Goal: Task Accomplishment & Management: Use online tool/utility

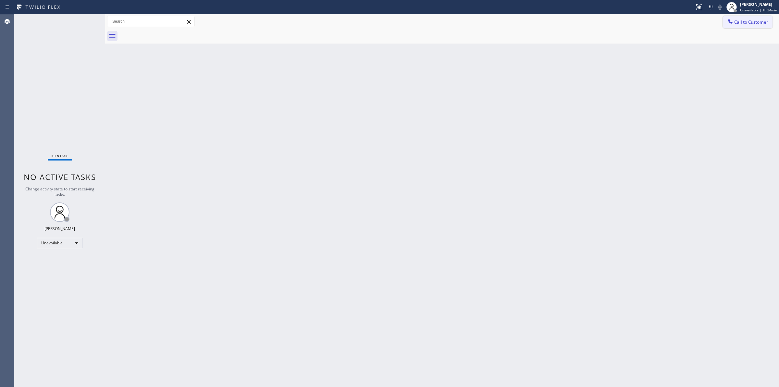
click at [739, 27] on button "Call to Customer" at bounding box center [748, 22] width 50 height 12
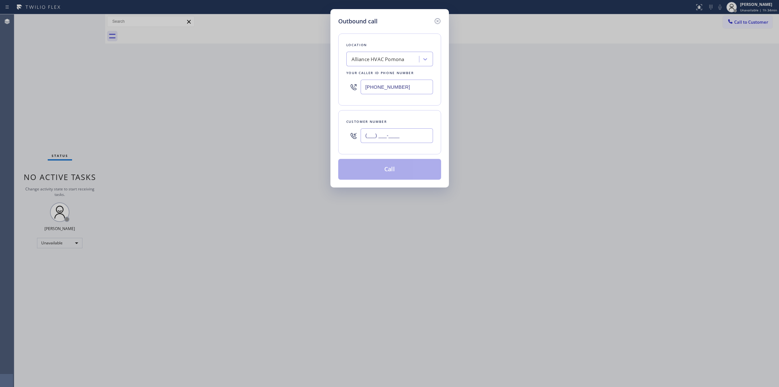
drag, startPoint x: 411, startPoint y: 140, endPoint x: 405, endPoint y: 141, distance: 6.5
click at [408, 140] on input "(___) ___-____" at bounding box center [397, 135] width 72 height 15
paste input "text"
drag, startPoint x: 423, startPoint y: 142, endPoint x: 275, endPoint y: 124, distance: 149.5
click at [282, 126] on div "Outbound call Location Alliance HVAC Pomona Your caller id phone number [PHONE_…" at bounding box center [389, 193] width 779 height 387
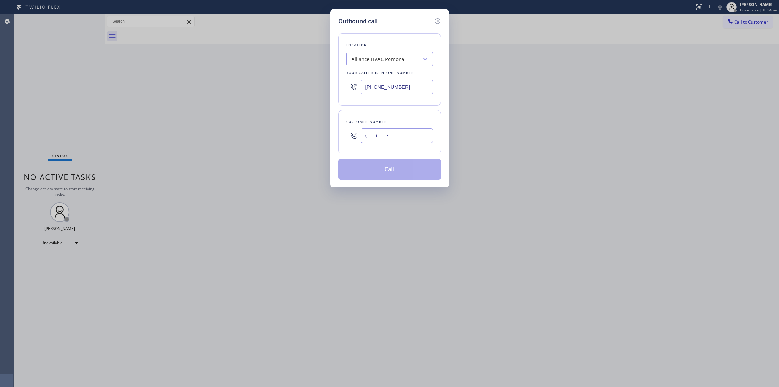
paste input "714) 528-8455"
type input "[PHONE_NUMBER]"
click at [411, 57] on div "Alliance HVAC Pomona" at bounding box center [383, 59] width 71 height 11
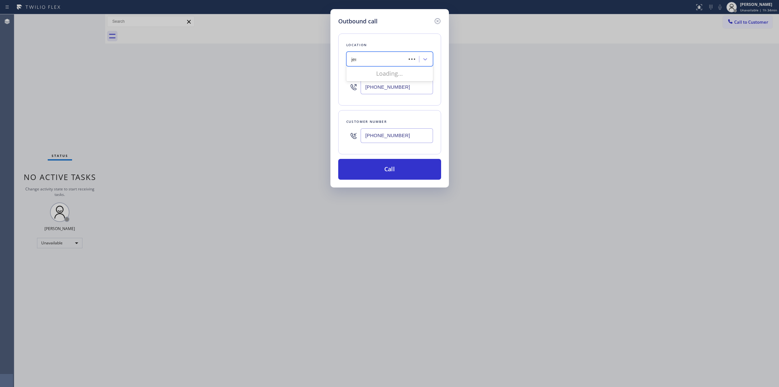
type input "jenn"
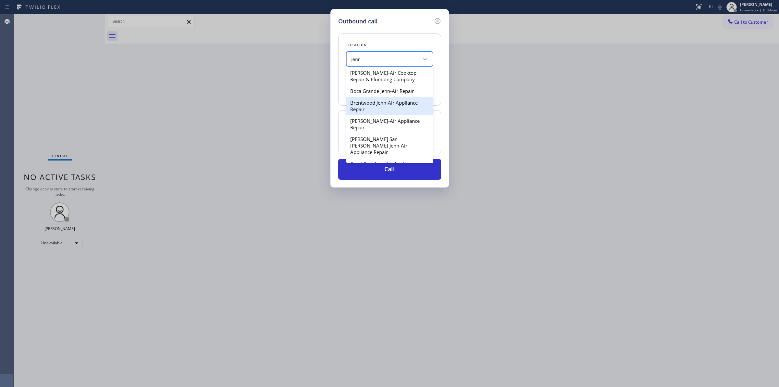
scroll to position [122, 0]
click at [377, 106] on div "Elite Jenn-Air Service [GEOGRAPHIC_DATA][PERSON_NAME]" at bounding box center [390, 108] width 87 height 25
type input "[PHONE_NUMBER]"
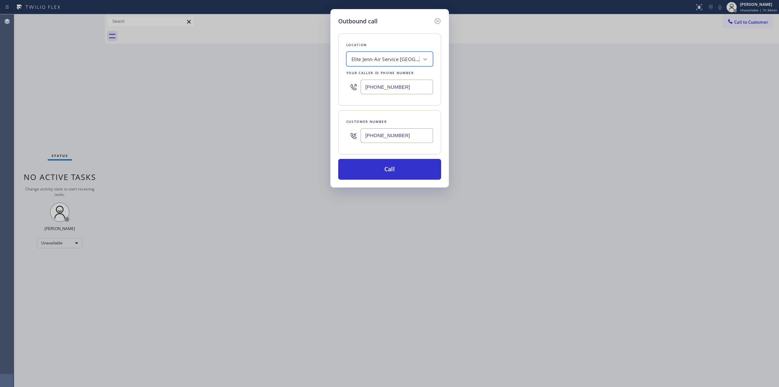
click at [389, 133] on input "[PHONE_NUMBER]" at bounding box center [397, 135] width 72 height 15
click at [391, 165] on button "Call" at bounding box center [389, 169] width 103 height 21
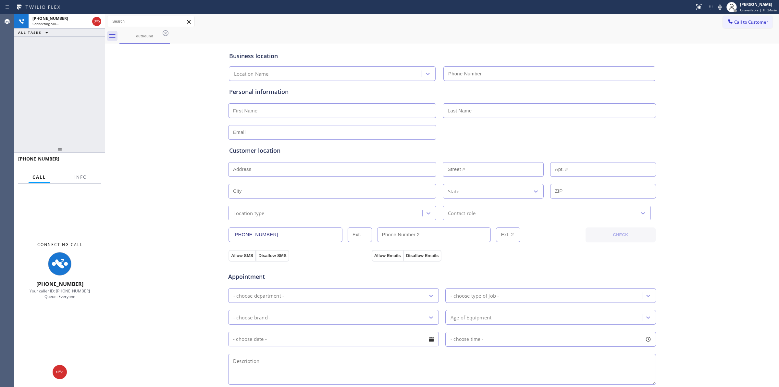
type input "[PHONE_NUMBER]"
click at [755, 74] on div "Business location Elite Jenn-Air Service [GEOGRAPHIC_DATA][PERSON_NAME] [PHONE_…" at bounding box center [442, 267] width 671 height 444
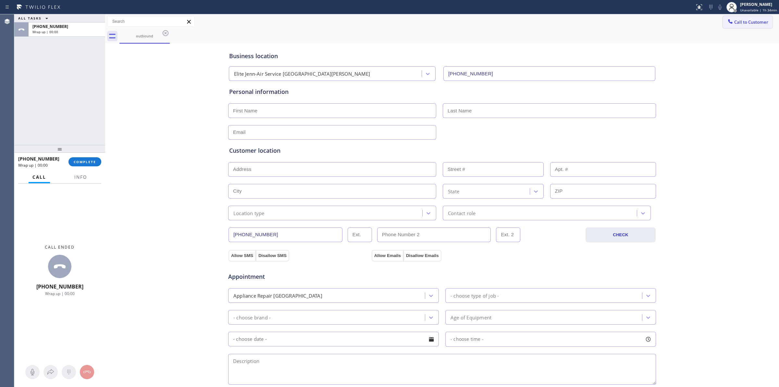
drag, startPoint x: 744, startPoint y: 19, endPoint x: 489, endPoint y: 74, distance: 260.1
click at [742, 19] on span "Call to Customer" at bounding box center [752, 22] width 34 height 6
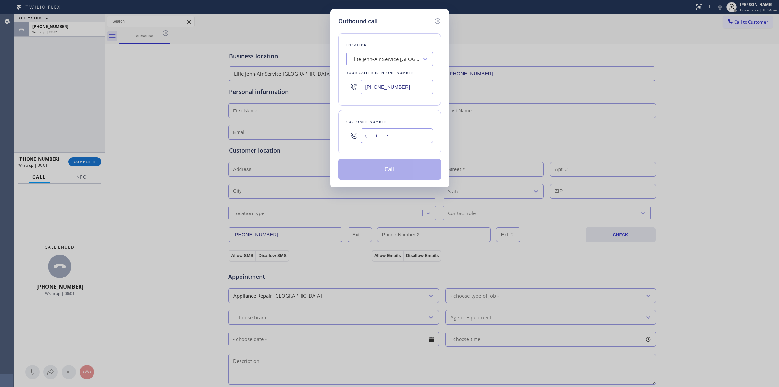
paste input "text"
click at [405, 141] on input "(___) ___-____" at bounding box center [397, 135] width 72 height 15
type input "(___) ___-____"
click at [406, 140] on input "(___) ___-____" at bounding box center [397, 135] width 72 height 15
paste input "714) 528-8455"
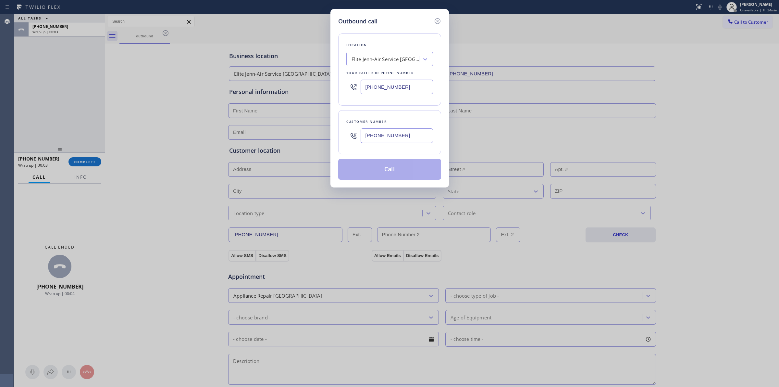
type input "[PHONE_NUMBER]"
click at [408, 169] on button "Call" at bounding box center [389, 169] width 103 height 21
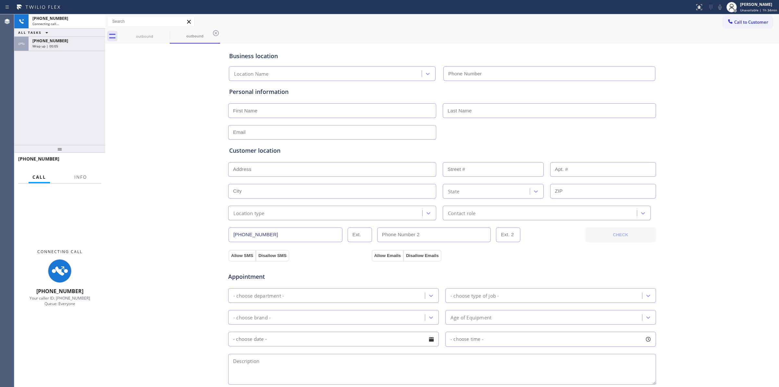
type input "[PHONE_NUMBER]"
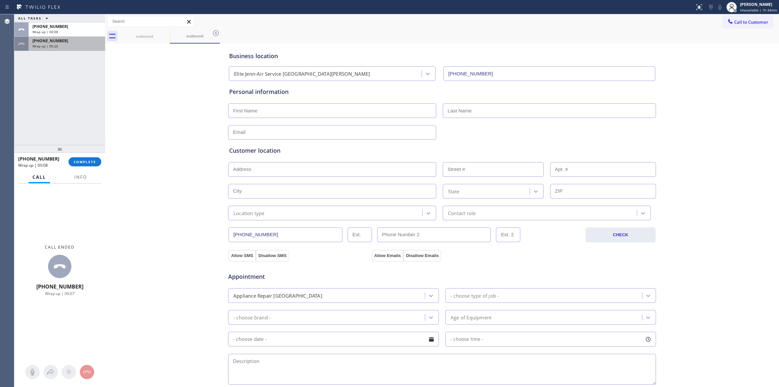
click at [48, 48] on div "[PHONE_NUMBER] Wrap up | 00:26" at bounding box center [66, 44] width 74 height 14
click at [88, 161] on span "COMPLETE" at bounding box center [85, 161] width 22 height 5
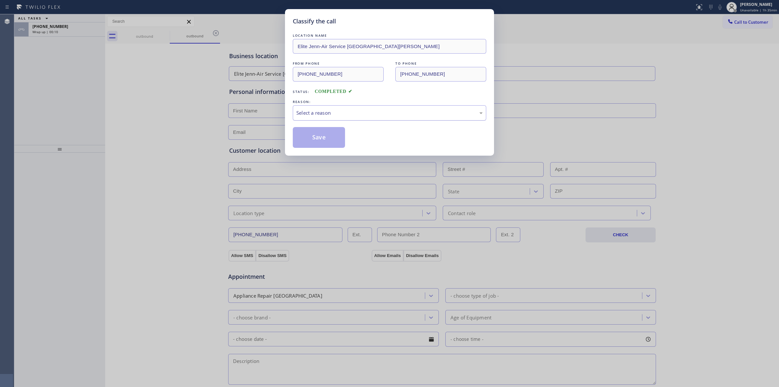
click at [374, 111] on div "Select a reason" at bounding box center [389, 112] width 186 height 7
click at [324, 143] on button "Save" at bounding box center [319, 137] width 52 height 21
click at [65, 36] on div "[PHONE_NUMBER] Wrap up | 00:12" at bounding box center [59, 29] width 91 height 14
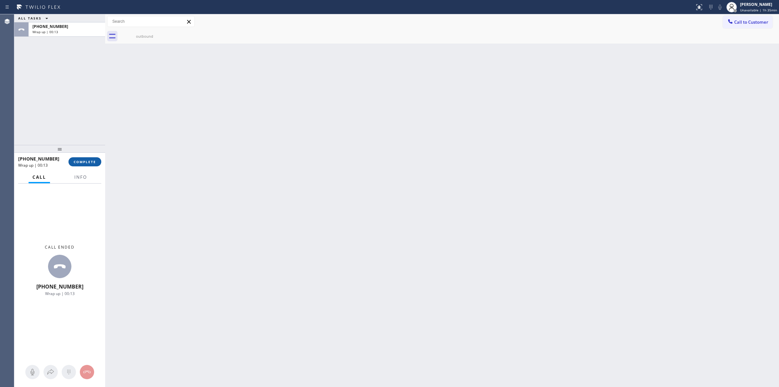
click at [93, 158] on button "COMPLETE" at bounding box center [85, 161] width 33 height 9
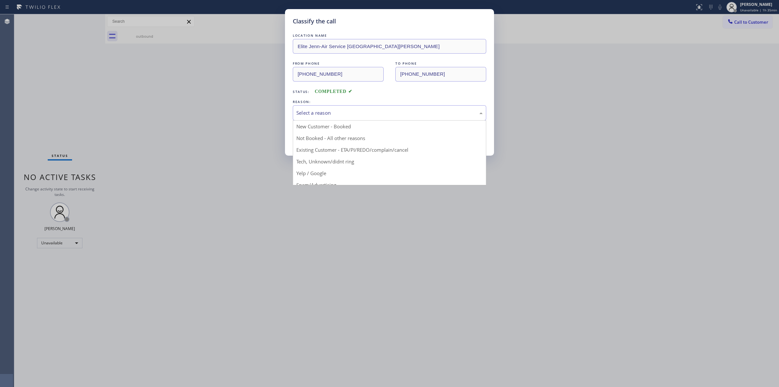
click at [395, 113] on div "Select a reason" at bounding box center [389, 112] width 186 height 7
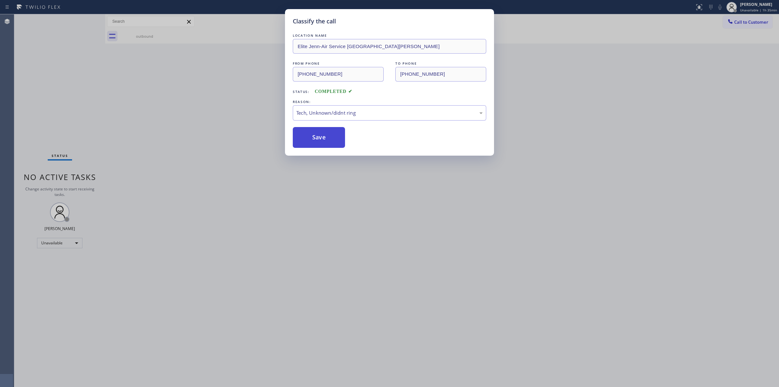
drag, startPoint x: 319, startPoint y: 127, endPoint x: 325, endPoint y: 132, distance: 8.2
click at [319, 127] on div "LOCATION NAME Elite Jenn-Air Service [GEOGRAPHIC_DATA][PERSON_NAME] FROM PHONE …" at bounding box center [390, 90] width 194 height 116
click at [326, 133] on button "Save" at bounding box center [319, 137] width 52 height 21
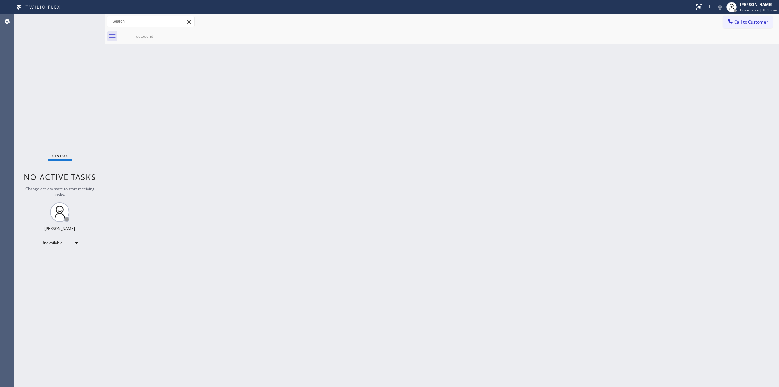
click at [682, 84] on div "Back to Dashboard Change Sender ID Customers Technicians Select a contact Outbo…" at bounding box center [442, 200] width 674 height 372
click at [756, 23] on span "Call to Customer" at bounding box center [752, 22] width 34 height 6
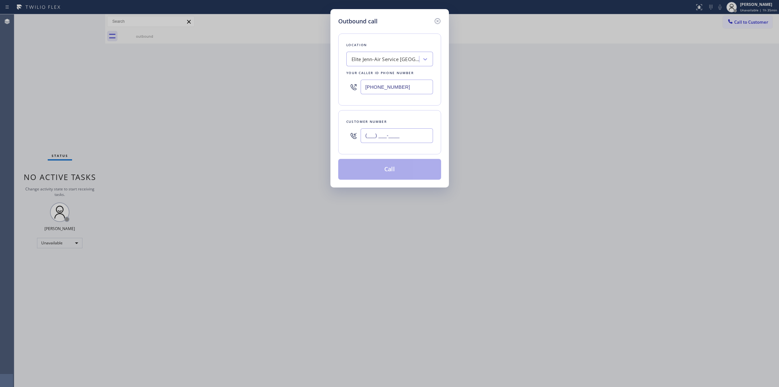
paste input "714) 528-8455"
click at [400, 137] on input "(___) ___-____" at bounding box center [397, 135] width 72 height 15
type input "[PHONE_NUMBER]"
click at [390, 169] on button "Call" at bounding box center [389, 169] width 103 height 21
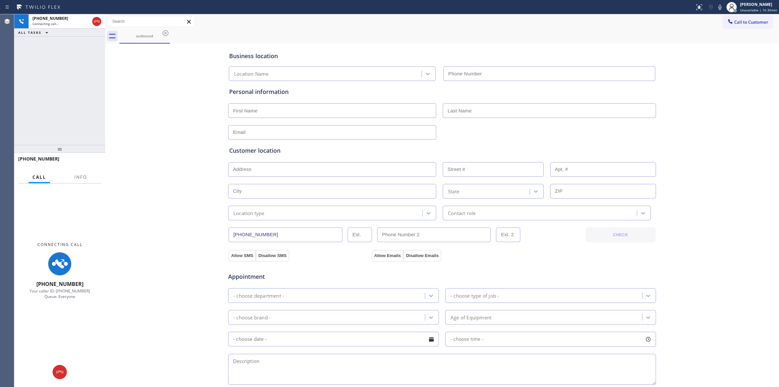
type input "[PHONE_NUMBER]"
click at [405, 34] on div "outbound" at bounding box center [450, 36] width 660 height 15
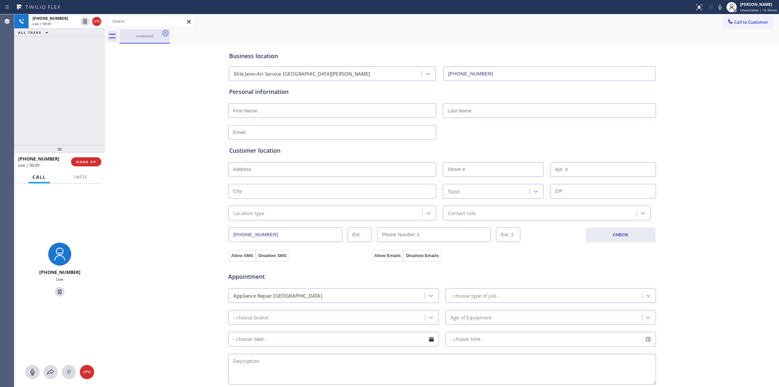
click at [164, 36] on icon at bounding box center [166, 33] width 8 height 8
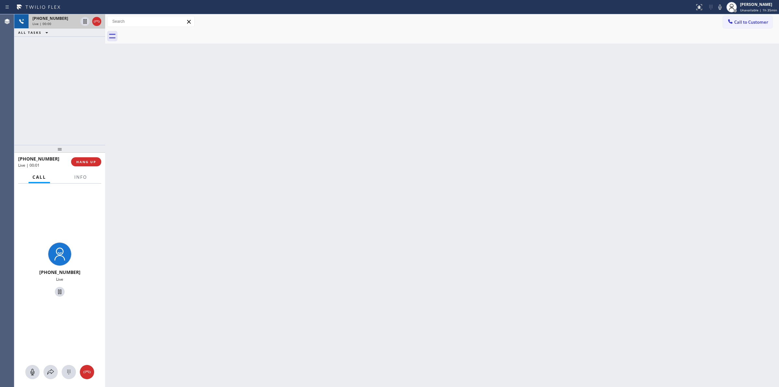
click at [45, 21] on span "Live | 00:00" at bounding box center [41, 23] width 19 height 5
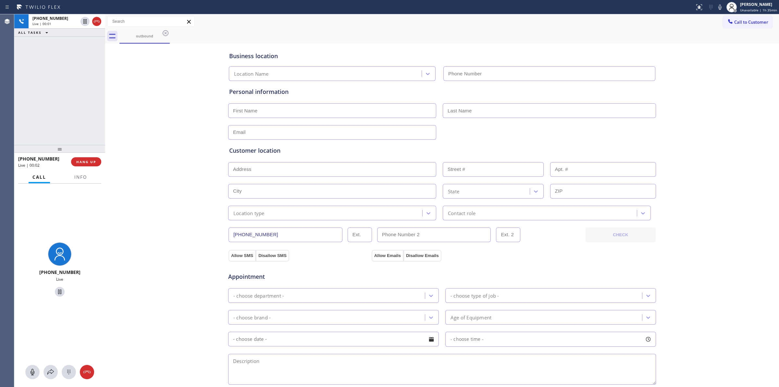
type input "[PHONE_NUMBER]"
click at [72, 373] on icon at bounding box center [69, 372] width 8 height 8
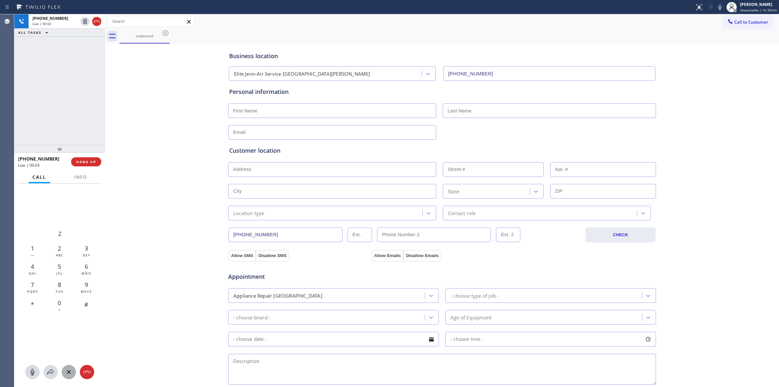
drag, startPoint x: 736, startPoint y: 22, endPoint x: 733, endPoint y: 25, distance: 4.6
click at [735, 23] on span "Call to Customer" at bounding box center [752, 22] width 34 height 6
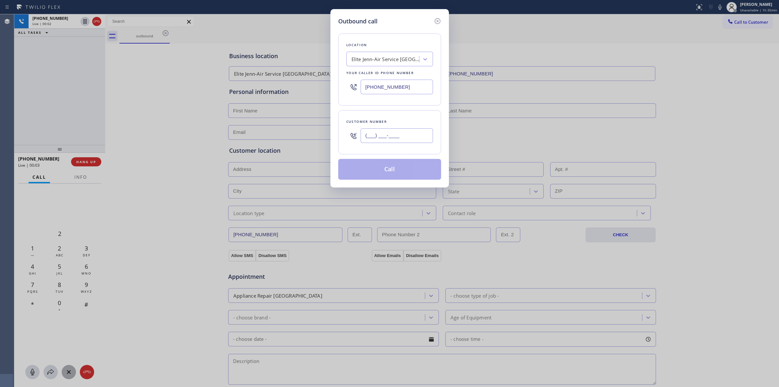
click at [402, 136] on input "(___) ___-____" at bounding box center [397, 135] width 72 height 15
paste input "626) 623-5086"
type input "[PHONE_NUMBER]"
click at [383, 67] on div "Location Elite Jenn-Air Service [GEOGRAPHIC_DATA][PERSON_NAME] Your caller id p…" at bounding box center [389, 69] width 103 height 72
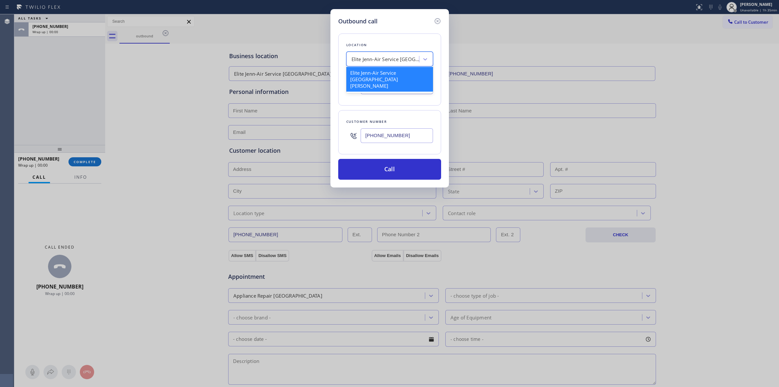
click at [384, 62] on div "Elite Jenn-Air Service [GEOGRAPHIC_DATA][PERSON_NAME]" at bounding box center [383, 59] width 71 height 11
type input "kenmore"
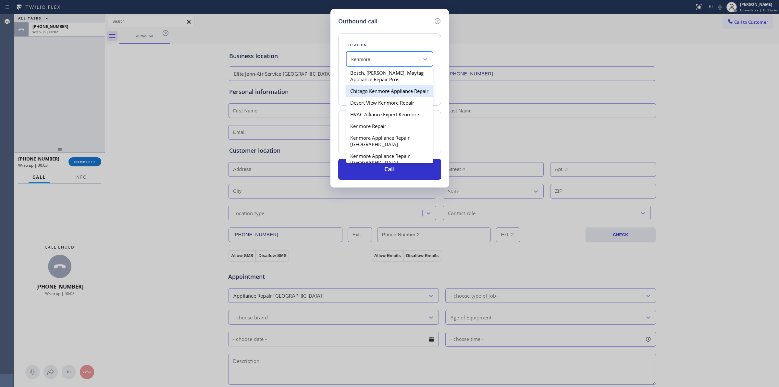
scroll to position [122, 0]
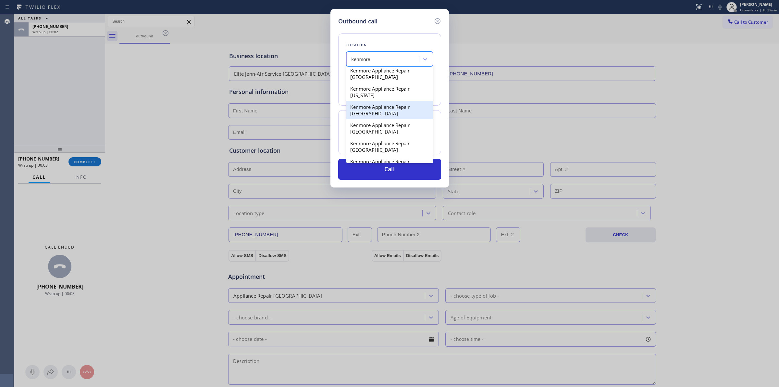
click at [373, 119] on div "Kenmore Appliance Repair [GEOGRAPHIC_DATA]" at bounding box center [390, 110] width 87 height 18
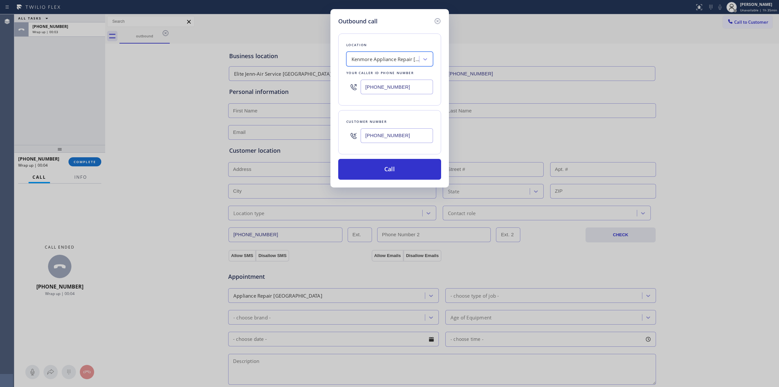
click at [384, 50] on div "Location option Kenmore Appliance Repair [GEOGRAPHIC_DATA], selected. 77 result…" at bounding box center [389, 69] width 103 height 72
click at [384, 58] on div "Kenmore Appliance Repair [GEOGRAPHIC_DATA]" at bounding box center [386, 59] width 68 height 7
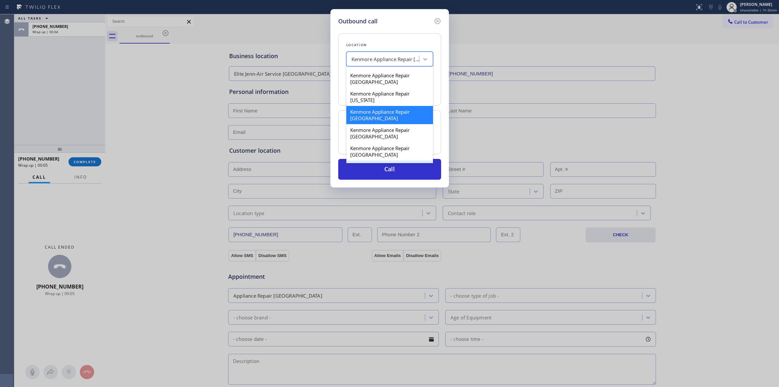
scroll to position [220, 0]
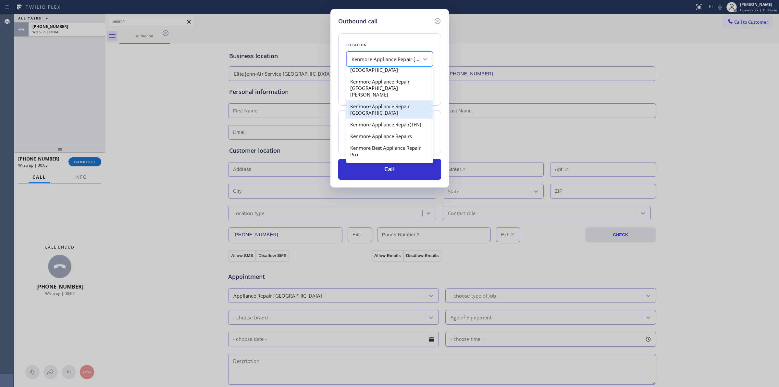
click at [377, 119] on div "Kenmore Appliance Repair [GEOGRAPHIC_DATA]" at bounding box center [390, 109] width 87 height 18
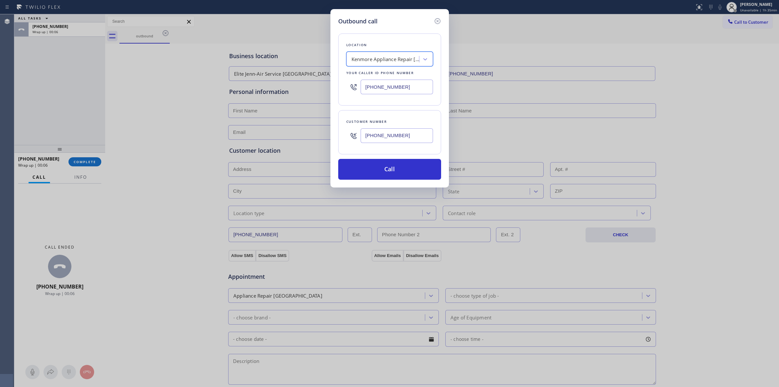
click at [375, 57] on div "Kenmore Appliance Repair [GEOGRAPHIC_DATA]" at bounding box center [386, 59] width 68 height 7
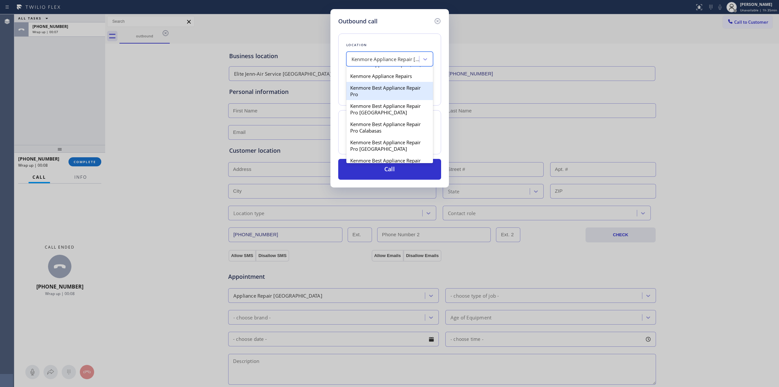
scroll to position [274, 0]
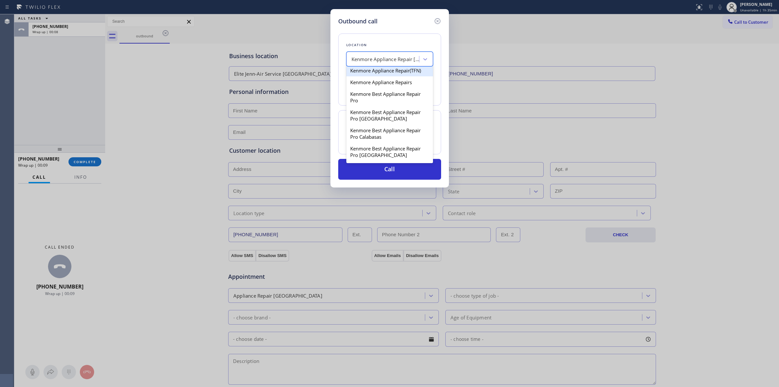
click at [382, 76] on div "Kenmore Appliance Repair(TFN)" at bounding box center [390, 71] width 87 height 12
type input "[PHONE_NUMBER]"
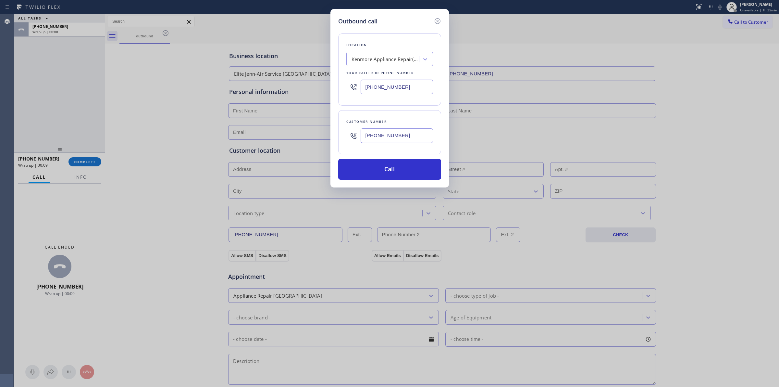
click at [393, 135] on input "[PHONE_NUMBER]" at bounding box center [397, 135] width 72 height 15
click at [384, 169] on button "Call" at bounding box center [389, 169] width 103 height 21
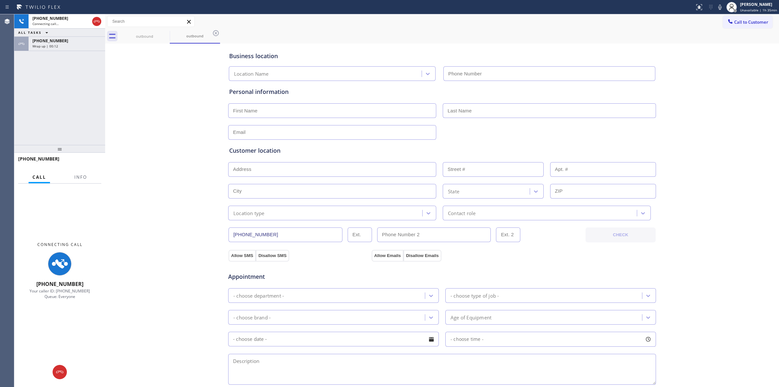
drag, startPoint x: 382, startPoint y: 61, endPoint x: 120, endPoint y: 63, distance: 262.1
click at [372, 63] on div "Business location Location Name" at bounding box center [442, 63] width 429 height 36
type input "[PHONE_NUMBER]"
click at [72, 41] on div "[PHONE_NUMBER]" at bounding box center [66, 41] width 69 height 6
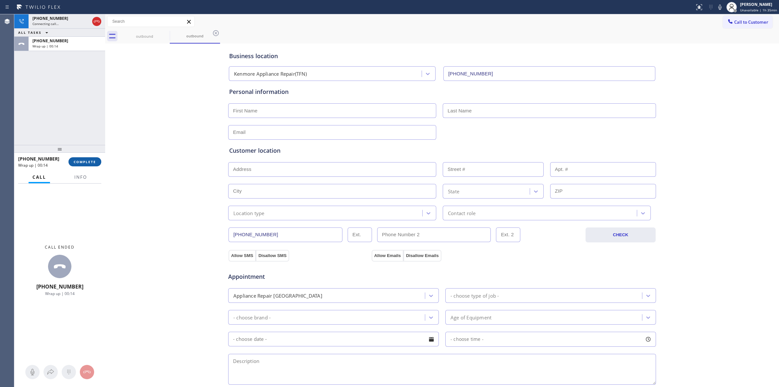
click at [80, 160] on span "COMPLETE" at bounding box center [85, 161] width 22 height 5
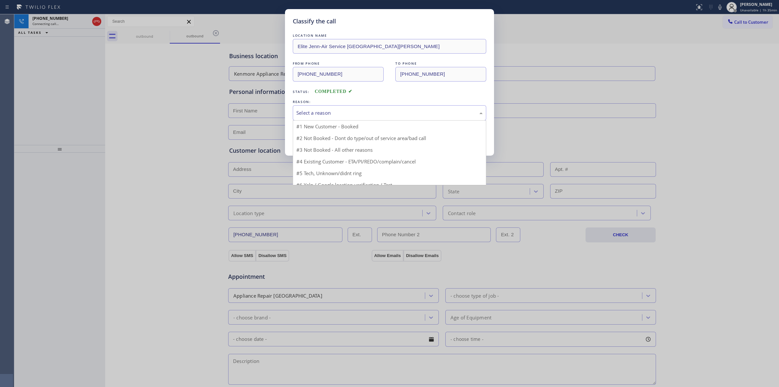
click at [340, 110] on div "Select a reason" at bounding box center [390, 112] width 194 height 15
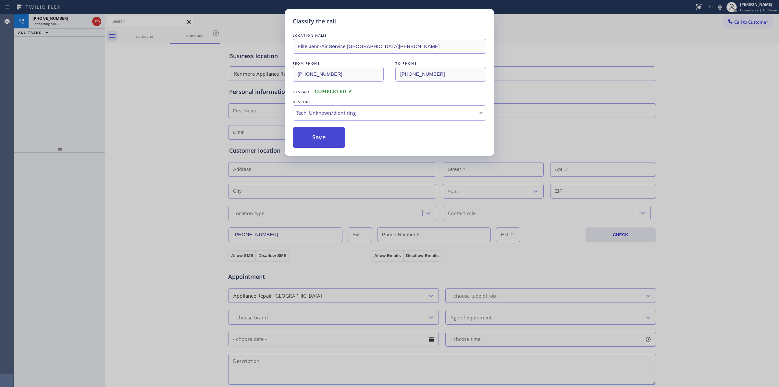
drag, startPoint x: 328, startPoint y: 141, endPoint x: 332, endPoint y: 142, distance: 3.3
click at [328, 141] on button "Save" at bounding box center [319, 137] width 52 height 21
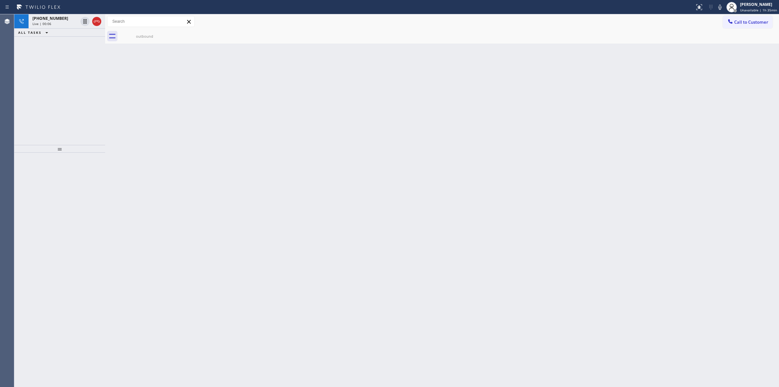
click at [725, 140] on div "Back to Dashboard Change Sender ID Customers Technicians Select a contact Outbo…" at bounding box center [442, 200] width 674 height 372
click at [63, 23] on div "Live | 00:12" at bounding box center [54, 23] width 45 height 5
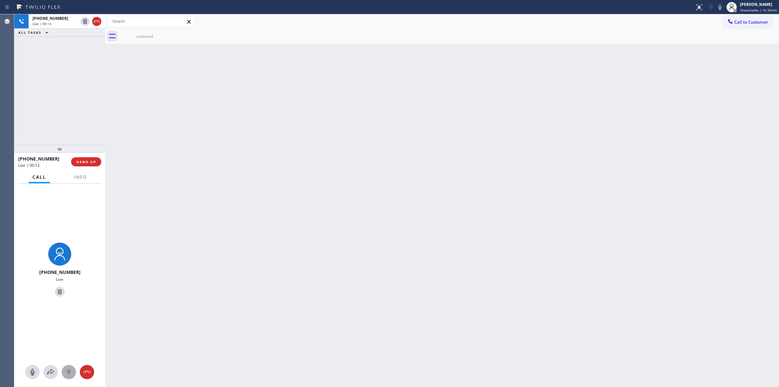
click at [68, 371] on icon at bounding box center [69, 372] width 8 height 8
drag, startPoint x: 741, startPoint y: 18, endPoint x: 712, endPoint y: 38, distance: 35.0
click at [741, 20] on button "Call to Customer" at bounding box center [748, 22] width 50 height 12
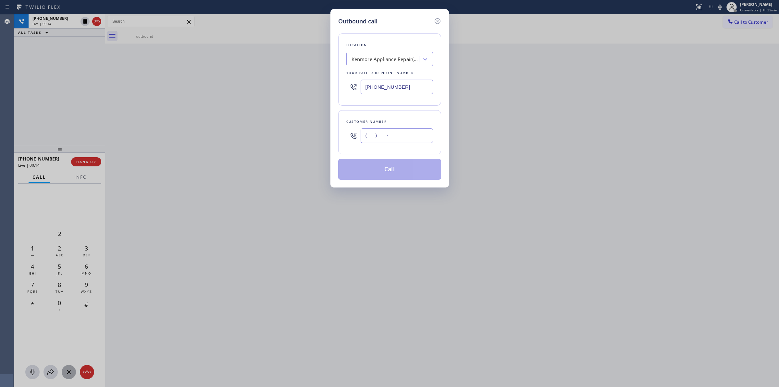
click at [410, 132] on input "(___) ___-____" at bounding box center [397, 135] width 72 height 15
paste input "626) 623-5086"
type input "[PHONE_NUMBER]"
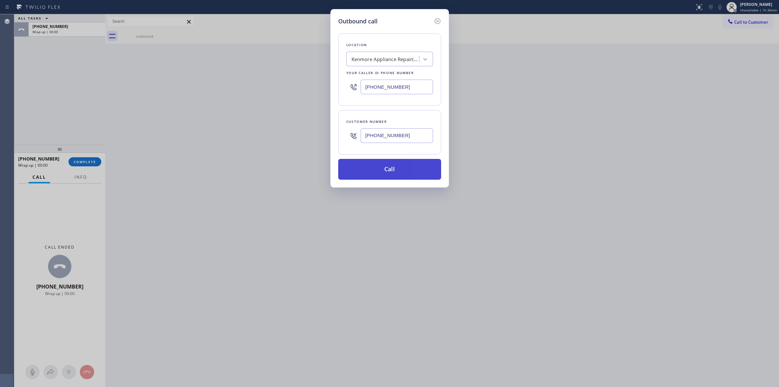
click at [382, 166] on button "Call" at bounding box center [389, 169] width 103 height 21
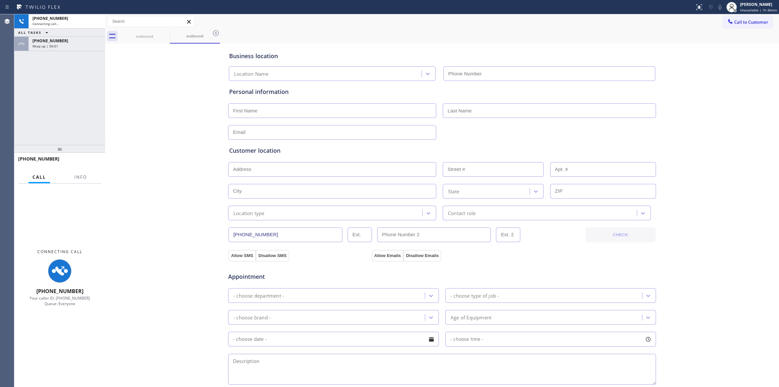
click at [509, 158] on div "Customer location >> ADD NEW ADDRESS << + NEW ADDRESS State Location type Conta…" at bounding box center [442, 183] width 426 height 74
click at [721, 8] on icon at bounding box center [720, 7] width 3 height 5
type input "[PHONE_NUMBER]"
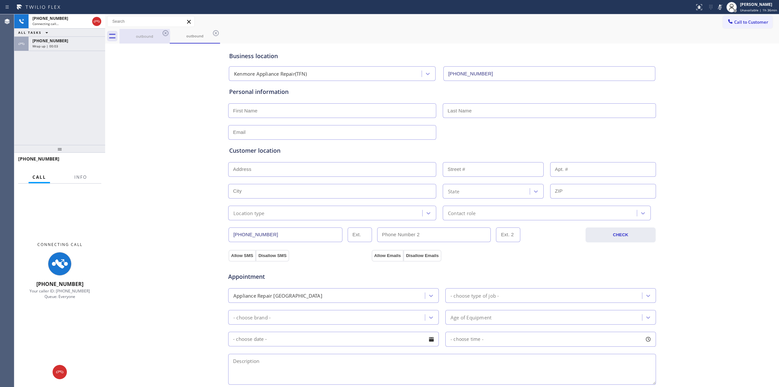
click at [158, 38] on div "outbound" at bounding box center [144, 36] width 49 height 5
click at [167, 33] on icon at bounding box center [166, 33] width 8 height 8
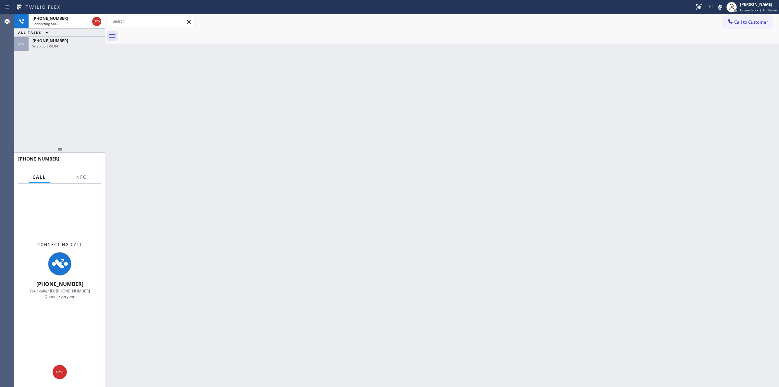
click at [167, 33] on div at bounding box center [450, 36] width 660 height 15
drag, startPoint x: 72, startPoint y: 42, endPoint x: 88, endPoint y: 134, distance: 93.3
click at [71, 43] on div "[PHONE_NUMBER]" at bounding box center [66, 41] width 69 height 6
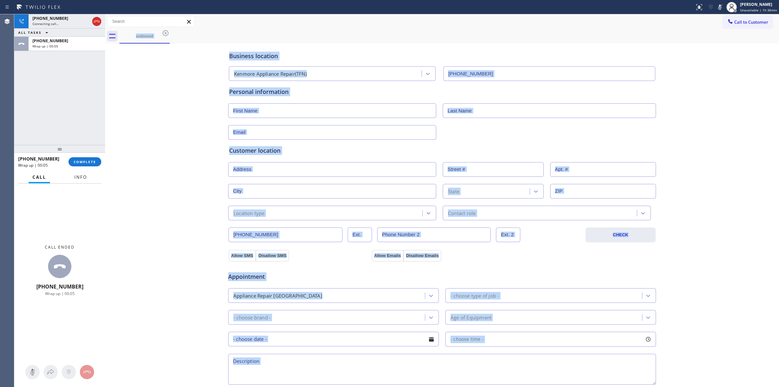
type input "[PHONE_NUMBER]"
click at [84, 161] on span "COMPLETE" at bounding box center [85, 161] width 22 height 5
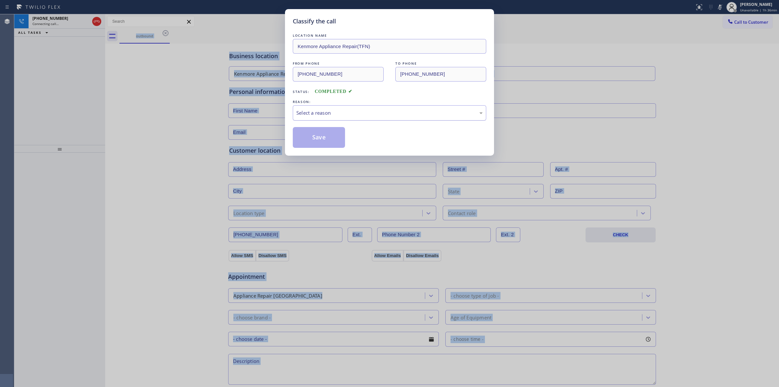
click at [378, 119] on div "Select a reason" at bounding box center [390, 112] width 194 height 15
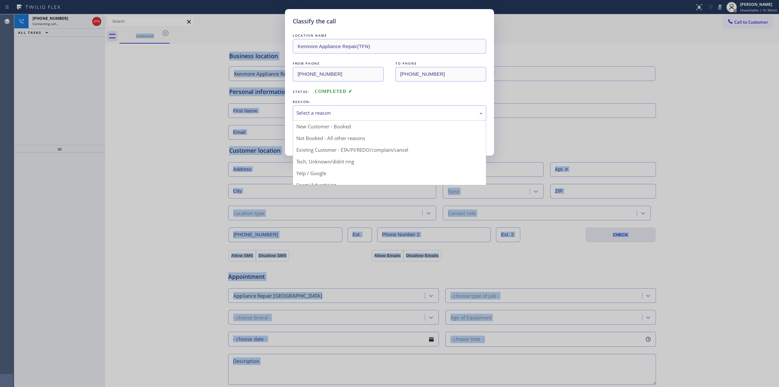
drag, startPoint x: 360, startPoint y: 164, endPoint x: 322, endPoint y: 135, distance: 47.2
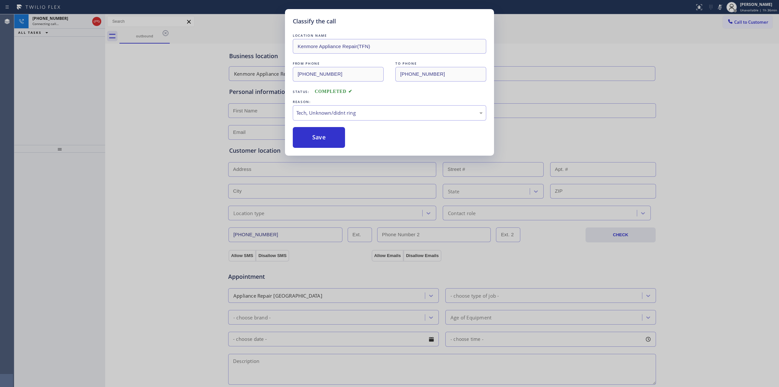
drag, startPoint x: 322, startPoint y: 135, endPoint x: 511, endPoint y: 133, distance: 189.0
click at [322, 135] on button "Save" at bounding box center [319, 137] width 52 height 21
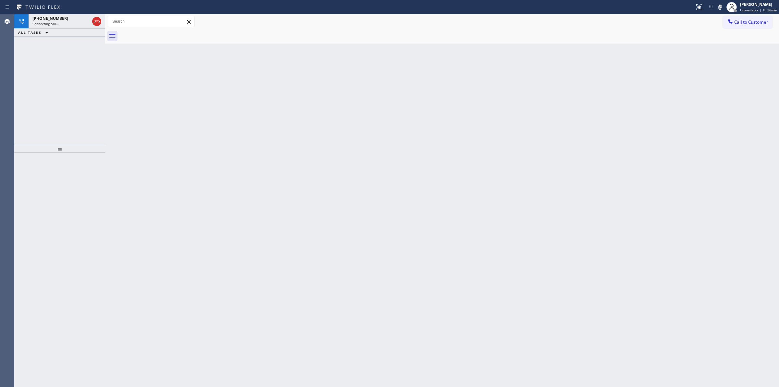
click at [684, 59] on div "Back to Dashboard Change Sender ID Customers Technicians Select a contact Outbo…" at bounding box center [442, 200] width 674 height 372
click at [70, 18] on div "[PHONE_NUMBER]" at bounding box center [60, 19] width 57 height 6
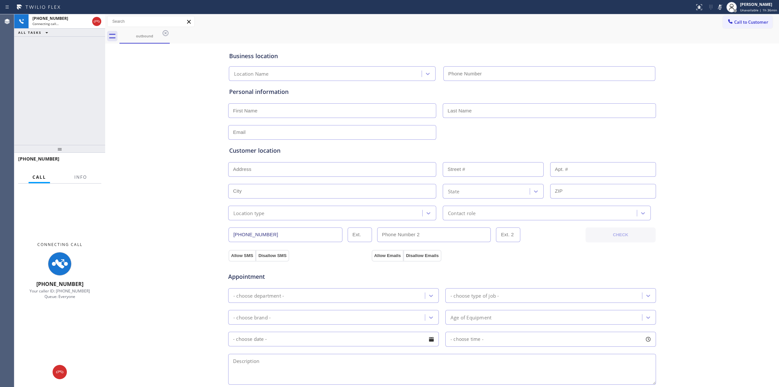
type input "[PHONE_NUMBER]"
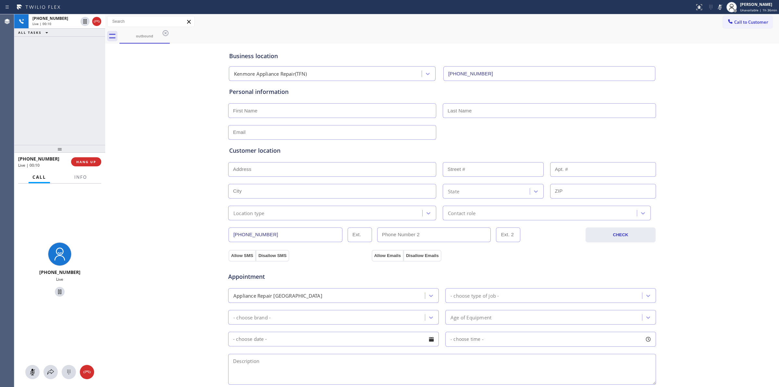
click at [721, 83] on div "Business location Kenmore Appliance Repair(TFN) [PHONE_NUMBER] Personal informa…" at bounding box center [442, 267] width 671 height 444
click at [70, 372] on icon at bounding box center [69, 372] width 8 height 8
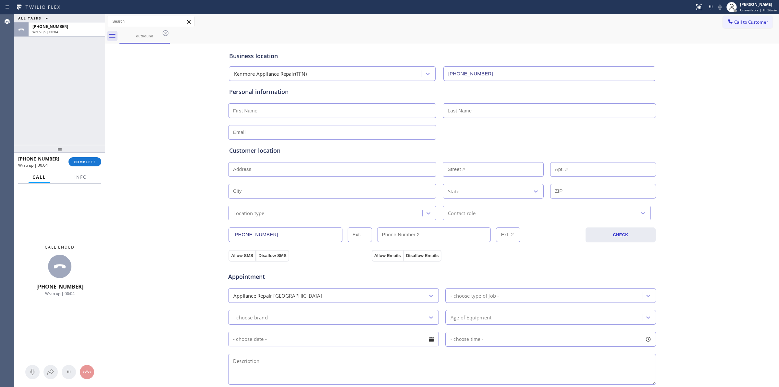
click at [747, 60] on div "Business location Kenmore Appliance Repair(TFN) [PHONE_NUMBER] Personal informa…" at bounding box center [442, 267] width 671 height 444
click at [751, 23] on span "Call to Customer" at bounding box center [752, 22] width 34 height 6
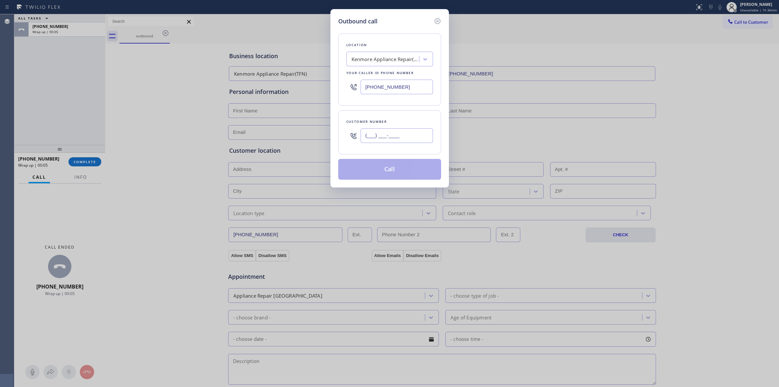
click at [395, 140] on input "(___) ___-____" at bounding box center [397, 135] width 72 height 15
paste input "628) 226-2194"
type input "[PHONE_NUMBER]"
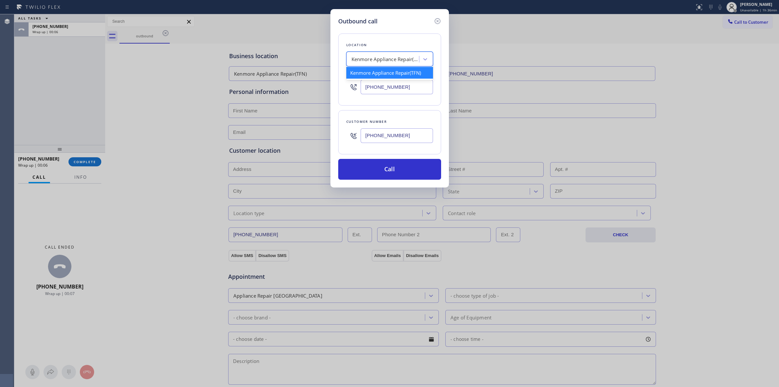
click at [389, 54] on div "Kenmore Appliance Repair(TFN)" at bounding box center [383, 59] width 71 height 11
type input "Subzero"
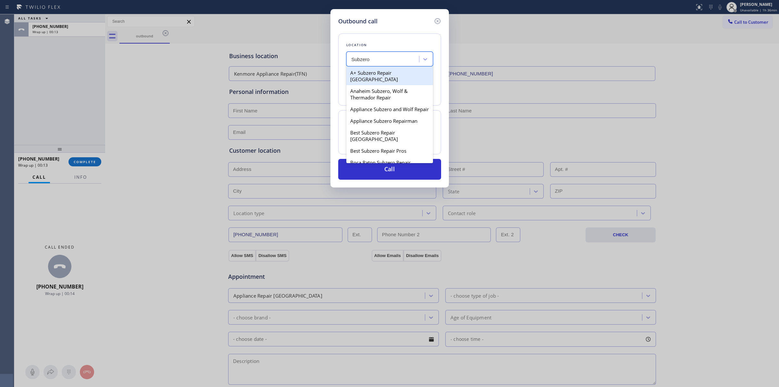
click at [380, 75] on div "A+ Subzero Repair [GEOGRAPHIC_DATA]" at bounding box center [390, 76] width 87 height 18
type input "[PHONE_NUMBER]"
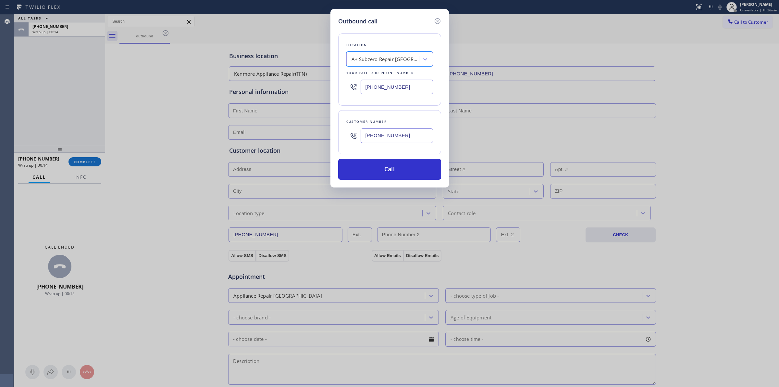
click at [386, 134] on input "[PHONE_NUMBER]" at bounding box center [397, 135] width 72 height 15
click at [371, 174] on button "Call" at bounding box center [389, 169] width 103 height 21
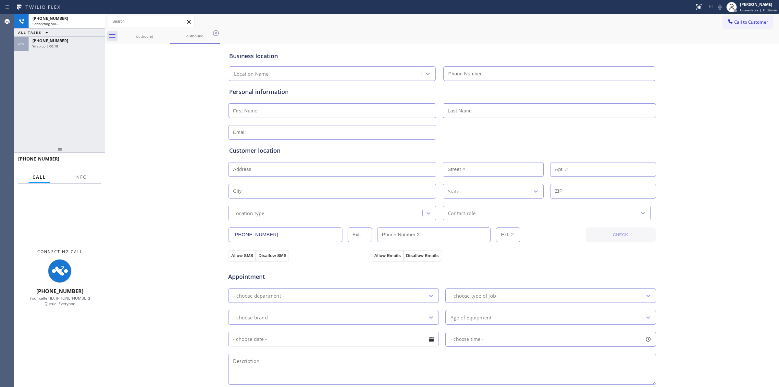
type input "[PHONE_NUMBER]"
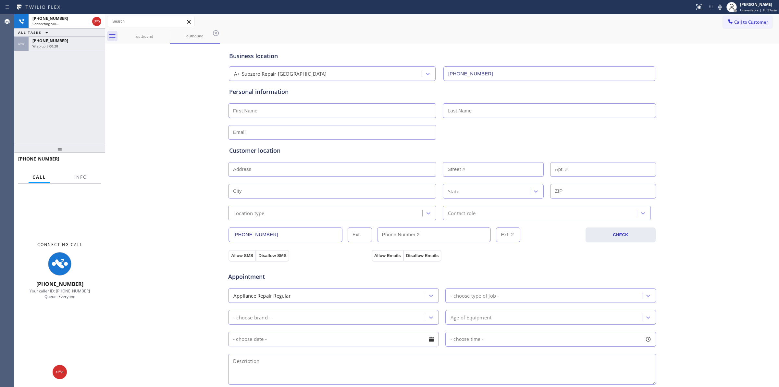
drag, startPoint x: 133, startPoint y: 113, endPoint x: 116, endPoint y: 106, distance: 18.8
drag, startPoint x: 116, startPoint y: 106, endPoint x: 0, endPoint y: 40, distance: 133.7
drag, startPoint x: 0, startPoint y: 40, endPoint x: 201, endPoint y: 140, distance: 224.5
click at [201, 140] on div "Business location A+ Subzero Repair [GEOGRAPHIC_DATA] [PHONE_NUMBER] Personal i…" at bounding box center [442, 267] width 671 height 444
click at [60, 46] on div "Wrap up | 00:59" at bounding box center [66, 46] width 69 height 5
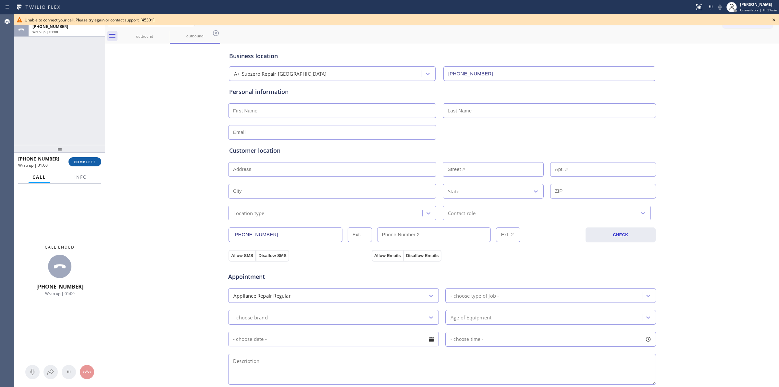
click at [88, 163] on span "COMPLETE" at bounding box center [85, 161] width 22 height 5
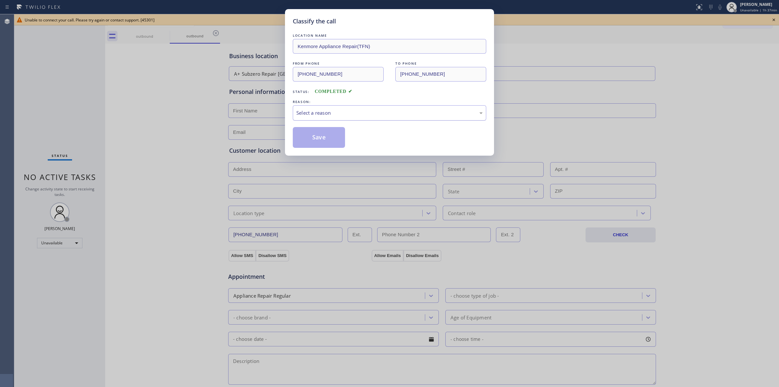
drag, startPoint x: 405, startPoint y: 117, endPoint x: 377, endPoint y: 120, distance: 28.1
click at [402, 117] on div "Select a reason" at bounding box center [390, 112] width 194 height 15
drag, startPoint x: 329, startPoint y: 148, endPoint x: 334, endPoint y: 144, distance: 6.4
click at [329, 148] on div "Classify the call LOCATION NAME Kenmore Appliance Repair(TFN) FROM PHONE [PHONE…" at bounding box center [389, 82] width 209 height 146
click at [325, 136] on button "Save" at bounding box center [319, 137] width 52 height 21
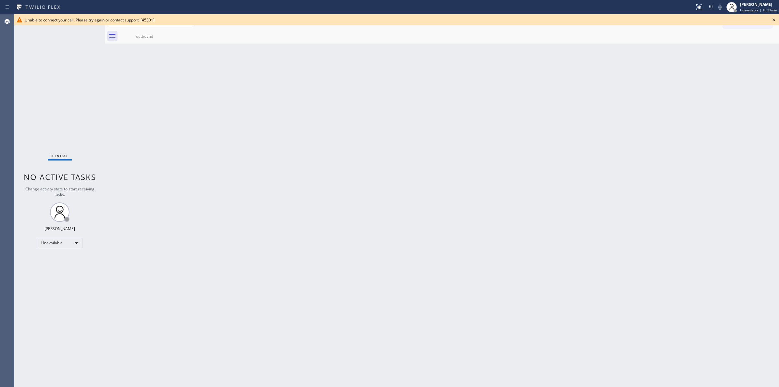
drag, startPoint x: 468, startPoint y: 74, endPoint x: 579, endPoint y: 44, distance: 114.8
click at [491, 67] on div "Back to Dashboard Change Sender ID Customers Technicians Select a contact Outbo…" at bounding box center [442, 200] width 674 height 372
click at [772, 20] on icon at bounding box center [774, 20] width 8 height 8
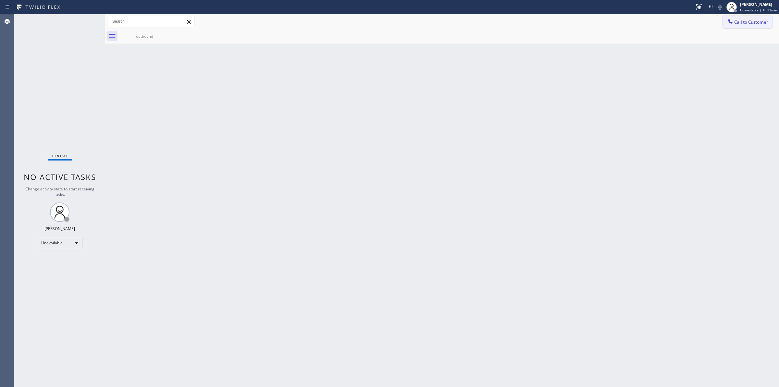
click at [744, 19] on span "Call to Customer" at bounding box center [752, 22] width 34 height 6
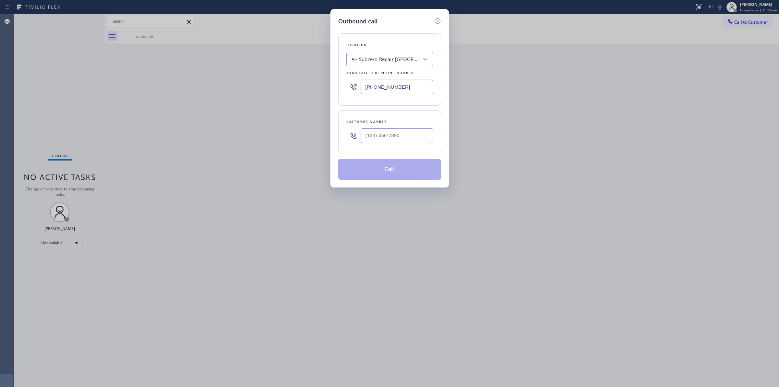
click at [396, 128] on div at bounding box center [397, 135] width 72 height 21
click at [391, 133] on input "(___) ___-____" at bounding box center [397, 135] width 72 height 15
paste input "564) 201-6330"
type input "[PHONE_NUMBER]"
click at [387, 60] on div "A+ Subzero Repair [GEOGRAPHIC_DATA]" at bounding box center [386, 59] width 68 height 7
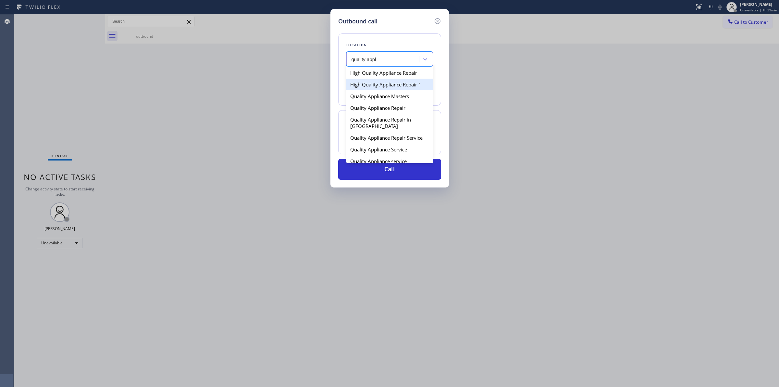
type input "quality appl"
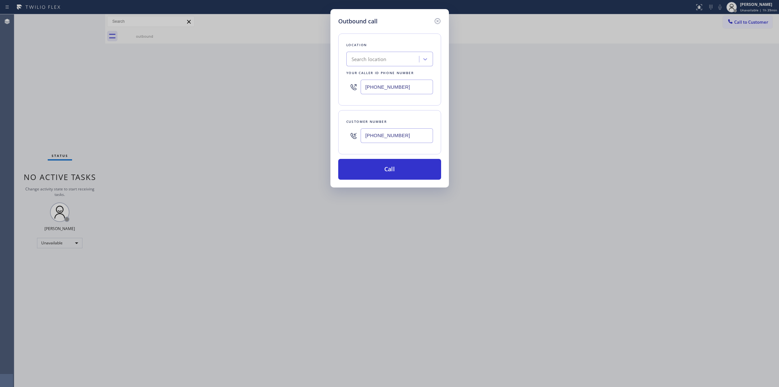
drag, startPoint x: 407, startPoint y: 139, endPoint x: 262, endPoint y: 126, distance: 144.8
click at [262, 128] on div "Outbound call Location Search location Your caller id phone number [PHONE_NUMBE…" at bounding box center [389, 193] width 779 height 387
paste input "979) 921-7766"
type input "[PHONE_NUMBER]"
click at [380, 64] on div "Search location" at bounding box center [383, 59] width 71 height 11
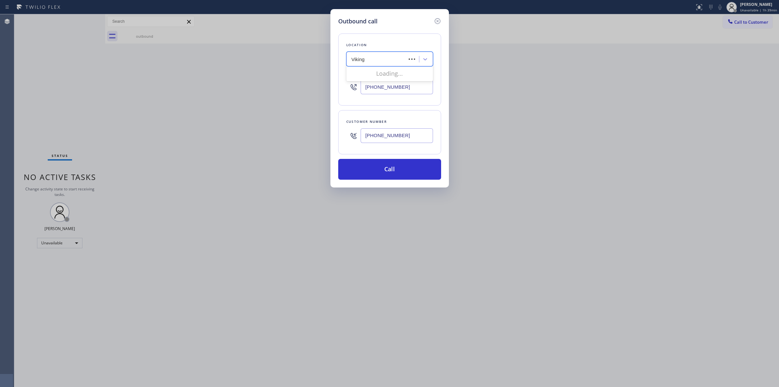
type input "Viking"
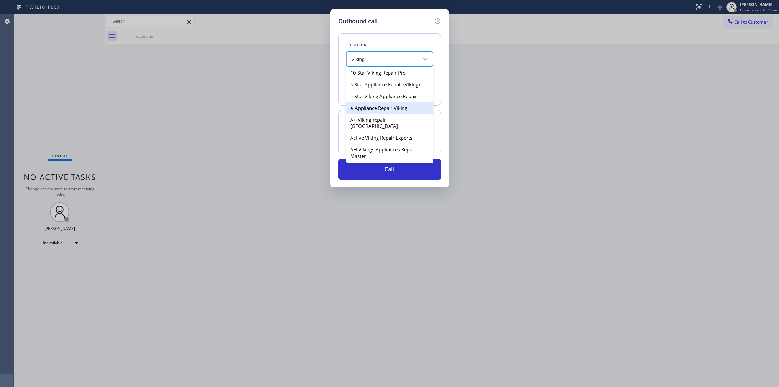
click at [371, 113] on div "A Appliance Repair Viking" at bounding box center [390, 108] width 87 height 12
type input "[PHONE_NUMBER]"
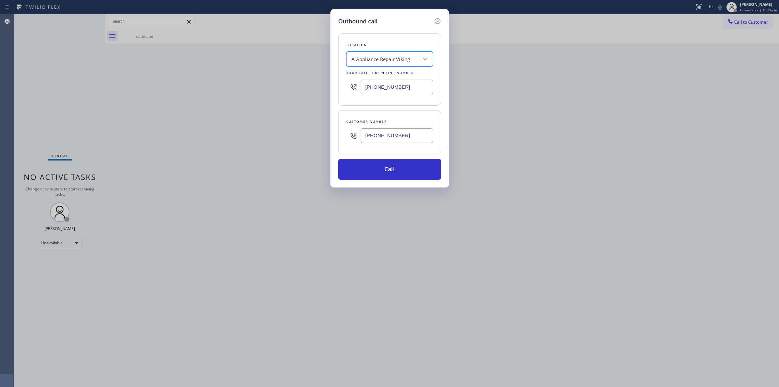
click at [383, 146] on div "[PHONE_NUMBER]" at bounding box center [397, 135] width 72 height 21
click at [383, 142] on input "[PHONE_NUMBER]" at bounding box center [397, 135] width 72 height 15
click at [386, 168] on button "Call" at bounding box center [389, 169] width 103 height 21
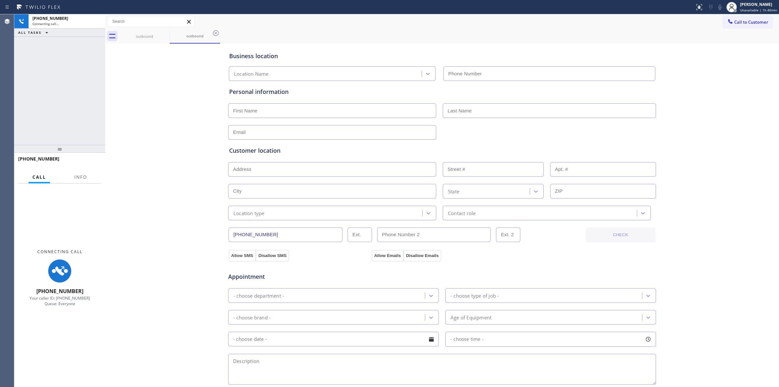
type input "[PHONE_NUMBER]"
click at [457, 38] on div "outbound outbound" at bounding box center [450, 36] width 660 height 15
click at [54, 26] on div "[PHONE_NUMBER] Connecting call…" at bounding box center [66, 21] width 74 height 14
click at [167, 273] on div "Business location A Appliance Repair Viking [PHONE_NUMBER] Personal information…" at bounding box center [442, 267] width 671 height 444
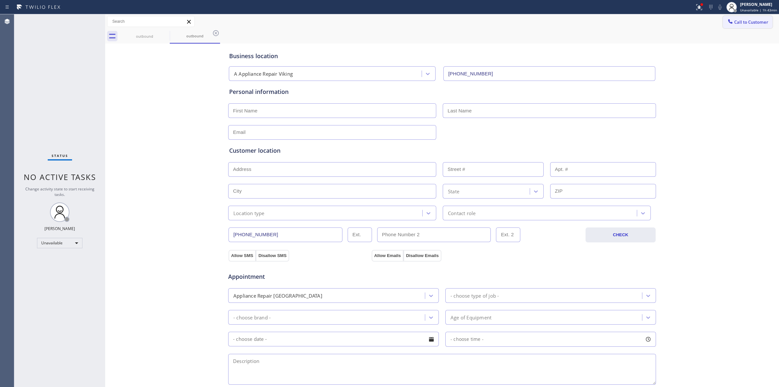
click at [748, 28] on button "Call to Customer" at bounding box center [748, 22] width 50 height 12
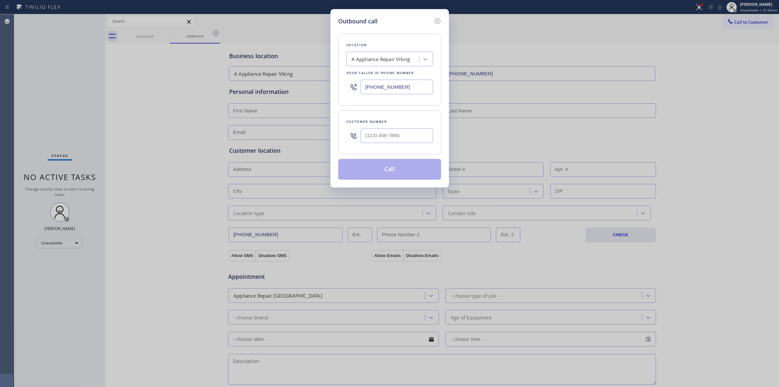
click at [410, 127] on div at bounding box center [397, 135] width 72 height 21
click at [405, 131] on input "(___) ___-____" at bounding box center [397, 135] width 72 height 15
paste input "817) 417-0326"
type input "[PHONE_NUMBER]"
click at [405, 65] on div "A Appliance Repair Viking" at bounding box center [390, 59] width 87 height 15
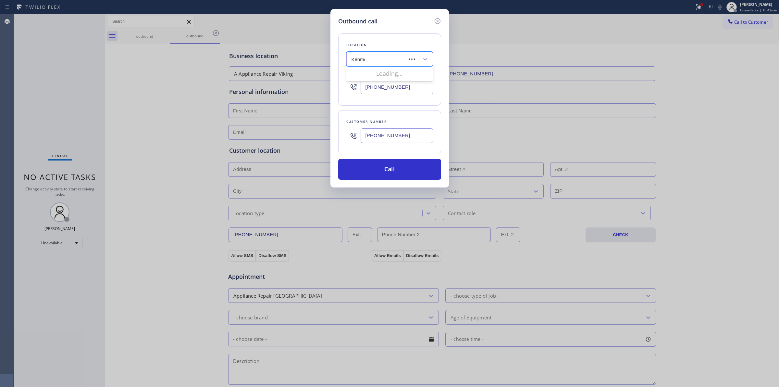
type input "Kenmore"
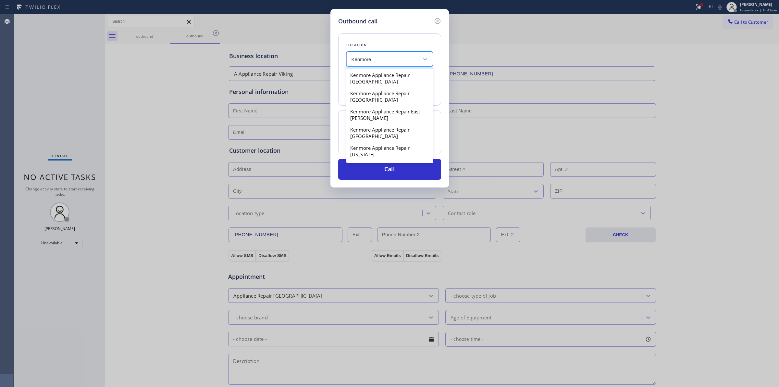
scroll to position [203, 0]
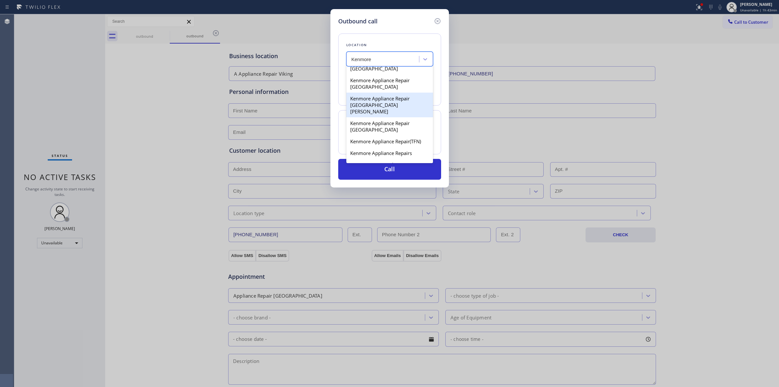
click at [375, 116] on div "Kenmore Appliance Repair [GEOGRAPHIC_DATA][PERSON_NAME]" at bounding box center [390, 105] width 87 height 25
type input "[PHONE_NUMBER]"
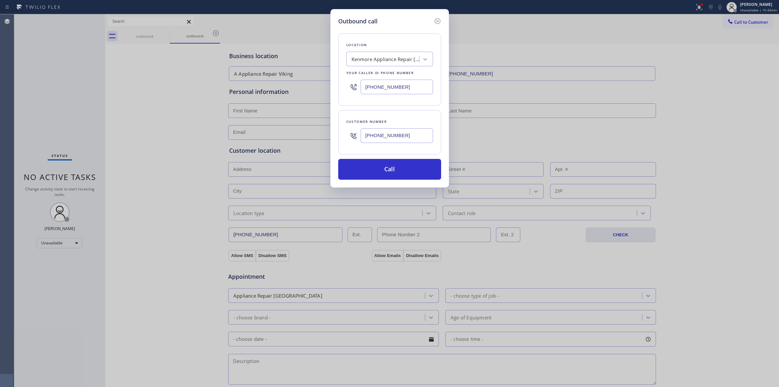
click at [383, 133] on input "[PHONE_NUMBER]" at bounding box center [397, 135] width 72 height 15
click at [387, 173] on button "Call" at bounding box center [389, 169] width 103 height 21
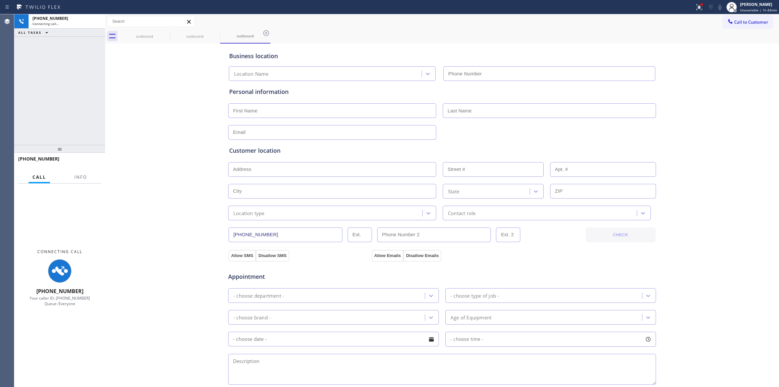
type input "[PHONE_NUMBER]"
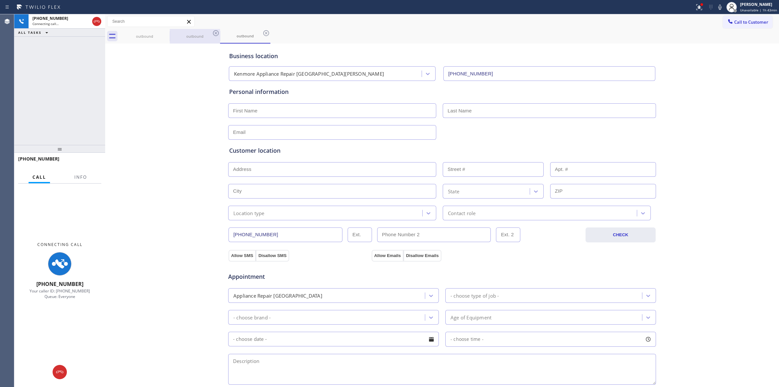
click at [377, 39] on div "outbound outbound outbound" at bounding box center [450, 36] width 660 height 15
click at [166, 33] on icon at bounding box center [166, 33] width 6 height 6
click at [163, 33] on icon at bounding box center [166, 33] width 6 height 6
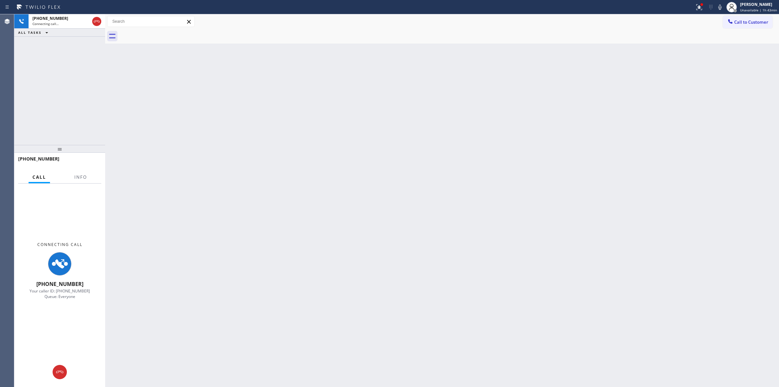
click at [470, 42] on div at bounding box center [450, 36] width 660 height 15
click at [45, 18] on span "[PHONE_NUMBER]" at bounding box center [50, 19] width 36 height 6
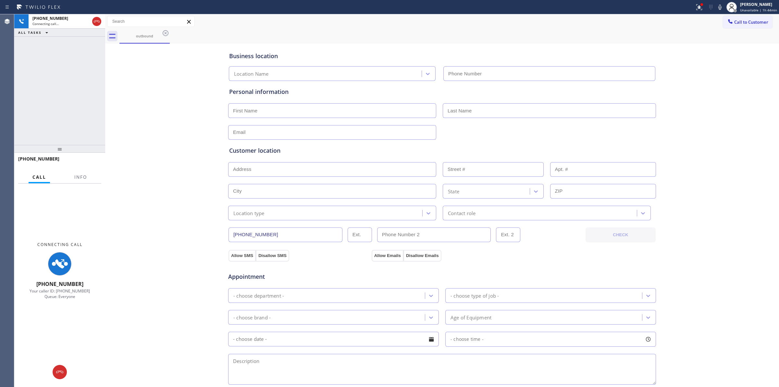
type input "[PHONE_NUMBER]"
click at [741, 21] on span "Call to Customer" at bounding box center [752, 22] width 34 height 6
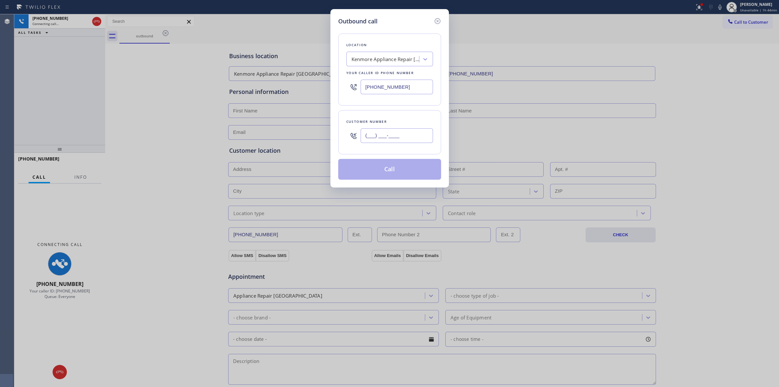
click at [383, 134] on input "(___) ___-____" at bounding box center [397, 135] width 72 height 15
paste input "817) 417-0326"
type input "[PHONE_NUMBER]"
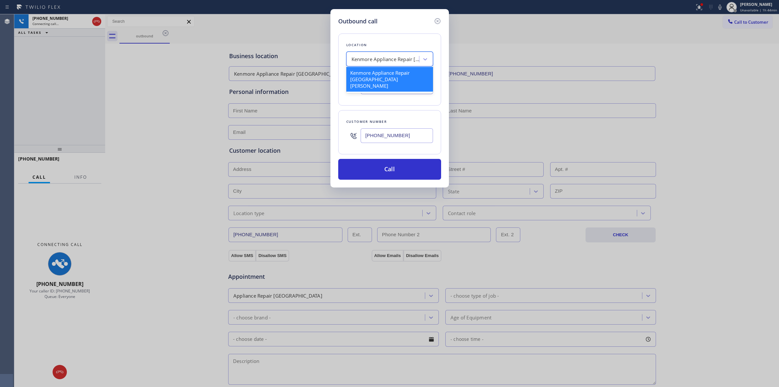
click at [413, 54] on div "Kenmore Appliance Repair [GEOGRAPHIC_DATA][PERSON_NAME]" at bounding box center [383, 59] width 71 height 11
type input "Best appl"
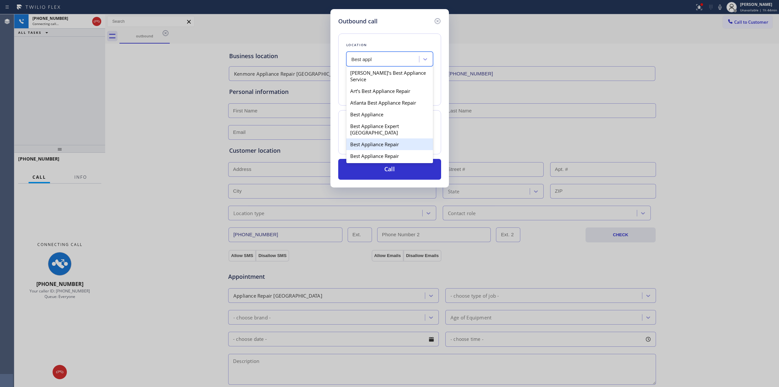
click at [387, 150] on div "Best Appliance Repair" at bounding box center [390, 144] width 87 height 12
type input "[PHONE_NUMBER]"
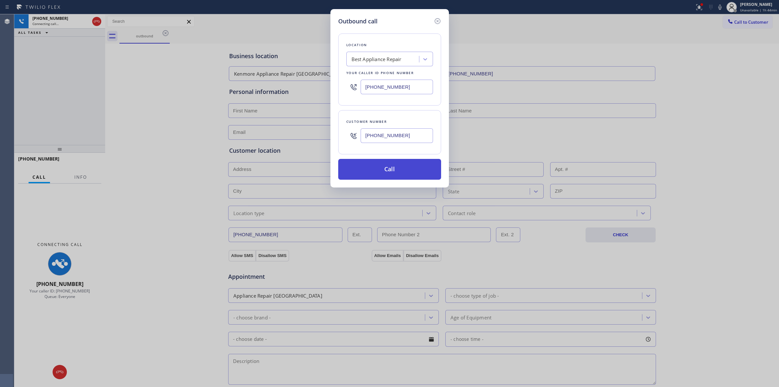
click at [387, 170] on button "Call" at bounding box center [389, 169] width 103 height 21
click at [400, 139] on input "[PHONE_NUMBER]" at bounding box center [397, 135] width 72 height 15
click at [439, 16] on div "Outbound call Location Best Appliance Repair Your caller id phone number [PHONE…" at bounding box center [390, 98] width 119 height 178
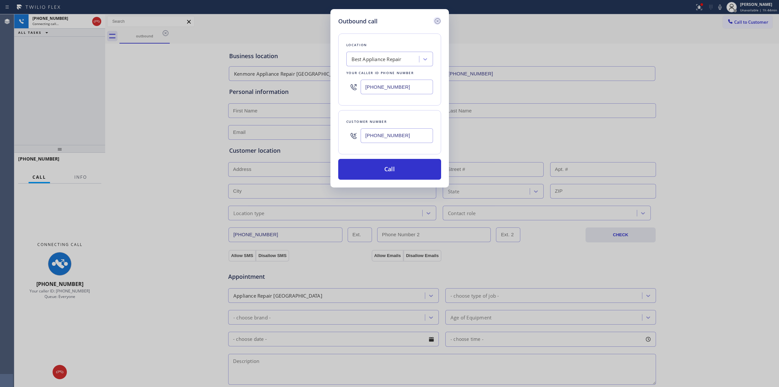
click at [438, 22] on icon at bounding box center [438, 21] width 8 height 8
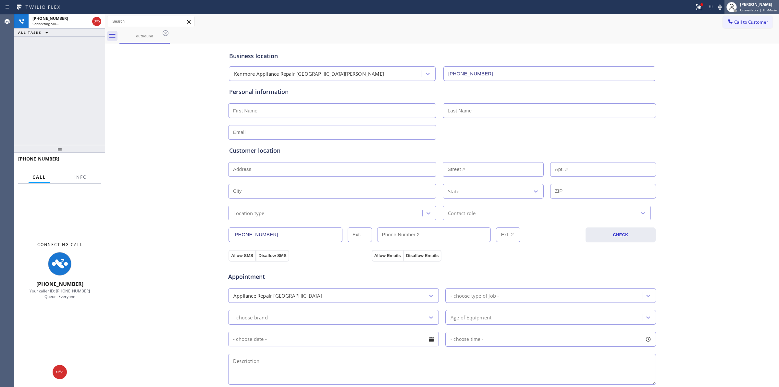
click at [754, 8] on span "Unavailable | 1h 44min" at bounding box center [758, 10] width 37 height 5
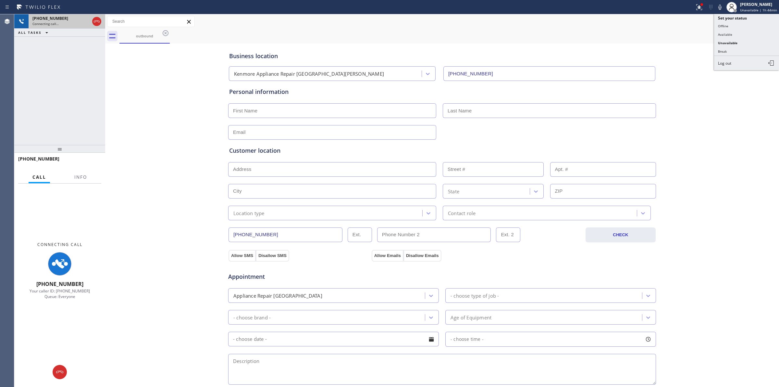
click at [70, 18] on div "[PHONE_NUMBER]" at bounding box center [60, 19] width 57 height 6
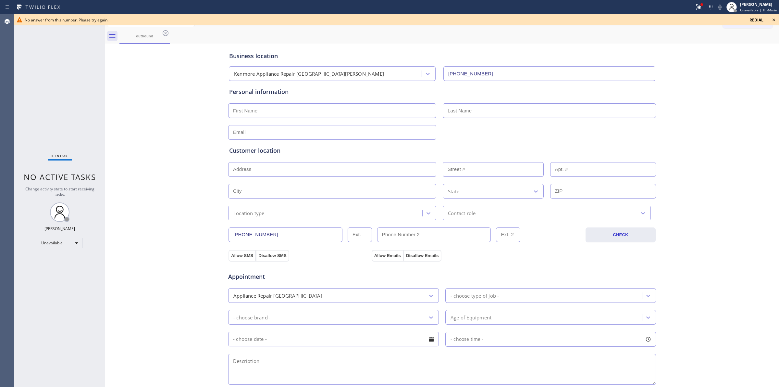
click at [775, 20] on icon at bounding box center [774, 20] width 8 height 8
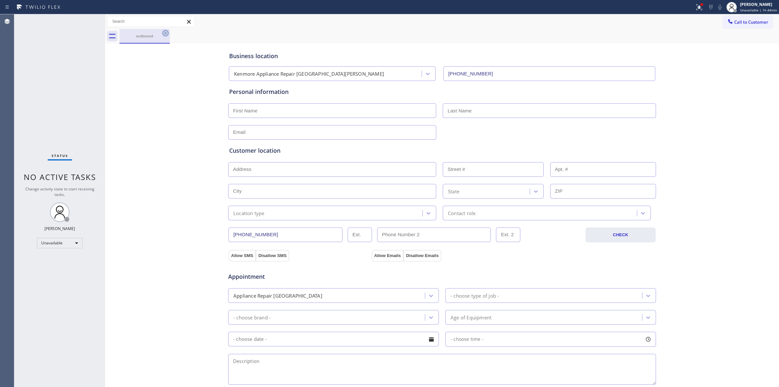
click at [163, 34] on icon at bounding box center [166, 33] width 6 height 6
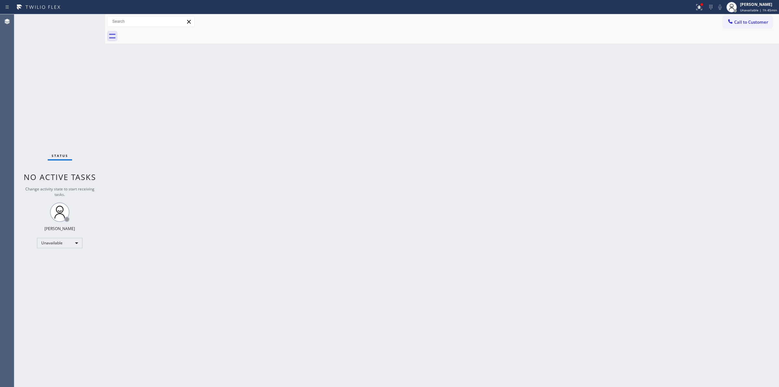
drag, startPoint x: 570, startPoint y: 46, endPoint x: 571, endPoint y: 49, distance: 3.6
click at [571, 49] on div "Back to Dashboard Change Sender ID Customers Technicians Select a contact Outbo…" at bounding box center [442, 200] width 674 height 372
drag, startPoint x: 438, startPoint y: 94, endPoint x: 710, endPoint y: 21, distance: 280.9
click at [442, 93] on div "Back to Dashboard Change Sender ID Customers Technicians Select a contact Outbo…" at bounding box center [442, 200] width 674 height 372
drag, startPoint x: 743, startPoint y: 20, endPoint x: 733, endPoint y: 22, distance: 9.9
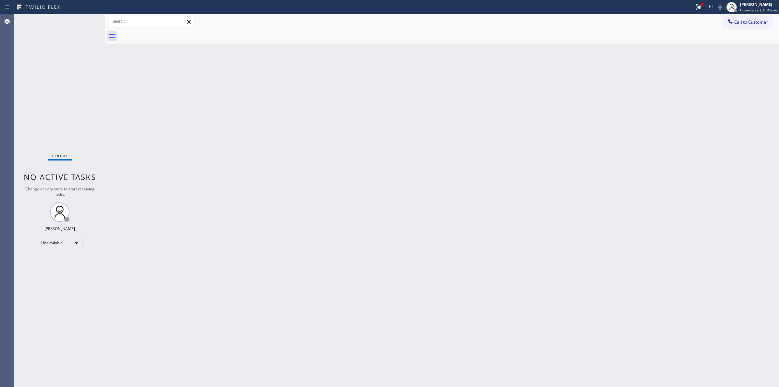
click at [743, 20] on span "Call to Customer" at bounding box center [752, 22] width 34 height 6
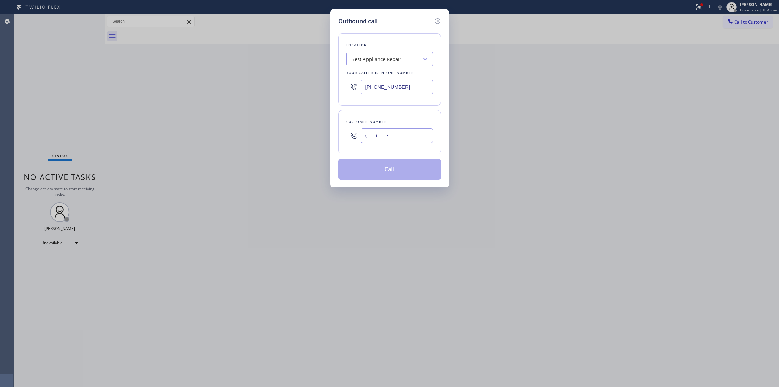
click at [396, 133] on input "(___) ___-____" at bounding box center [397, 135] width 72 height 15
paste input "707) 378-0148"
type input "[PHONE_NUMBER]"
click at [384, 64] on div "Best Appliance Repair" at bounding box center [383, 59] width 71 height 11
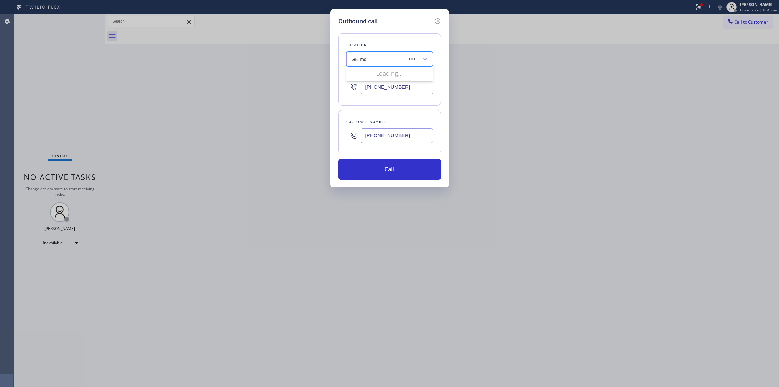
type input "GE mono"
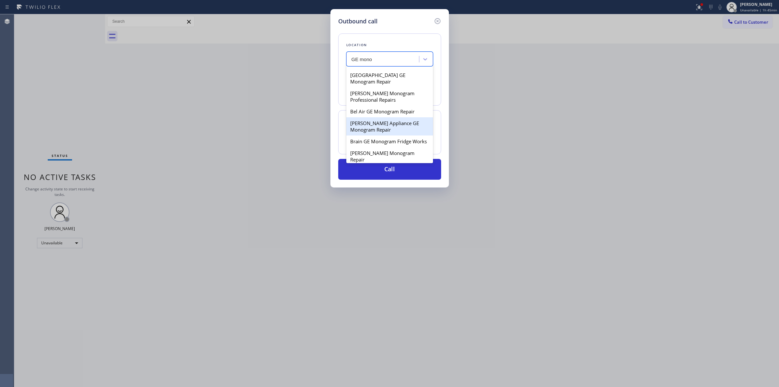
scroll to position [41, 0]
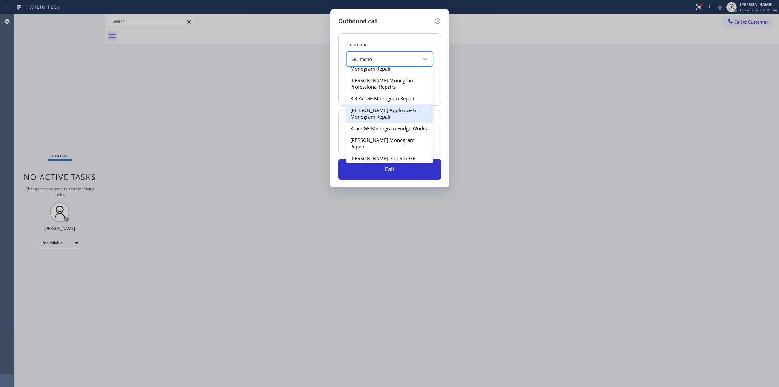
click at [371, 117] on div "[PERSON_NAME] Appliance GE Monogram Repair" at bounding box center [390, 113] width 87 height 18
type input "[PHONE_NUMBER]"
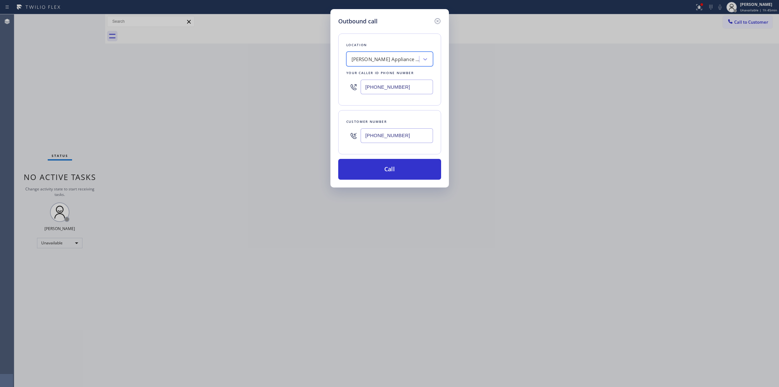
click at [374, 129] on input "[PHONE_NUMBER]" at bounding box center [397, 135] width 72 height 15
click at [379, 170] on button "Call" at bounding box center [389, 169] width 103 height 21
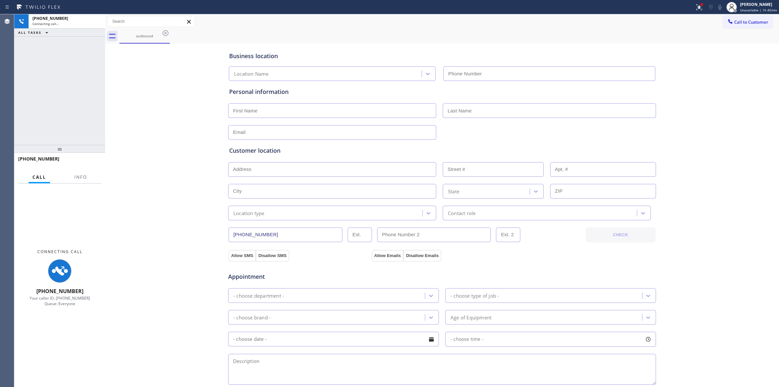
drag, startPoint x: 468, startPoint y: 28, endPoint x: 508, endPoint y: 28, distance: 39.6
click at [473, 28] on div "Call to Customer Outbound call Location Search location Your caller id phone nu…" at bounding box center [442, 21] width 674 height 15
type input "[PHONE_NUMBER]"
click at [166, 32] on icon at bounding box center [166, 33] width 6 height 6
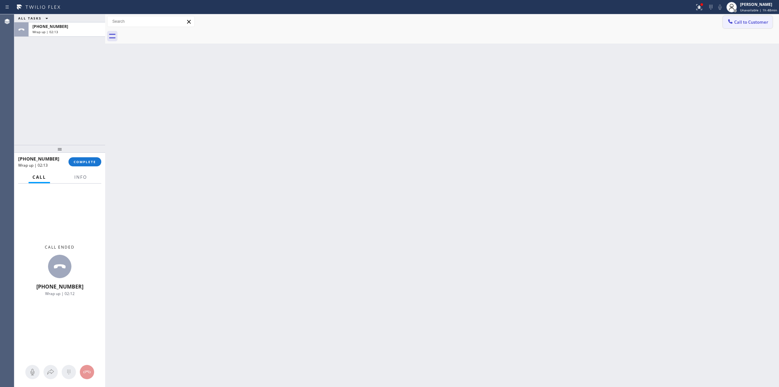
click at [739, 19] on span "Call to Customer" at bounding box center [752, 22] width 34 height 6
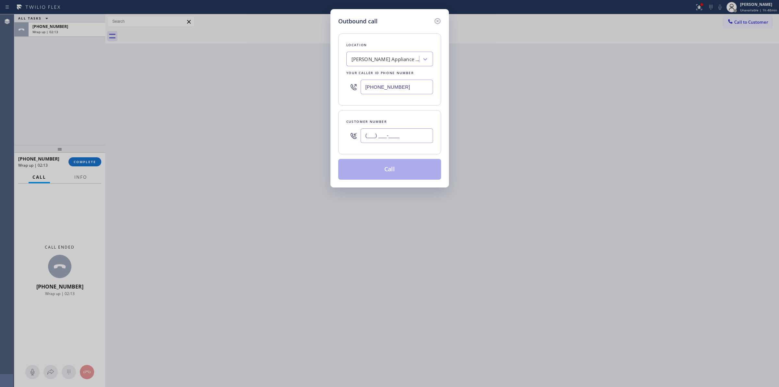
click at [393, 142] on input "(___) ___-____" at bounding box center [397, 135] width 72 height 15
paste input "805) 327-0970"
type input "[PHONE_NUMBER]"
click at [394, 68] on div "Location [PERSON_NAME] Appliance GE Monogram Repair Your caller id phone number…" at bounding box center [389, 69] width 103 height 72
click at [397, 60] on div "[PERSON_NAME] Appliance GE Monogram Repair" at bounding box center [386, 59] width 68 height 7
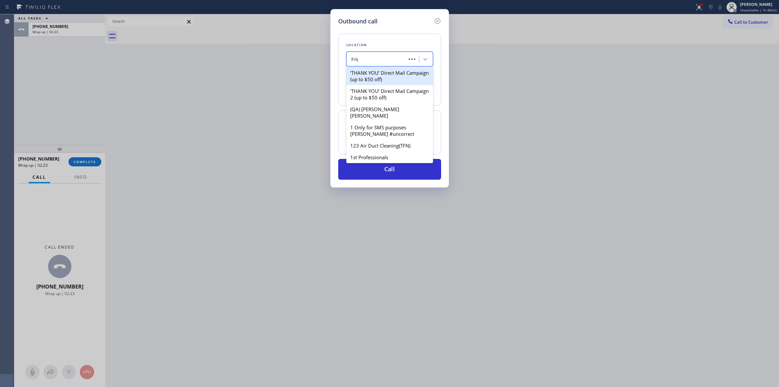
type input "Frigi"
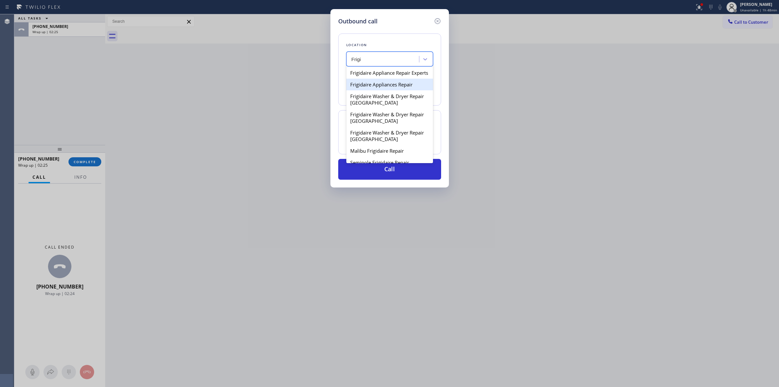
click at [385, 90] on div "Frigidaire Appliances Repair" at bounding box center [390, 85] width 87 height 12
type input "[PHONE_NUMBER]"
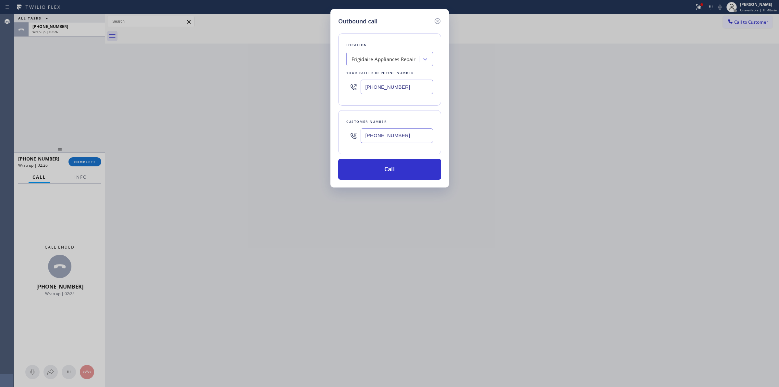
click at [380, 135] on input "[PHONE_NUMBER]" at bounding box center [397, 135] width 72 height 15
click at [388, 172] on button "Call" at bounding box center [389, 169] width 103 height 21
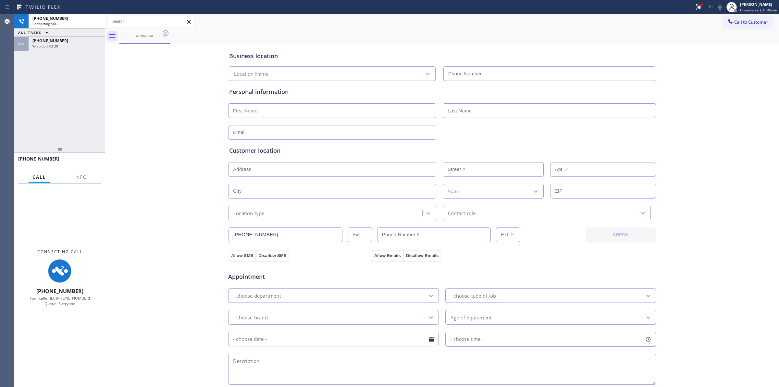
type input "[PHONE_NUMBER]"
click at [36, 52] on div "[PHONE_NUMBER] Connecting call… ALL TASKS ALL TASKS ACTIVE TASKS TASKS IN WRAP …" at bounding box center [59, 79] width 91 height 131
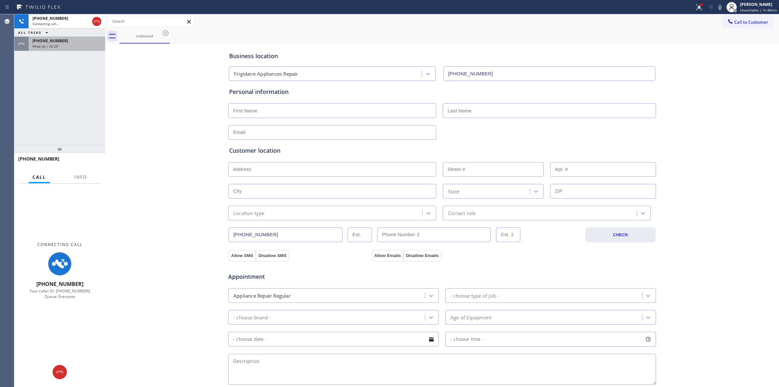
click at [59, 42] on div "[PHONE_NUMBER]" at bounding box center [66, 41] width 69 height 6
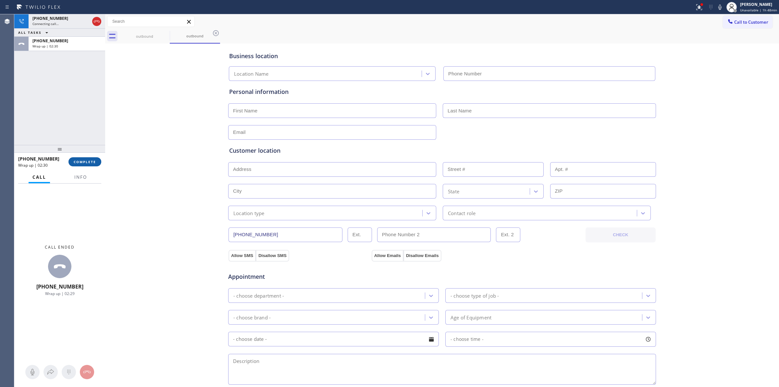
click at [83, 159] on span "COMPLETE" at bounding box center [85, 161] width 22 height 5
type input "[PHONE_NUMBER]"
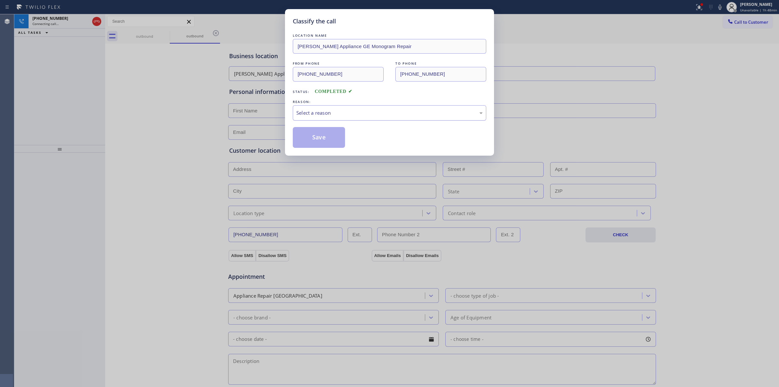
click at [432, 113] on div "Select a reason" at bounding box center [389, 112] width 186 height 7
drag, startPoint x: 348, startPoint y: 167, endPoint x: 303, endPoint y: 137, distance: 53.7
click at [303, 137] on button "Save" at bounding box center [319, 137] width 52 height 21
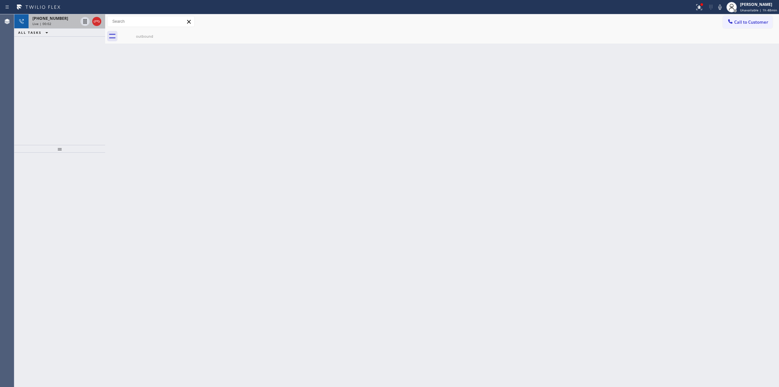
click at [54, 23] on div "Live | 00:02" at bounding box center [54, 23] width 45 height 5
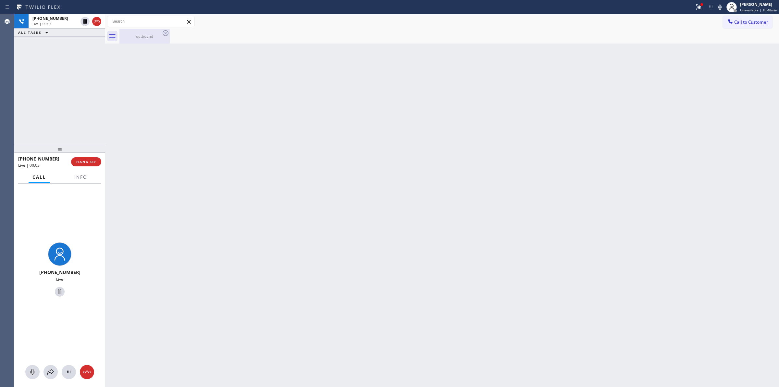
drag, startPoint x: 153, startPoint y: 21, endPoint x: 153, endPoint y: 30, distance: 9.1
click at [153, 25] on input "text" at bounding box center [150, 21] width 87 height 10
click at [153, 31] on div "outbound" at bounding box center [144, 36] width 49 height 15
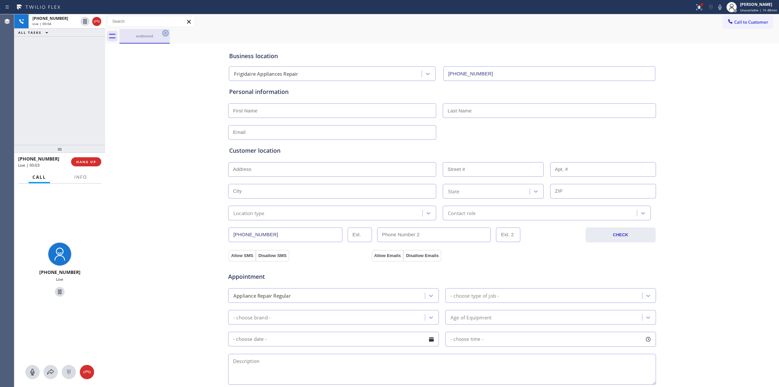
click at [163, 35] on div "outbound" at bounding box center [145, 36] width 50 height 15
click at [72, 369] on icon at bounding box center [69, 372] width 8 height 8
click at [744, 20] on span "Call to Customer" at bounding box center [752, 22] width 34 height 6
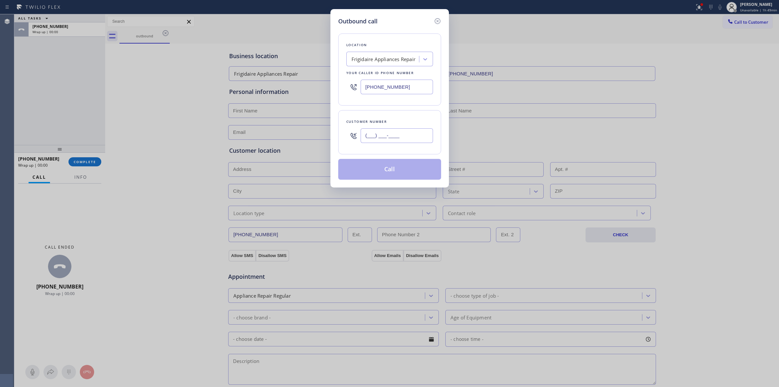
paste input "805) 327-0970"
click at [388, 143] on input "(___) ___-____" at bounding box center [397, 135] width 72 height 15
type input "[PHONE_NUMBER]"
click at [408, 167] on button "Call" at bounding box center [389, 169] width 103 height 21
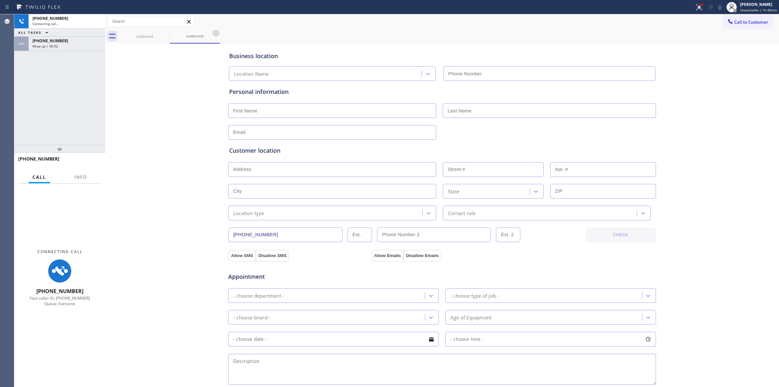
type input "[PHONE_NUMBER]"
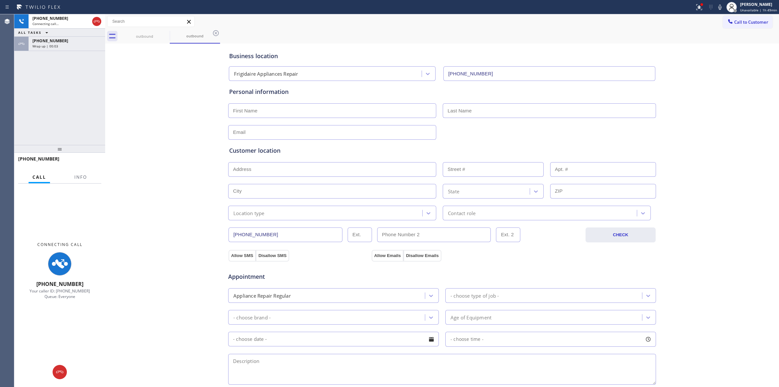
click at [74, 45] on div "Wrap up | 00:03" at bounding box center [66, 46] width 69 height 5
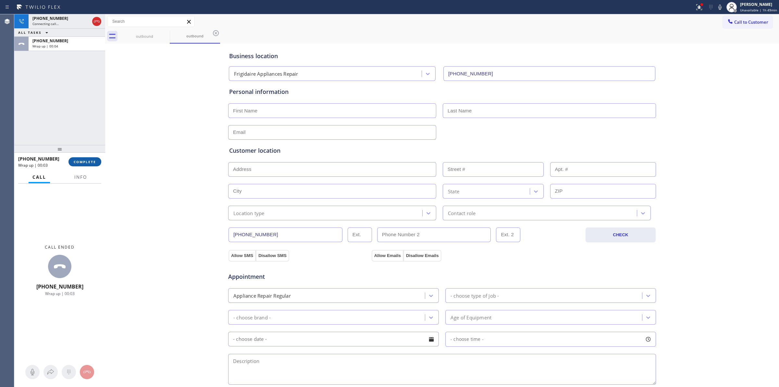
drag, startPoint x: 94, startPoint y: 168, endPoint x: 93, endPoint y: 163, distance: 5.0
click at [94, 168] on div "[PHONE_NUMBER] Wrap up | 00:03 COMPLETE" at bounding box center [59, 161] width 83 height 17
click at [93, 163] on span "COMPLETE" at bounding box center [85, 161] width 22 height 5
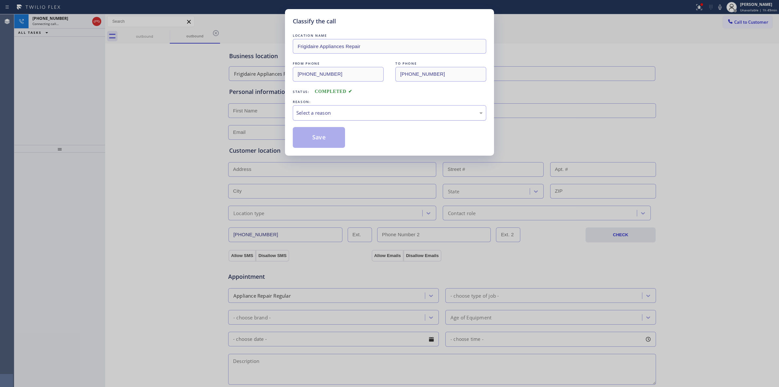
click at [369, 109] on div "Select a reason" at bounding box center [389, 112] width 186 height 7
drag, startPoint x: 342, startPoint y: 160, endPoint x: 332, endPoint y: 140, distance: 21.9
click at [332, 140] on button "Save" at bounding box center [319, 137] width 52 height 21
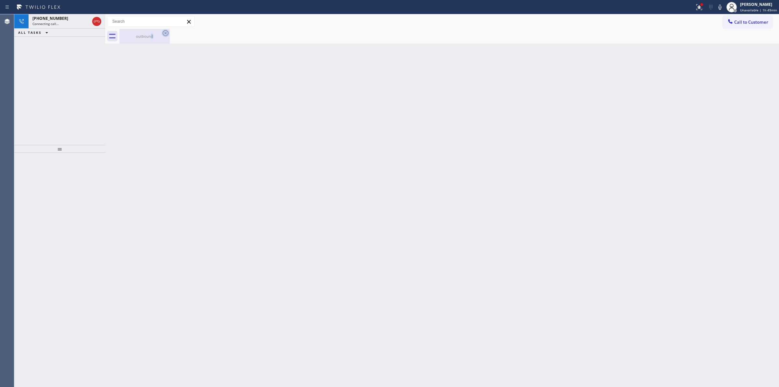
drag, startPoint x: 152, startPoint y: 34, endPoint x: 163, endPoint y: 32, distance: 10.9
click at [153, 34] on div "outbound" at bounding box center [144, 36] width 49 height 5
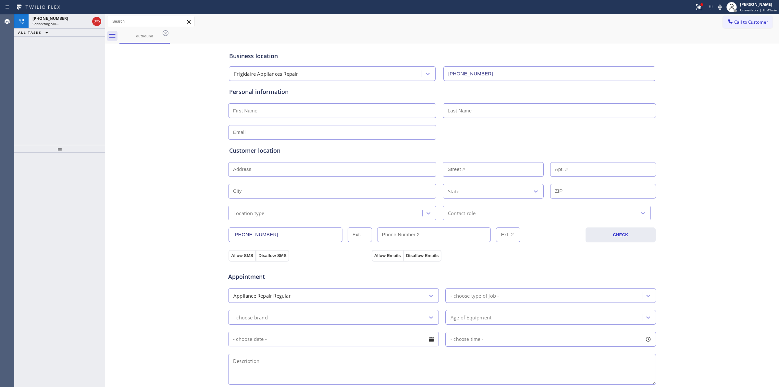
click at [174, 32] on div "outbound" at bounding box center [450, 36] width 660 height 15
click at [167, 36] on icon at bounding box center [166, 33] width 8 height 8
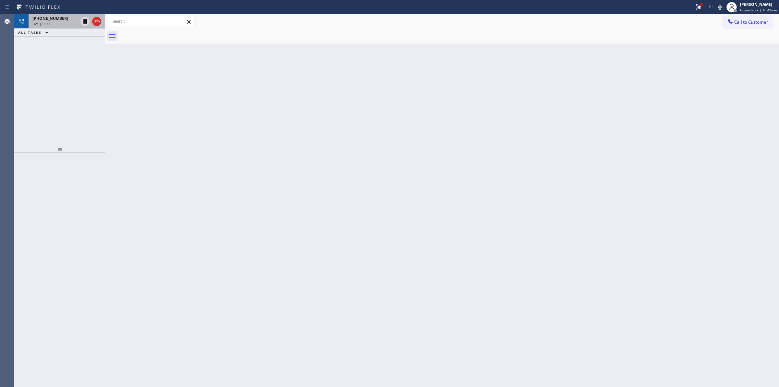
click at [64, 19] on div "[PHONE_NUMBER]" at bounding box center [54, 19] width 45 height 6
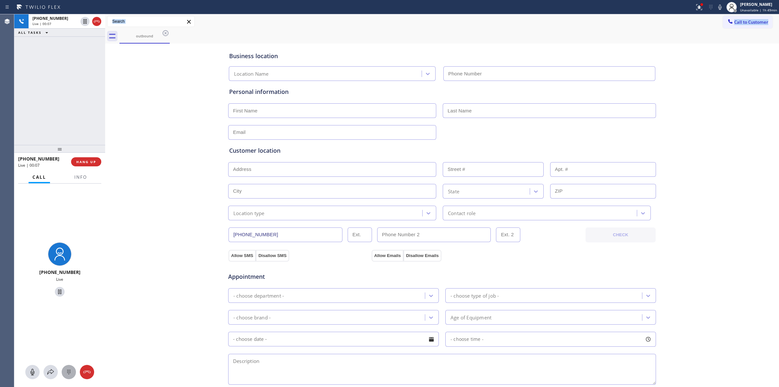
click at [72, 374] on icon at bounding box center [69, 372] width 8 height 8
type input "[PHONE_NUMBER]"
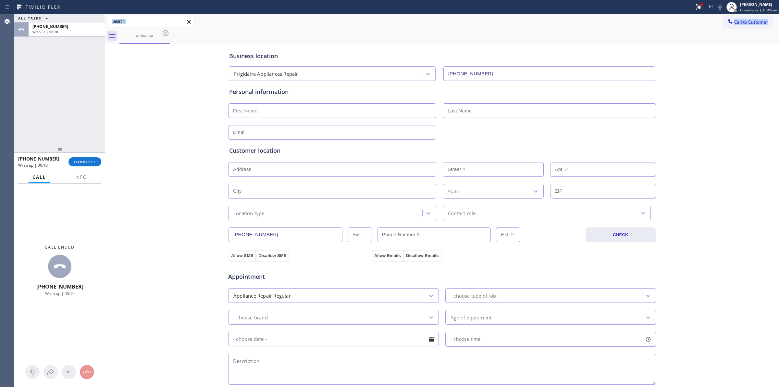
drag, startPoint x: 753, startPoint y: 22, endPoint x: 691, endPoint y: 42, distance: 65.9
click at [752, 21] on span "Call to Customer" at bounding box center [752, 22] width 34 height 6
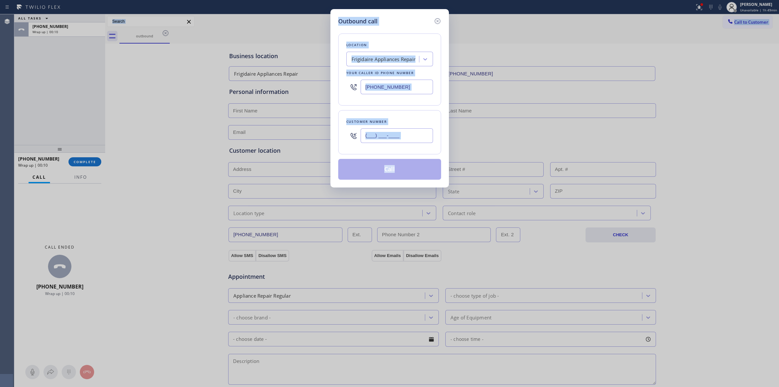
paste input "805) 327-0970"
click at [397, 132] on input "[PHONE_NUMBER]" at bounding box center [397, 135] width 72 height 15
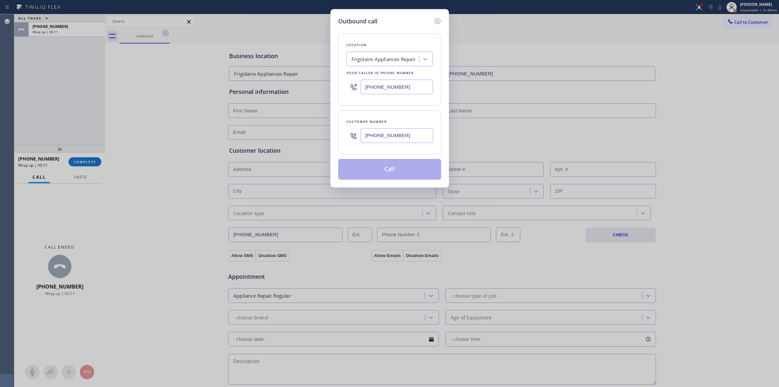
type input "[PHONE_NUMBER]"
click at [394, 169] on button "Call" at bounding box center [389, 169] width 103 height 21
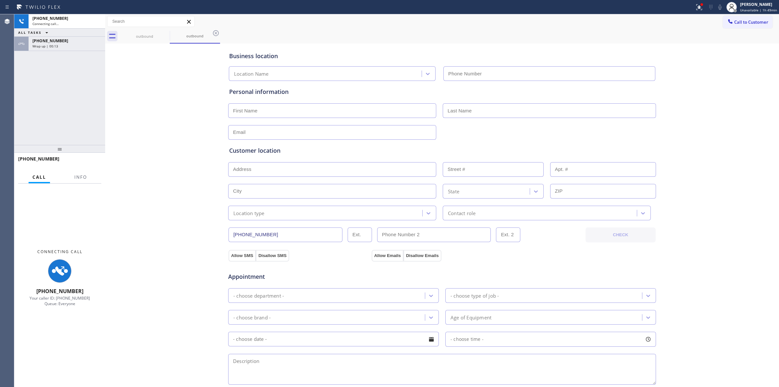
type input "[PHONE_NUMBER]"
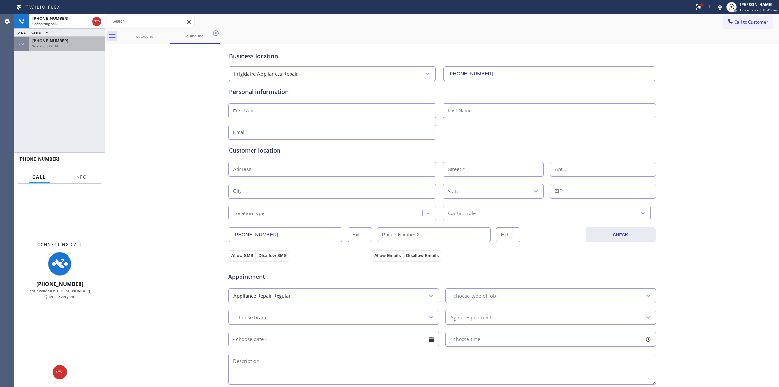
click at [60, 42] on div "[PHONE_NUMBER]" at bounding box center [66, 41] width 69 height 6
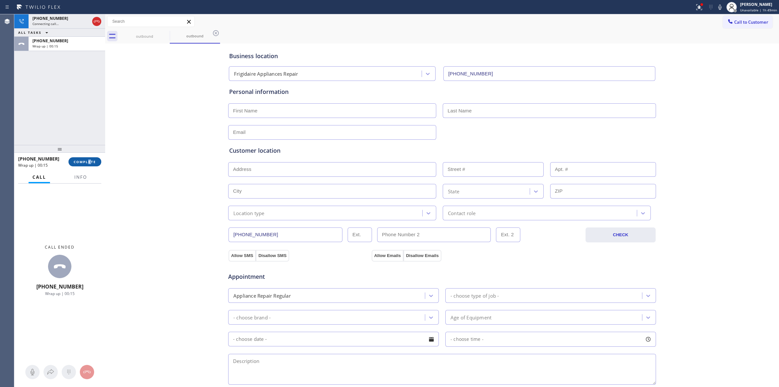
click at [89, 165] on div "[PHONE_NUMBER] Wrap up | 00:15 COMPLETE" at bounding box center [59, 161] width 83 height 17
click at [90, 163] on span "COMPLETE" at bounding box center [85, 161] width 22 height 5
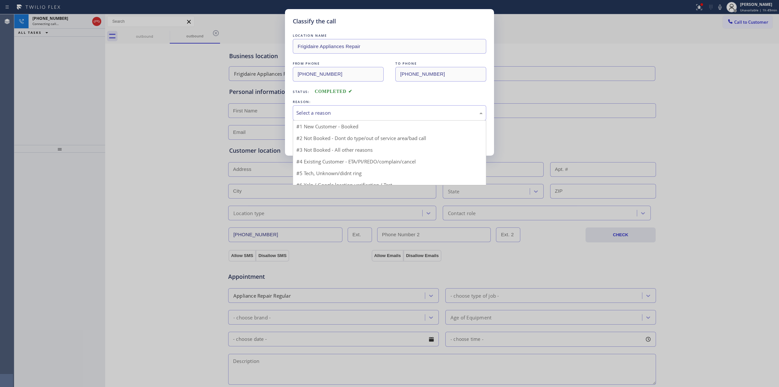
click at [386, 107] on div "Select a reason" at bounding box center [390, 112] width 194 height 15
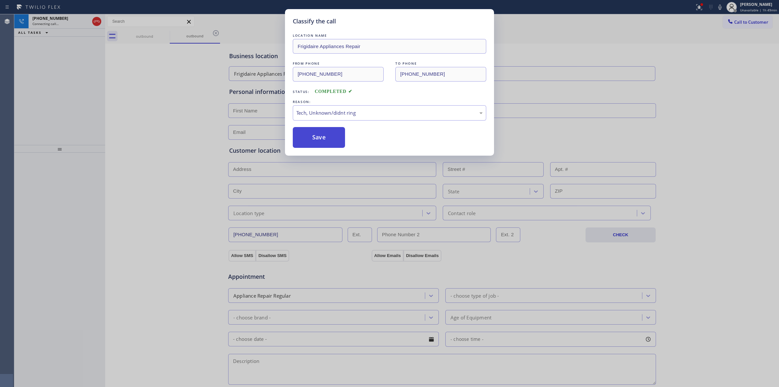
click at [329, 135] on button "Save" at bounding box center [319, 137] width 52 height 21
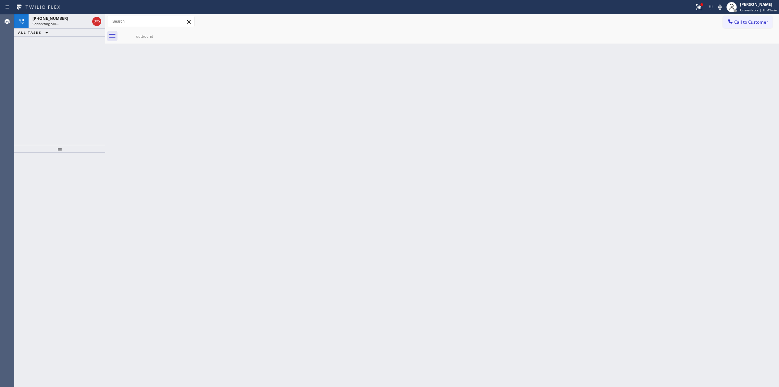
click at [160, 28] on div "Call to Customer Outbound call Location Frigidaire Appliances Repair Your calle…" at bounding box center [442, 21] width 674 height 15
click at [158, 36] on div "outbound" at bounding box center [144, 36] width 49 height 5
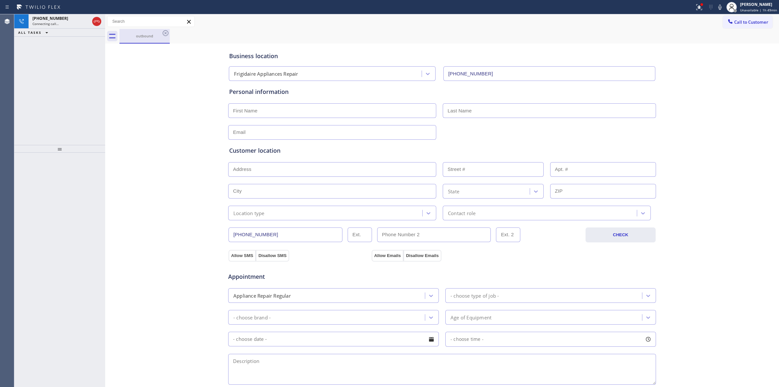
click at [160, 35] on div "outbound" at bounding box center [144, 35] width 49 height 5
click at [165, 33] on icon at bounding box center [166, 33] width 8 height 8
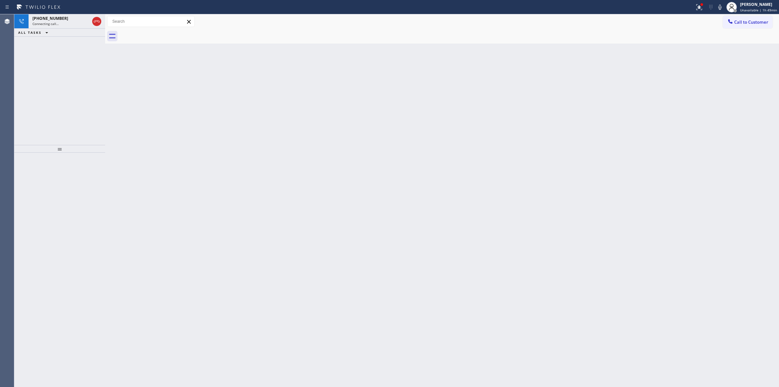
click at [165, 33] on div at bounding box center [450, 36] width 660 height 15
click at [46, 20] on span "[PHONE_NUMBER]" at bounding box center [50, 19] width 36 height 6
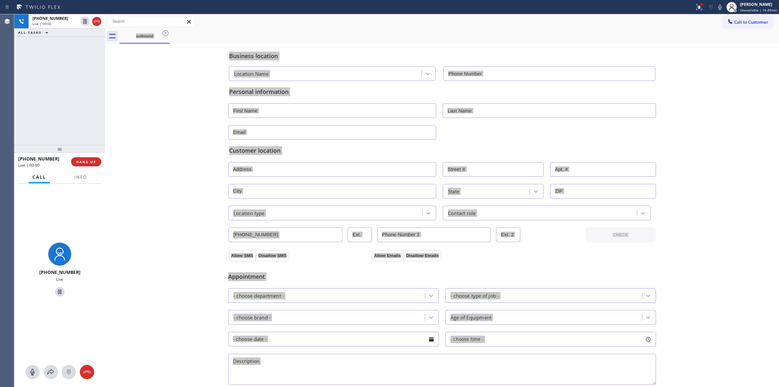
type input "[PHONE_NUMBER]"
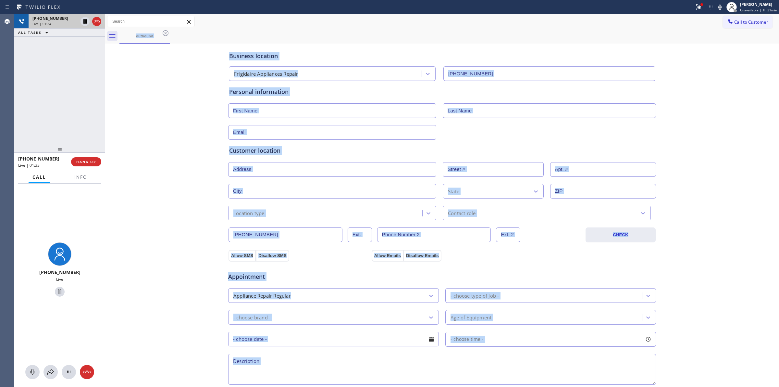
click at [57, 22] on div "Live | 01:34" at bounding box center [54, 23] width 45 height 5
click at [70, 369] on icon at bounding box center [69, 372] width 8 height 8
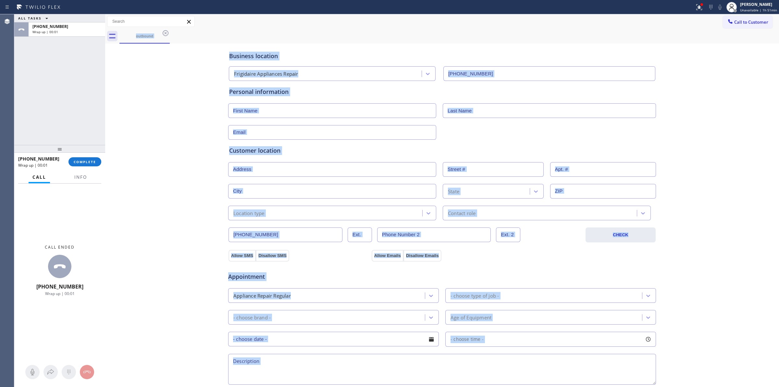
click at [179, 204] on div "Business location Frigidaire Appliances Repair [PHONE_NUMBER] Personal informat…" at bounding box center [442, 267] width 671 height 444
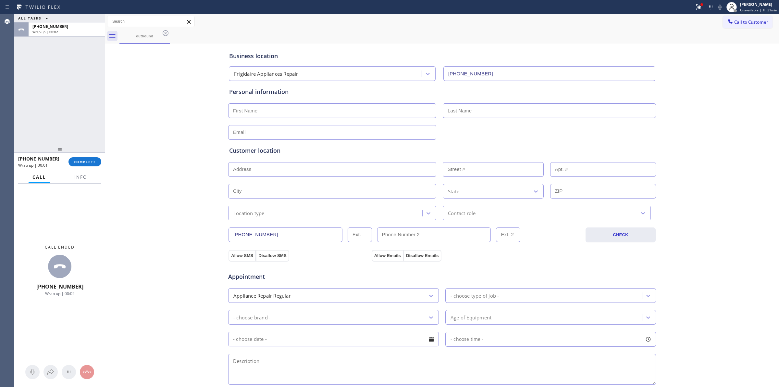
click at [283, 232] on input "[PHONE_NUMBER]" at bounding box center [286, 234] width 114 height 15
click at [752, 26] on button "Call to Customer" at bounding box center [748, 22] width 50 height 12
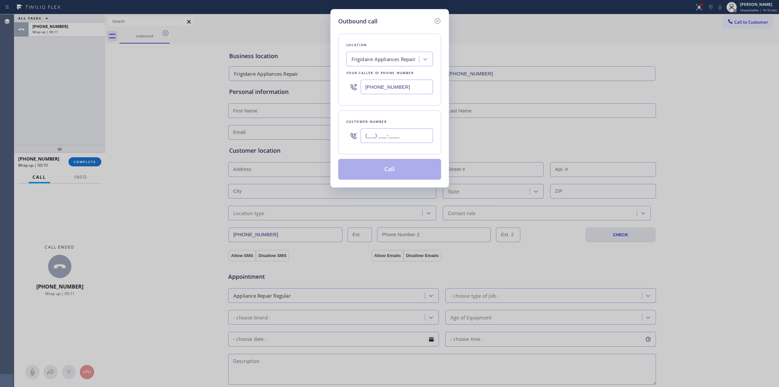
click at [419, 129] on input "(___) ___-____" at bounding box center [397, 135] width 72 height 15
paste input "206) 336-3824"
type input "[PHONE_NUMBER]"
click at [387, 181] on div "Outbound call Location Frigidaire Appliances Repair Your caller id phone number…" at bounding box center [390, 98] width 119 height 178
drag, startPoint x: 391, startPoint y: 174, endPoint x: 436, endPoint y: 127, distance: 65.2
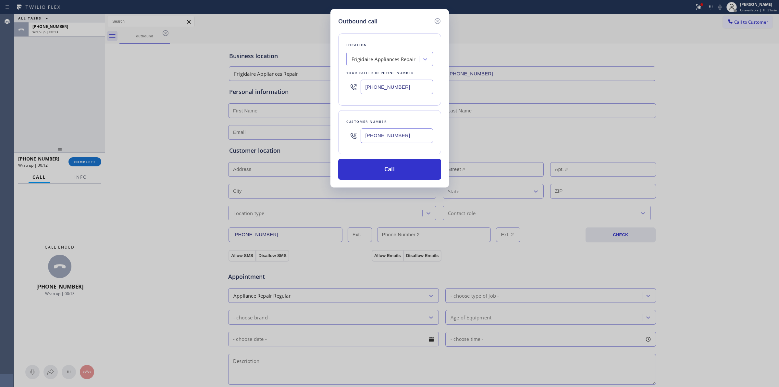
click at [391, 173] on button "Call" at bounding box center [389, 169] width 103 height 21
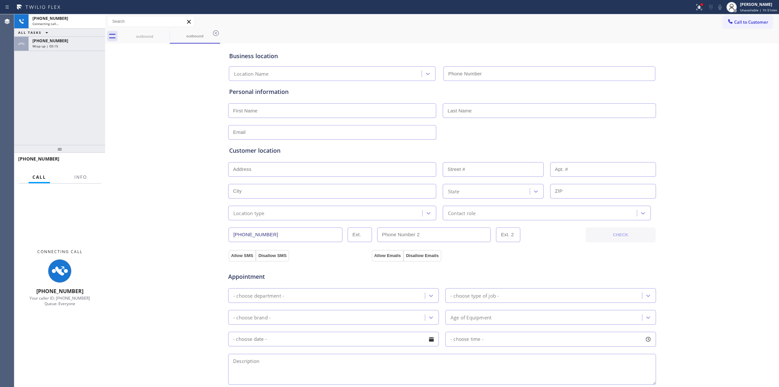
type input "[PHONE_NUMBER]"
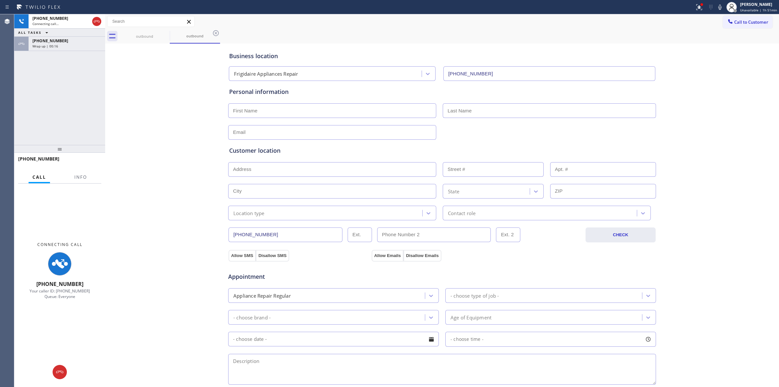
drag, startPoint x: 460, startPoint y: 45, endPoint x: 434, endPoint y: 47, distance: 26.1
click at [455, 47] on div "Business location Frigidaire Appliances Repair [PHONE_NUMBER]" at bounding box center [442, 63] width 429 height 36
click at [158, 30] on div "outbound" at bounding box center [144, 36] width 49 height 15
click at [165, 35] on icon at bounding box center [166, 33] width 8 height 8
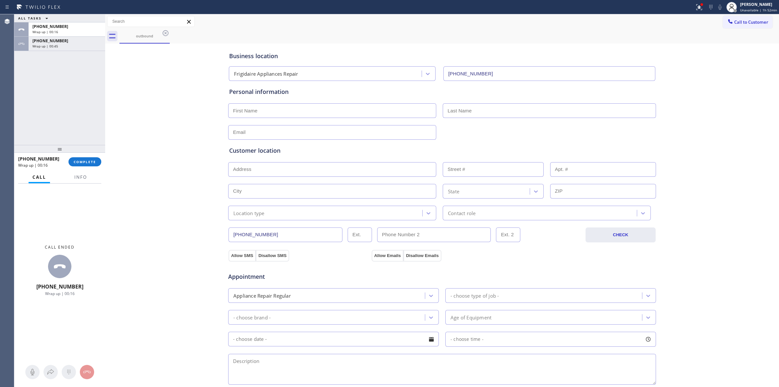
click at [61, 49] on div "[PHONE_NUMBER] Wrap up | 00:45" at bounding box center [66, 44] width 74 height 14
type input "[PHONE_NUMBER]"
click at [93, 163] on span "COMPLETE" at bounding box center [85, 161] width 22 height 5
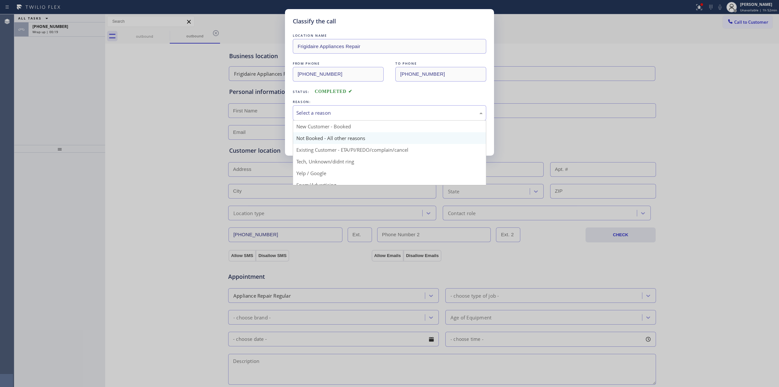
drag, startPoint x: 392, startPoint y: 111, endPoint x: 356, endPoint y: 142, distance: 47.0
click at [388, 113] on div "Select a reason" at bounding box center [389, 112] width 186 height 7
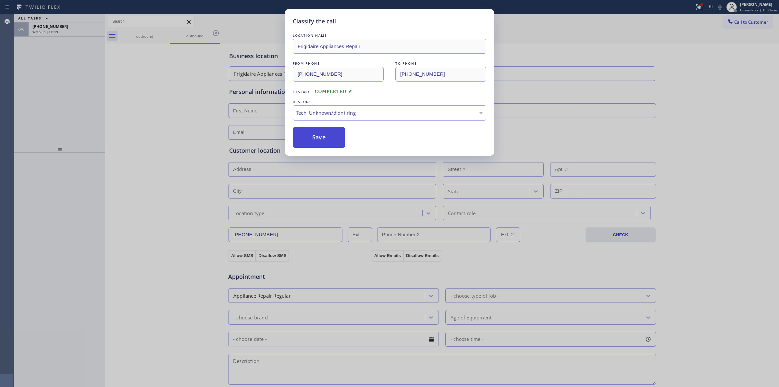
drag, startPoint x: 341, startPoint y: 166, endPoint x: 325, endPoint y: 135, distance: 34.9
click at [325, 135] on button "Save" at bounding box center [319, 137] width 52 height 21
click at [60, 31] on div "Classify the call LOCATION NAME Frigidaire Appliances Repair FROM PHONE [PHONE_…" at bounding box center [389, 193] width 779 height 387
click at [60, 31] on div "Classify the call LOCATION NAME Samsung Appliance Repairs FROM PHONE [PHONE_NUM…" at bounding box center [396, 200] width 765 height 372
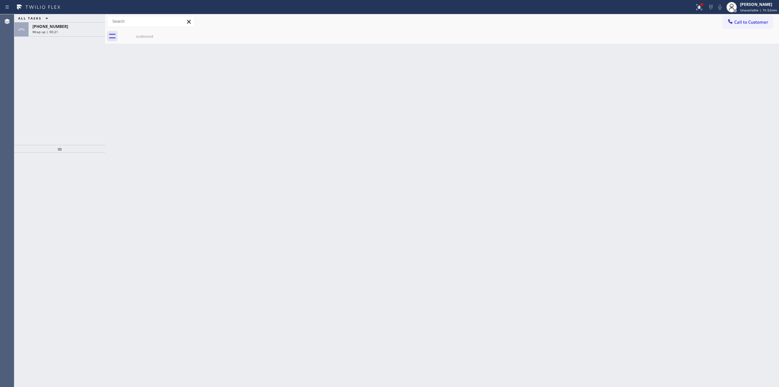
click at [60, 31] on div "Wrap up | 00:21" at bounding box center [66, 32] width 69 height 5
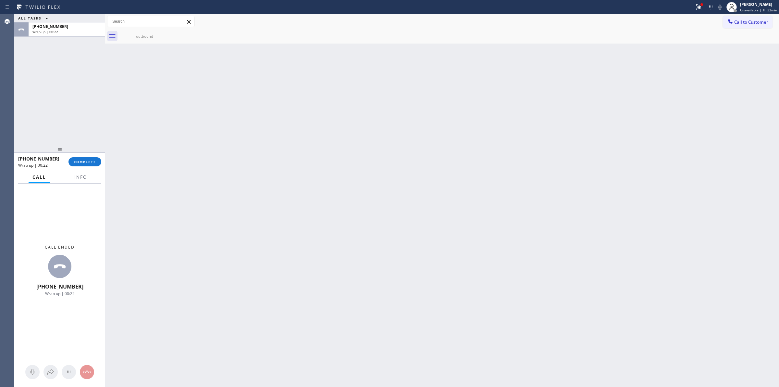
click at [86, 166] on div "[PHONE_NUMBER] Wrap up | 00:22 COMPLETE" at bounding box center [59, 161] width 83 height 17
click at [87, 165] on button "COMPLETE" at bounding box center [85, 161] width 33 height 9
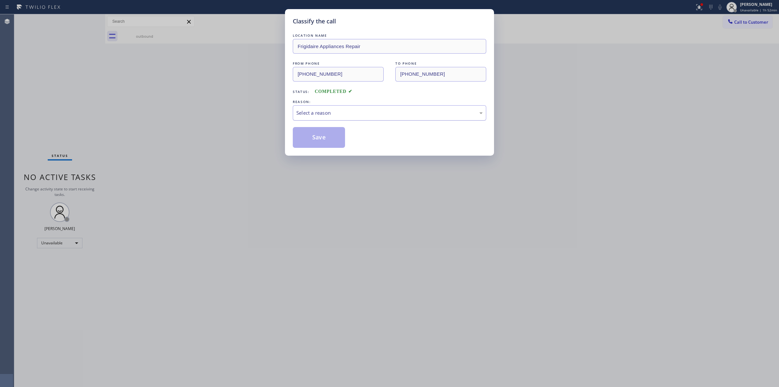
drag, startPoint x: 384, startPoint y: 108, endPoint x: 372, endPoint y: 120, distance: 17.0
click at [383, 108] on div "Select a reason" at bounding box center [390, 112] width 194 height 15
click at [334, 135] on button "Save" at bounding box center [319, 137] width 52 height 21
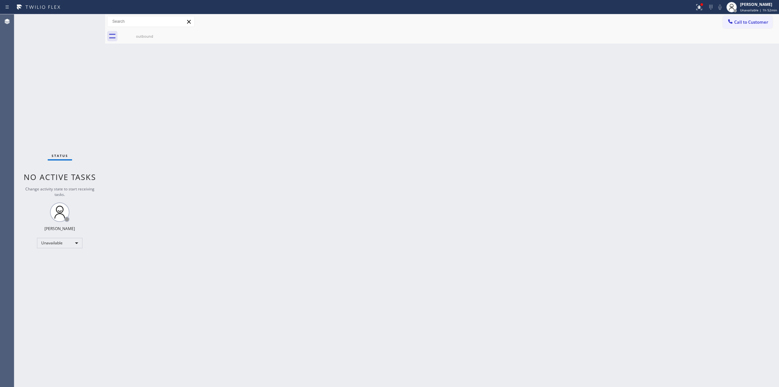
drag, startPoint x: 482, startPoint y: 108, endPoint x: 624, endPoint y: 67, distance: 147.4
click at [491, 107] on div "Back to Dashboard Change Sender ID Customers Technicians Select a contact Outbo…" at bounding box center [442, 200] width 674 height 372
click at [741, 24] on span "Call to Customer" at bounding box center [752, 22] width 34 height 6
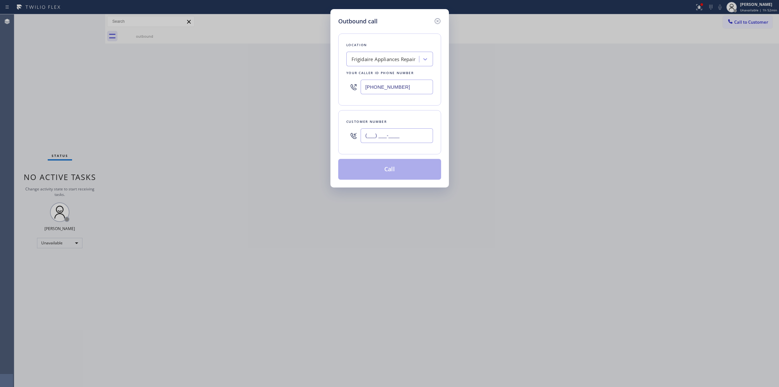
paste input "626) 623-5086"
click at [386, 137] on input "(___) ___-____" at bounding box center [397, 135] width 72 height 15
type input "[PHONE_NUMBER]"
click at [392, 56] on div "Frigidaire Appliances Repair" at bounding box center [384, 59] width 64 height 7
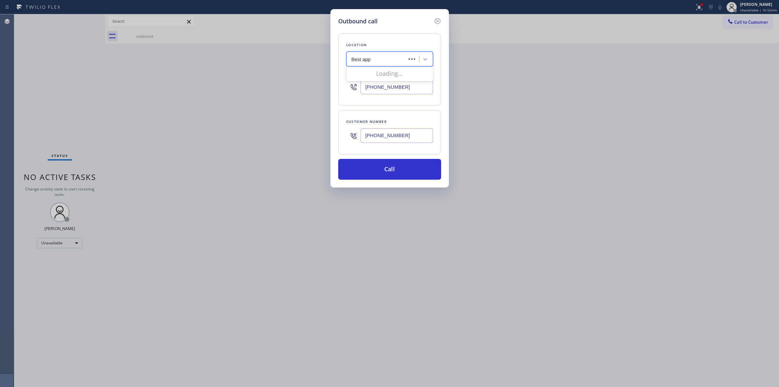
type input "Best appl"
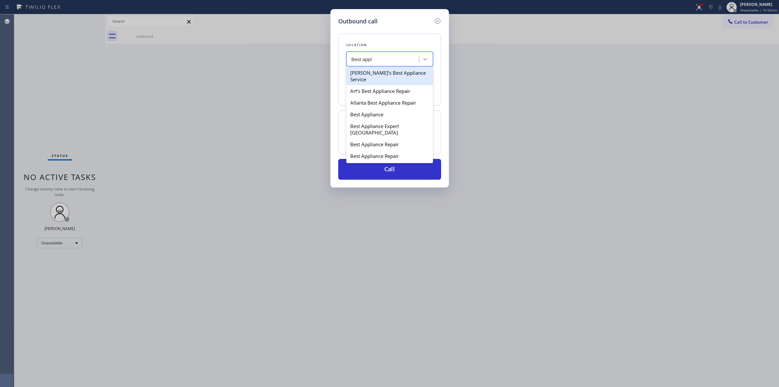
click at [366, 80] on div "[PERSON_NAME]’s Best Appliance Service" at bounding box center [390, 76] width 87 height 18
type input "[PHONE_NUMBER]"
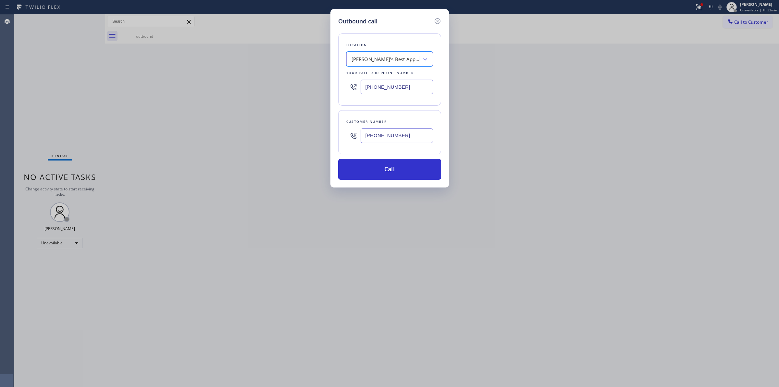
click at [384, 136] on input "[PHONE_NUMBER]" at bounding box center [397, 135] width 72 height 15
click at [387, 168] on button "Call" at bounding box center [389, 169] width 103 height 21
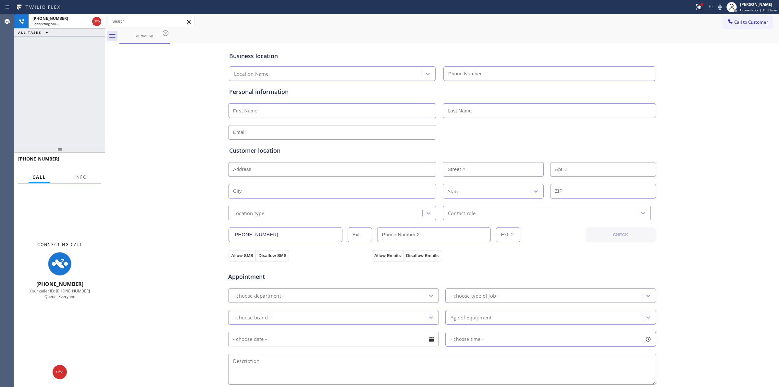
type input "[PHONE_NUMBER]"
click at [479, 25] on div "Call to Customer Outbound call Location [PERSON_NAME]’s Best Appliance Service …" at bounding box center [442, 21] width 674 height 11
click at [724, 10] on icon at bounding box center [720, 7] width 8 height 8
click at [158, 33] on div "outbound" at bounding box center [144, 36] width 49 height 14
drag, startPoint x: 160, startPoint y: 33, endPoint x: 164, endPoint y: 32, distance: 4.4
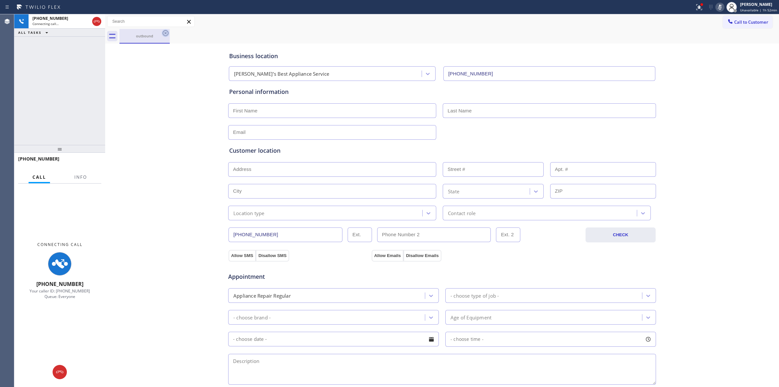
click at [163, 32] on div "outbound" at bounding box center [145, 36] width 50 height 15
click at [164, 32] on icon at bounding box center [166, 33] width 8 height 8
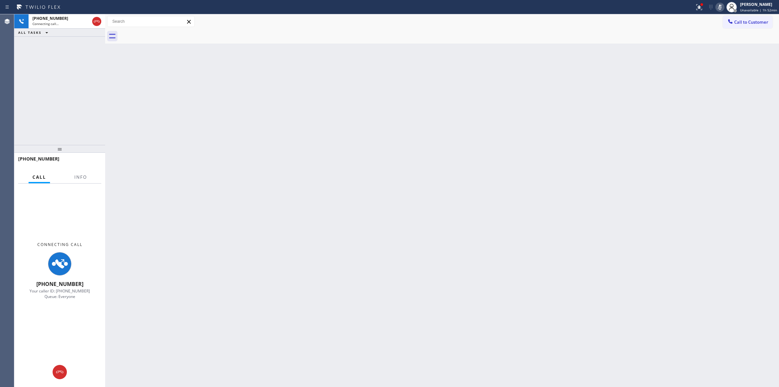
click at [164, 32] on div at bounding box center [450, 36] width 660 height 15
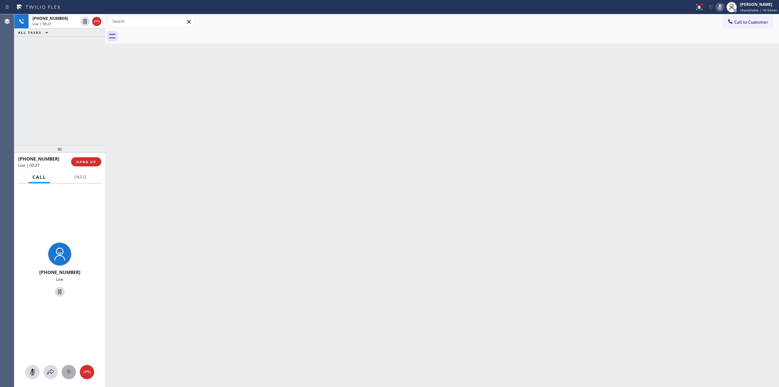
click at [71, 373] on icon at bounding box center [69, 372] width 8 height 8
click at [57, 20] on span "[PHONE_NUMBER]" at bounding box center [50, 19] width 36 height 6
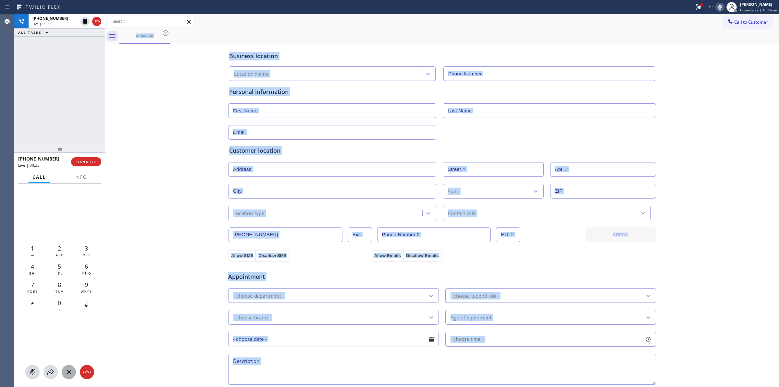
type input "[PHONE_NUMBER]"
click at [57, 254] on span "ABC" at bounding box center [60, 255] width 8 height 5
click at [745, 25] on span "Call to Customer" at bounding box center [752, 22] width 34 height 6
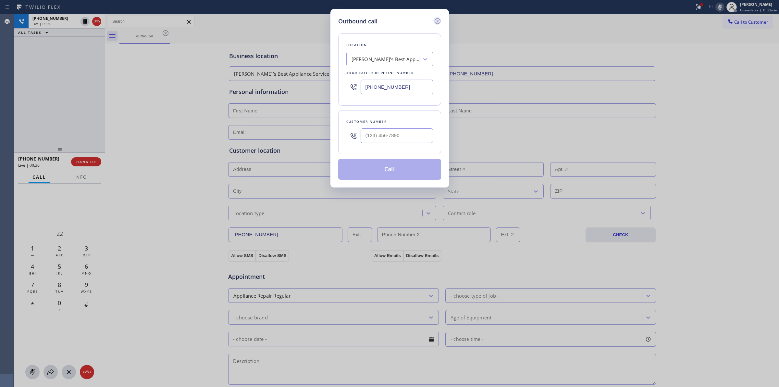
click at [436, 20] on icon at bounding box center [438, 21] width 8 height 8
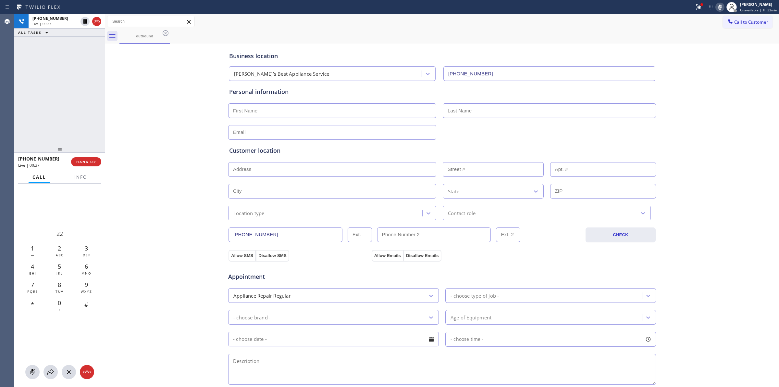
type input "[PHONE_NUMBER]"
click at [128, 163] on div "Business location [PERSON_NAME]’s Best Appliance Service [PHONE_NUMBER] Persona…" at bounding box center [442, 267] width 671 height 444
click at [756, 27] on button "Call to Customer" at bounding box center [748, 22] width 50 height 12
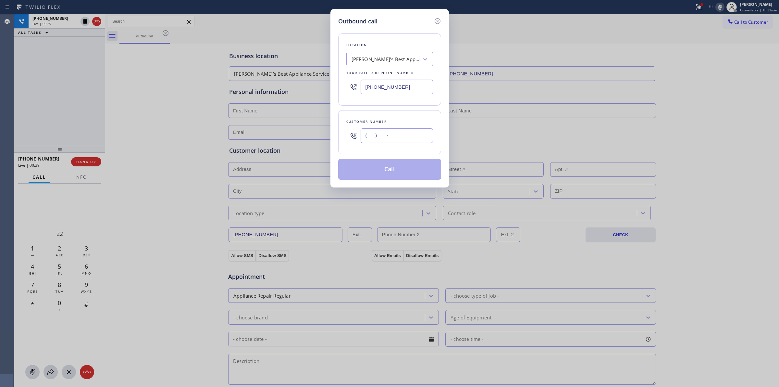
paste input "626) 623-5086"
click at [410, 133] on input "[PHONE_NUMBER]" at bounding box center [397, 135] width 72 height 15
type input "[PHONE_NUMBER]"
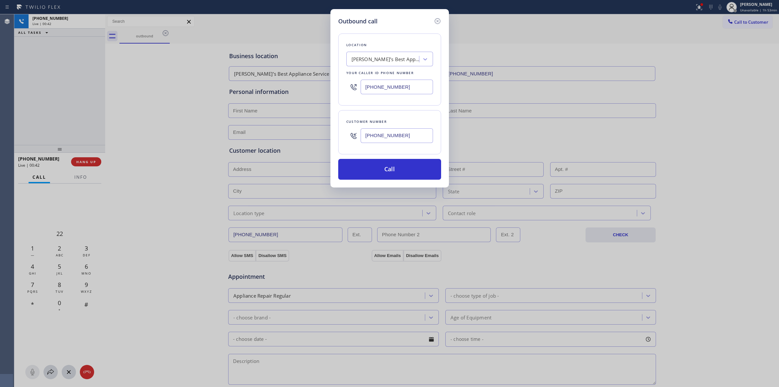
drag, startPoint x: 378, startPoint y: 48, endPoint x: 385, endPoint y: 95, distance: 48.0
click at [379, 49] on div "Location [PERSON_NAME]’s Best Appliance Service Your caller id phone number [PH…" at bounding box center [389, 69] width 103 height 72
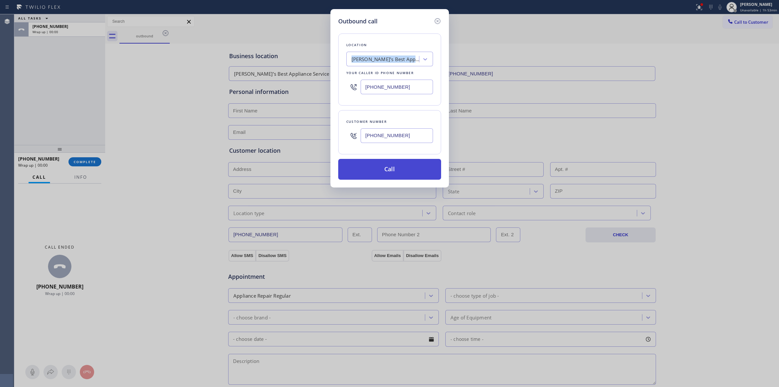
click at [371, 179] on button "Call" at bounding box center [389, 169] width 103 height 21
drag, startPoint x: 377, startPoint y: 170, endPoint x: 463, endPoint y: 39, distance: 156.9
click at [377, 170] on button "Call" at bounding box center [389, 169] width 103 height 21
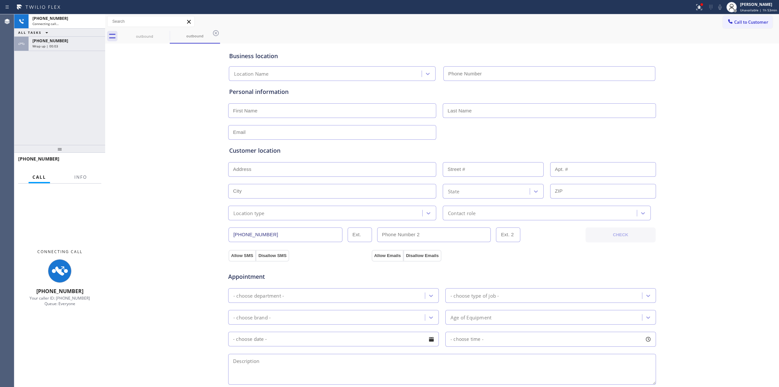
type input "[PHONE_NUMBER]"
click at [57, 45] on span "Wrap up | 00:05" at bounding box center [45, 46] width 26 height 5
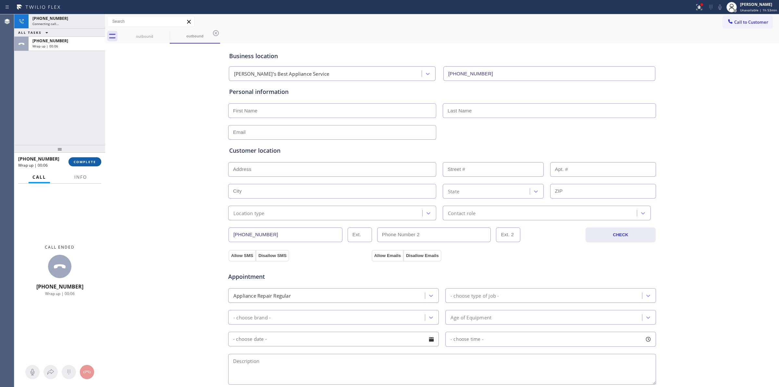
click at [93, 160] on span "COMPLETE" at bounding box center [85, 161] width 22 height 5
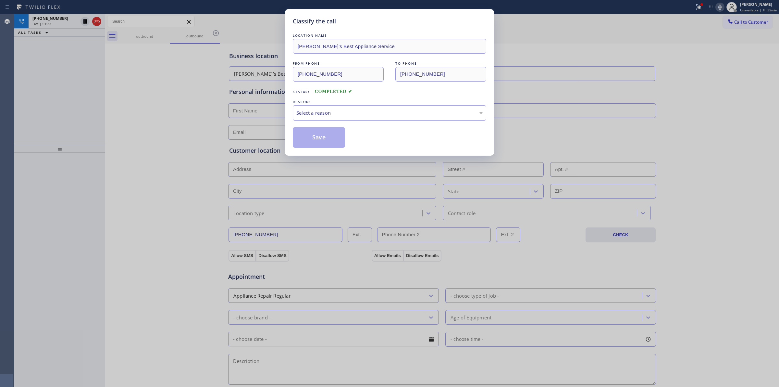
click at [338, 107] on div "Select a reason" at bounding box center [390, 112] width 194 height 15
click at [326, 133] on button "Save" at bounding box center [319, 137] width 52 height 21
click at [66, 19] on div "[PHONE_NUMBER]" at bounding box center [54, 19] width 45 height 6
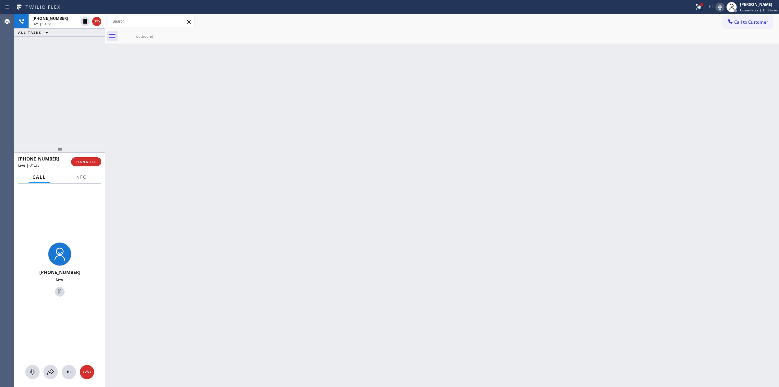
click at [66, 19] on div "[PHONE_NUMBER]" at bounding box center [54, 19] width 45 height 6
click at [69, 374] on icon at bounding box center [69, 372] width 8 height 8
drag, startPoint x: 757, startPoint y: 21, endPoint x: 531, endPoint y: 50, distance: 228.2
click at [757, 22] on span "Call to Customer" at bounding box center [752, 22] width 34 height 6
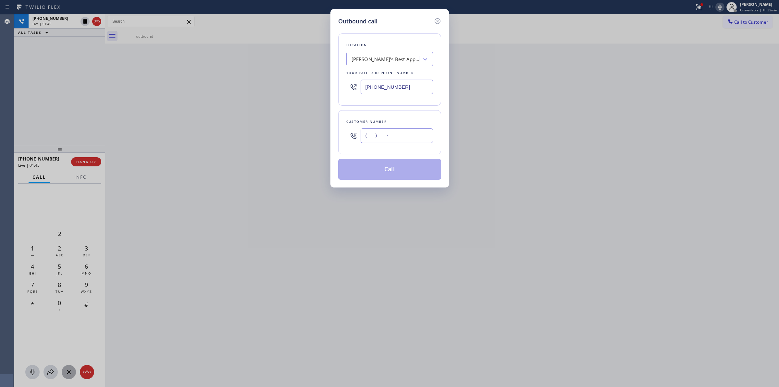
click at [415, 132] on input "(___) ___-____" at bounding box center [397, 135] width 72 height 15
paste input "564) 201-6330"
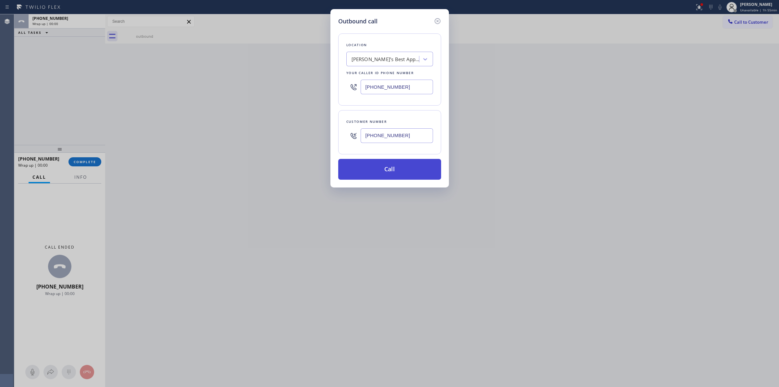
type input "[PHONE_NUMBER]"
click at [390, 173] on button "Call" at bounding box center [389, 169] width 103 height 21
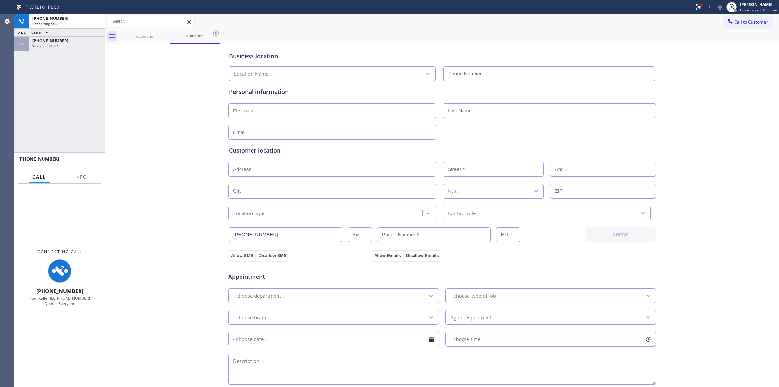
type input "[PHONE_NUMBER]"
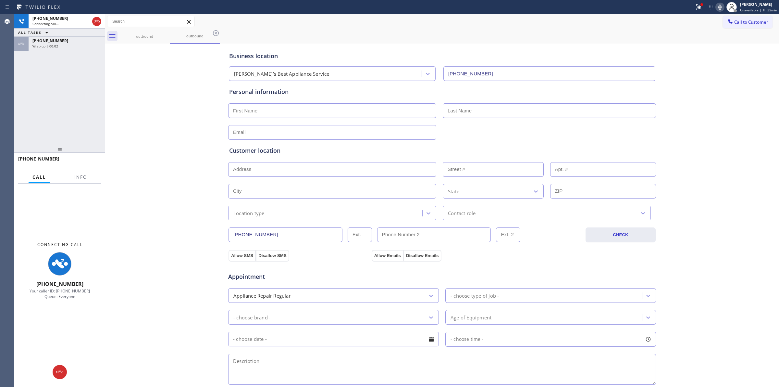
drag, startPoint x: 448, startPoint y: 36, endPoint x: 374, endPoint y: 36, distance: 73.4
click at [444, 36] on div "outbound outbound" at bounding box center [450, 36] width 660 height 15
click at [77, 44] on div "Wrap up | 00:02" at bounding box center [66, 46] width 69 height 5
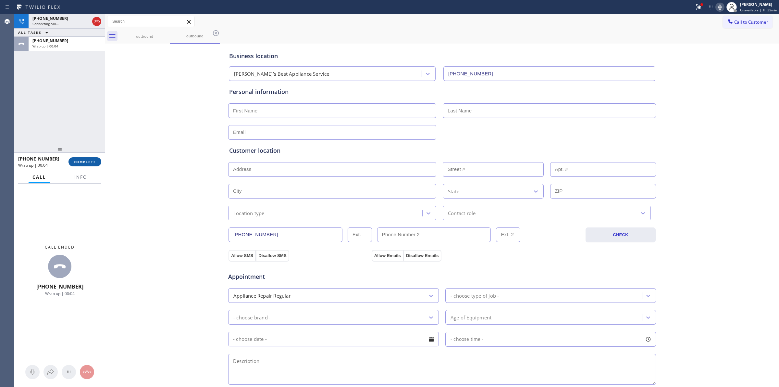
click at [85, 159] on span "COMPLETE" at bounding box center [85, 161] width 22 height 5
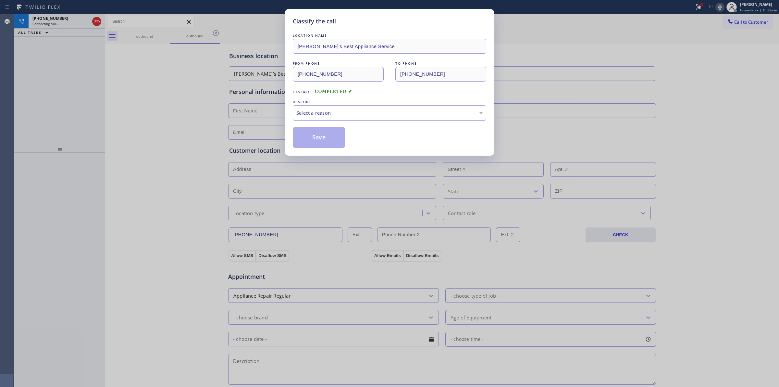
click at [362, 116] on div "Select a reason" at bounding box center [389, 112] width 186 height 7
click at [333, 140] on button "Save" at bounding box center [319, 137] width 52 height 21
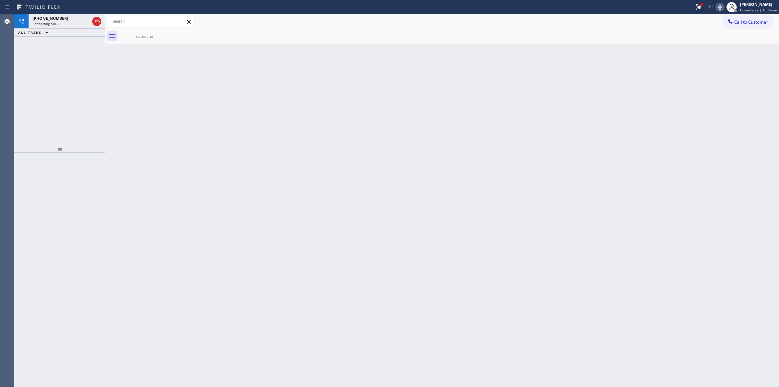
click at [723, 7] on icon at bounding box center [720, 7] width 8 height 8
click at [158, 36] on div "outbound" at bounding box center [144, 36] width 49 height 5
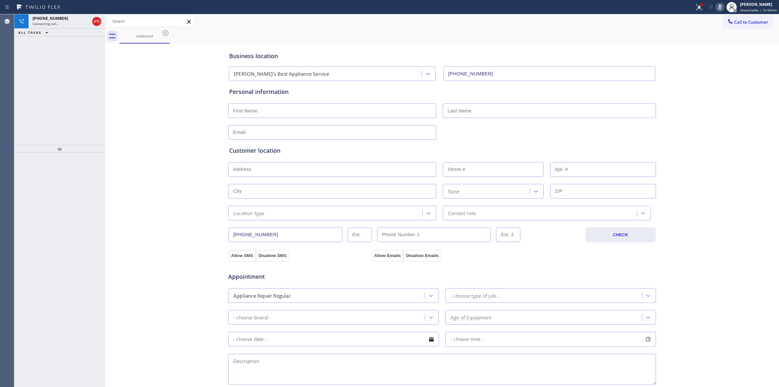
click at [166, 31] on icon at bounding box center [166, 33] width 8 height 8
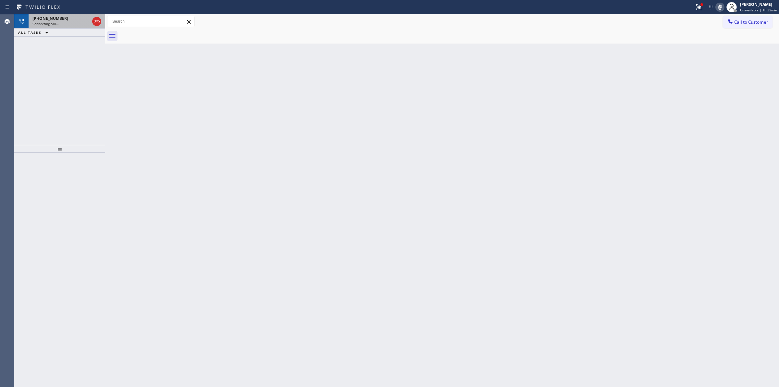
click at [64, 25] on div "Connecting call…" at bounding box center [60, 23] width 57 height 5
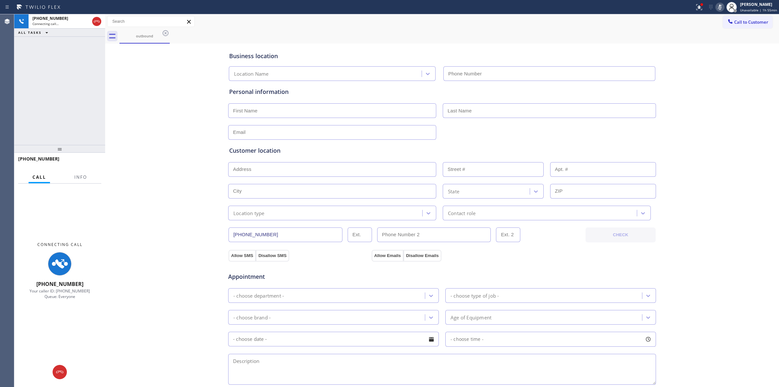
type input "[PHONE_NUMBER]"
click at [173, 104] on div "Business location [PERSON_NAME]’s Best Appliance Service [PHONE_NUMBER] Persona…" at bounding box center [442, 267] width 671 height 444
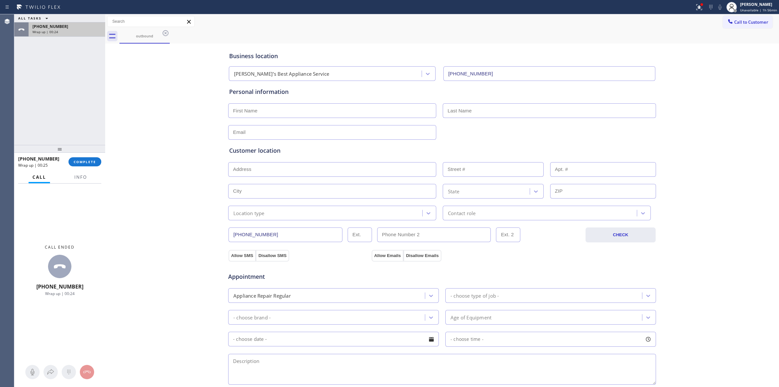
click at [52, 33] on span "Wrap up | 00:24" at bounding box center [45, 32] width 26 height 5
click at [84, 162] on span "COMPLETE" at bounding box center [85, 161] width 22 height 5
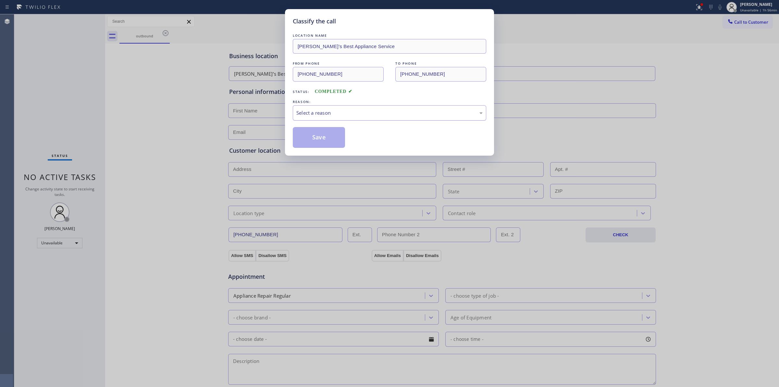
drag, startPoint x: 438, startPoint y: 119, endPoint x: 432, endPoint y: 117, distance: 5.8
click at [437, 119] on div "Select a reason" at bounding box center [390, 112] width 194 height 15
drag, startPoint x: 355, startPoint y: 164, endPoint x: 328, endPoint y: 132, distance: 41.0
click at [328, 132] on button "Save" at bounding box center [319, 137] width 52 height 21
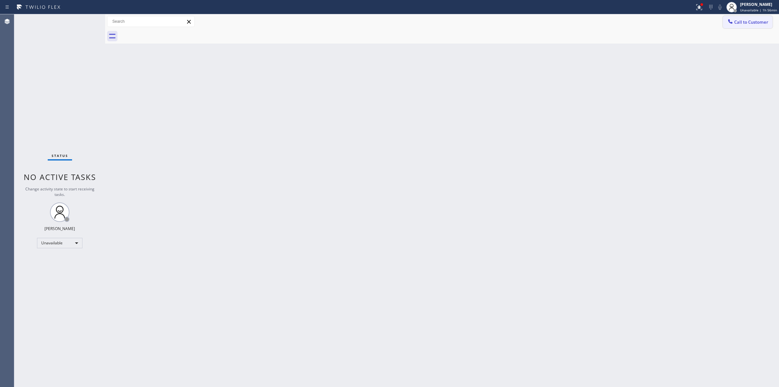
click at [740, 19] on button "Call to Customer" at bounding box center [748, 22] width 50 height 12
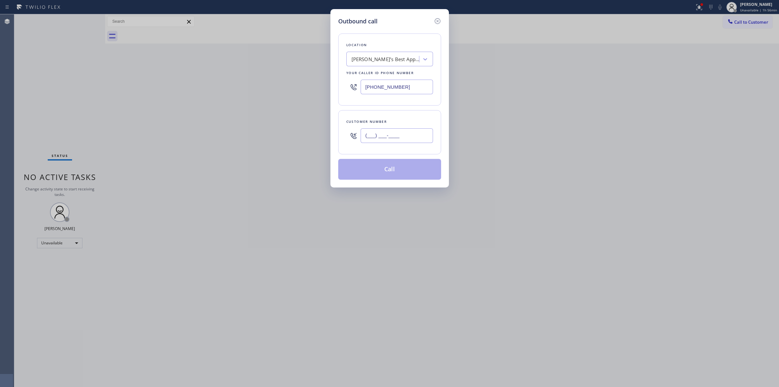
click at [412, 136] on input "(___) ___-____" at bounding box center [397, 135] width 72 height 15
paste input "564) 201-6330"
type input "[PHONE_NUMBER]"
click at [400, 175] on button "Call" at bounding box center [389, 169] width 103 height 21
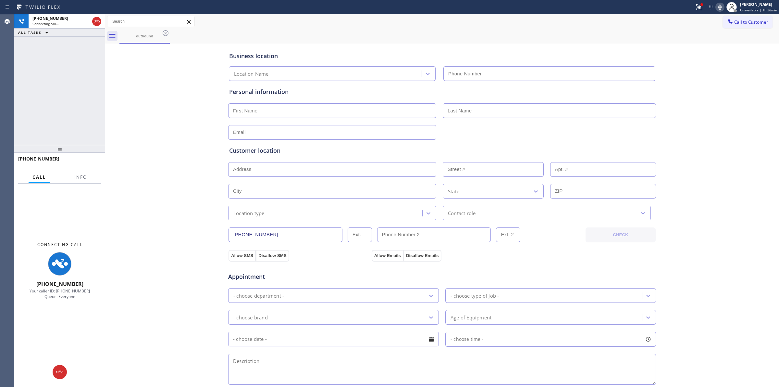
type input "[PHONE_NUMBER]"
click at [481, 28] on div "Call to Customer Outbound call Location [PERSON_NAME]’s Best Appliance Service …" at bounding box center [442, 21] width 674 height 15
drag, startPoint x: 157, startPoint y: 40, endPoint x: 160, endPoint y: 37, distance: 4.2
click at [159, 38] on div "outbound" at bounding box center [144, 36] width 49 height 14
click at [163, 34] on icon at bounding box center [166, 33] width 8 height 8
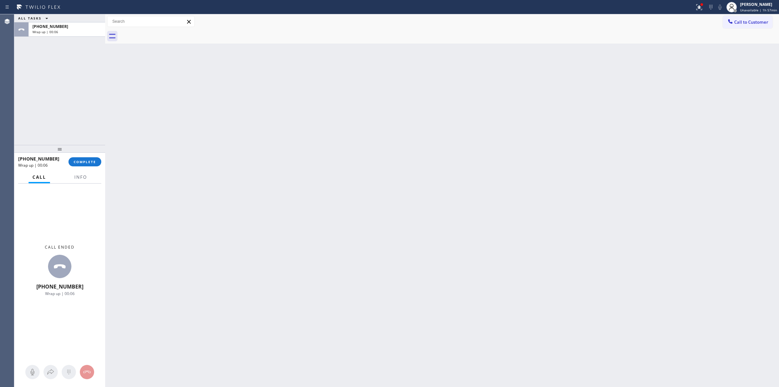
drag, startPoint x: 503, startPoint y: 132, endPoint x: 616, endPoint y: 64, distance: 132.1
click at [503, 132] on div "Back to Dashboard Change Sender ID Customers Technicians Select a contact Outbo…" at bounding box center [442, 200] width 674 height 372
drag, startPoint x: 741, startPoint y: 23, endPoint x: 737, endPoint y: 24, distance: 4.1
click at [741, 23] on span "Call to Customer" at bounding box center [752, 22] width 34 height 6
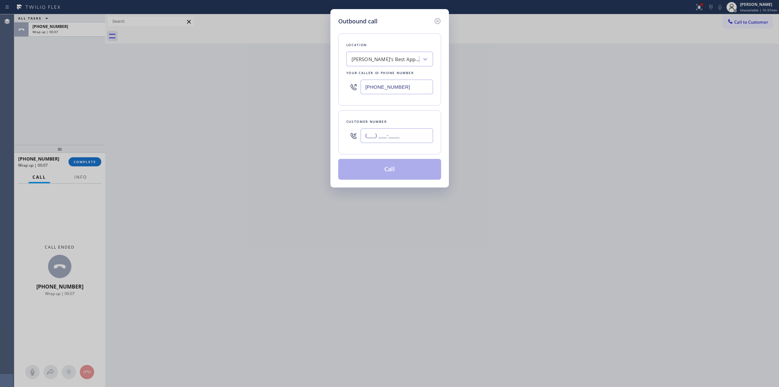
click at [405, 137] on input "(___) ___-____" at bounding box center [397, 135] width 72 height 15
paste input "350) 999-8678"
type input "[PHONE_NUMBER]"
click at [399, 57] on div "[PERSON_NAME]’s Best Appliance Service" at bounding box center [386, 59] width 68 height 7
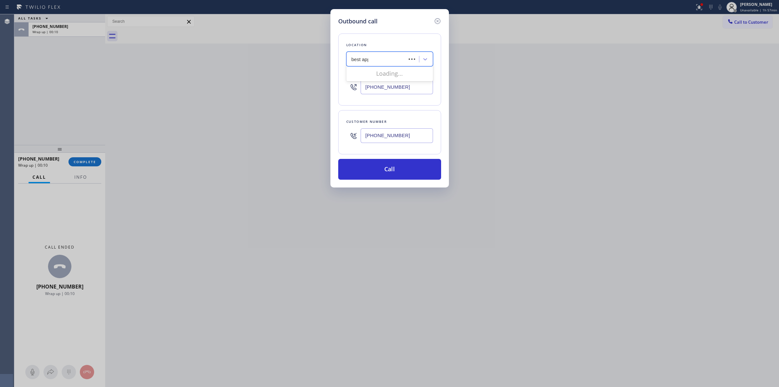
type input "best appl"
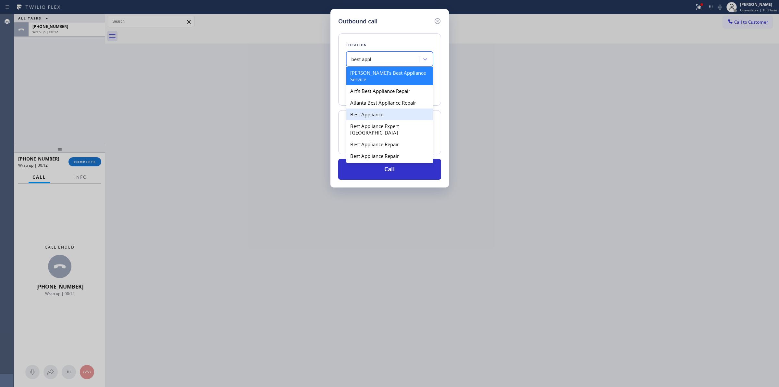
click at [378, 111] on div "Best Appliance" at bounding box center [390, 114] width 87 height 12
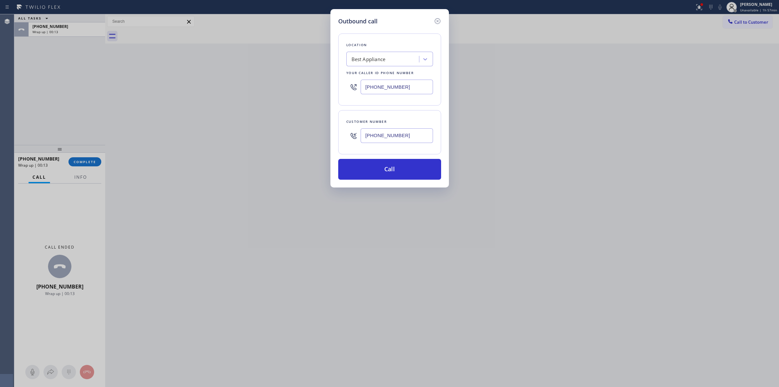
click at [387, 133] on input "[PHONE_NUMBER]" at bounding box center [397, 135] width 72 height 15
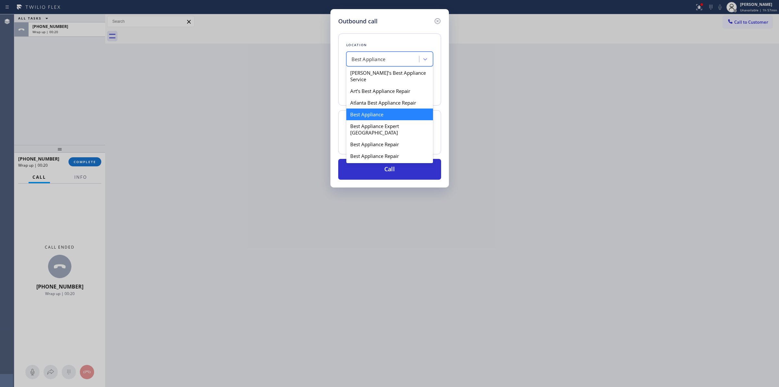
click at [406, 60] on div "Best Appliance" at bounding box center [383, 59] width 71 height 11
type input "[PHONE_NUMBER]"
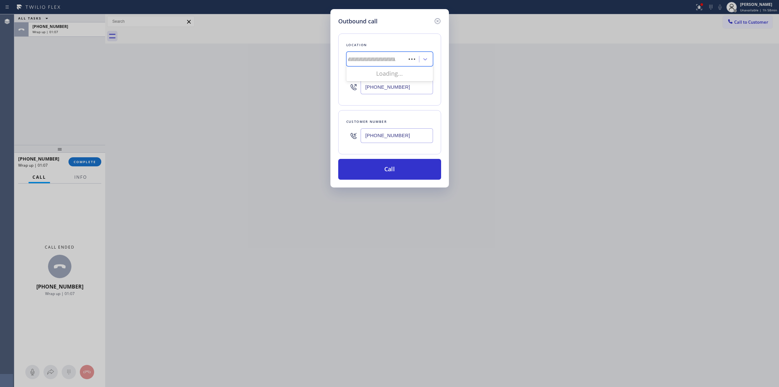
scroll to position [0, 982]
type input "\\\\\\\\\\\\\\\\\\\\\\\\\\\\\\\\\\\\\\\\\\\\\\\\\\\\\\\\\\\\\\\\\\\\\\\\\\\\\\\…"
click at [391, 54] on div "\\\\\\\\\\\\\\\\\\\\\\\\\\\\\\\\\\\\\\\\\\\\\\\\\\\\\\\\\\\\\\\\\\\\\\\\\\\\\\\…" at bounding box center [377, 59] width 58 height 11
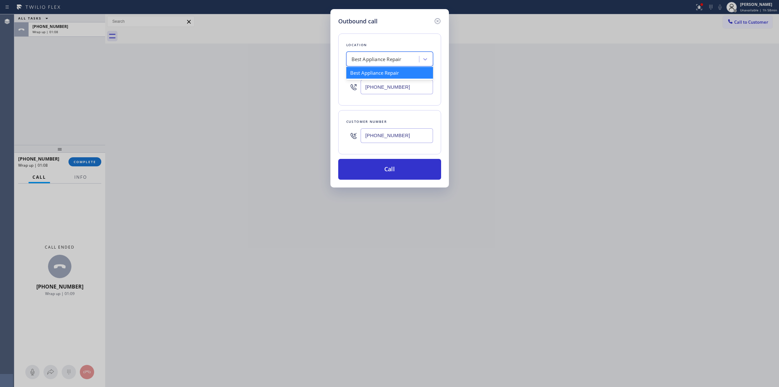
click at [90, 160] on div "Outbound call Location option Best Appliance Repair, selected. option Best Appl…" at bounding box center [389, 193] width 779 height 387
click at [438, 20] on icon at bounding box center [438, 21] width 8 height 8
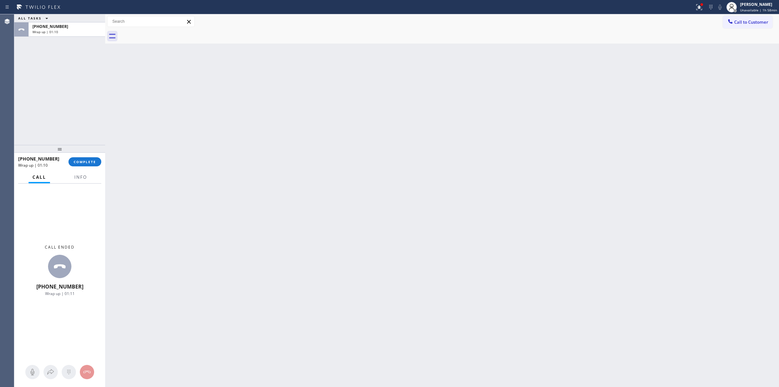
type input "[PHONE_NUMBER]"
click at [102, 157] on div "[PHONE_NUMBER] Wrap up | 01:11 COMPLETE" at bounding box center [59, 162] width 91 height 18
click at [100, 158] on button "COMPLETE" at bounding box center [85, 161] width 33 height 9
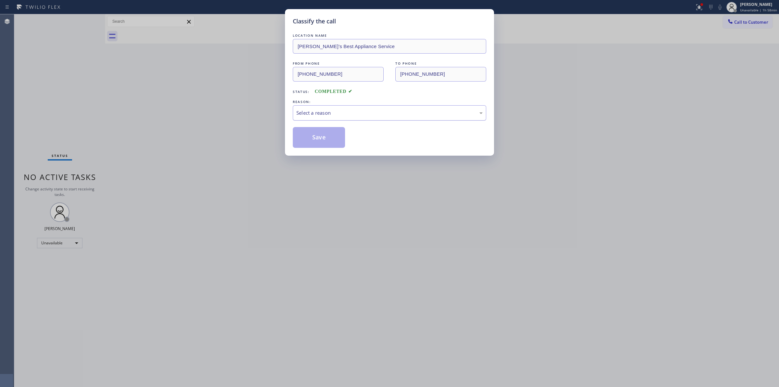
click at [383, 112] on div "Select a reason" at bounding box center [389, 112] width 186 height 7
click at [317, 139] on button "Save" at bounding box center [319, 137] width 52 height 21
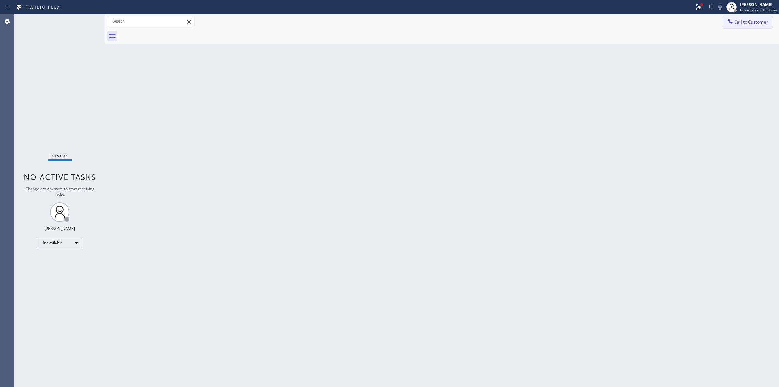
click at [757, 23] on span "Call to Customer" at bounding box center [752, 22] width 34 height 6
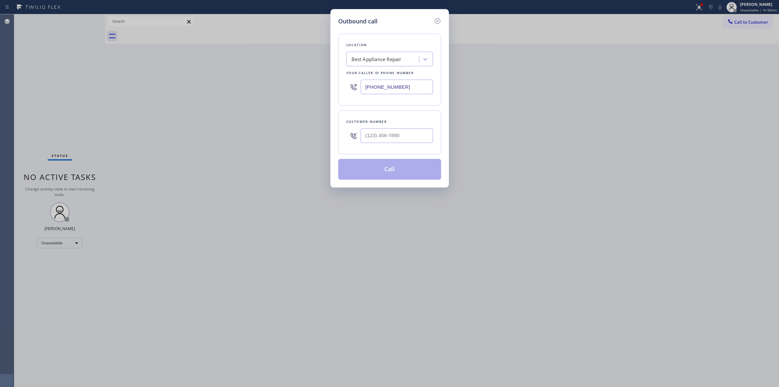
click at [375, 57] on div "Best Appliance Repair" at bounding box center [377, 59] width 50 height 7
type input "j"
type input "C"
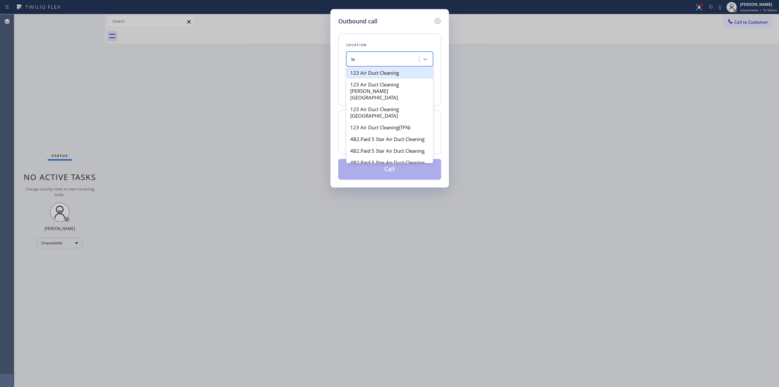
type input "l"
type input "clean"
click at [372, 72] on div "123 Air Duct Cleaning" at bounding box center [390, 73] width 87 height 12
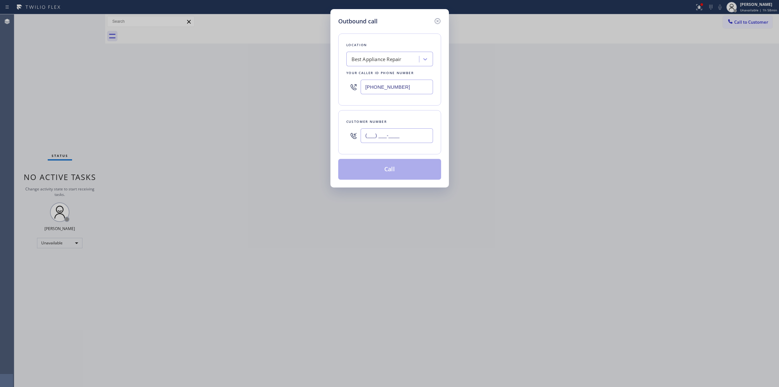
click at [413, 139] on input "(___) ___-____" at bounding box center [397, 135] width 72 height 15
paste input "628) 266-6797"
type input "[PHONE_NUMBER]"
click at [406, 169] on button "Call" at bounding box center [389, 169] width 103 height 21
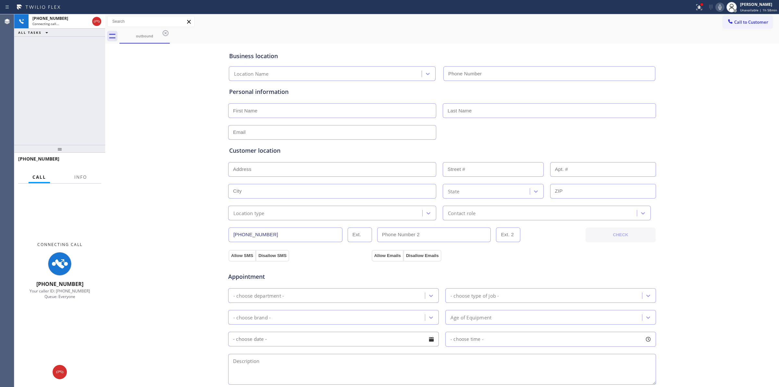
click at [752, 42] on div "outbound" at bounding box center [450, 36] width 660 height 15
type input "[PHONE_NUMBER]"
click at [724, 7] on icon at bounding box center [720, 7] width 8 height 8
click at [153, 37] on div "outbound" at bounding box center [144, 35] width 49 height 5
click at [163, 34] on icon at bounding box center [166, 33] width 6 height 6
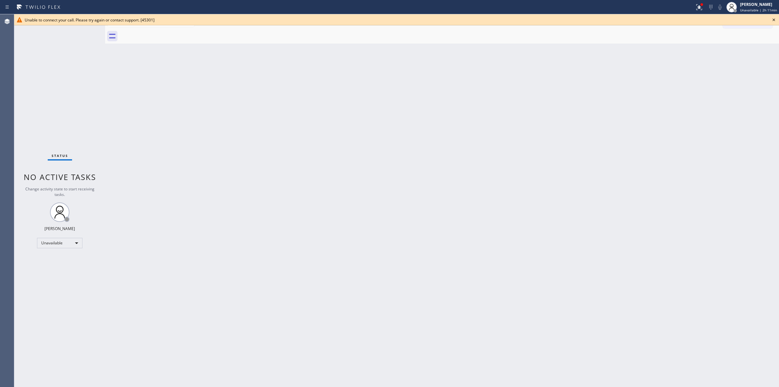
drag, startPoint x: 775, startPoint y: 19, endPoint x: 759, endPoint y: 43, distance: 28.0
click at [775, 20] on icon at bounding box center [774, 20] width 8 height 8
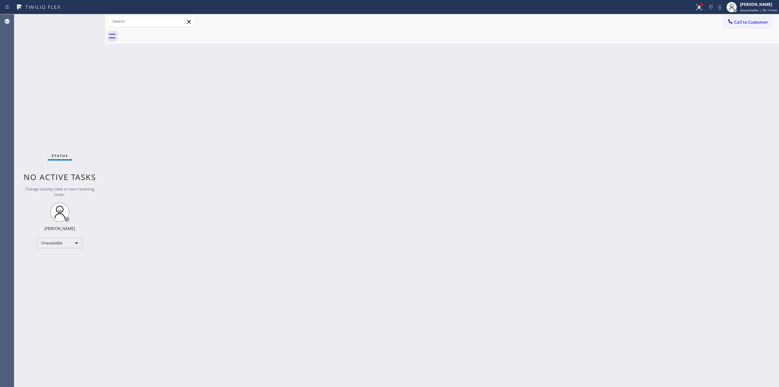
drag, startPoint x: 474, startPoint y: 162, endPoint x: 677, endPoint y: 49, distance: 232.8
click at [479, 158] on div "Back to Dashboard Change Sender ID Customers Technicians Select a contact Outbo…" at bounding box center [442, 200] width 674 height 372
click at [757, 21] on span "Call to Customer" at bounding box center [752, 22] width 34 height 6
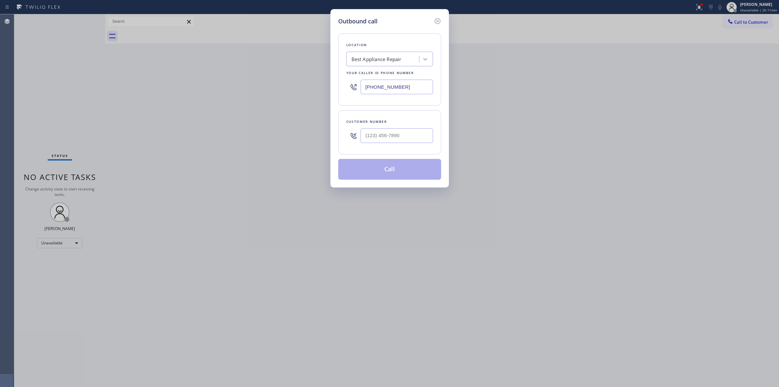
click at [379, 148] on div "Customer number" at bounding box center [389, 132] width 103 height 44
paste input "805) 233-7328"
click at [387, 135] on input "(___) ___-____" at bounding box center [397, 135] width 72 height 15
type input "[PHONE_NUMBER]"
click at [383, 59] on div "Best Appliance Repair" at bounding box center [377, 59] width 50 height 7
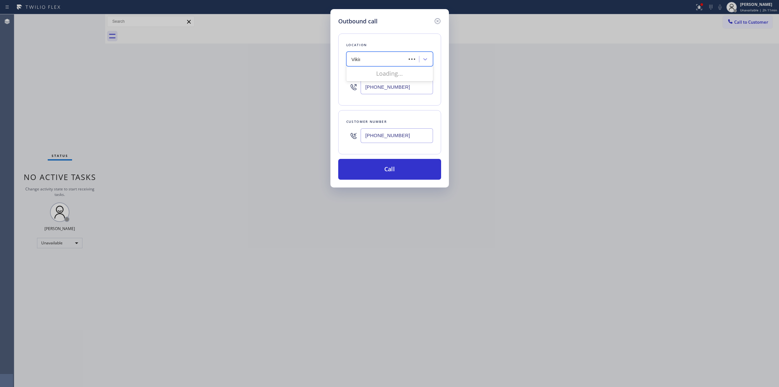
type input "Viking"
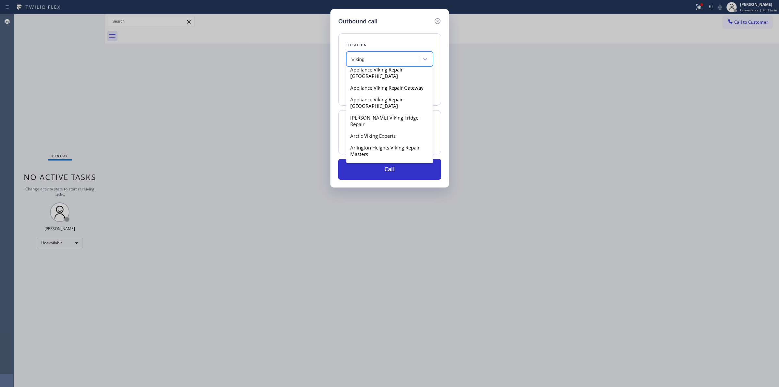
scroll to position [284, 0]
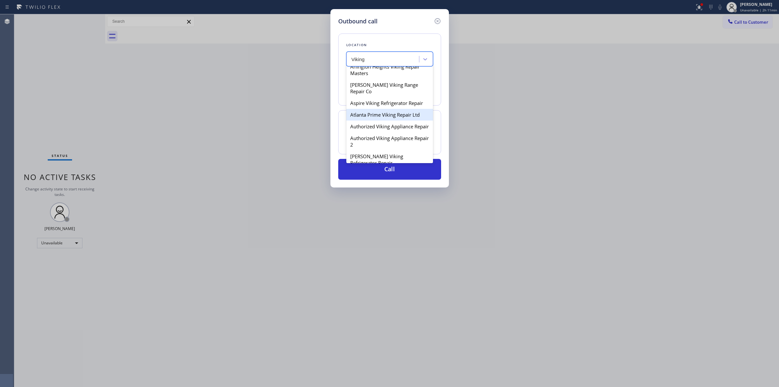
click at [371, 120] on div "Atlanta Prime Viking Repair Ltd" at bounding box center [390, 115] width 87 height 12
type input "[PHONE_NUMBER]"
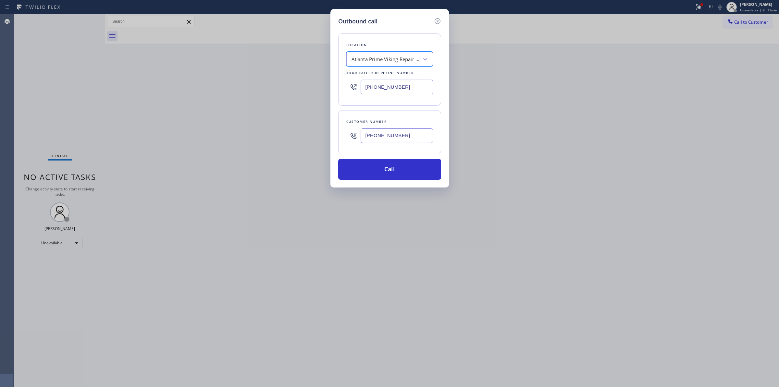
click at [382, 137] on input "[PHONE_NUMBER]" at bounding box center [397, 135] width 72 height 15
click at [381, 166] on button "Call" at bounding box center [389, 169] width 103 height 21
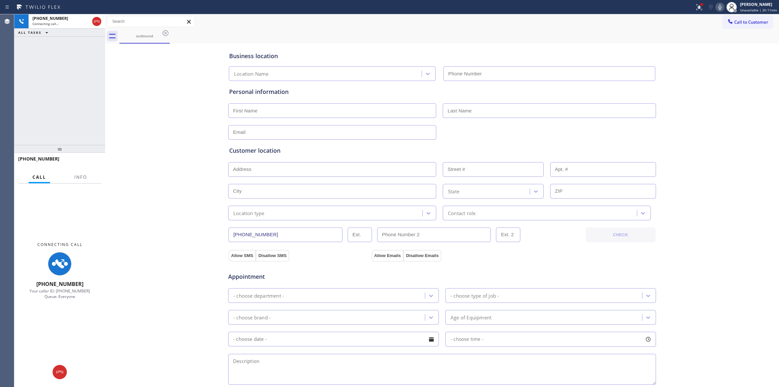
type input "[PHONE_NUMBER]"
click at [722, 9] on icon at bounding box center [720, 7] width 3 height 5
click at [753, 26] on button "Call to Customer" at bounding box center [748, 22] width 50 height 12
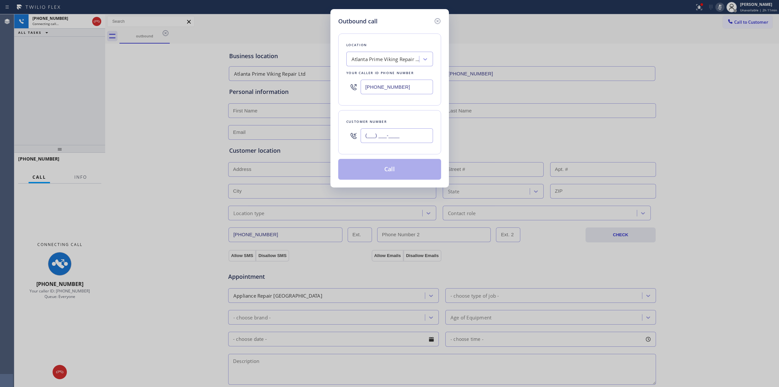
drag, startPoint x: 366, startPoint y: 135, endPoint x: 369, endPoint y: 134, distance: 3.6
click at [365, 135] on input "(___) ___-____" at bounding box center [397, 135] width 72 height 15
paste input "805) 233-7328"
click at [481, 34] on div "Outbound call Location Atlanta Prime Viking Repair Ltd Your caller id phone num…" at bounding box center [389, 193] width 779 height 387
click at [437, 21] on icon at bounding box center [438, 21] width 8 height 8
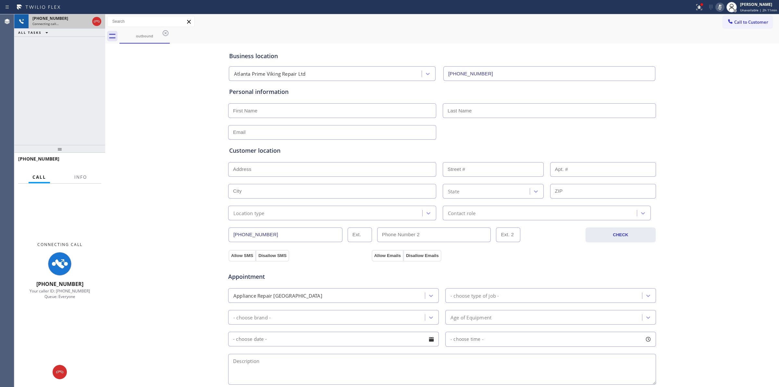
click at [88, 23] on div "Connecting call…" at bounding box center [60, 23] width 57 height 5
click at [95, 20] on icon at bounding box center [97, 22] width 8 height 8
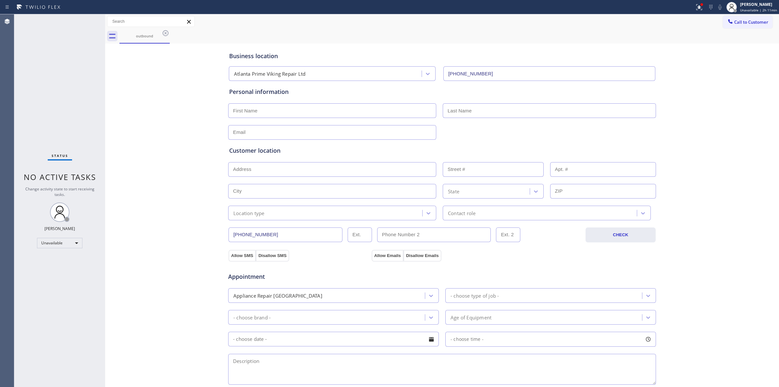
click at [328, 29] on div "outbound" at bounding box center [450, 36] width 660 height 15
click at [162, 33] on icon at bounding box center [166, 33] width 8 height 8
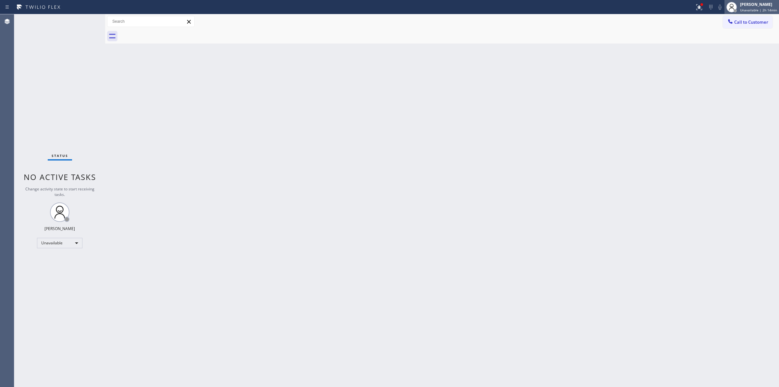
click at [760, 10] on span "Unavailable | 2h 14min" at bounding box center [758, 10] width 37 height 5
click at [742, 53] on button "Break" at bounding box center [746, 51] width 65 height 8
click at [756, 11] on span "Break | 23:40" at bounding box center [755, 10] width 21 height 5
click at [740, 41] on button "Unavailable" at bounding box center [746, 43] width 65 height 8
click at [315, 150] on div "Back to Dashboard Change Sender ID Customers Technicians Select a contact Outbo…" at bounding box center [442, 200] width 674 height 372
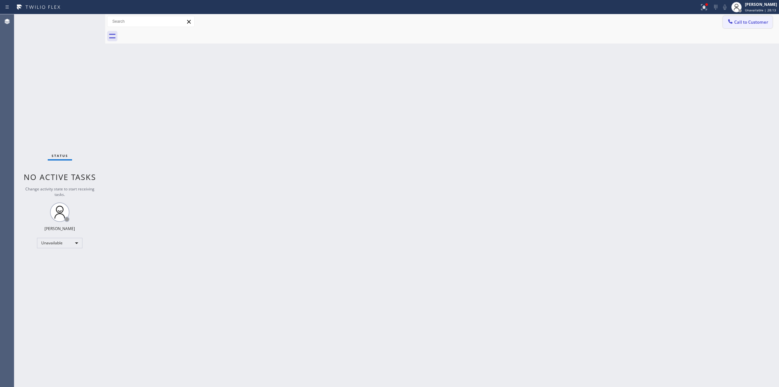
click at [745, 22] on span "Call to Customer" at bounding box center [752, 22] width 34 height 6
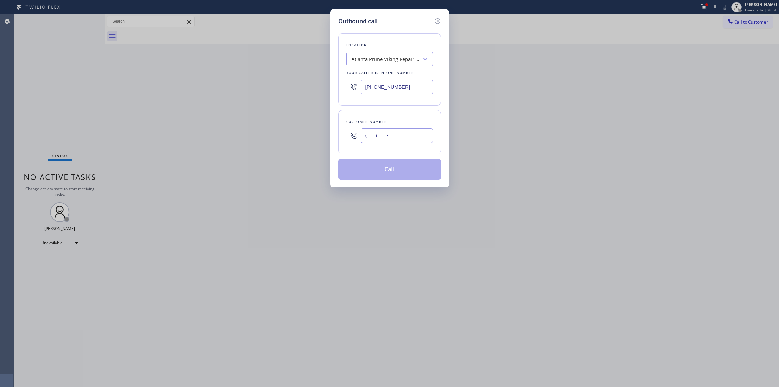
paste input "646) 889-9033"
click at [393, 131] on input "(___) ___-____" at bounding box center [397, 135] width 72 height 15
type input "[PHONE_NUMBER]"
click at [391, 52] on div "Atlanta Prime Viking Repair Ltd" at bounding box center [390, 59] width 87 height 15
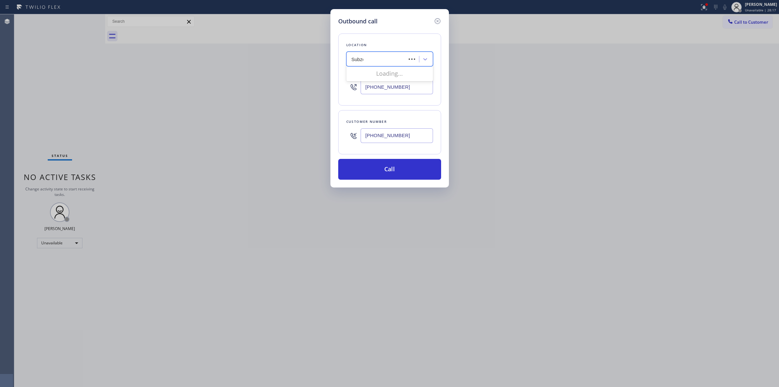
type input "Subzero"
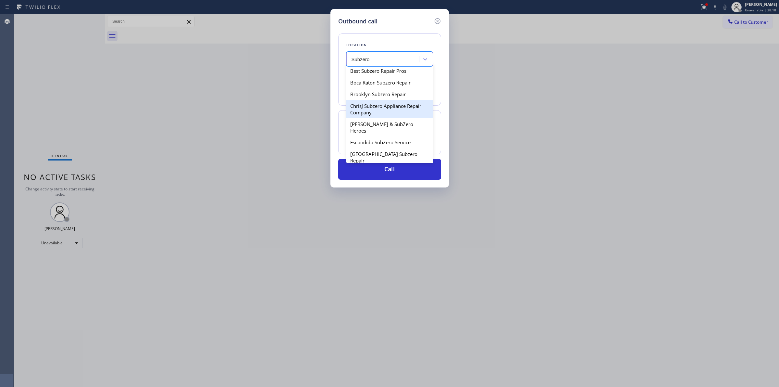
scroll to position [122, 0]
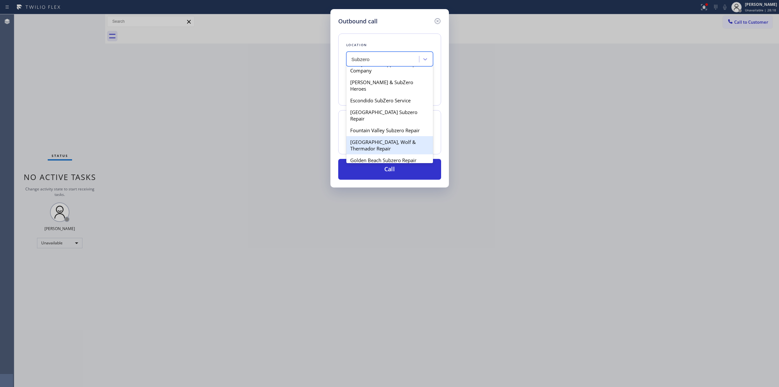
click at [379, 136] on div "[GEOGRAPHIC_DATA], Wolf & Thermador Repair" at bounding box center [390, 145] width 87 height 18
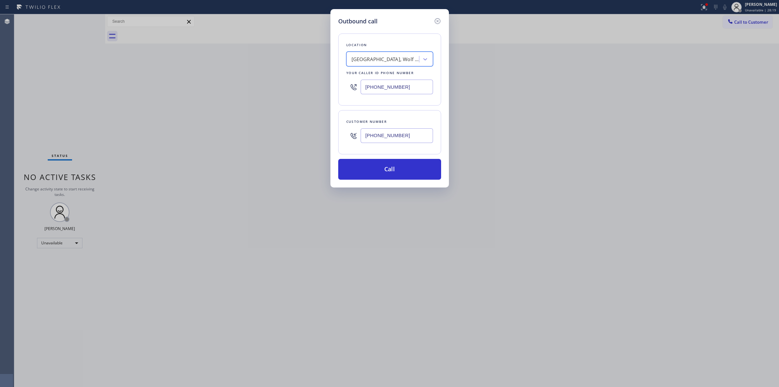
click at [381, 59] on div "[GEOGRAPHIC_DATA], Wolf & Thermador Repair" at bounding box center [386, 59] width 68 height 7
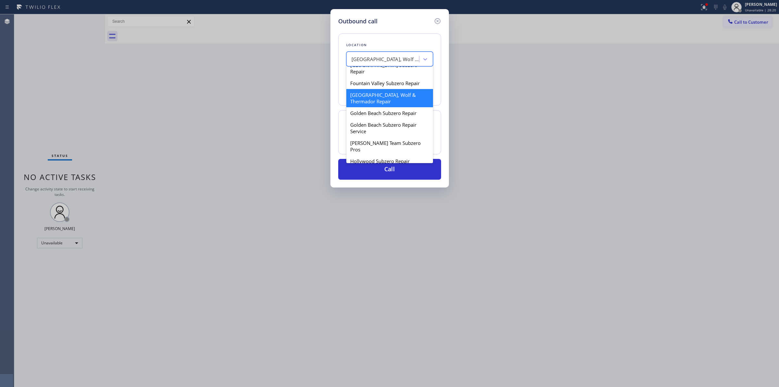
scroll to position [269, 0]
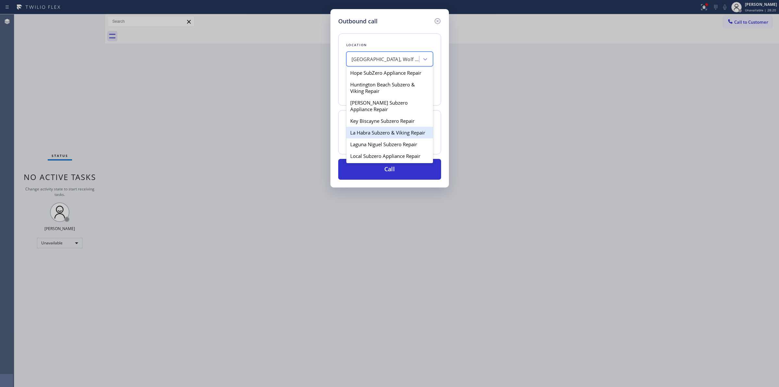
click at [370, 127] on div "La Habra Subzero & Viking Repair" at bounding box center [390, 133] width 87 height 12
type input "[PHONE_NUMBER]"
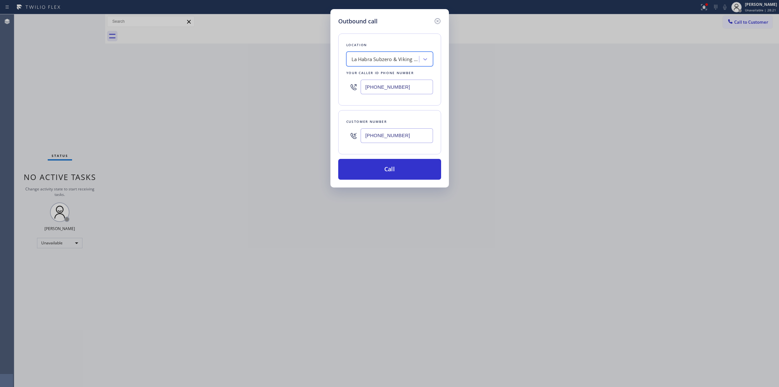
click at [384, 133] on input "[PHONE_NUMBER]" at bounding box center [397, 135] width 72 height 15
click at [397, 168] on button "Call" at bounding box center [389, 169] width 103 height 21
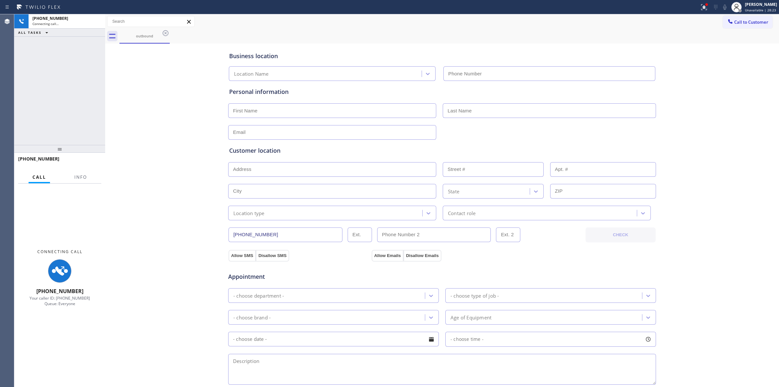
type input "[PHONE_NUMBER]"
click at [479, 40] on div "outbound" at bounding box center [450, 36] width 660 height 15
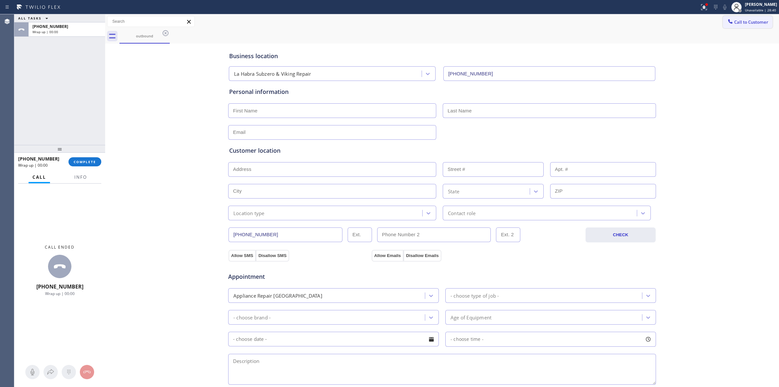
click at [727, 21] on icon at bounding box center [730, 21] width 6 height 6
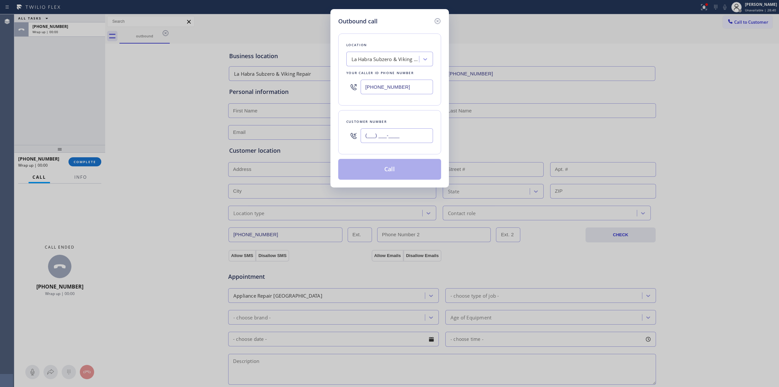
click at [384, 135] on input "(___) ___-____" at bounding box center [397, 135] width 72 height 15
paste input "646) 889-9033"
type input "[PHONE_NUMBER]"
click at [390, 171] on button "Call" at bounding box center [389, 169] width 103 height 21
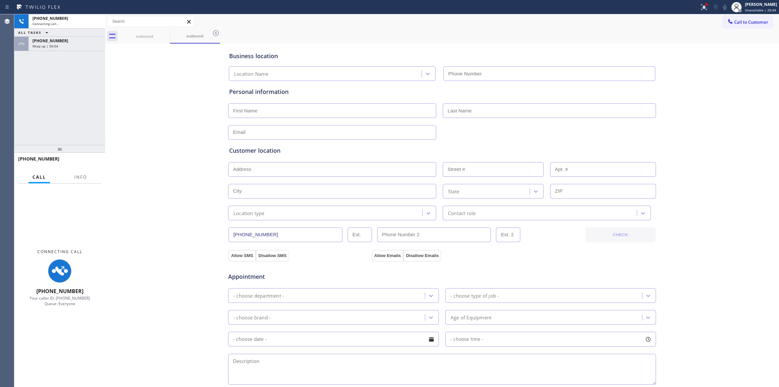
type input "[PHONE_NUMBER]"
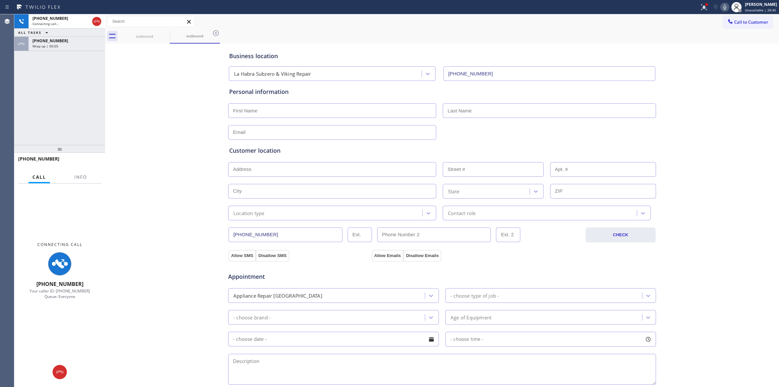
click at [728, 5] on icon at bounding box center [725, 7] width 8 height 8
click at [69, 41] on div "[PHONE_NUMBER]" at bounding box center [66, 41] width 69 height 6
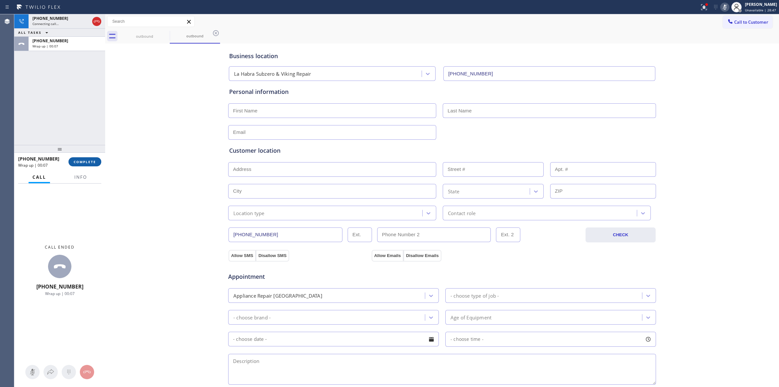
click at [77, 163] on span "COMPLETE" at bounding box center [85, 161] width 22 height 5
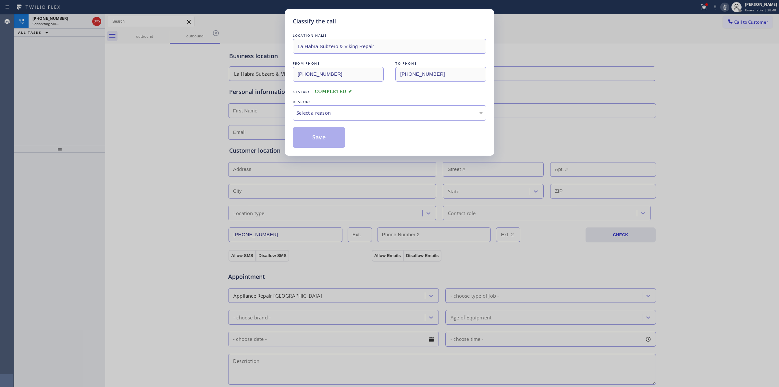
click at [363, 116] on div "Select a reason" at bounding box center [389, 112] width 186 height 7
click at [340, 109] on div "Yelp / Google" at bounding box center [389, 112] width 186 height 7
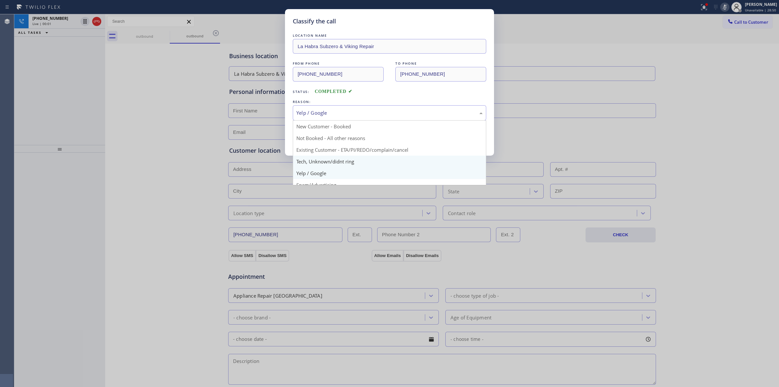
drag, startPoint x: 334, startPoint y: 163, endPoint x: 319, endPoint y: 136, distance: 30.4
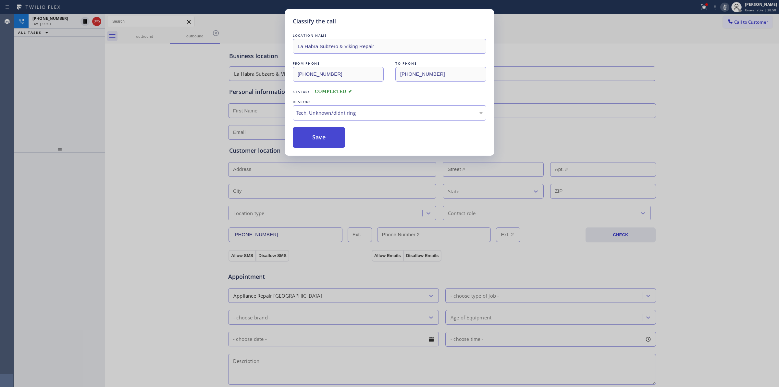
click at [319, 136] on button "Save" at bounding box center [319, 137] width 52 height 21
click at [746, 21] on div "Classify the call LOCATION NAME Samsung Appliance Repairs FROM PHONE [PHONE_NUM…" at bounding box center [396, 200] width 765 height 372
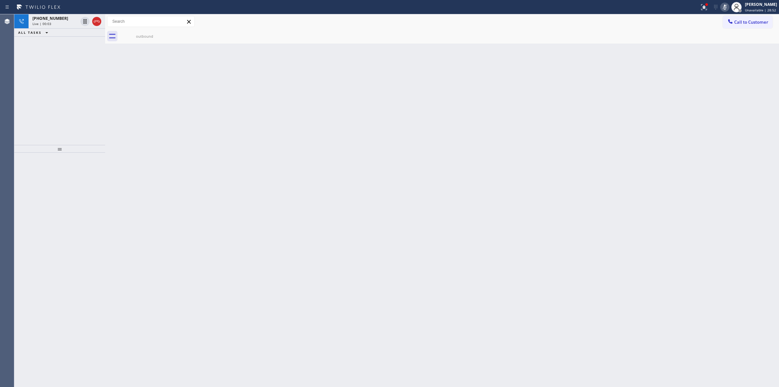
click at [746, 21] on span "Call to Customer" at bounding box center [752, 22] width 34 height 6
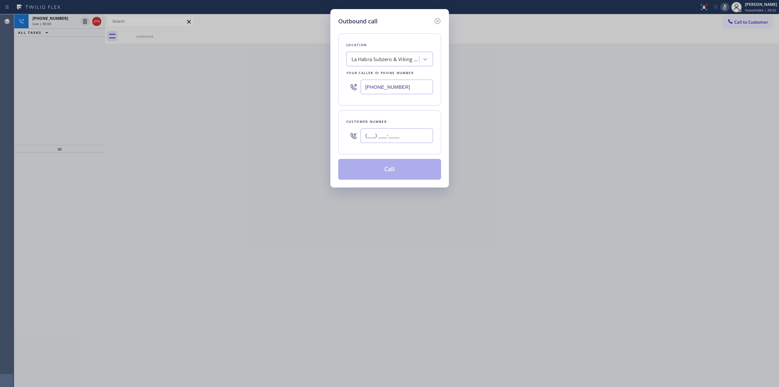
paste input "646) 889-9033"
click at [393, 134] on input "(___) ___-____" at bounding box center [397, 135] width 72 height 15
type input "[PHONE_NUMBER]"
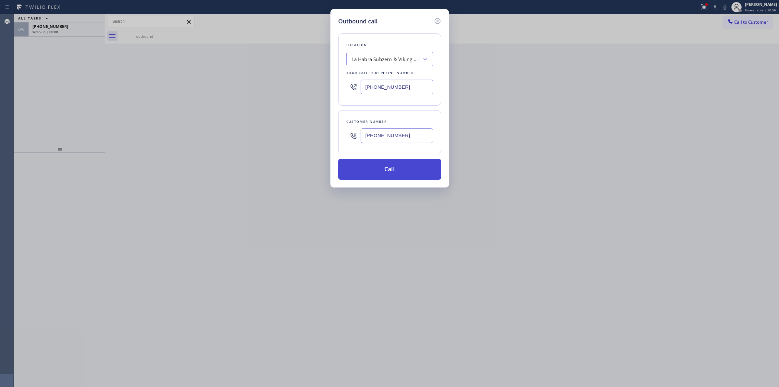
click at [392, 168] on button "Call" at bounding box center [389, 169] width 103 height 21
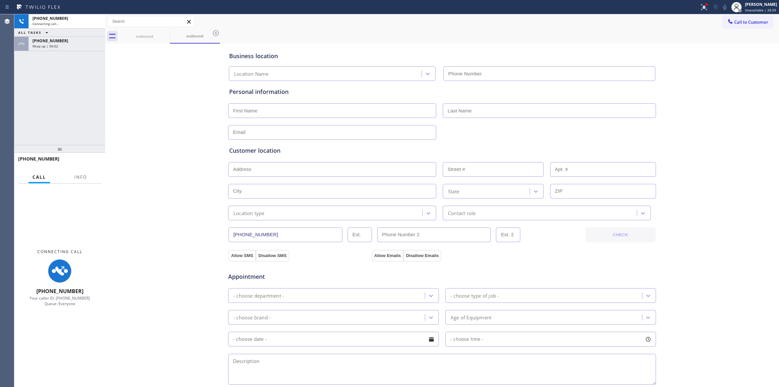
click at [180, 113] on div "Business location Location Name Personal information Customer location >> ADD N…" at bounding box center [442, 267] width 671 height 444
click at [75, 48] on div "Wrap up | 00:03" at bounding box center [66, 46] width 69 height 5
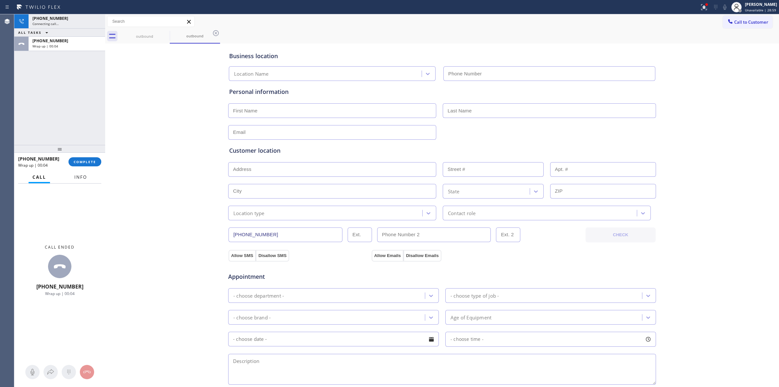
type input "[PHONE_NUMBER]"
click at [89, 160] on span "COMPLETE" at bounding box center [85, 161] width 22 height 5
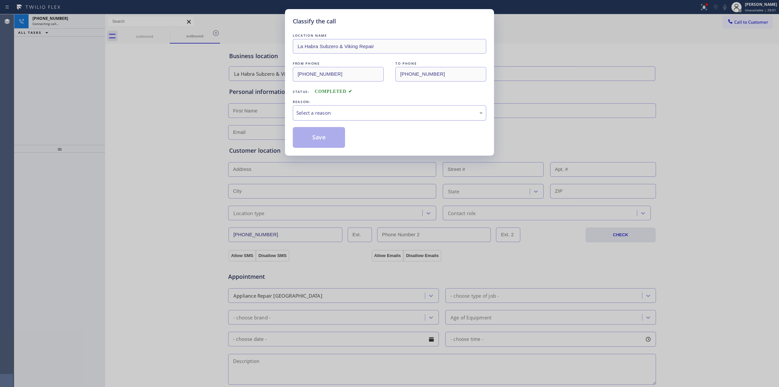
drag, startPoint x: 391, startPoint y: 116, endPoint x: 385, endPoint y: 120, distance: 6.8
click at [390, 117] on div "Select a reason" at bounding box center [389, 112] width 186 height 7
drag, startPoint x: 334, startPoint y: 135, endPoint x: 374, endPoint y: 120, distance: 42.2
click at [373, 121] on div "LOCATION NAME [GEOGRAPHIC_DATA] Subzero & Viking Repair FROM PHONE [PHONE_NUMBE…" at bounding box center [390, 90] width 194 height 116
click at [377, 114] on div "Existing Customer - ETA/PI/REDO/complain/cancel" at bounding box center [389, 112] width 186 height 7
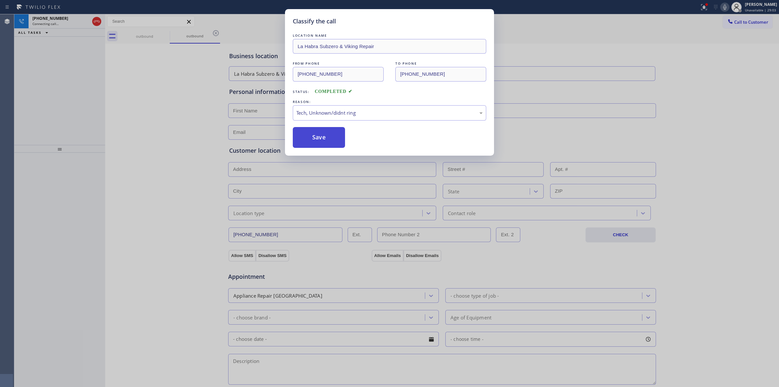
drag, startPoint x: 346, startPoint y: 163, endPoint x: 334, endPoint y: 143, distance: 23.3
click at [332, 140] on button "Save" at bounding box center [319, 137] width 52 height 21
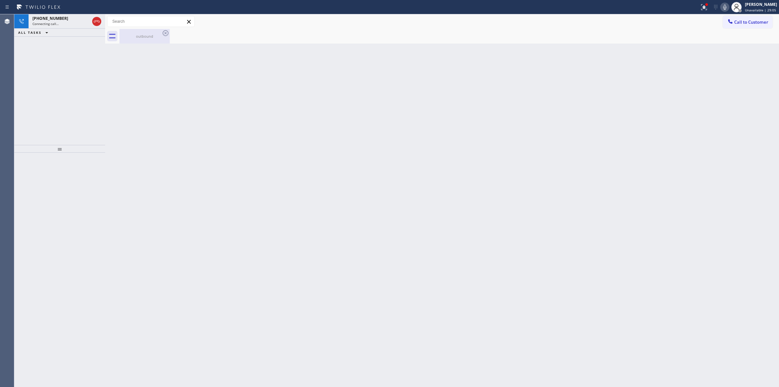
click at [154, 36] on div "outbound" at bounding box center [144, 36] width 49 height 5
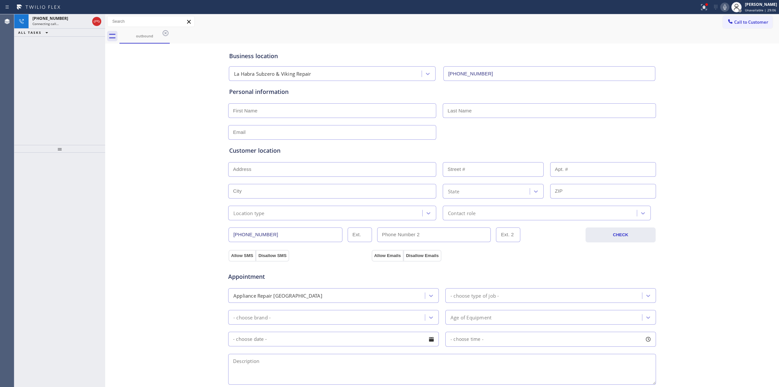
click at [166, 32] on icon at bounding box center [166, 33] width 8 height 8
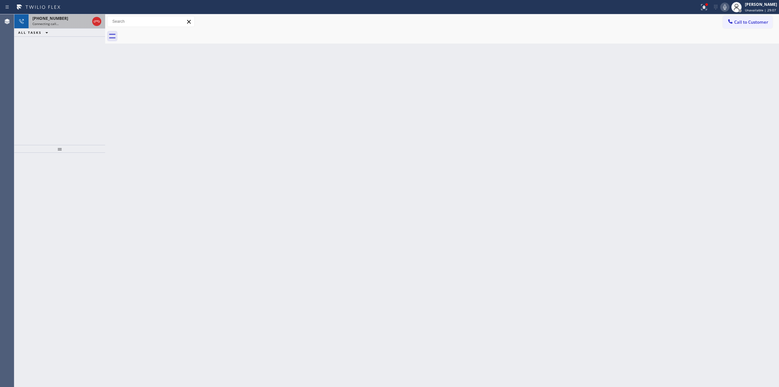
click at [68, 25] on div "Connecting call…" at bounding box center [60, 23] width 57 height 5
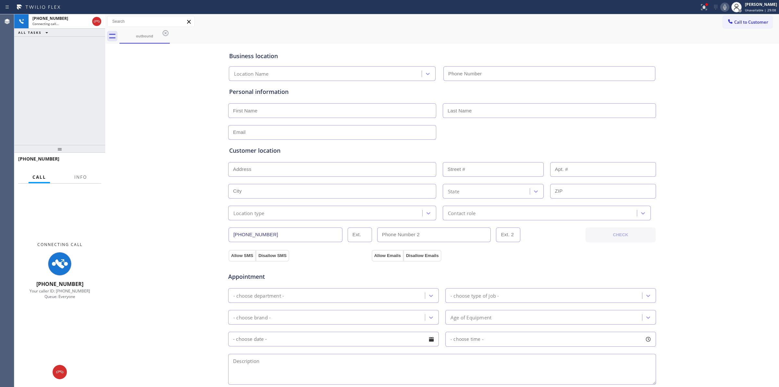
type input "[PHONE_NUMBER]"
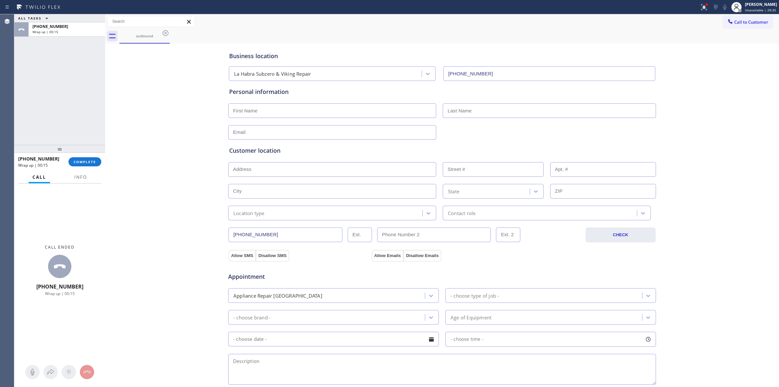
drag, startPoint x: 161, startPoint y: 166, endPoint x: 148, endPoint y: 157, distance: 16.2
drag, startPoint x: 148, startPoint y: 157, endPoint x: 97, endPoint y: 159, distance: 50.4
click at [97, 159] on button "COMPLETE" at bounding box center [85, 161] width 33 height 9
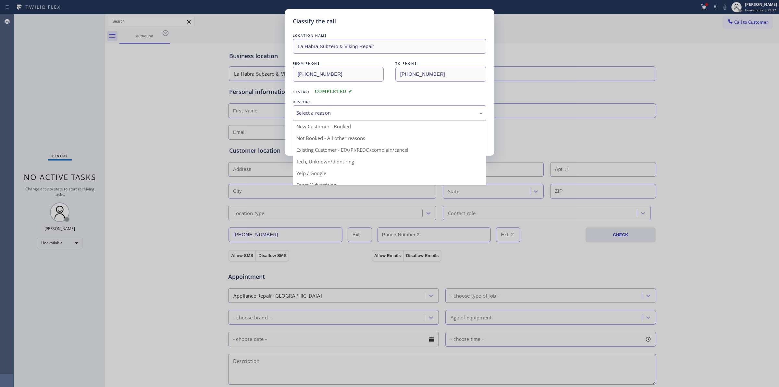
drag, startPoint x: 330, startPoint y: 115, endPoint x: 335, endPoint y: 163, distance: 48.0
click at [330, 115] on div "Select a reason" at bounding box center [389, 112] width 186 height 7
drag, startPoint x: 334, startPoint y: 165, endPoint x: 318, endPoint y: 137, distance: 31.8
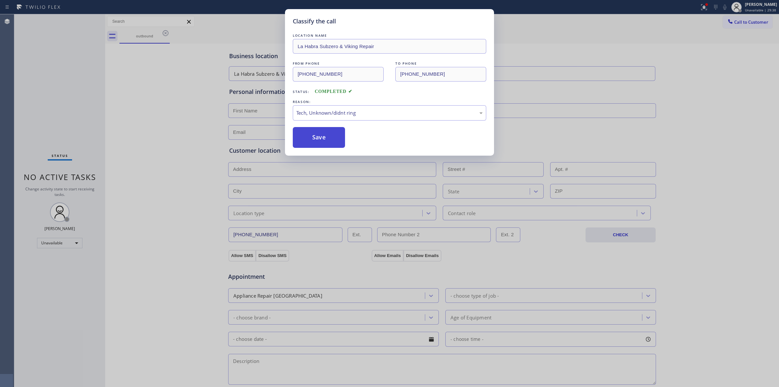
click at [318, 136] on button "Save" at bounding box center [319, 137] width 52 height 21
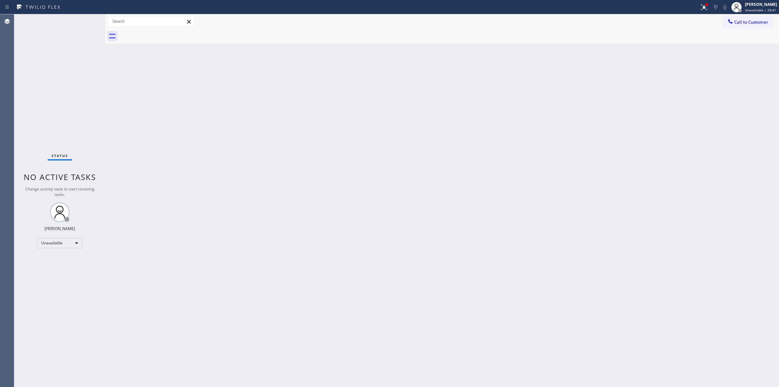
drag, startPoint x: 425, startPoint y: 132, endPoint x: 517, endPoint y: 87, distance: 102.2
click at [426, 129] on div "Back to Dashboard Change Sender ID Customers Technicians Select a contact Outbo…" at bounding box center [442, 200] width 674 height 372
click at [757, 25] on button "Call to Customer" at bounding box center [748, 22] width 50 height 12
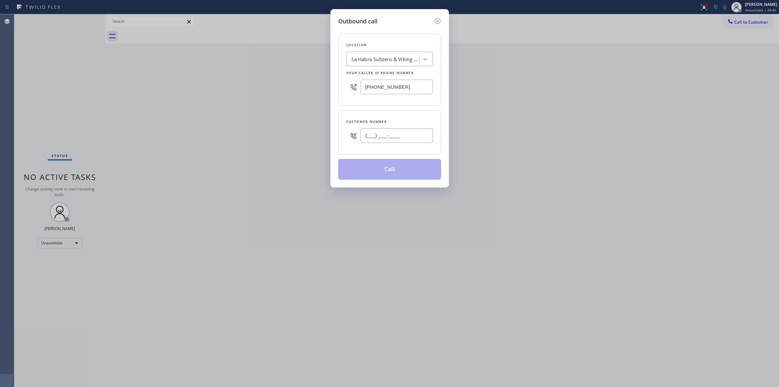
paste input "510) 686-4295"
click at [381, 142] on input "[PHONE_NUMBER]" at bounding box center [397, 135] width 72 height 15
type input "[PHONE_NUMBER]"
click at [390, 63] on div "La Habra Subzero & Viking Repair" at bounding box center [383, 59] width 71 height 11
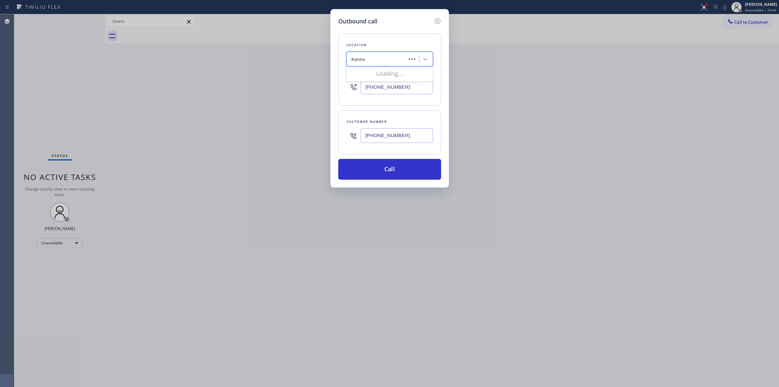
type input "Kenmore"
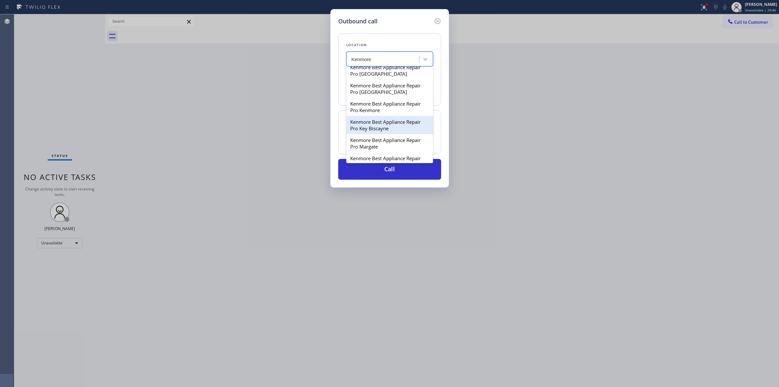
scroll to position [447, 0]
click at [390, 133] on div "Kenmore Best Appliance Repair Pro Key Biscayne" at bounding box center [390, 124] width 87 height 18
type input "[PHONE_NUMBER]"
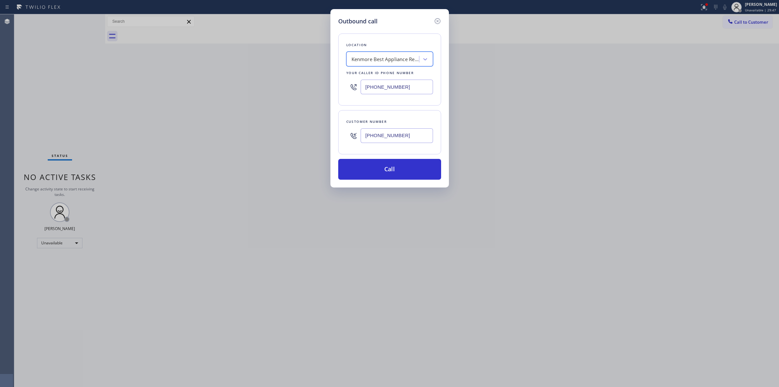
click at [390, 139] on input "[PHONE_NUMBER]" at bounding box center [397, 135] width 72 height 15
click at [395, 171] on button "Call" at bounding box center [389, 169] width 103 height 21
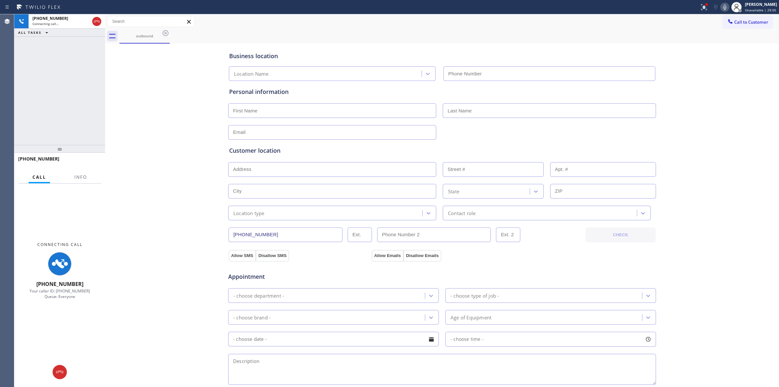
click at [454, 35] on div "outbound" at bounding box center [450, 36] width 660 height 15
type input "[PHONE_NUMBER]"
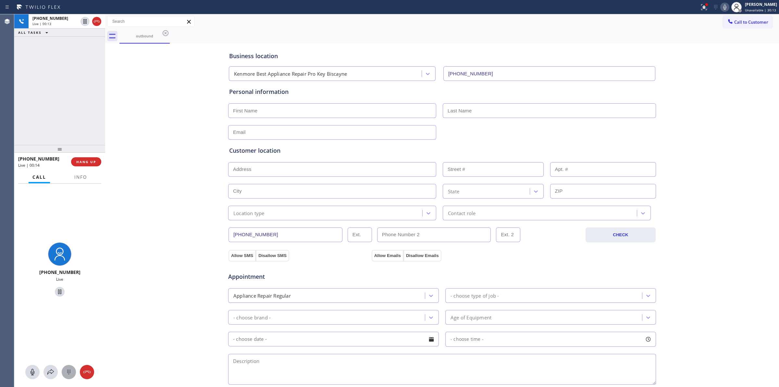
click at [74, 372] on div at bounding box center [69, 372] width 14 height 8
click at [750, 23] on span "Call to Customer" at bounding box center [752, 22] width 34 height 6
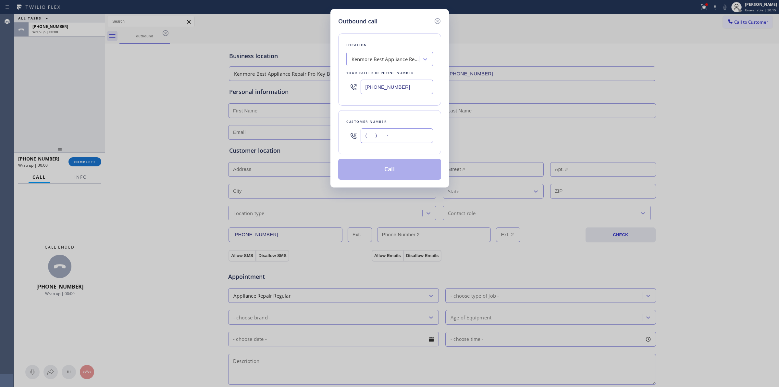
click at [408, 129] on input "(___) ___-____" at bounding box center [397, 135] width 72 height 15
paste input "510) 686-4295"
type input "[PHONE_NUMBER]"
click at [393, 163] on button "Call" at bounding box center [389, 169] width 103 height 21
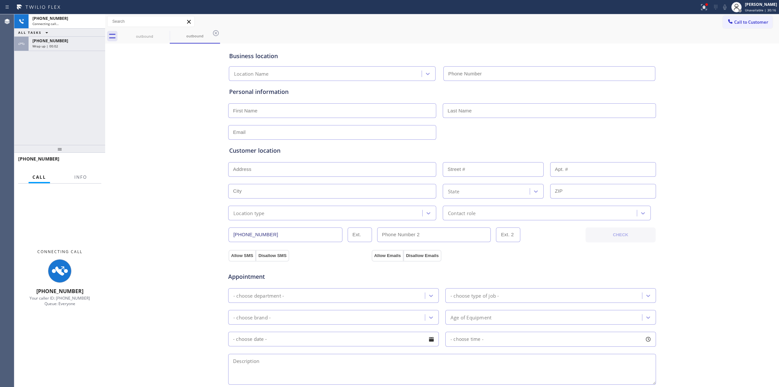
type input "[PHONE_NUMBER]"
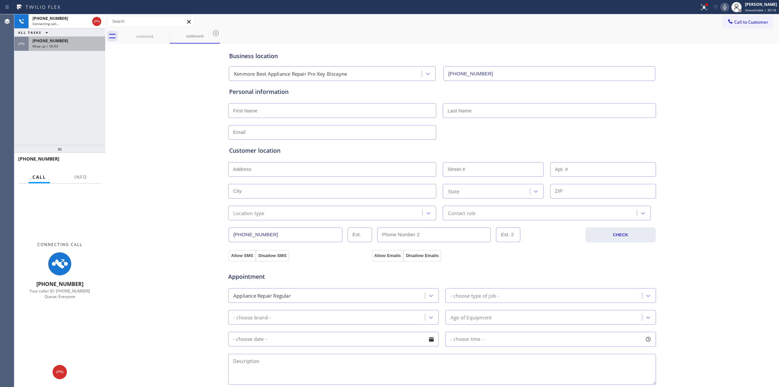
click at [56, 39] on span "[PHONE_NUMBER]" at bounding box center [50, 41] width 36 height 6
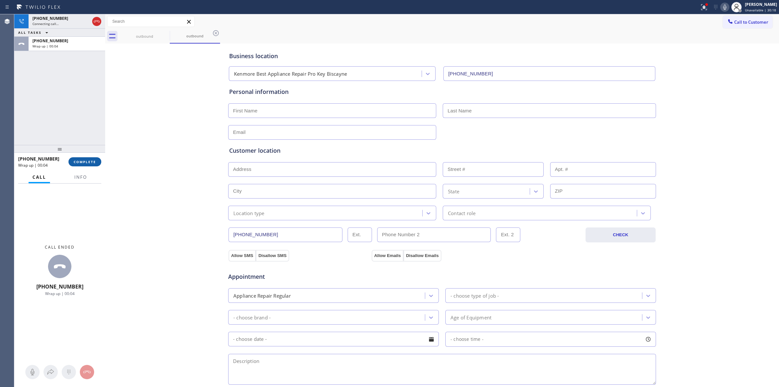
click at [85, 159] on button "COMPLETE" at bounding box center [85, 161] width 33 height 9
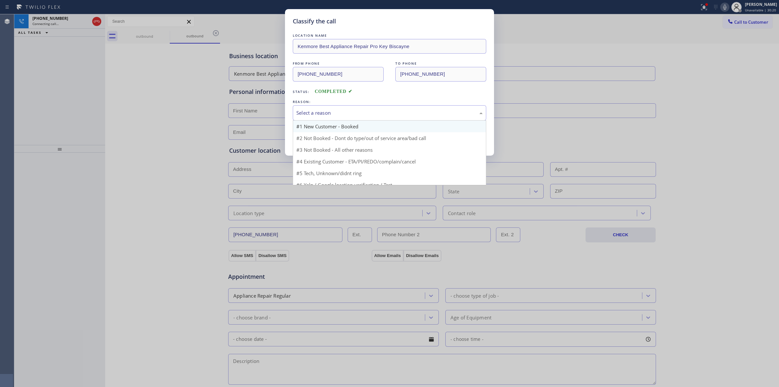
drag, startPoint x: 351, startPoint y: 121, endPoint x: 351, endPoint y: 127, distance: 6.5
click at [351, 120] on div "Select a reason #1 New Customer - Booked #2 Not Booked - Dont do type/out of se…" at bounding box center [390, 112] width 194 height 15
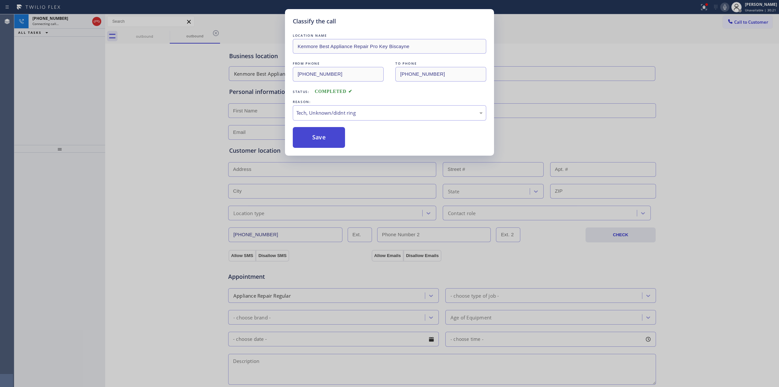
click at [319, 140] on button "Save" at bounding box center [319, 137] width 52 height 21
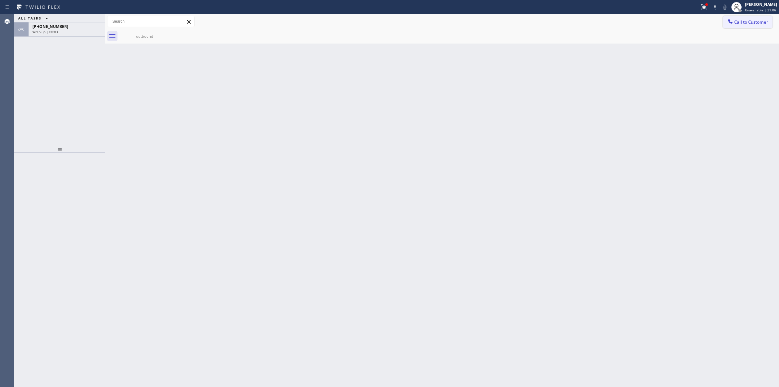
click at [738, 23] on span "Call to Customer" at bounding box center [752, 22] width 34 height 6
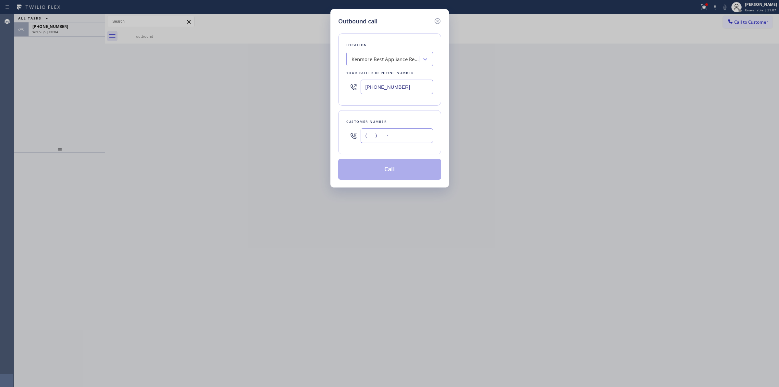
click at [410, 140] on input "(___) ___-____" at bounding box center [397, 135] width 72 height 15
paste input "510) 686-4295"
type input "[PHONE_NUMBER]"
click at [405, 174] on button "Call" at bounding box center [389, 169] width 103 height 21
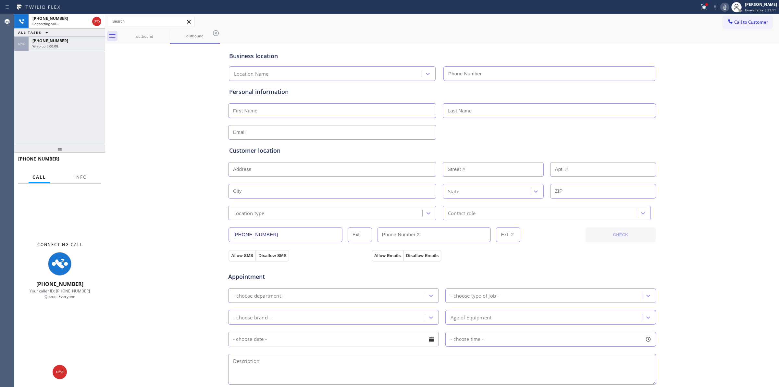
type input "[PHONE_NUMBER]"
click at [176, 91] on div "Business location Kenmore Best Appliance Repair Pro [GEOGRAPHIC_DATA] [PHONE_NU…" at bounding box center [442, 267] width 671 height 444
click at [75, 44] on div "Wrap up | 00:13" at bounding box center [66, 46] width 69 height 5
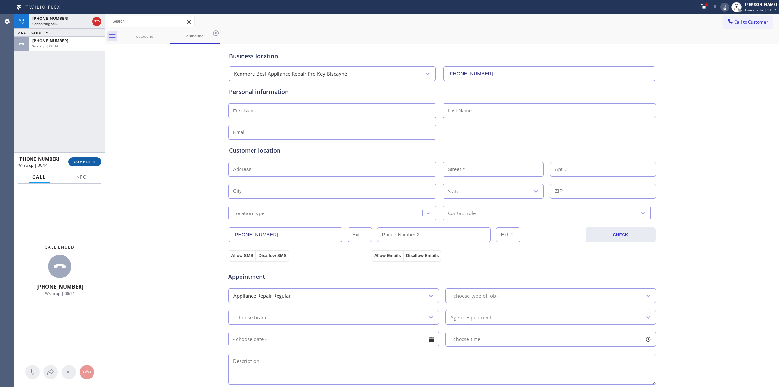
click at [86, 164] on button "COMPLETE" at bounding box center [85, 161] width 33 height 9
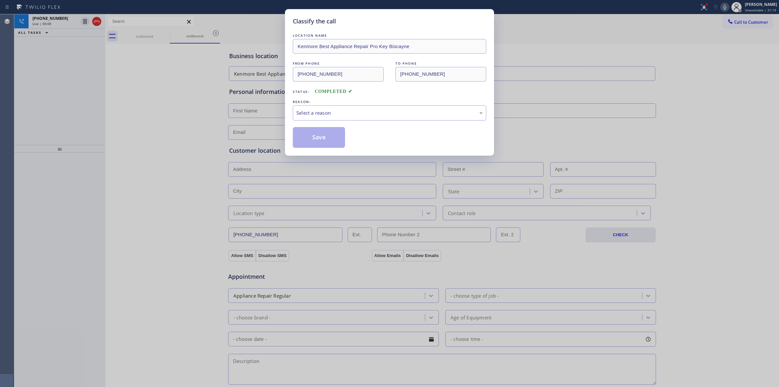
click at [373, 101] on div "REASON:" at bounding box center [390, 101] width 194 height 7
click at [373, 103] on div "REASON:" at bounding box center [390, 101] width 194 height 7
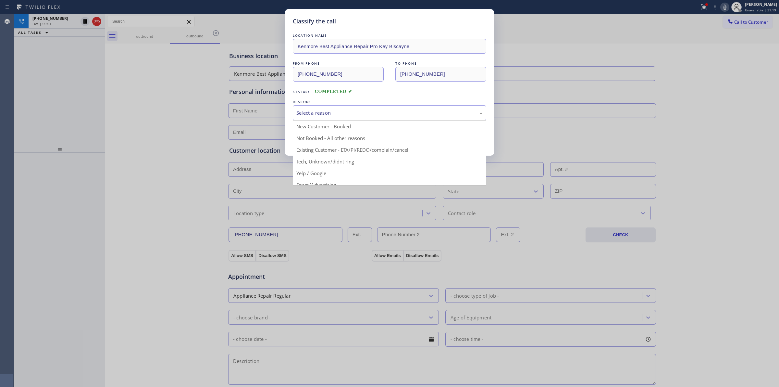
click at [373, 110] on div "Select a reason" at bounding box center [389, 112] width 186 height 7
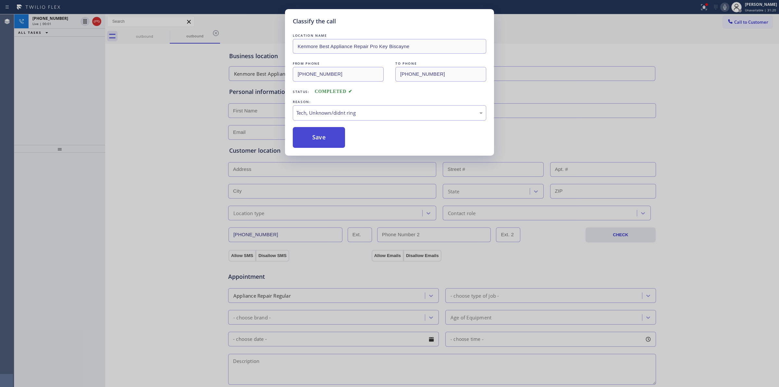
click at [330, 140] on button "Save" at bounding box center [319, 137] width 52 height 21
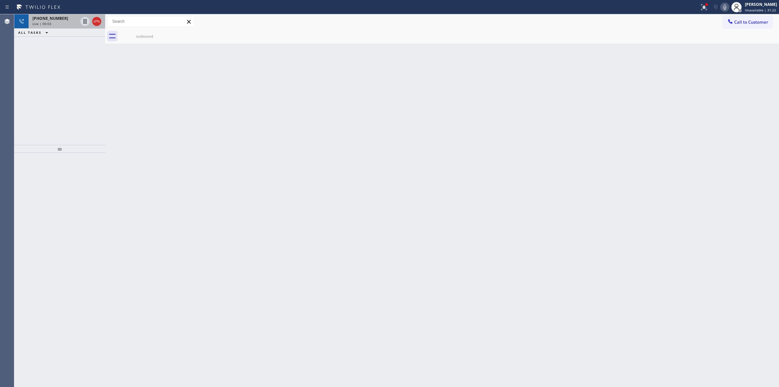
click at [68, 25] on div "Live | 00:03" at bounding box center [54, 23] width 45 height 5
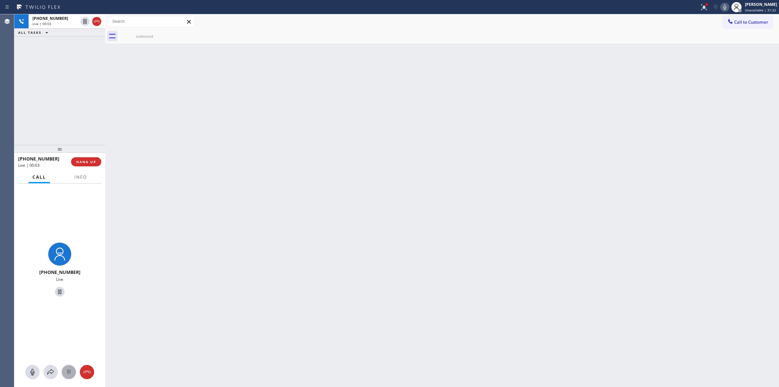
click at [75, 372] on div at bounding box center [69, 372] width 14 height 8
click at [743, 25] on span "Call to Customer" at bounding box center [752, 22] width 34 height 6
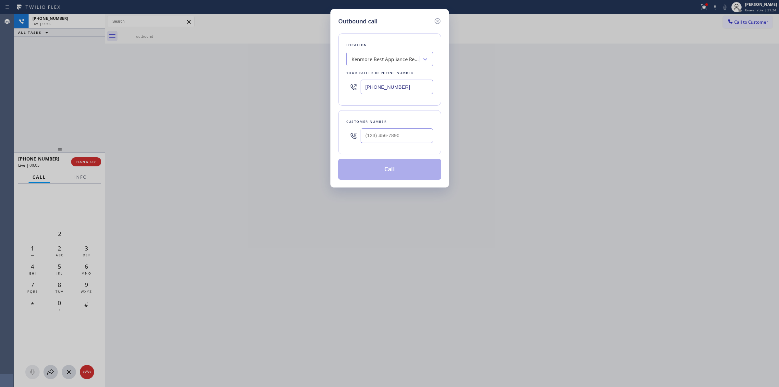
click at [372, 153] on div "Customer number" at bounding box center [389, 132] width 103 height 44
paste input "573) 861-9465"
click at [397, 132] on input "[PHONE_NUMBER]" at bounding box center [397, 135] width 72 height 15
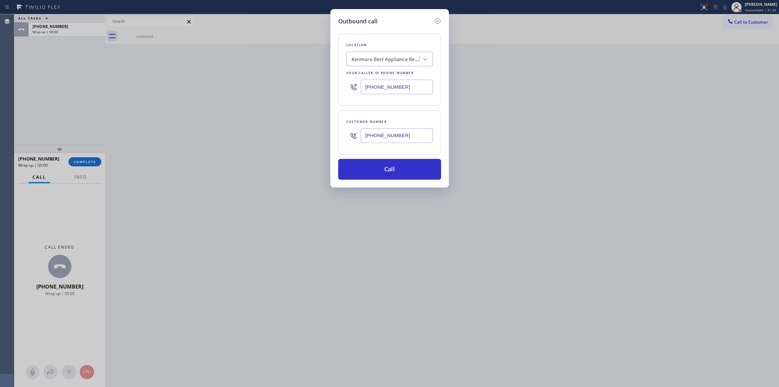
type input "[PHONE_NUMBER]"
click at [398, 54] on div "Kenmore Best Appliance Repair Pro Key Biscayne" at bounding box center [383, 59] width 71 height 11
type input "Frigi"
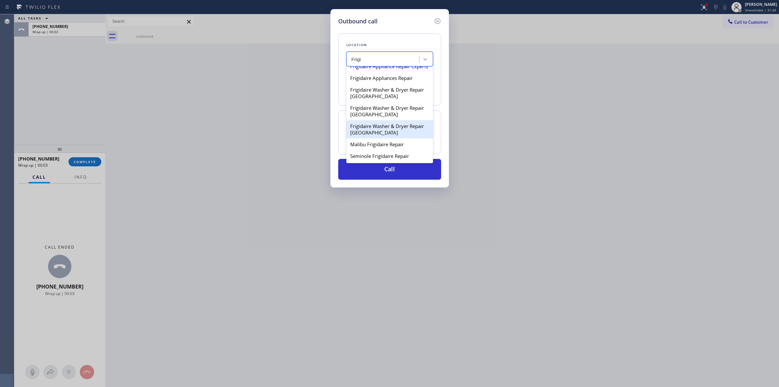
scroll to position [17, 0]
click at [368, 128] on div "Frigidaire Washer & Dryer Repair [GEOGRAPHIC_DATA]" at bounding box center [390, 129] width 87 height 18
type input "[PHONE_NUMBER]"
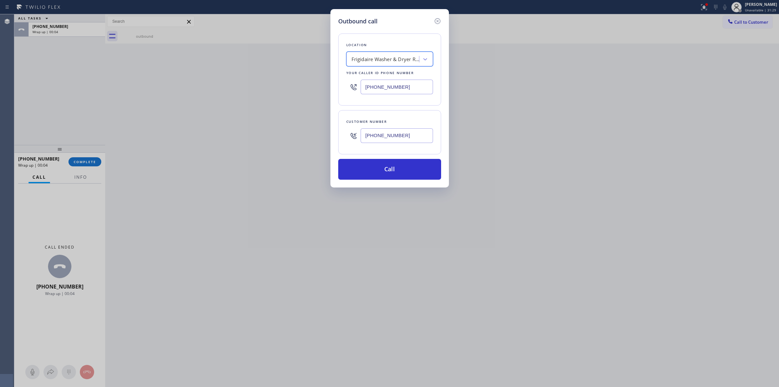
click at [378, 137] on input "[PHONE_NUMBER]" at bounding box center [397, 135] width 72 height 15
click at [393, 135] on input "[PHONE_NUMBER]" at bounding box center [397, 135] width 72 height 15
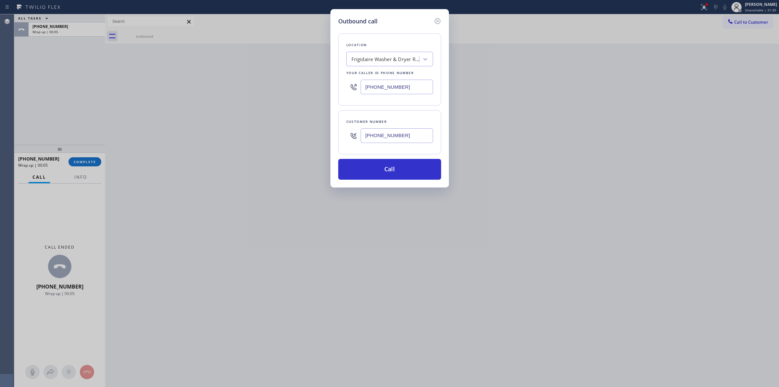
click at [393, 135] on input "[PHONE_NUMBER]" at bounding box center [397, 135] width 72 height 15
click at [389, 168] on button "Call" at bounding box center [389, 169] width 103 height 21
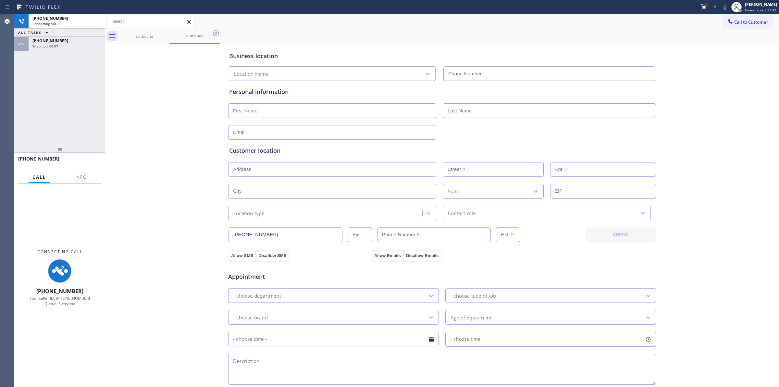
type input "[PHONE_NUMBER]"
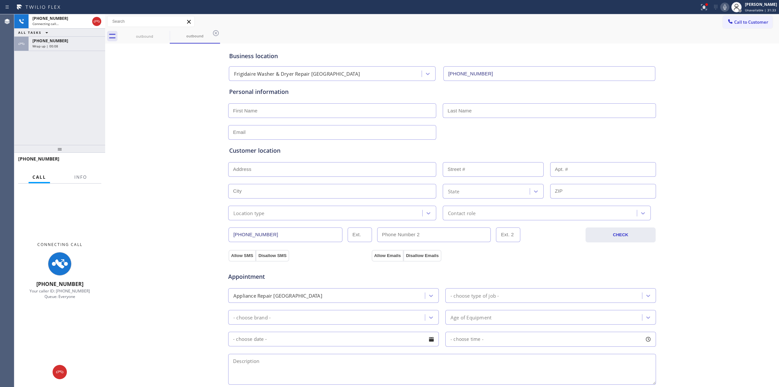
drag, startPoint x: 743, startPoint y: 54, endPoint x: 743, endPoint y: 38, distance: 15.6
click at [743, 52] on div "Business location Frigidaire Washer & Dryer Repair [GEOGRAPHIC_DATA] [PHONE_NUM…" at bounding box center [442, 267] width 671 height 444
click at [729, 6] on icon at bounding box center [725, 7] width 8 height 8
click at [74, 47] on div "Wrap up | 00:10" at bounding box center [66, 46] width 69 height 5
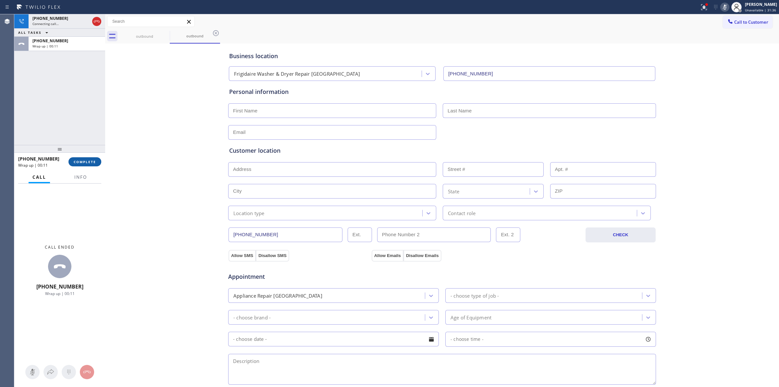
click at [89, 165] on button "COMPLETE" at bounding box center [85, 161] width 33 height 9
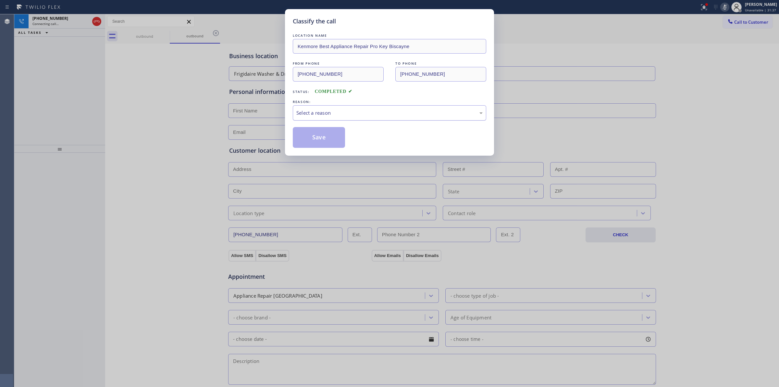
click at [374, 115] on div "Select a reason" at bounding box center [389, 112] width 186 height 7
drag, startPoint x: 355, startPoint y: 163, endPoint x: 353, endPoint y: 111, distance: 52.3
click at [353, 110] on div "#4 Existing Customer - ETA/PI/REDO/complain/cancel" at bounding box center [389, 112] width 186 height 7
click at [316, 144] on button "Save" at bounding box center [319, 137] width 52 height 21
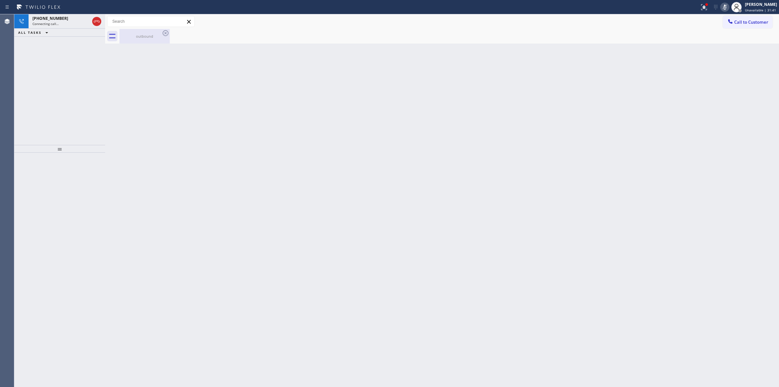
click at [169, 38] on div "outbound" at bounding box center [144, 36] width 49 height 5
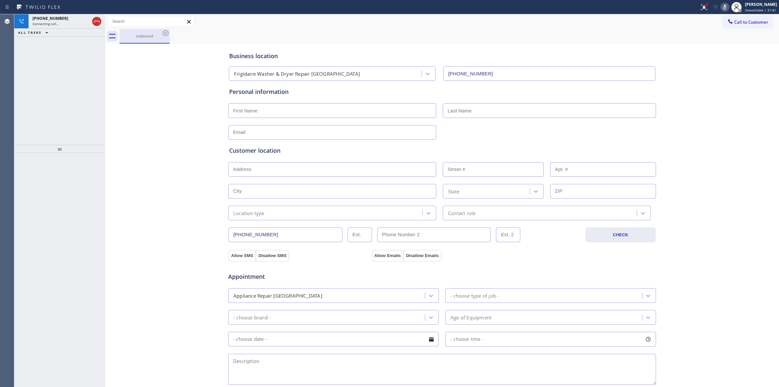
click at [158, 33] on div "outbound" at bounding box center [144, 36] width 49 height 14
click at [166, 33] on icon at bounding box center [166, 33] width 8 height 8
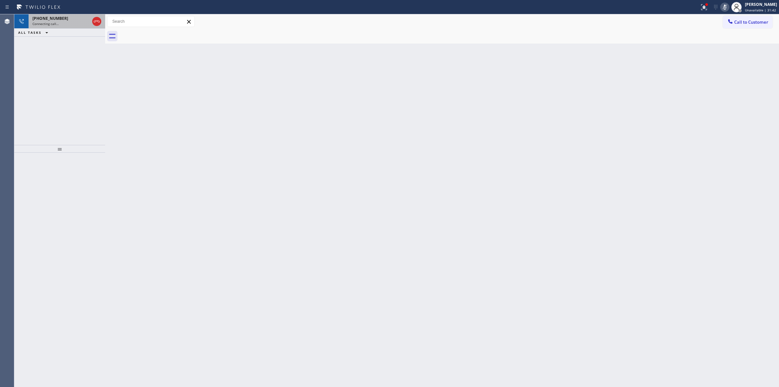
click at [63, 18] on div "[PHONE_NUMBER]" at bounding box center [60, 19] width 57 height 6
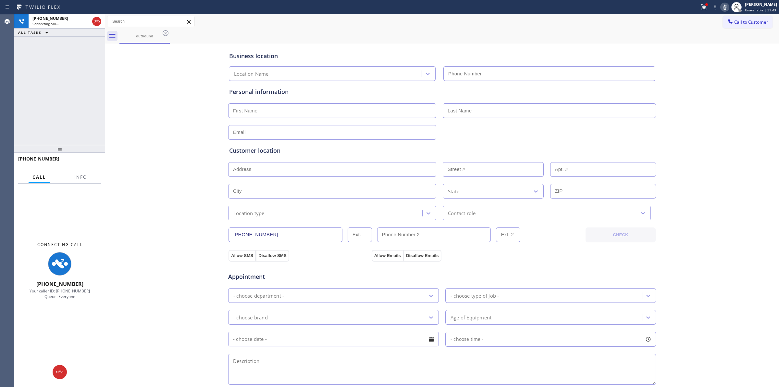
type input "[PHONE_NUMBER]"
click at [164, 33] on icon at bounding box center [166, 33] width 8 height 8
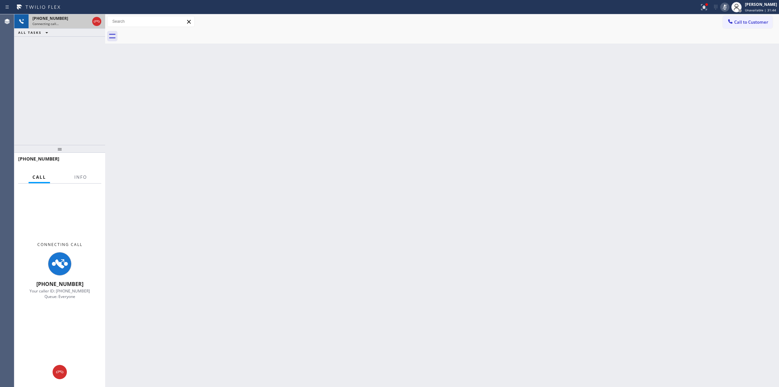
click at [80, 22] on div "Connecting call…" at bounding box center [60, 23] width 57 height 5
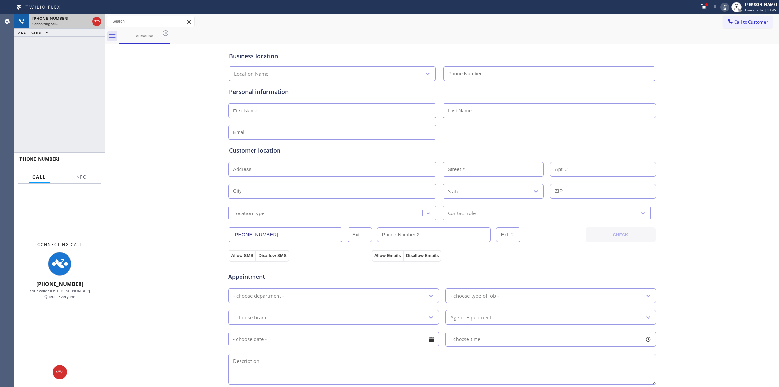
type input "[PHONE_NUMBER]"
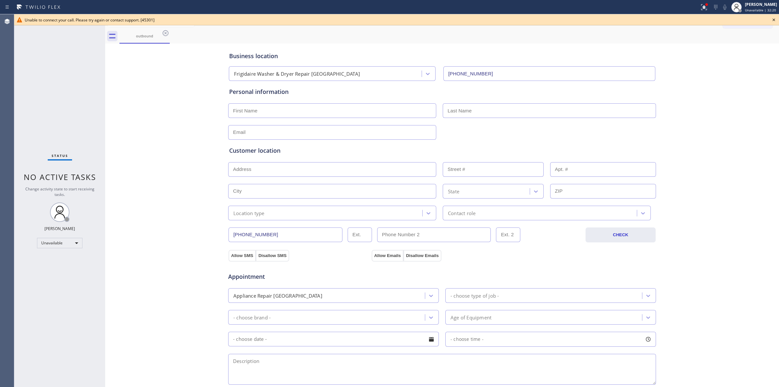
click at [775, 19] on icon at bounding box center [774, 20] width 8 height 8
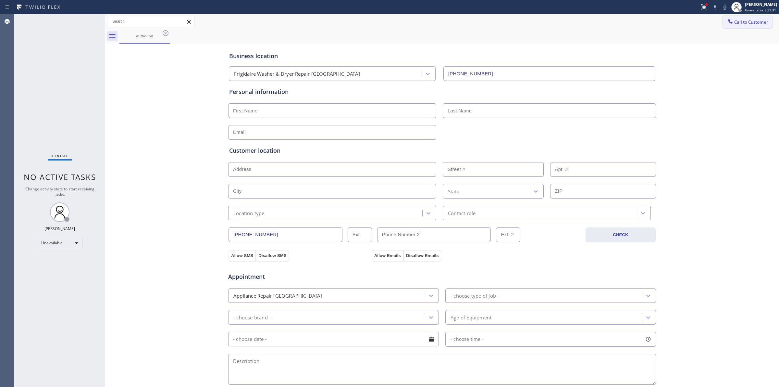
click at [736, 24] on span "Call to Customer" at bounding box center [752, 22] width 34 height 6
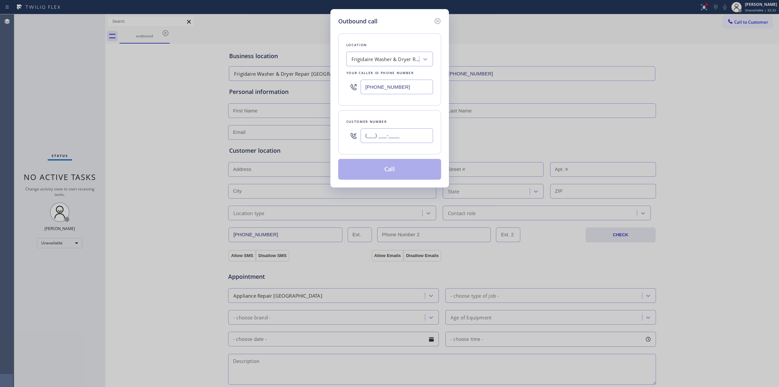
click at [416, 142] on input "(___) ___-____" at bounding box center [397, 135] width 72 height 15
paste input "573) 861-9465"
type input "[PHONE_NUMBER]"
click at [403, 170] on button "Call" at bounding box center [389, 169] width 103 height 21
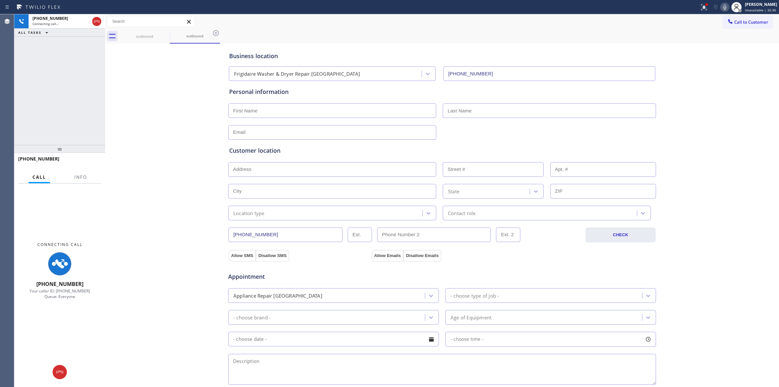
type input "[PHONE_NUMBER]"
click at [183, 178] on div "Business location Frigidaire Washer & Dryer Repair [GEOGRAPHIC_DATA] [PHONE_NUM…" at bounding box center [442, 267] width 671 height 444
click at [168, 34] on icon at bounding box center [166, 33] width 8 height 8
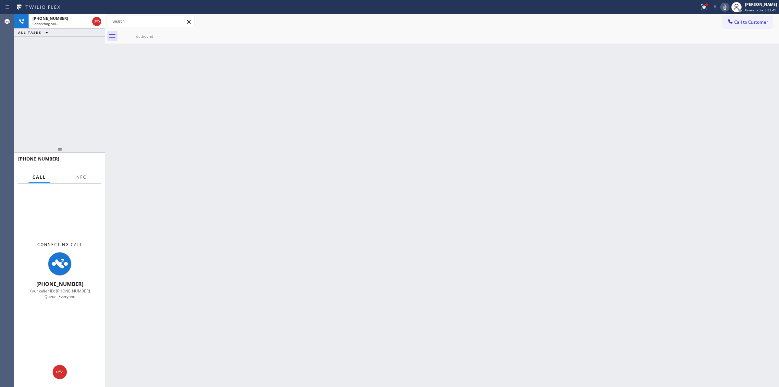
click at [0, 0] on icon at bounding box center [0, 0] width 0 height 0
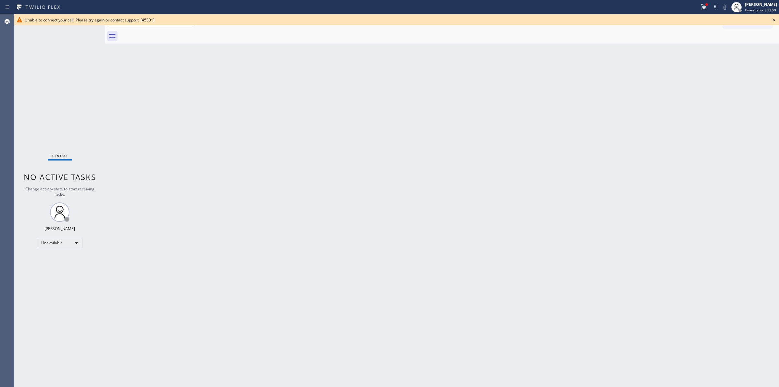
click at [774, 20] on icon at bounding box center [774, 20] width 8 height 8
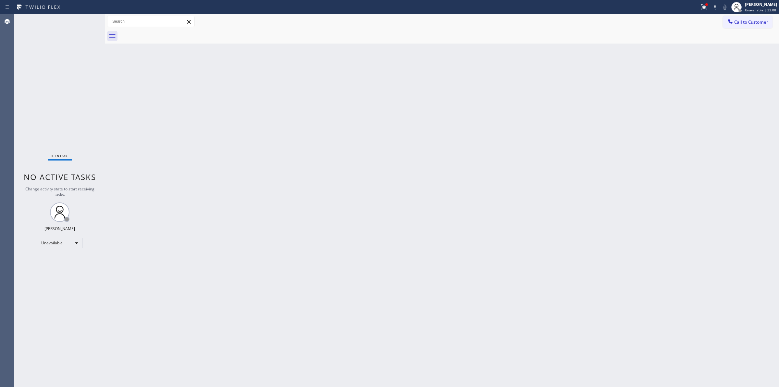
drag, startPoint x: 451, startPoint y: 155, endPoint x: 709, endPoint y: 49, distance: 279.0
click at [452, 153] on div "Back to Dashboard Change Sender ID Customers Technicians Select a contact Outbo…" at bounding box center [442, 200] width 674 height 372
click at [770, 8] on span "Unavailable | 33:08" at bounding box center [760, 10] width 31 height 5
drag, startPoint x: 686, startPoint y: 22, endPoint x: 689, endPoint y: 22, distance: 3.6
click at [689, 22] on div "Call to Customer Outbound call Location Frigidaire Washer & Dryer Repair [GEOGR…" at bounding box center [442, 21] width 674 height 11
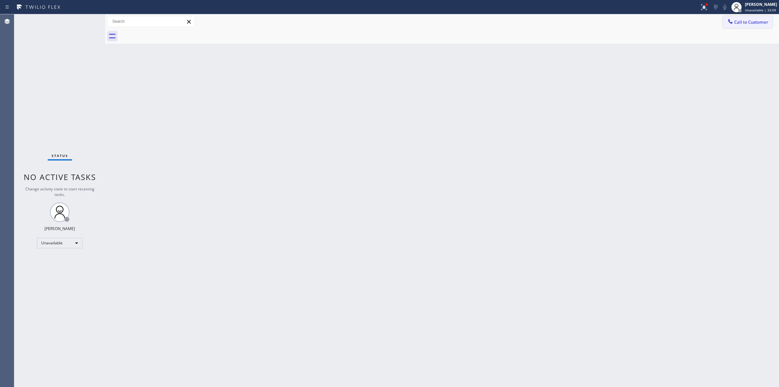
click at [741, 21] on span "Call to Customer" at bounding box center [752, 22] width 34 height 6
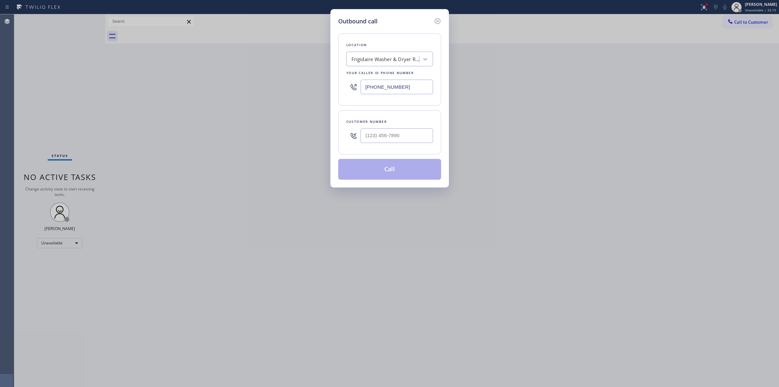
click at [399, 144] on div at bounding box center [397, 135] width 72 height 21
paste input "920) 896-8082"
click at [398, 132] on input "(___) ___-____" at bounding box center [397, 135] width 72 height 15
type input "[PHONE_NUMBER]"
click at [395, 74] on div "Your caller id phone number" at bounding box center [390, 72] width 87 height 7
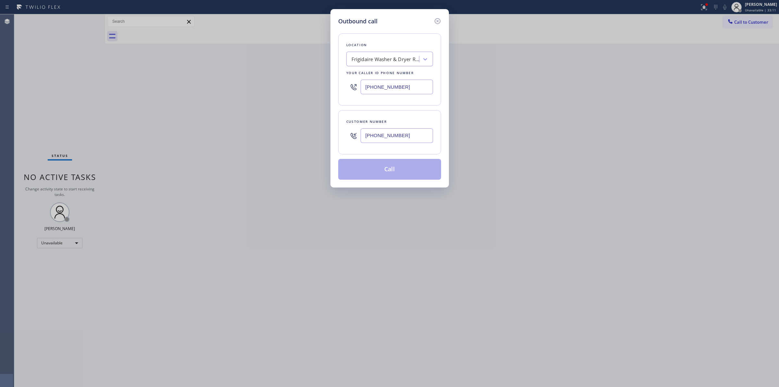
click at [395, 65] on div "Frigidaire Washer & Dryer Repair [GEOGRAPHIC_DATA]" at bounding box center [390, 59] width 87 height 15
type input "Coach"
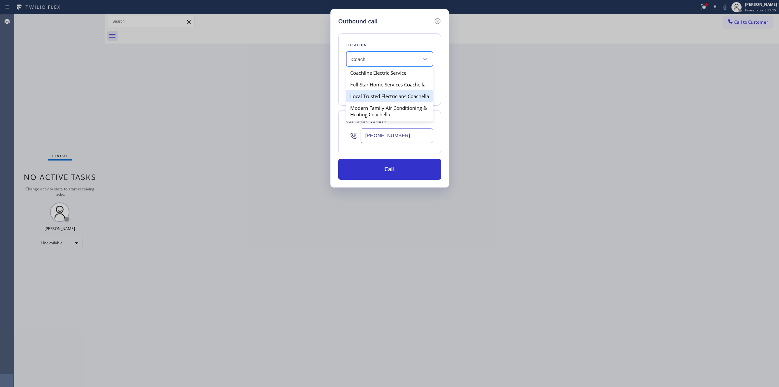
click at [384, 94] on div "Local Trusted Electricians Coachella" at bounding box center [390, 96] width 87 height 12
type input "[PHONE_NUMBER]"
click at [384, 131] on input "[PHONE_NUMBER]" at bounding box center [397, 135] width 72 height 15
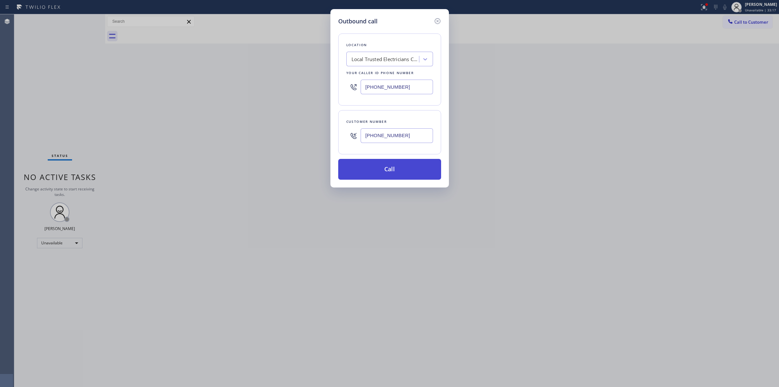
click at [386, 164] on button "Call" at bounding box center [389, 169] width 103 height 21
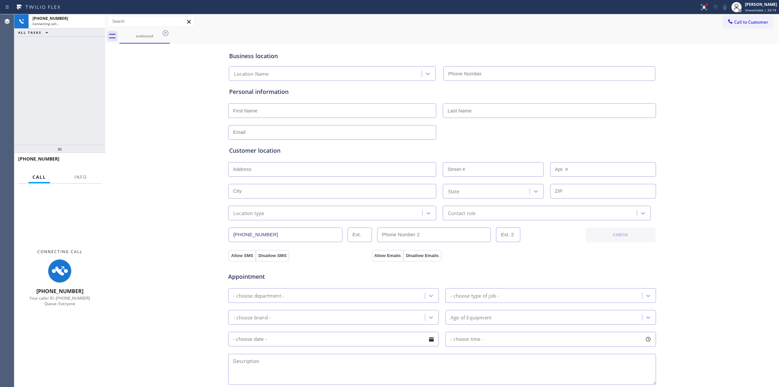
type input "[PHONE_NUMBER]"
click at [437, 32] on div "outbound" at bounding box center [450, 36] width 660 height 15
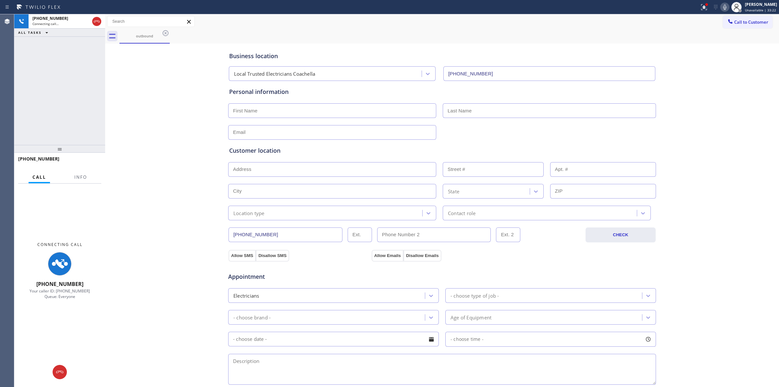
drag, startPoint x: 751, startPoint y: 60, endPoint x: 741, endPoint y: 44, distance: 18.9
click at [749, 57] on div "Business location Local Trusted Electricians Coachella [PHONE_NUMBER] Personal …" at bounding box center [442, 267] width 671 height 444
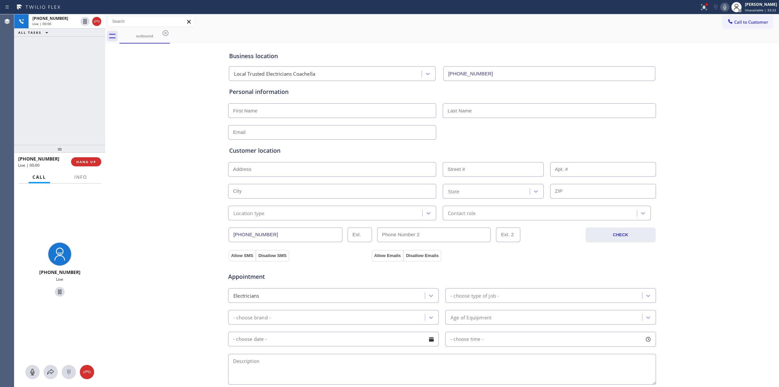
click at [726, 4] on icon at bounding box center [725, 7] width 8 height 8
click at [70, 377] on button at bounding box center [69, 372] width 14 height 14
click at [736, 20] on span "Call to Customer" at bounding box center [752, 22] width 34 height 6
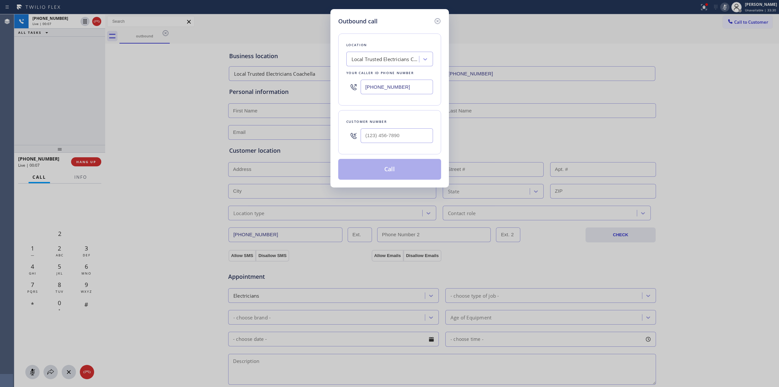
drag, startPoint x: 362, startPoint y: 129, endPoint x: 365, endPoint y: 135, distance: 6.2
click at [362, 130] on div at bounding box center [397, 135] width 72 height 21
click at [372, 135] on input "(___) ___-____" at bounding box center [397, 135] width 72 height 15
paste input "920) 896-8082"
click at [439, 23] on icon at bounding box center [438, 21] width 8 height 8
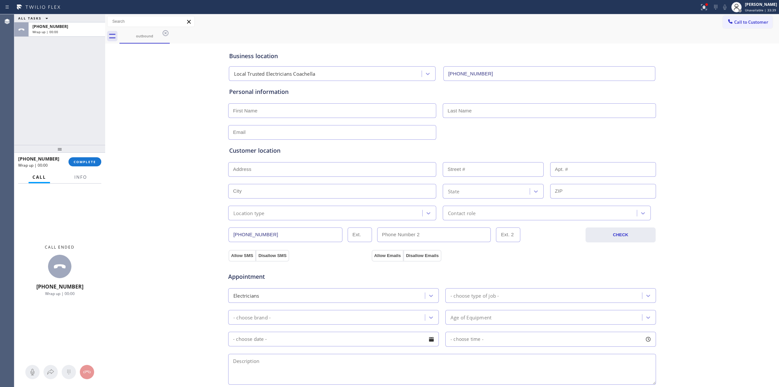
click at [730, 15] on div "Call to Customer Outbound call Location Local Trusted Electricians Coachella Yo…" at bounding box center [442, 21] width 674 height 15
click at [738, 20] on span "Call to Customer" at bounding box center [752, 22] width 34 height 6
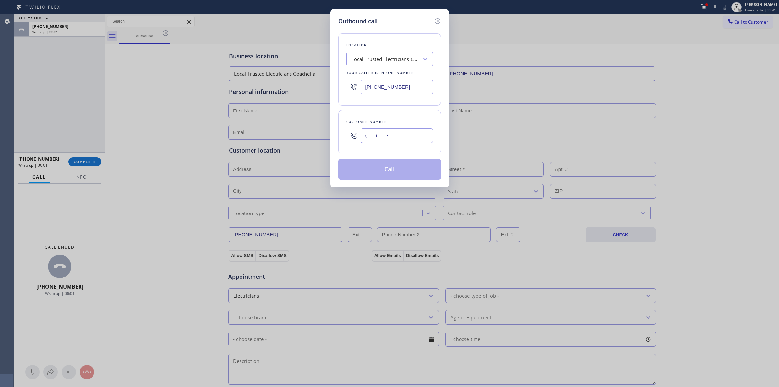
click at [385, 136] on input "(___) ___-____" at bounding box center [397, 135] width 72 height 15
paste input "920) 896-8082"
type input "[PHONE_NUMBER]"
click at [391, 163] on button "Call" at bounding box center [389, 169] width 103 height 21
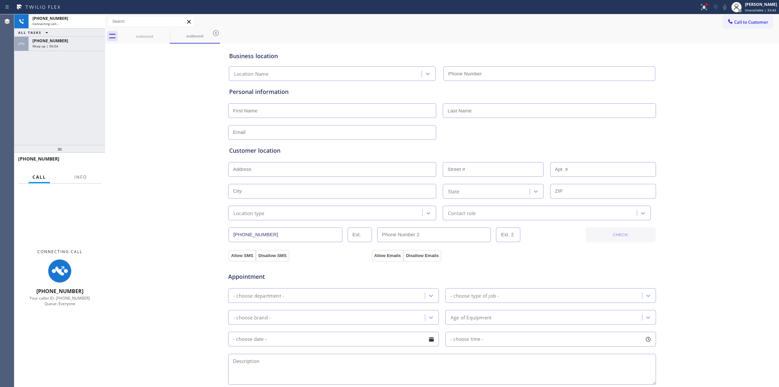
type input "[PHONE_NUMBER]"
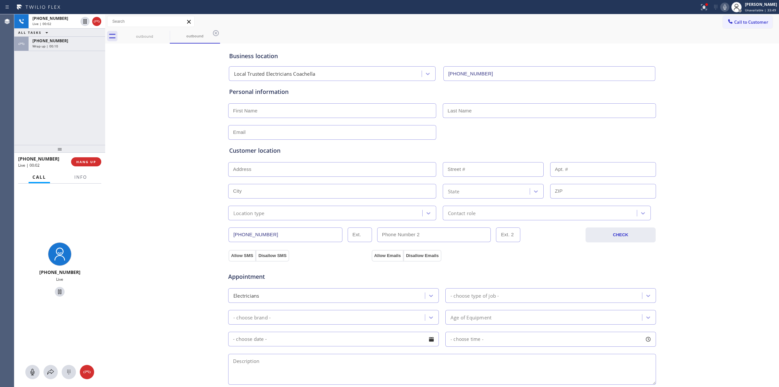
drag, startPoint x: 727, startPoint y: 69, endPoint x: 714, endPoint y: 72, distance: 12.7
click at [727, 69] on div "Business location Local Trusted Electricians Coachella [PHONE_NUMBER] Personal …" at bounding box center [442, 267] width 671 height 444
click at [68, 371] on icon at bounding box center [68, 372] width 3 height 5
click at [75, 51] on div "[PHONE_NUMBER] Live | 00:04 ALL TASKS ALL TASKS ACTIVE TASKS TASKS IN WRAP UP […" at bounding box center [59, 79] width 91 height 131
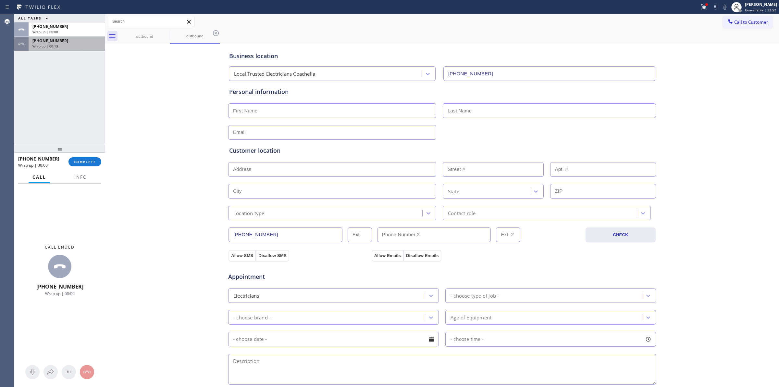
click at [78, 46] on div "Wrap up | 00:13" at bounding box center [66, 46] width 69 height 5
click at [83, 160] on span "COMPLETE" at bounding box center [85, 161] width 22 height 5
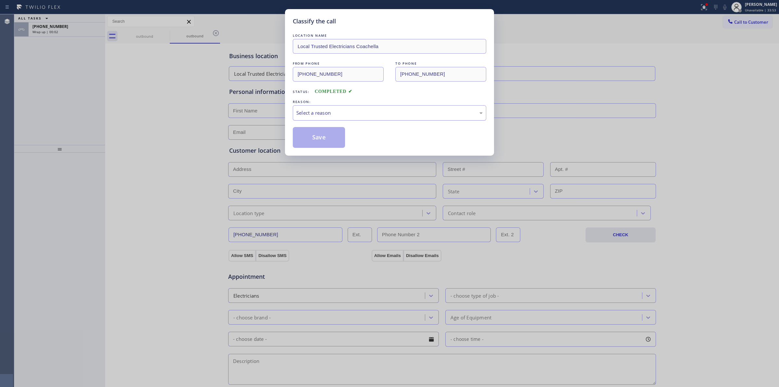
click at [341, 115] on div "Select a reason" at bounding box center [389, 112] width 186 height 7
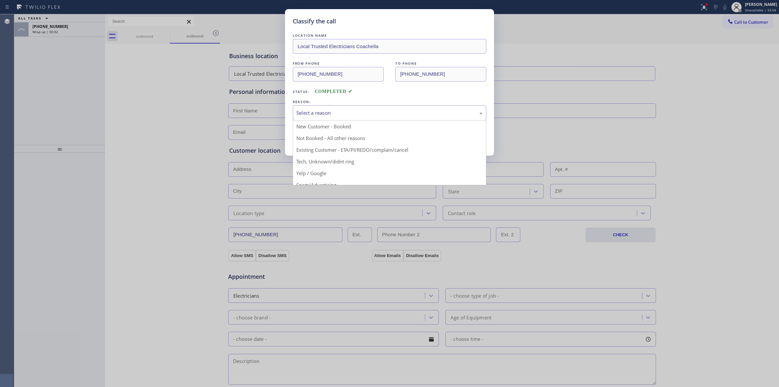
drag, startPoint x: 338, startPoint y: 163, endPoint x: 321, endPoint y: 140, distance: 28.8
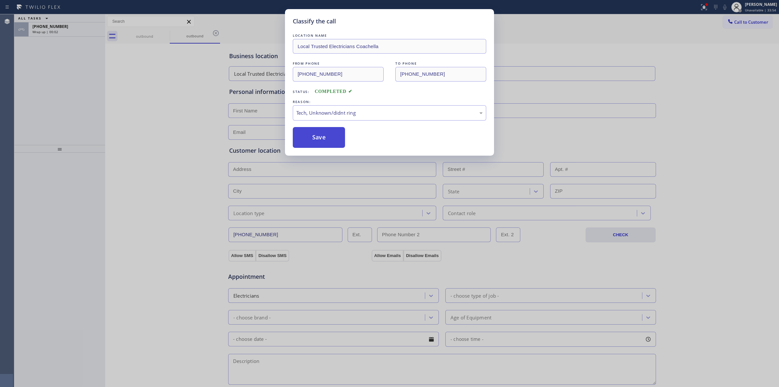
click at [321, 140] on button "Save" at bounding box center [319, 137] width 52 height 21
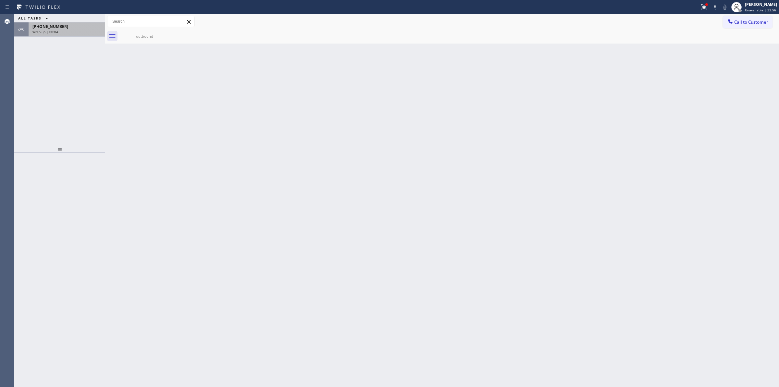
click at [43, 26] on span "[PHONE_NUMBER]" at bounding box center [50, 27] width 36 height 6
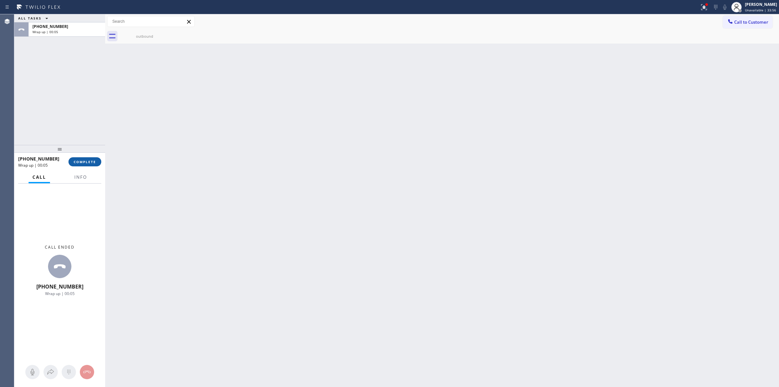
drag, startPoint x: 83, startPoint y: 162, endPoint x: 88, endPoint y: 165, distance: 5.2
click at [83, 164] on button "COMPLETE" at bounding box center [85, 161] width 33 height 9
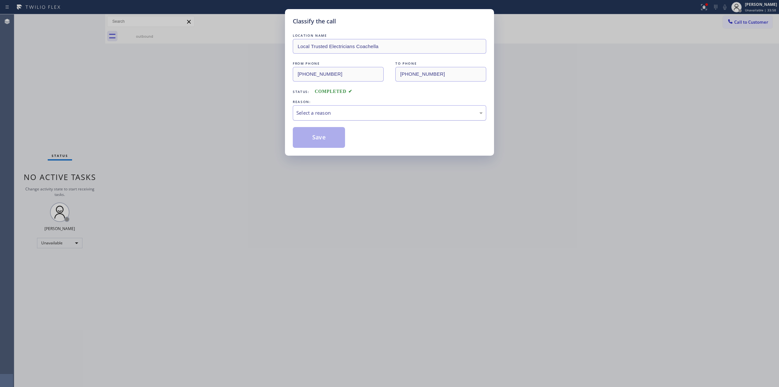
drag, startPoint x: 345, startPoint y: 114, endPoint x: 351, endPoint y: 119, distance: 8.0
click at [346, 114] on div "Select a reason" at bounding box center [389, 112] width 186 height 7
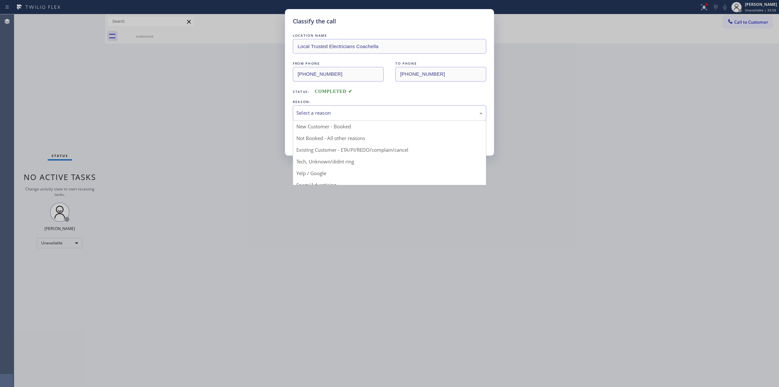
drag, startPoint x: 358, startPoint y: 161, endPoint x: 333, endPoint y: 137, distance: 34.7
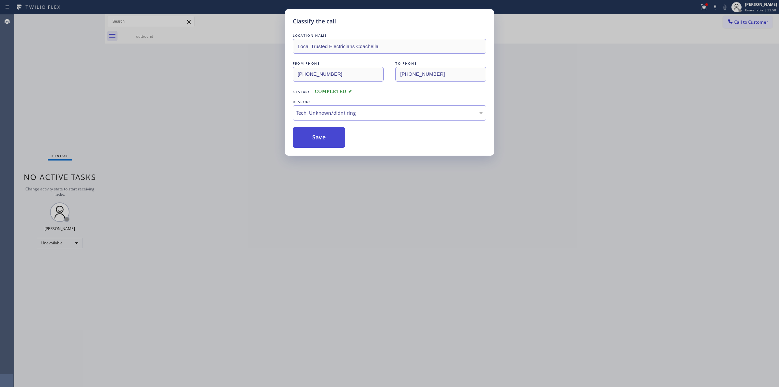
click at [333, 137] on button "Save" at bounding box center [319, 137] width 52 height 21
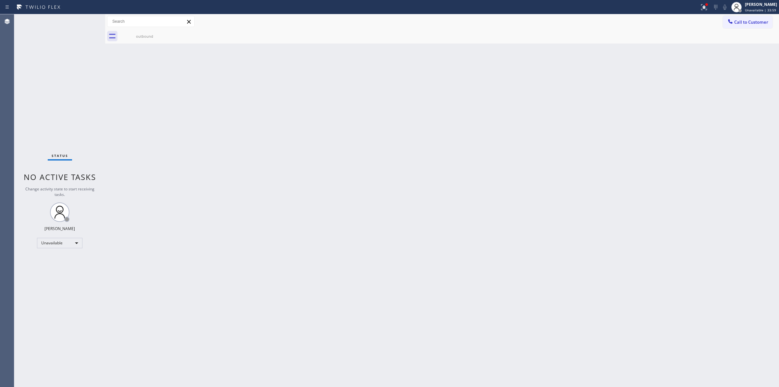
click at [719, 76] on div "Back to Dashboard Change Sender ID Customers Technicians Select a contact Outbo…" at bounding box center [442, 200] width 674 height 372
click at [758, 17] on button "Call to Customer" at bounding box center [748, 22] width 50 height 12
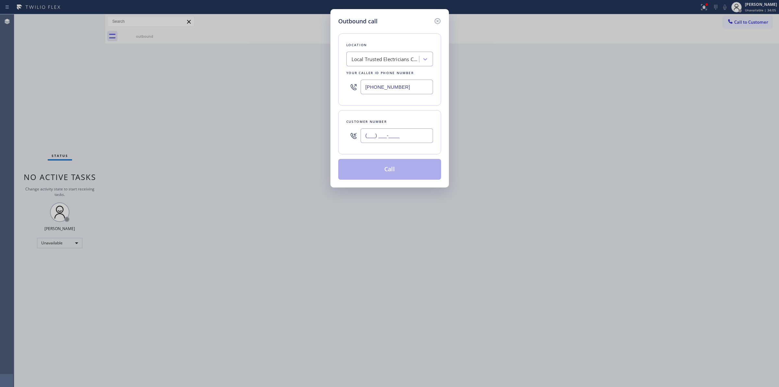
click at [398, 133] on input "(___) ___-____" at bounding box center [397, 135] width 72 height 15
paste input "626) 770-8215"
type input "[PHONE_NUMBER]"
click at [405, 59] on div "Local Trusted Electricians Coachella" at bounding box center [386, 59] width 68 height 7
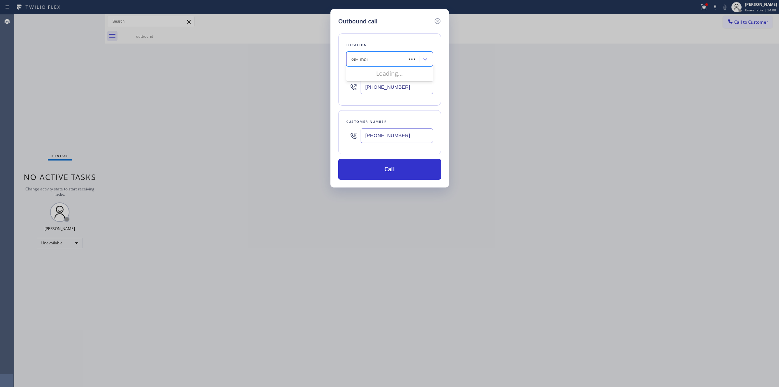
type input "GE mono"
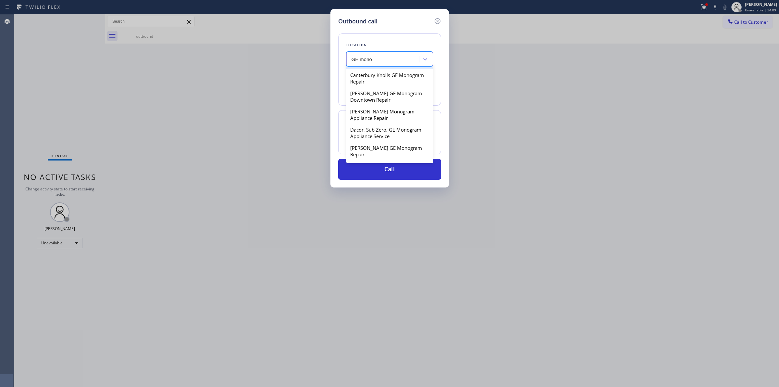
scroll to position [284, 0]
click at [364, 83] on div "Dodge Island Ge Monogram Repair" at bounding box center [390, 77] width 87 height 12
type input "[PHONE_NUMBER]"
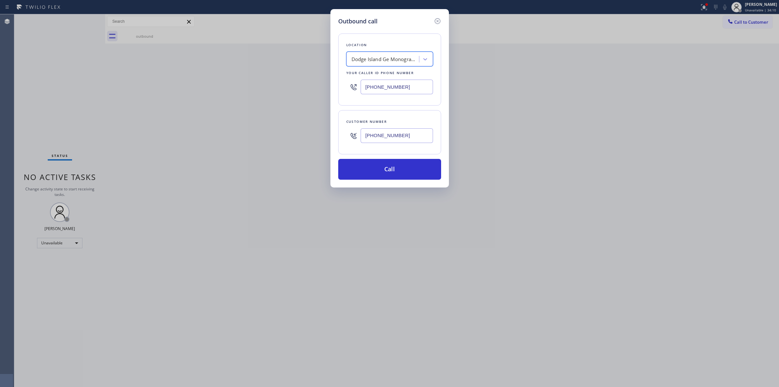
click at [392, 142] on input "[PHONE_NUMBER]" at bounding box center [397, 135] width 72 height 15
click at [387, 170] on button "Call" at bounding box center [389, 169] width 103 height 21
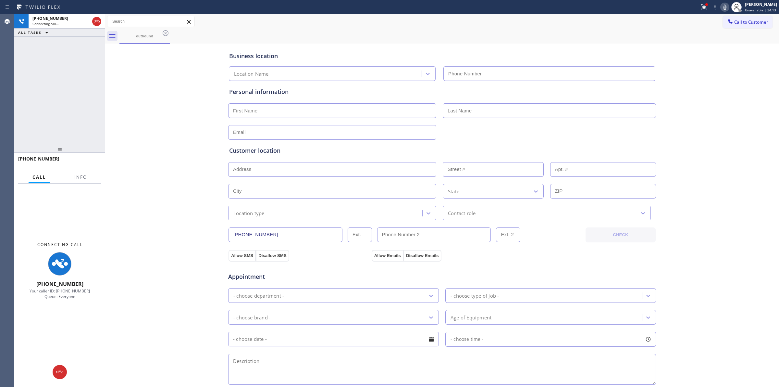
type input "[PHONE_NUMBER]"
click at [456, 36] on div "outbound" at bounding box center [450, 36] width 660 height 15
click at [727, 7] on icon at bounding box center [725, 7] width 3 height 5
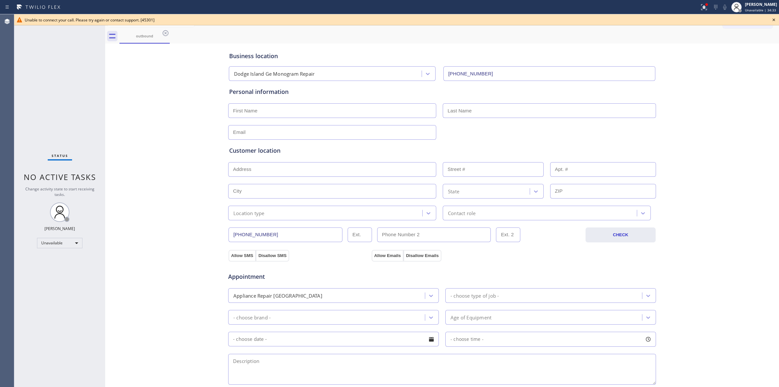
click at [773, 19] on icon at bounding box center [774, 20] width 8 height 8
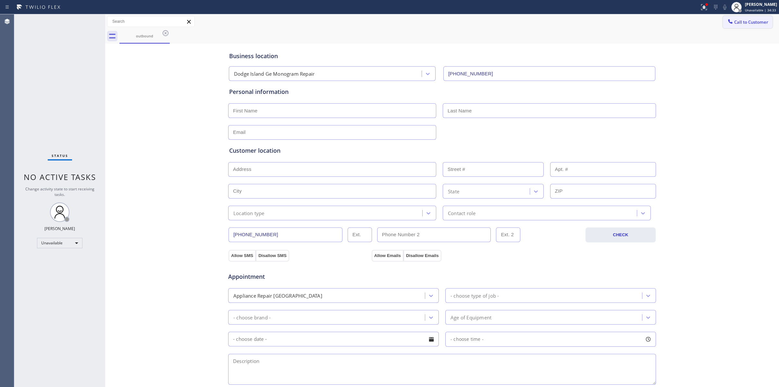
click at [756, 24] on span "Call to Customer" at bounding box center [752, 22] width 34 height 6
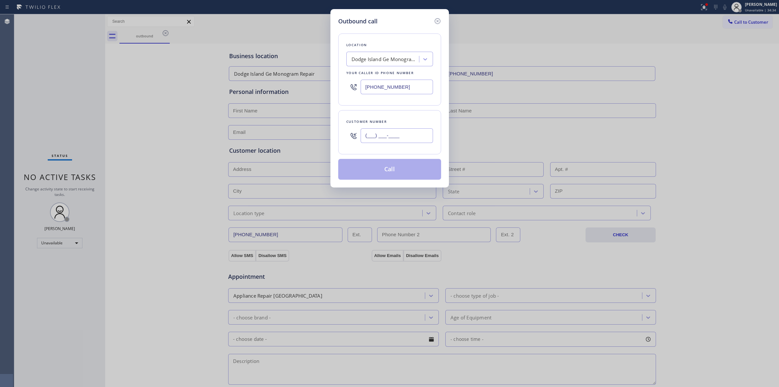
paste input "442) 223-5138"
click at [396, 133] on input "[PHONE_NUMBER]" at bounding box center [397, 135] width 72 height 15
type input "[PHONE_NUMBER]"
click at [390, 52] on div "Dodge Island Ge Monogram Repair" at bounding box center [390, 59] width 87 height 15
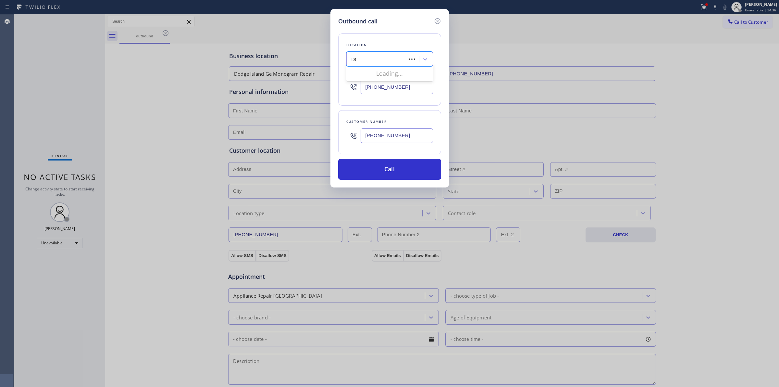
type input "DCS"
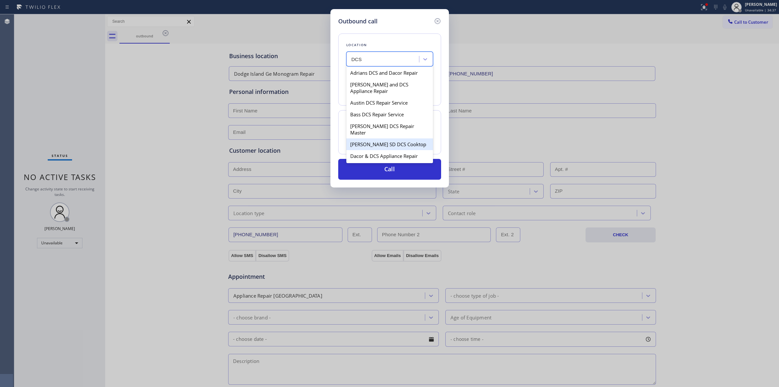
scroll to position [162, 0]
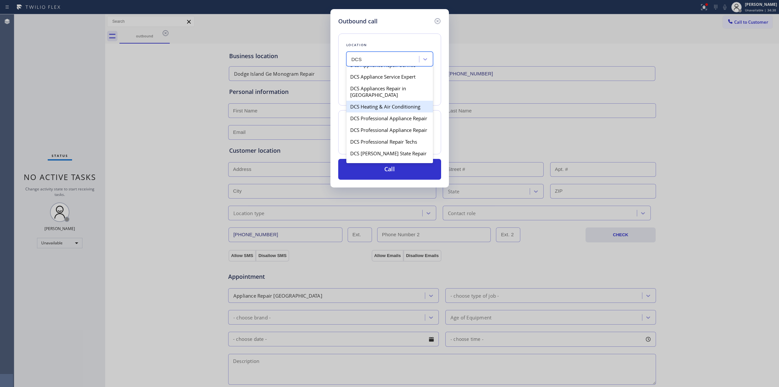
click at [379, 112] on div "DCS Heating & Air Conditioning" at bounding box center [390, 107] width 87 height 12
type input "[PHONE_NUMBER]"
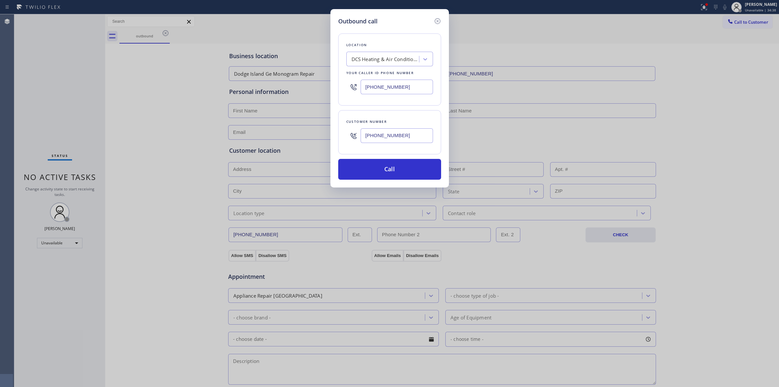
click at [381, 129] on input "[PHONE_NUMBER]" at bounding box center [397, 135] width 72 height 15
click at [384, 168] on button "Call" at bounding box center [389, 169] width 103 height 21
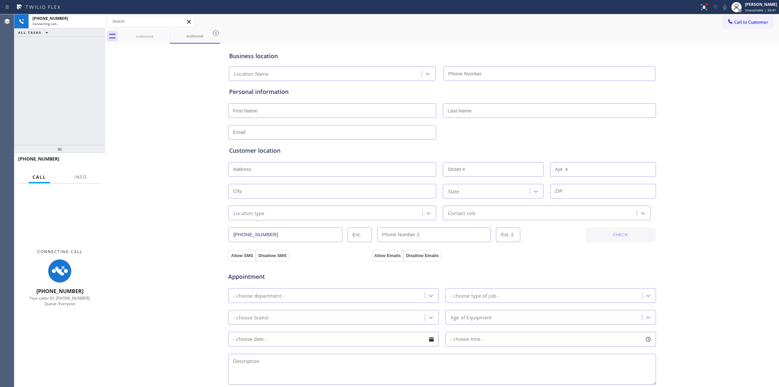
type input "[PHONE_NUMBER]"
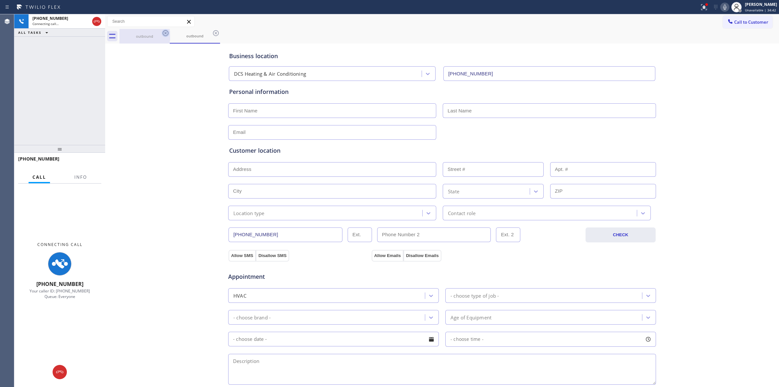
click at [166, 34] on icon at bounding box center [166, 33] width 8 height 8
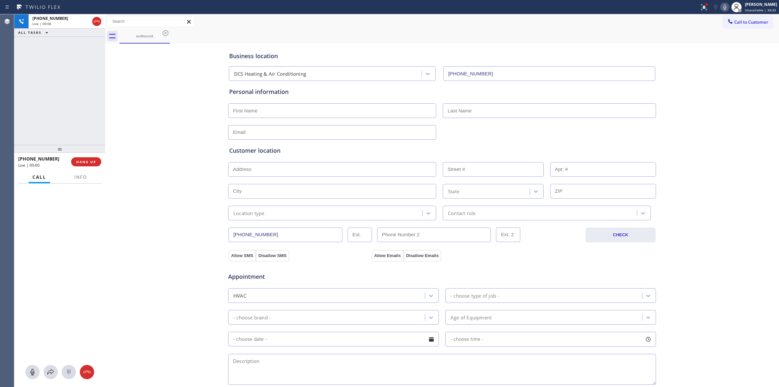
click at [166, 34] on icon at bounding box center [166, 33] width 8 height 8
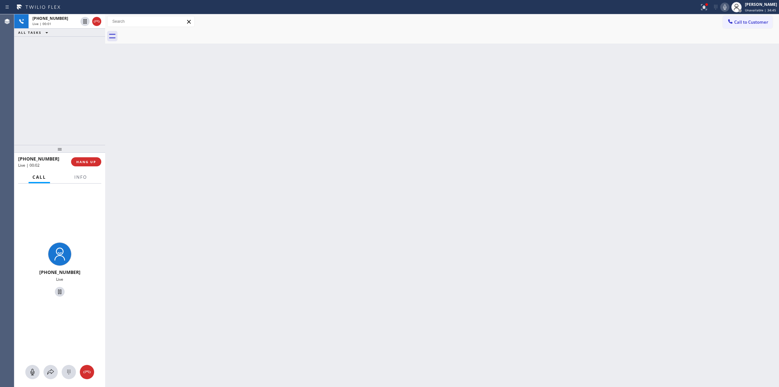
click at [725, 5] on icon at bounding box center [725, 7] width 8 height 8
click at [63, 367] on button at bounding box center [69, 372] width 14 height 14
click at [757, 22] on span "Call to Customer" at bounding box center [752, 22] width 34 height 6
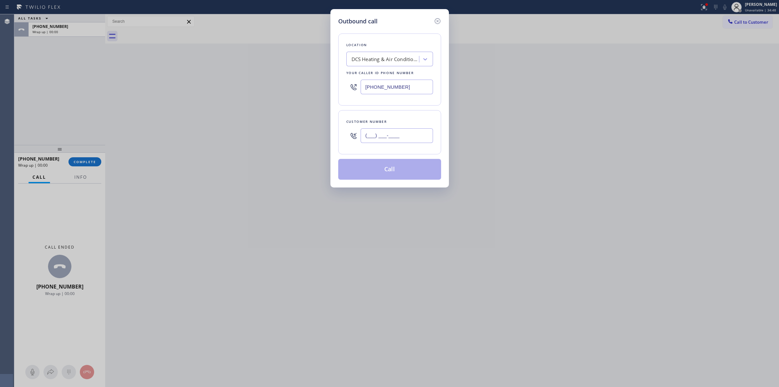
click at [382, 133] on input "(___) ___-____" at bounding box center [397, 135] width 72 height 15
paste input "442) 223-5138"
type input "[PHONE_NUMBER]"
click at [385, 179] on button "Call" at bounding box center [389, 169] width 103 height 21
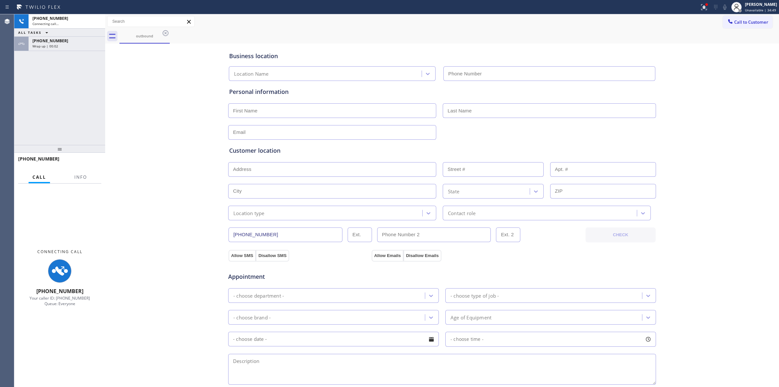
type input "[PHONE_NUMBER]"
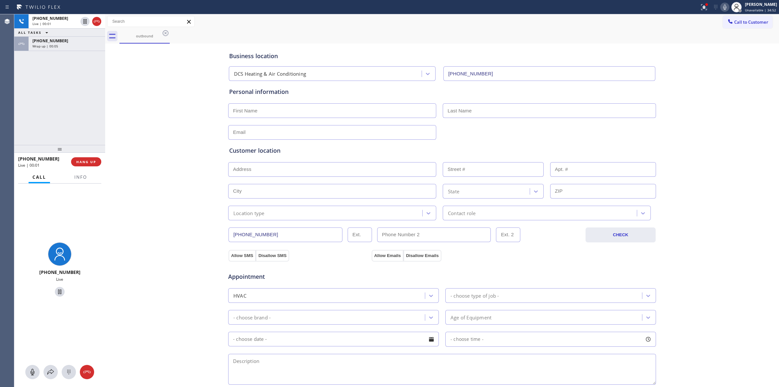
drag, startPoint x: 78, startPoint y: 48, endPoint x: 82, endPoint y: 68, distance: 20.4
click at [78, 48] on div "[PHONE_NUMBER] Wrap up | 00:05" at bounding box center [66, 44] width 74 height 14
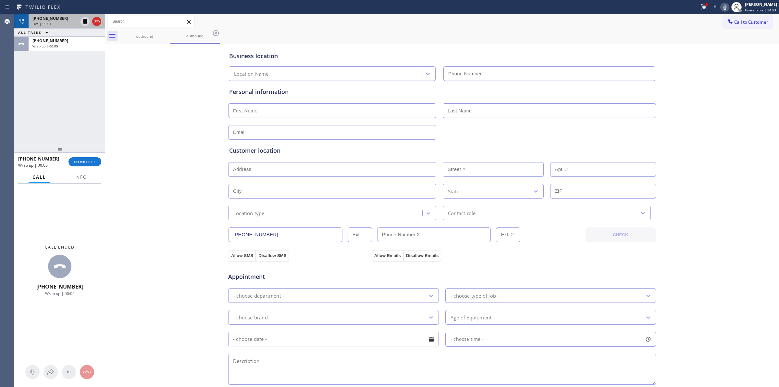
type input "[PHONE_NUMBER]"
click at [59, 20] on div "[PHONE_NUMBER]" at bounding box center [54, 19] width 45 height 6
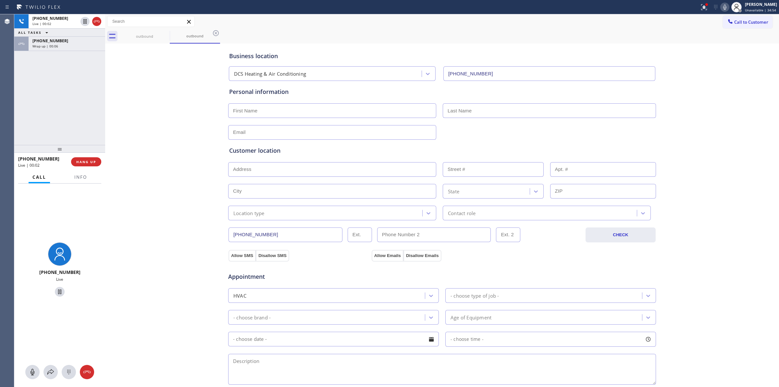
click at [77, 372] on div at bounding box center [59, 372] width 91 height 14
click at [75, 372] on div at bounding box center [69, 372] width 14 height 8
click at [746, 25] on button "Call to Customer" at bounding box center [748, 22] width 50 height 12
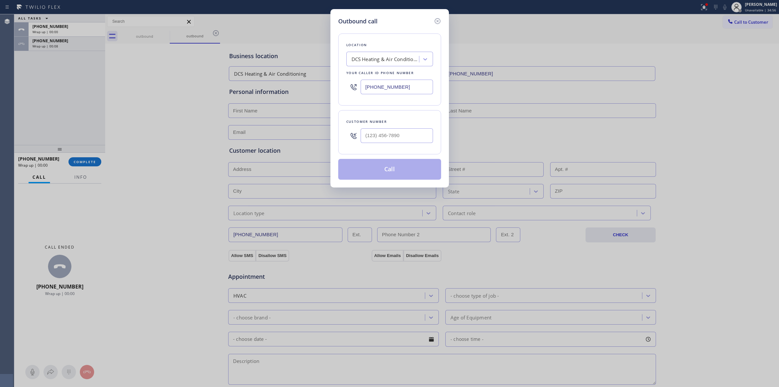
click at [358, 148] on div "Customer number" at bounding box center [389, 132] width 103 height 44
click at [384, 140] on input "(___) ___-____" at bounding box center [397, 135] width 72 height 15
paste input "442) 223-5138"
type input "[PHONE_NUMBER]"
click at [387, 168] on button "Call" at bounding box center [389, 169] width 103 height 21
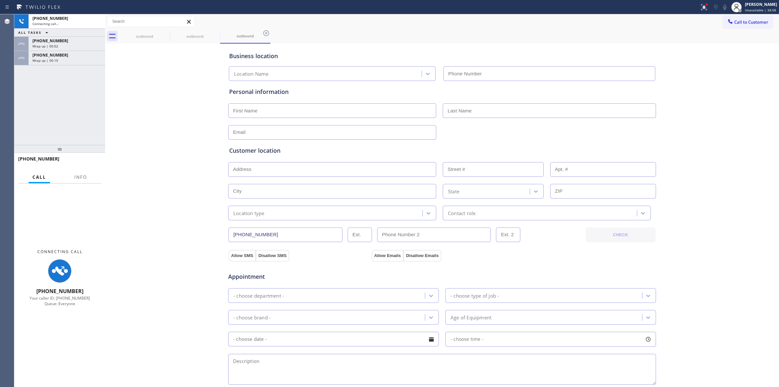
type input "[PHONE_NUMBER]"
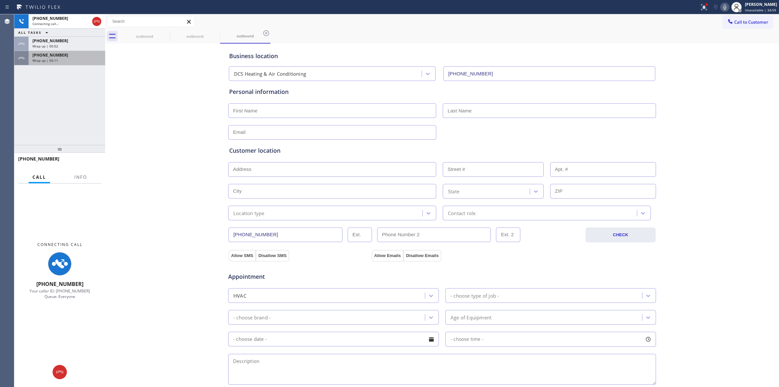
click at [91, 53] on div "[PHONE_NUMBER]" at bounding box center [66, 55] width 69 height 6
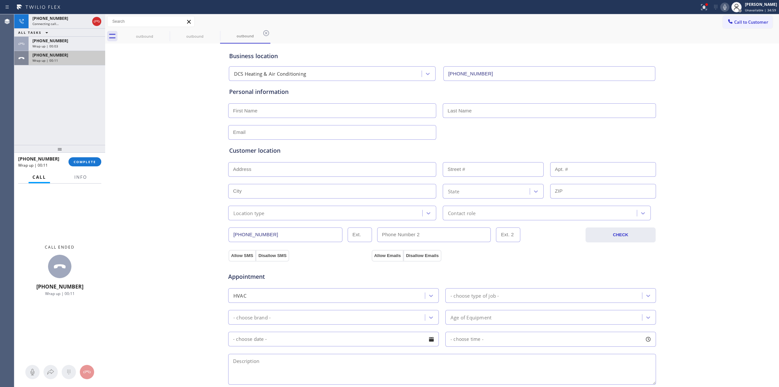
click at [89, 55] on div "[PHONE_NUMBER]" at bounding box center [66, 55] width 69 height 6
click at [84, 158] on button "COMPLETE" at bounding box center [85, 161] width 33 height 9
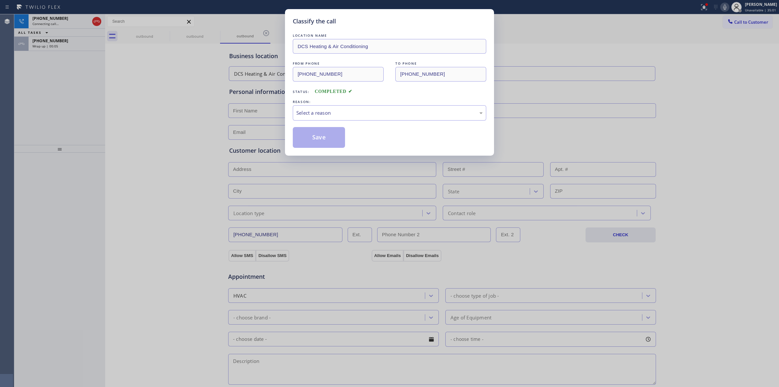
drag, startPoint x: 328, startPoint y: 125, endPoint x: 337, endPoint y: 115, distance: 13.6
click at [330, 124] on div "LOCATION NAME DCS Heating & Air Conditioning FROM PHONE [PHONE_NUMBER] TO PHONE…" at bounding box center [390, 90] width 194 height 116
click at [337, 115] on div "Select a reason" at bounding box center [389, 112] width 186 height 7
drag, startPoint x: 332, startPoint y: 161, endPoint x: 315, endPoint y: 135, distance: 31.4
click at [315, 135] on button "Save" at bounding box center [319, 137] width 52 height 21
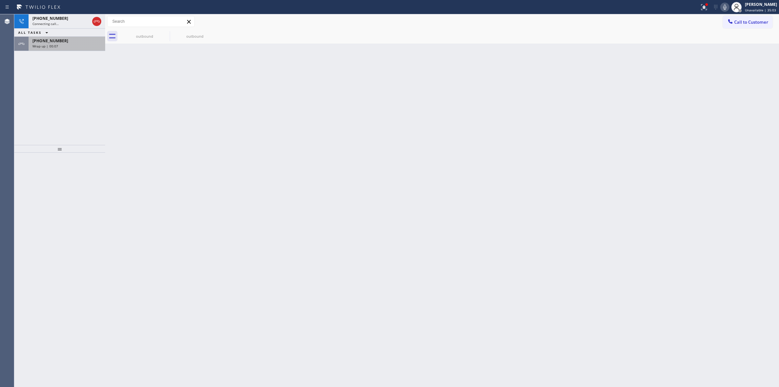
click at [56, 44] on span "Wrap up | 00:07" at bounding box center [45, 46] width 26 height 5
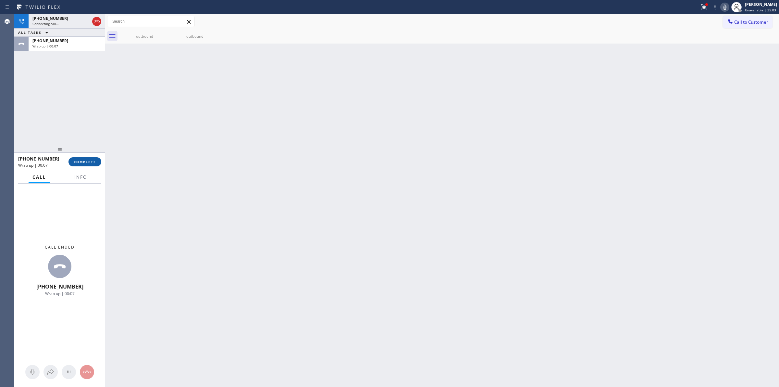
click at [88, 165] on button "COMPLETE" at bounding box center [85, 161] width 33 height 9
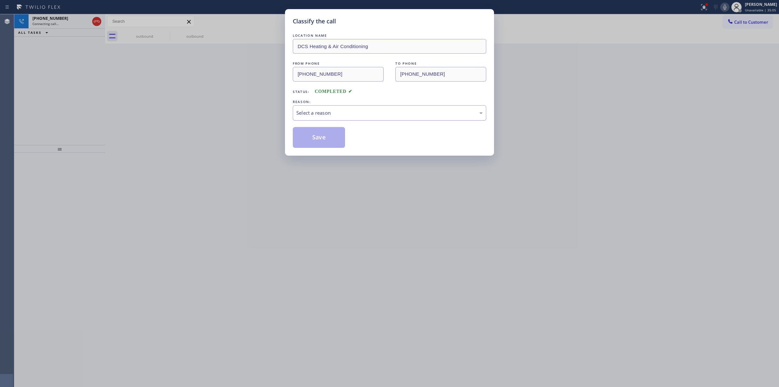
click at [361, 109] on div "Select a reason" at bounding box center [390, 112] width 194 height 15
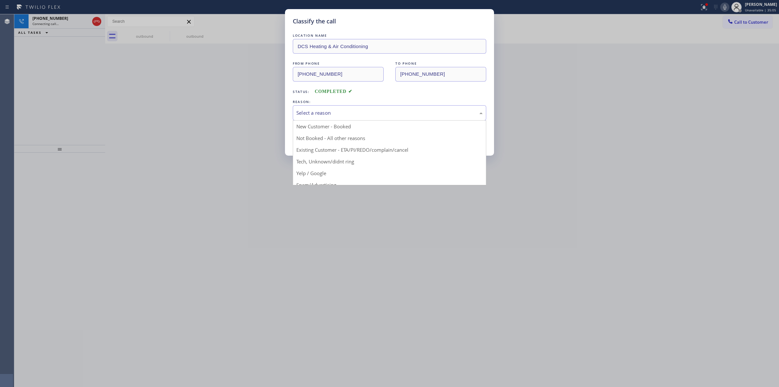
drag, startPoint x: 332, startPoint y: 161, endPoint x: 323, endPoint y: 145, distance: 17.6
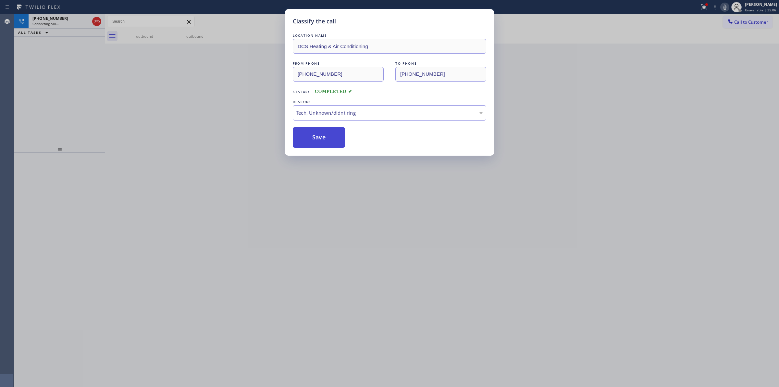
click at [322, 139] on button "Save" at bounding box center [319, 137] width 52 height 21
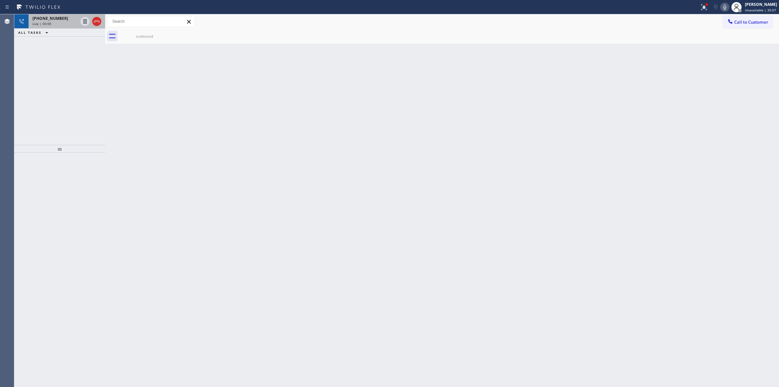
click at [56, 24] on div "Live | 00:00" at bounding box center [54, 23] width 45 height 5
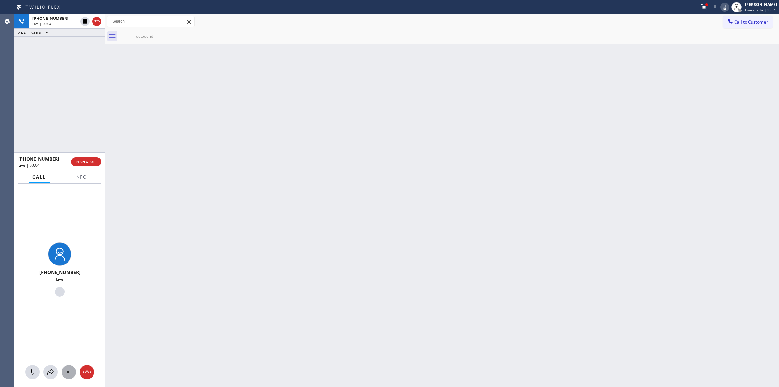
click at [65, 368] on icon at bounding box center [69, 372] width 8 height 8
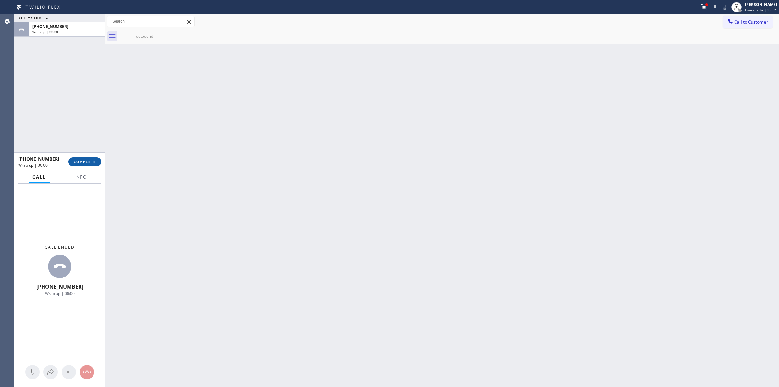
click at [90, 158] on button "COMPLETE" at bounding box center [85, 161] width 33 height 9
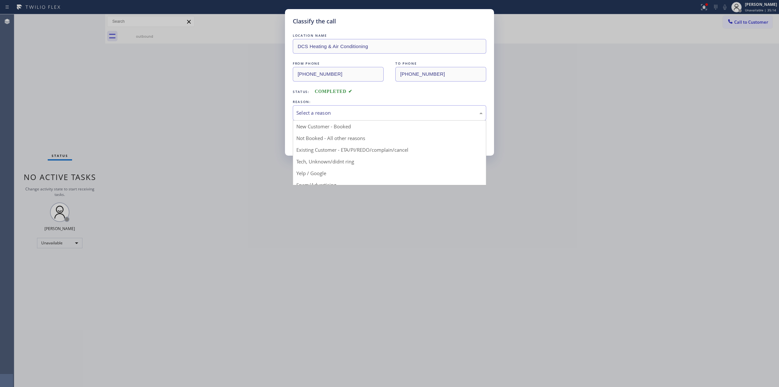
click at [353, 111] on div "Select a reason" at bounding box center [389, 112] width 186 height 7
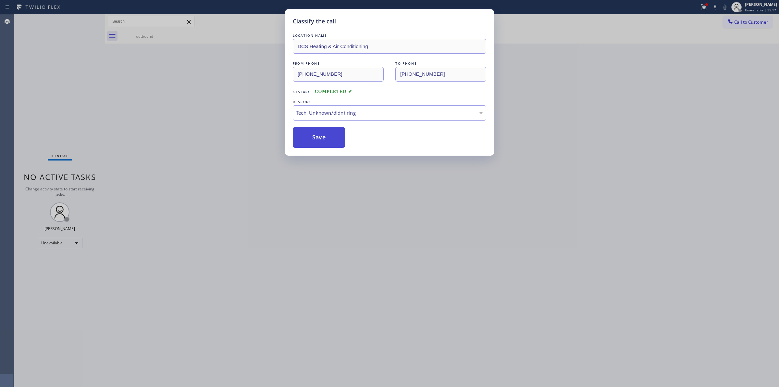
click at [322, 137] on button "Save" at bounding box center [319, 137] width 52 height 21
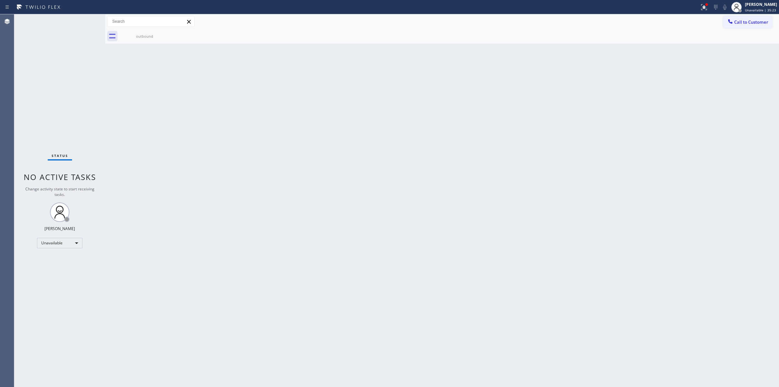
click at [478, 149] on div "Back to Dashboard Change Sender ID Customers Technicians Select a contact Outbo…" at bounding box center [442, 200] width 674 height 372
click at [746, 17] on button "Call to Customer" at bounding box center [748, 22] width 50 height 12
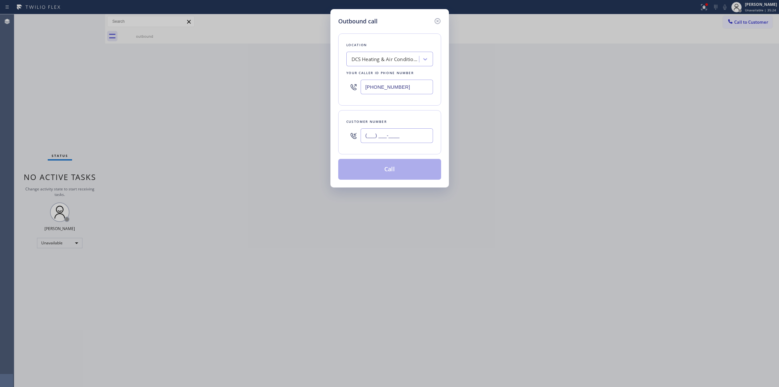
click at [376, 136] on input "(___) ___-____" at bounding box center [397, 135] width 72 height 15
paste input "989) 459-0616"
type input "[PHONE_NUMBER]"
click at [387, 71] on div "Your caller id phone number" at bounding box center [390, 72] width 87 height 7
click at [388, 62] on div "DCS Heating & Air Conditioning" at bounding box center [386, 59] width 68 height 7
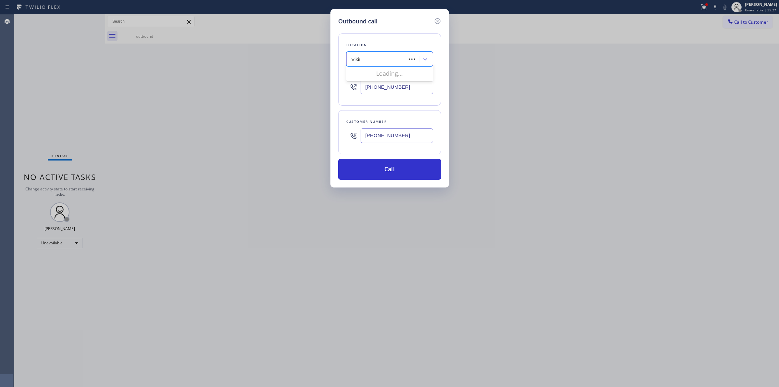
type input "Viking"
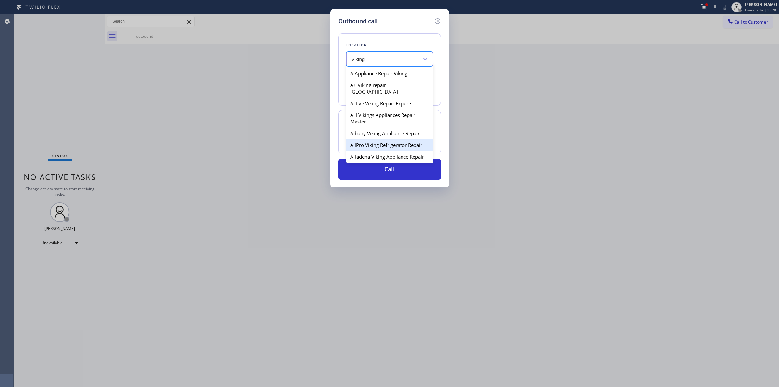
scroll to position [81, 0]
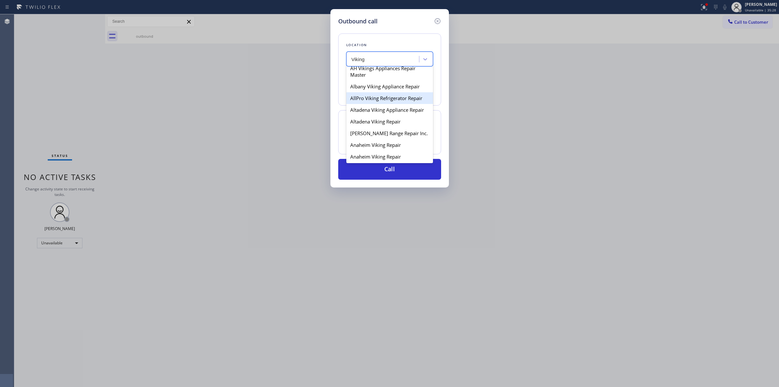
click at [386, 104] on div "AllPro Viking Refrigerator Repair" at bounding box center [390, 98] width 87 height 12
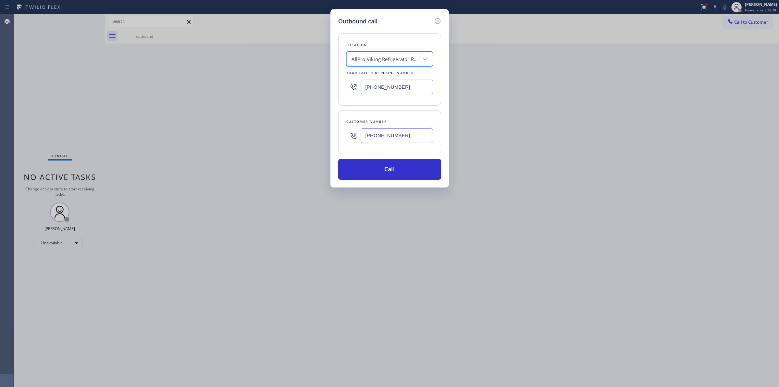
type input "[PHONE_NUMBER]"
click at [387, 132] on input "[PHONE_NUMBER]" at bounding box center [397, 135] width 72 height 15
click at [390, 171] on button "Call" at bounding box center [389, 169] width 103 height 21
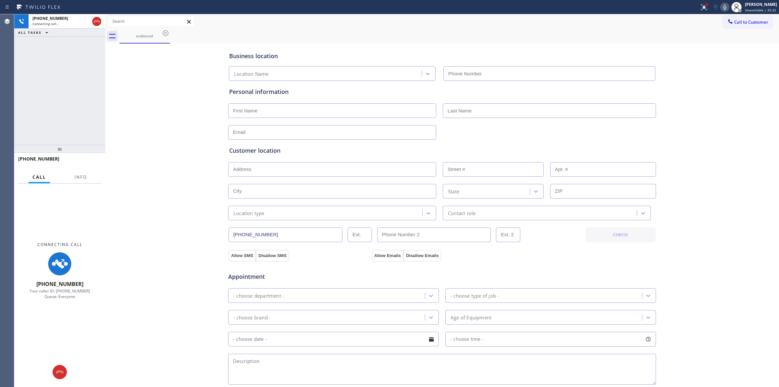
click at [357, 34] on div "outbound" at bounding box center [450, 36] width 660 height 15
type input "[PHONE_NUMBER]"
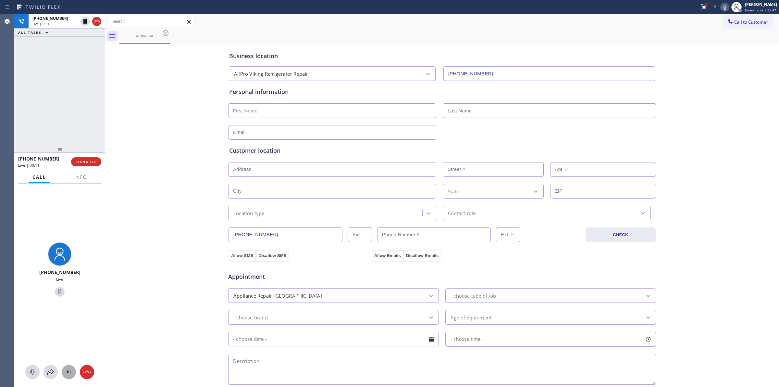
click at [64, 371] on div at bounding box center [69, 372] width 14 height 8
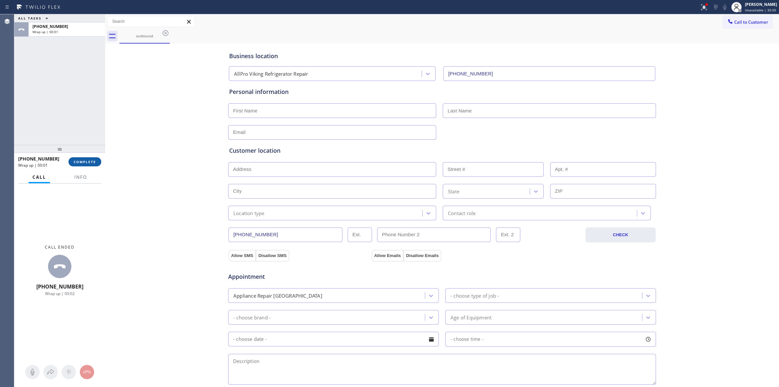
click at [89, 160] on span "COMPLETE" at bounding box center [85, 161] width 22 height 5
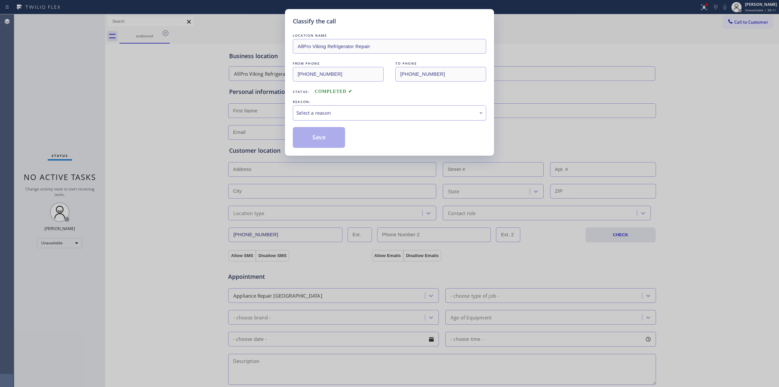
click at [408, 115] on div "Select a reason" at bounding box center [389, 112] width 186 height 7
click at [333, 140] on button "Save" at bounding box center [319, 137] width 52 height 21
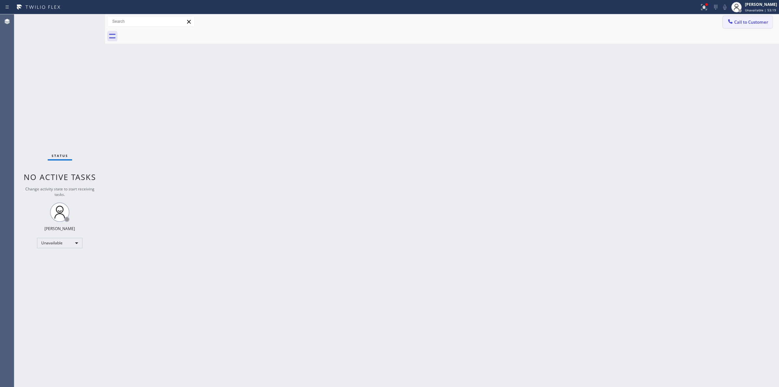
click at [732, 27] on button "Call to Customer" at bounding box center [748, 22] width 50 height 12
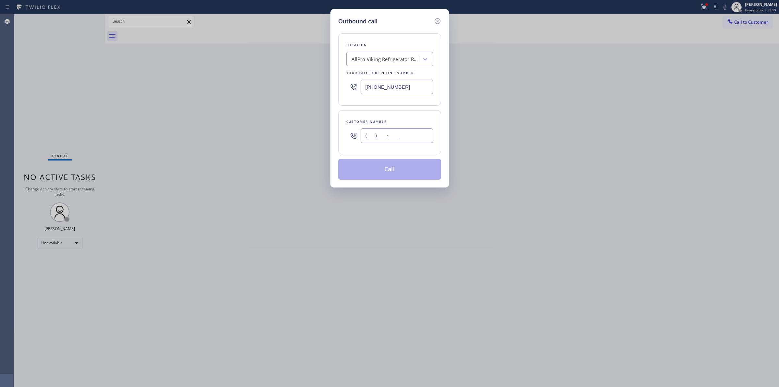
paste input "714) 528-8455"
click at [411, 138] on input "(___) ___-____" at bounding box center [397, 135] width 72 height 15
click at [390, 175] on button "Call" at bounding box center [389, 169] width 103 height 21
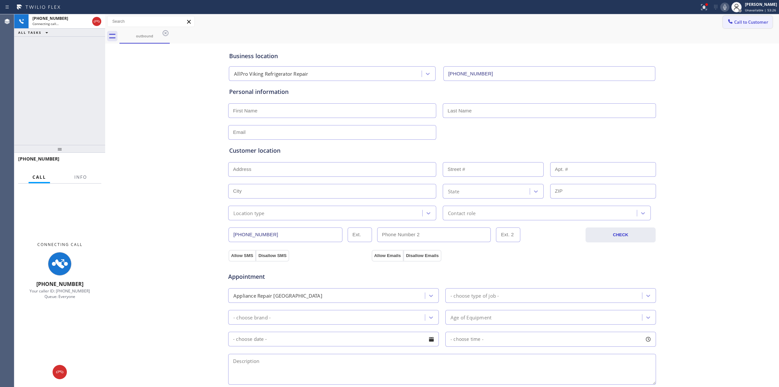
click at [752, 17] on button "Call to Customer" at bounding box center [748, 22] width 50 height 12
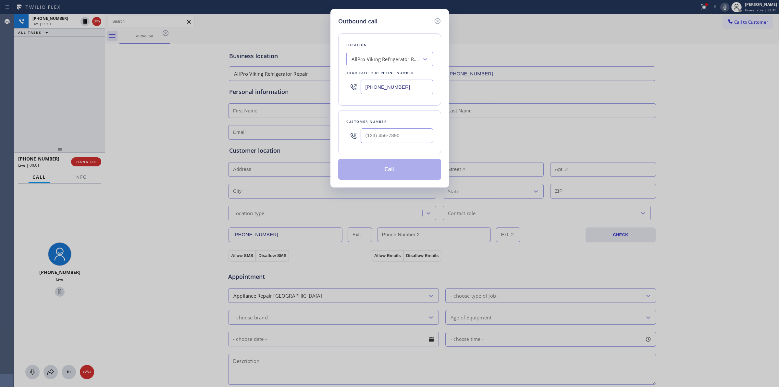
click at [70, 374] on div "Outbound call Location AllPro Viking Refrigerator Repair Your caller id phone n…" at bounding box center [389, 193] width 779 height 387
click at [70, 372] on div "Outbound call Location AllPro Viking Refrigerator Repair Your caller id phone n…" at bounding box center [389, 193] width 779 height 387
click at [723, 14] on div "Outbound call Location AllPro Viking Refrigerator Repair Your caller id phone n…" at bounding box center [389, 193] width 779 height 387
click at [730, 20] on div "Outbound call Location AllPro Viking Refrigerator Repair Your caller id phone n…" at bounding box center [389, 193] width 779 height 387
click at [696, 24] on div "Outbound call Location AllPro Viking Refrigerator Repair Your caller id phone n…" at bounding box center [389, 193] width 779 height 387
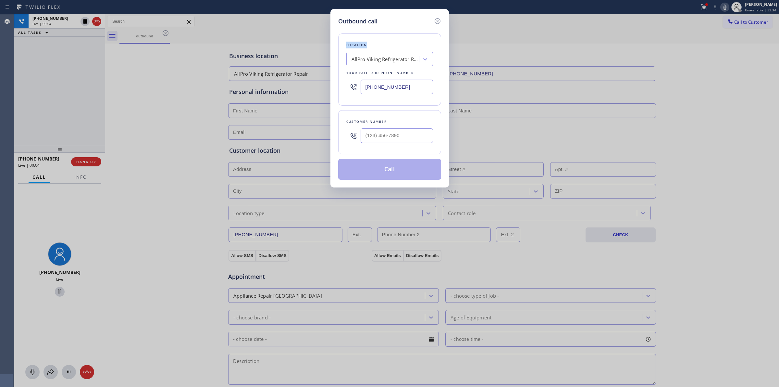
click at [696, 24] on div "Outbound call Location AllPro Viking Refrigerator Repair Your caller id phone n…" at bounding box center [389, 193] width 779 height 387
click at [711, 24] on div "Outbound call Location AllPro Viking Refrigerator Repair Your caller id phone n…" at bounding box center [389, 193] width 779 height 387
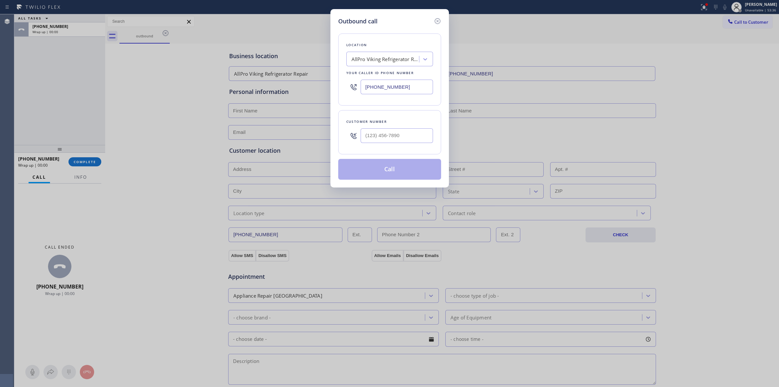
click at [706, 17] on div "Outbound call Location AllPro Viking Refrigerator Repair Your caller id phone n…" at bounding box center [389, 193] width 779 height 387
drag, startPoint x: 437, startPoint y: 20, endPoint x: 458, endPoint y: 20, distance: 21.4
click at [439, 20] on icon at bounding box center [438, 21] width 8 height 8
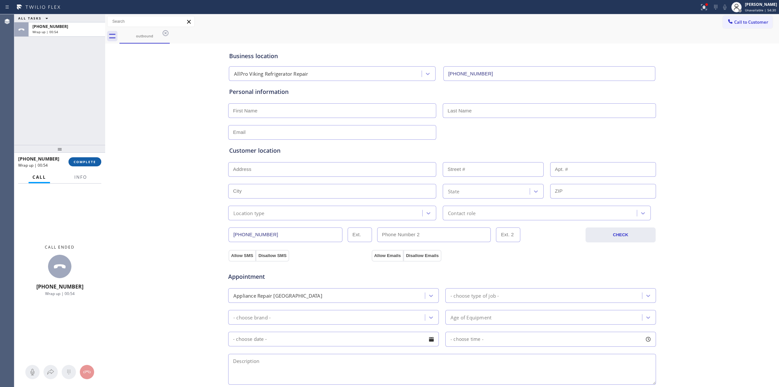
click at [93, 157] on button "COMPLETE" at bounding box center [85, 161] width 33 height 9
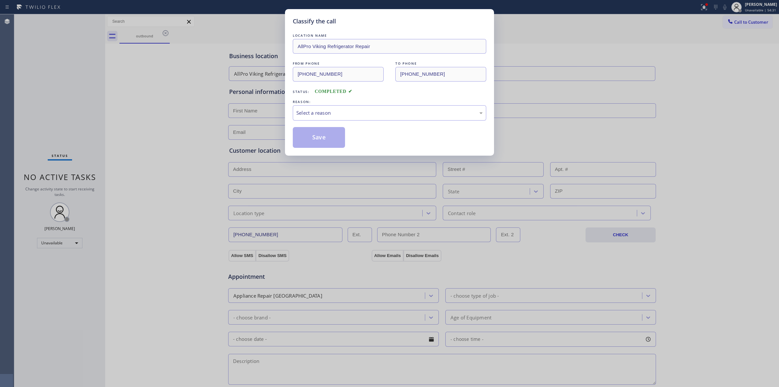
click at [422, 104] on div "REASON:" at bounding box center [390, 101] width 194 height 7
click at [417, 111] on div "Select a reason" at bounding box center [389, 112] width 186 height 7
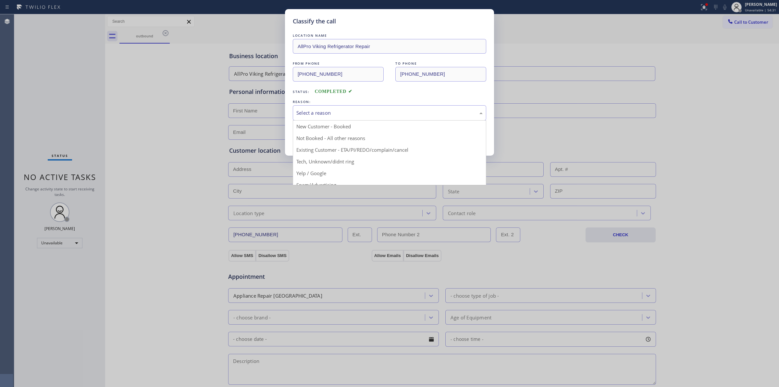
drag, startPoint x: 340, startPoint y: 156, endPoint x: 337, endPoint y: 158, distance: 3.7
click at [345, 110] on div "Existing Customer - ETA/PI/REDO/complain/cancel" at bounding box center [389, 112] width 186 height 7
drag, startPoint x: 340, startPoint y: 162, endPoint x: 332, endPoint y: 147, distance: 17.6
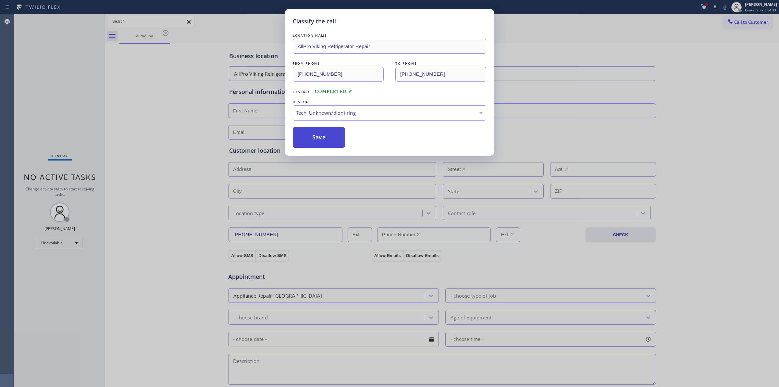
click at [332, 146] on button "Save" at bounding box center [319, 137] width 52 height 21
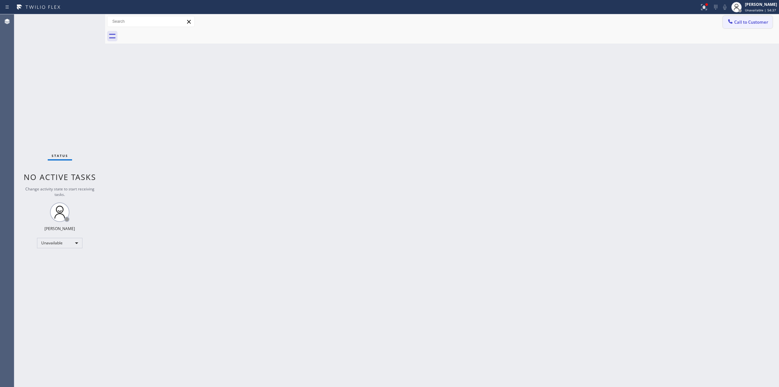
click at [747, 23] on span "Call to Customer" at bounding box center [752, 22] width 34 height 6
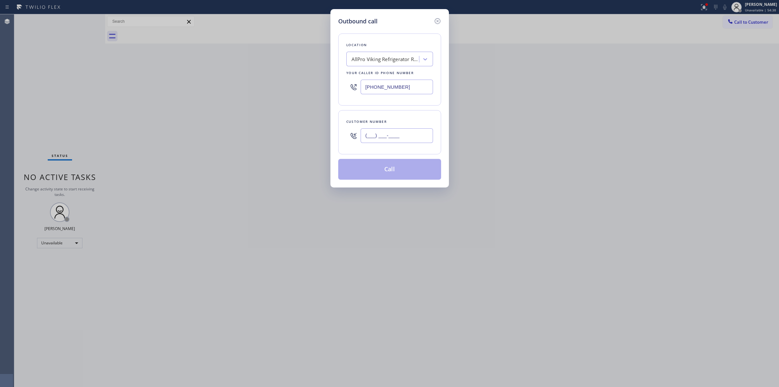
click at [410, 132] on input "(___) ___-____" at bounding box center [397, 135] width 72 height 15
paste input "714) 528-8455"
click at [419, 166] on button "Call" at bounding box center [389, 169] width 103 height 21
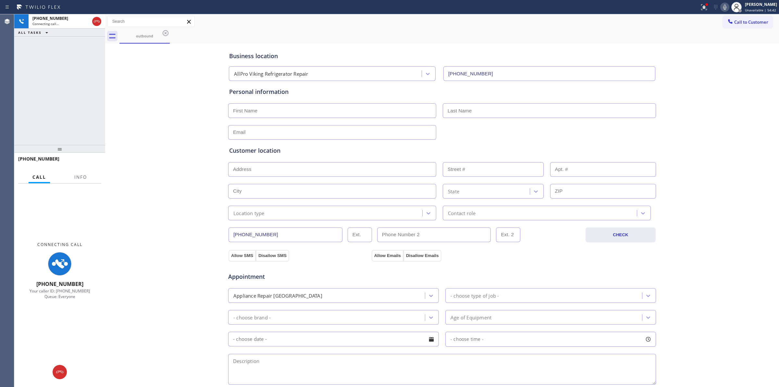
click at [470, 39] on div "outbound" at bounding box center [450, 36] width 660 height 15
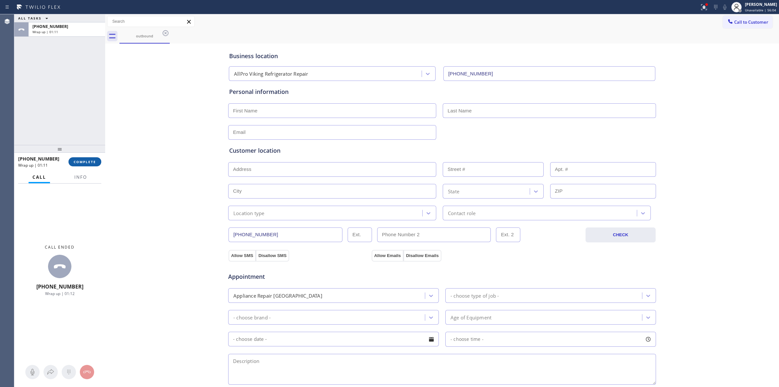
click at [88, 157] on button "COMPLETE" at bounding box center [85, 161] width 33 height 9
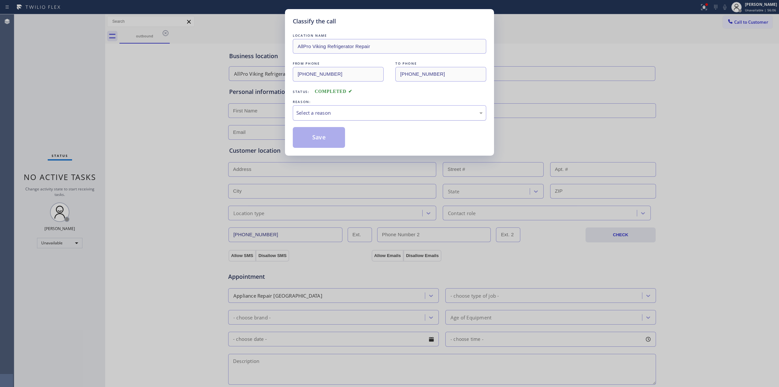
click at [421, 111] on div "Select a reason" at bounding box center [389, 112] width 186 height 7
click at [324, 144] on button "Save" at bounding box center [319, 137] width 52 height 21
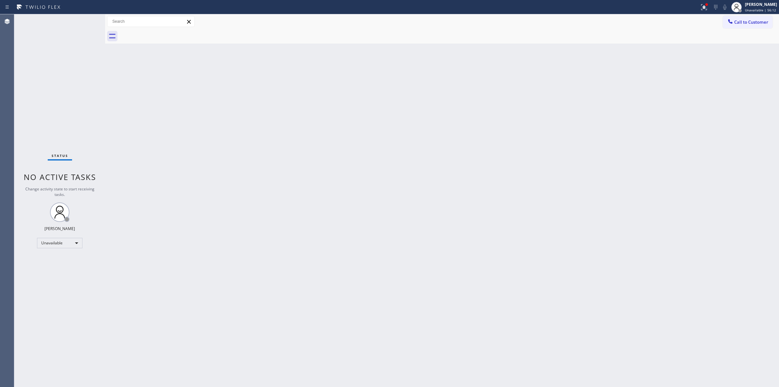
drag, startPoint x: 449, startPoint y: 98, endPoint x: 646, endPoint y: 70, distance: 198.9
click at [471, 95] on div "Back to Dashboard Change Sender ID Customers Technicians Select a contact Outbo…" at bounding box center [442, 200] width 674 height 372
click at [741, 21] on span "Call to Customer" at bounding box center [752, 22] width 34 height 6
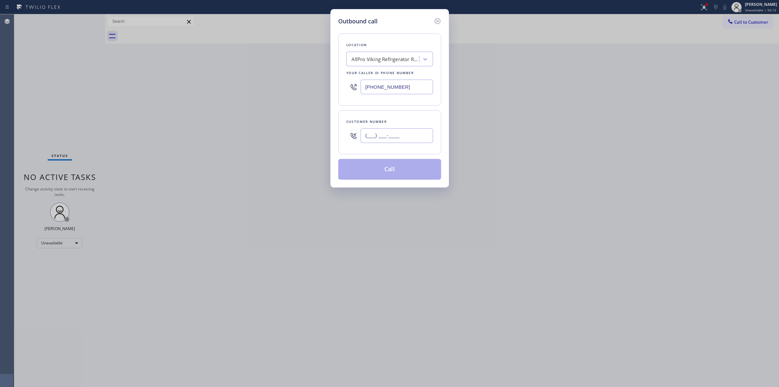
paste input "626) 623-5086"
click at [397, 137] on input "(___) ___-____" at bounding box center [397, 135] width 72 height 15
click at [383, 56] on div "AllPro Viking Refrigerator Repair" at bounding box center [386, 59] width 68 height 7
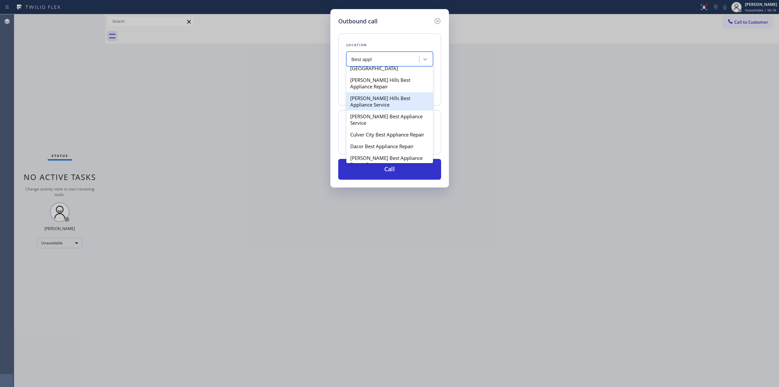
scroll to position [244, 0]
click at [385, 110] on div "Culver City Best Appliance Repair" at bounding box center [390, 105] width 87 height 12
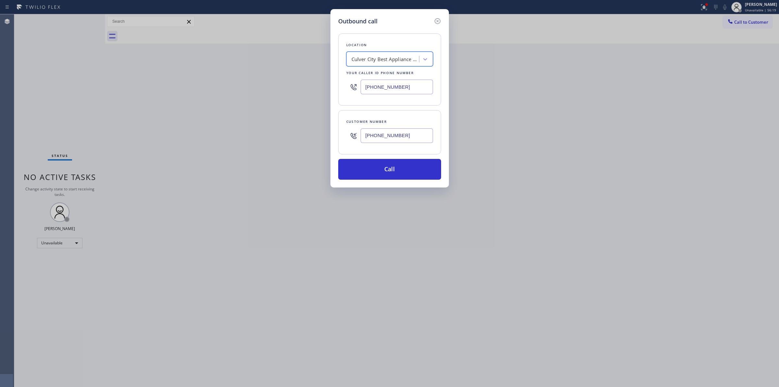
click at [393, 140] on input "[PHONE_NUMBER]" at bounding box center [397, 135] width 72 height 15
click at [393, 163] on button "Call" at bounding box center [389, 169] width 103 height 21
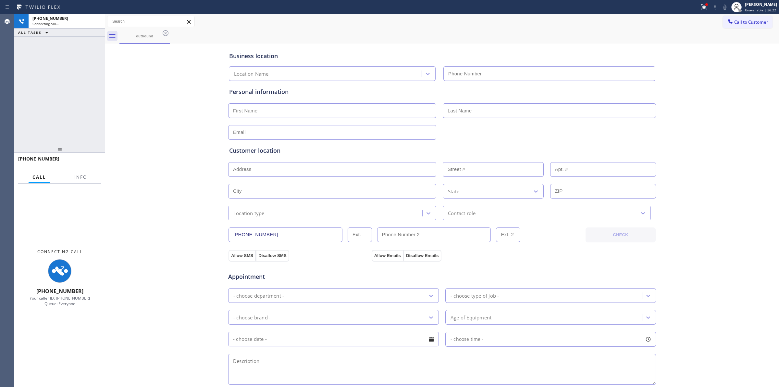
click at [446, 32] on div "outbound" at bounding box center [450, 36] width 660 height 15
click at [150, 33] on div "outbound" at bounding box center [144, 35] width 49 height 5
click at [165, 32] on icon at bounding box center [166, 33] width 6 height 6
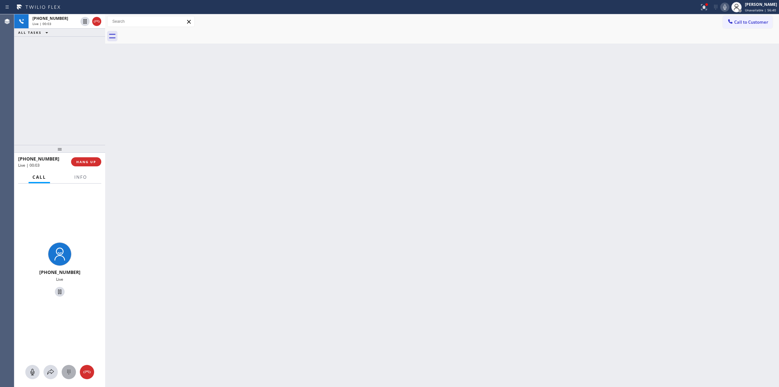
click at [64, 373] on div at bounding box center [69, 372] width 14 height 8
click at [743, 19] on button "Call to Customer" at bounding box center [748, 22] width 50 height 12
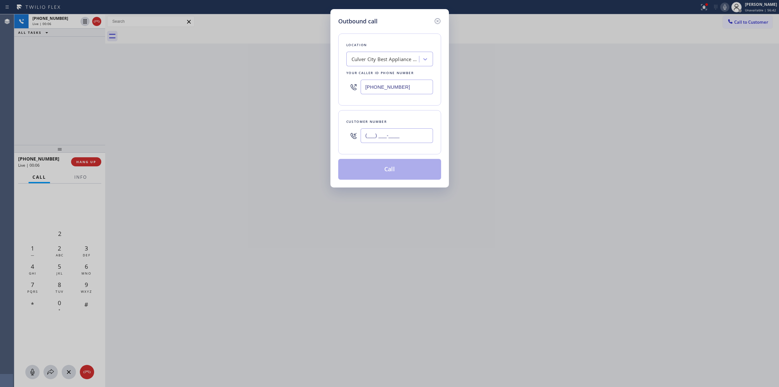
paste input "626) 623-5086"
click at [392, 140] on input "[PHONE_NUMBER]" at bounding box center [397, 135] width 72 height 15
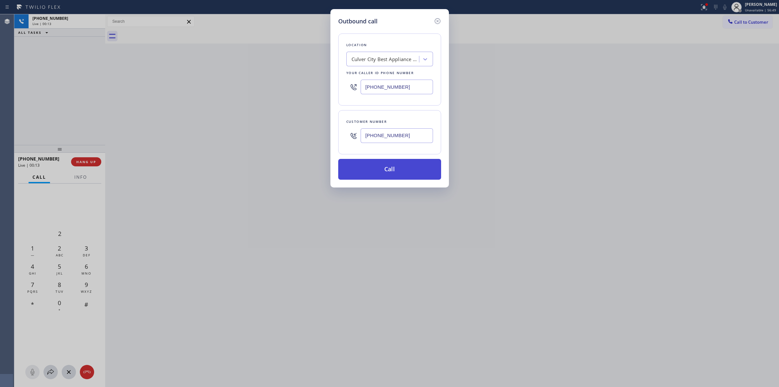
click at [372, 175] on button "Call" at bounding box center [389, 169] width 103 height 21
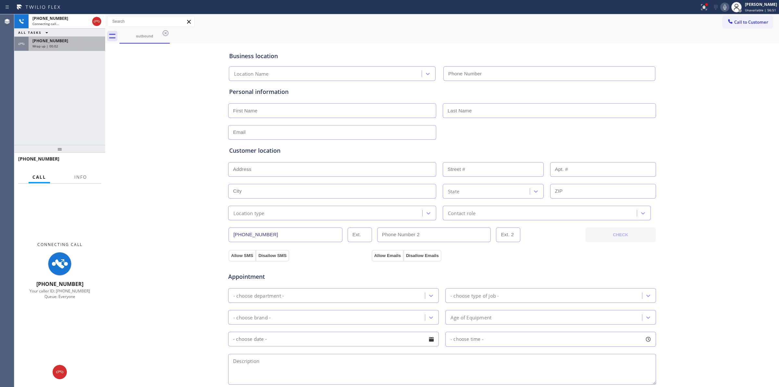
click at [70, 42] on div "[PHONE_NUMBER]" at bounding box center [66, 41] width 69 height 6
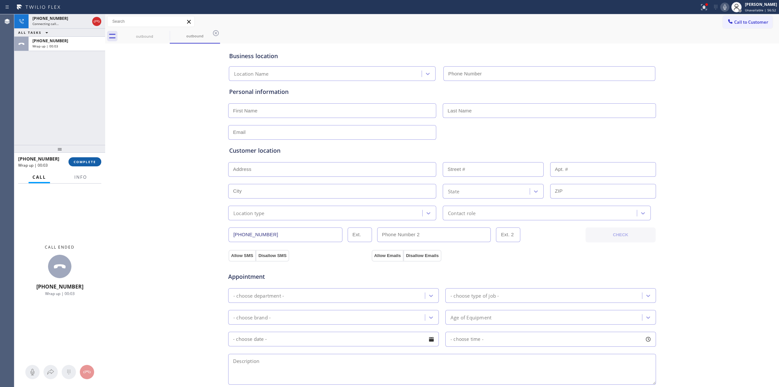
click at [84, 161] on span "COMPLETE" at bounding box center [85, 161] width 22 height 5
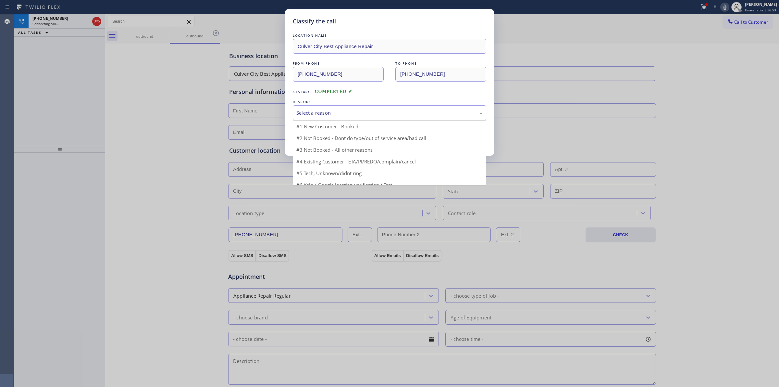
click at [393, 112] on div "Select a reason" at bounding box center [389, 112] width 186 height 7
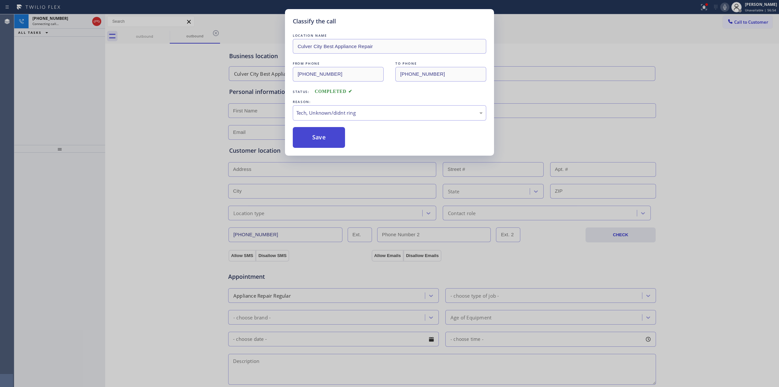
click at [333, 141] on button "Save" at bounding box center [319, 137] width 52 height 21
click at [64, 20] on div "Classify the call LOCATION NAME Samsung Appliance Repairs FROM PHONE [PHONE_NUM…" at bounding box center [396, 200] width 765 height 372
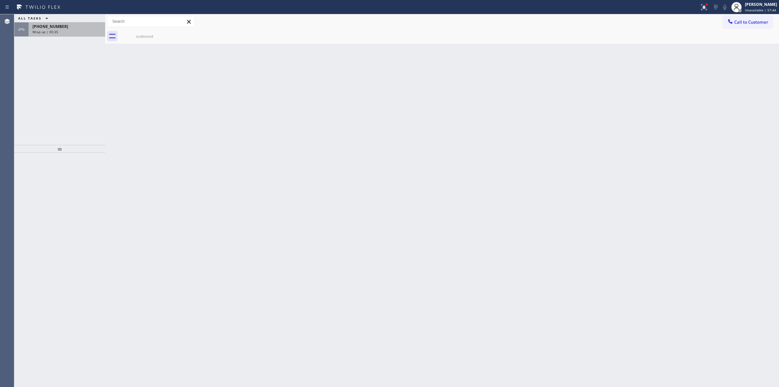
drag, startPoint x: 304, startPoint y: 196, endPoint x: 48, endPoint y: 27, distance: 307.3
click at [48, 27] on span "[PHONE_NUMBER]" at bounding box center [50, 27] width 36 height 6
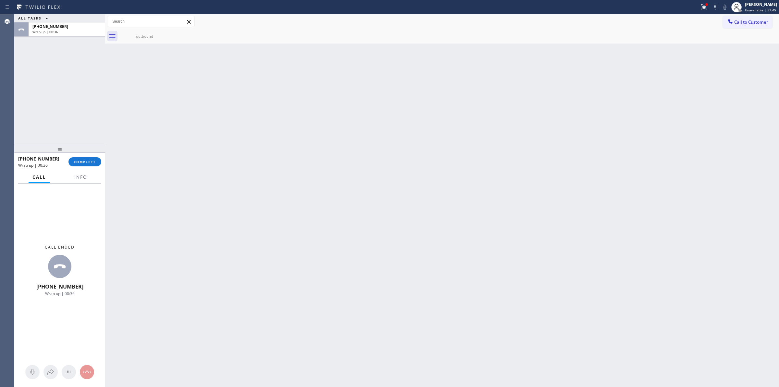
click at [96, 155] on div "[PHONE_NUMBER] Wrap up | 00:36 COMPLETE" at bounding box center [59, 161] width 83 height 17
click at [93, 160] on span "COMPLETE" at bounding box center [85, 161] width 22 height 5
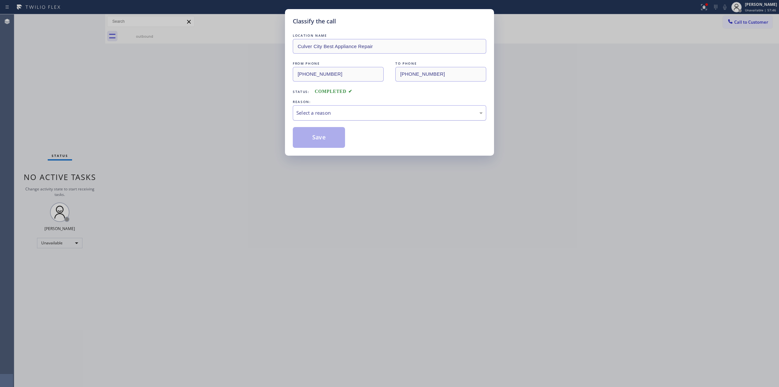
drag, startPoint x: 395, startPoint y: 122, endPoint x: 395, endPoint y: 114, distance: 8.8
click at [395, 119] on div "LOCATION NAME [GEOGRAPHIC_DATA] Best Appliance Repair FROM PHONE [PHONE_NUMBER]…" at bounding box center [390, 90] width 194 height 116
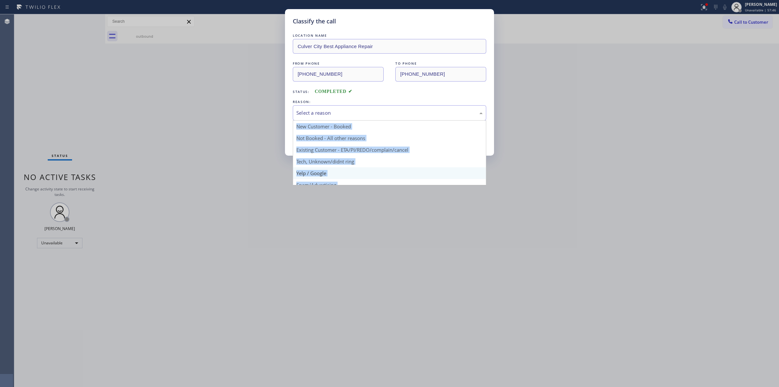
drag, startPoint x: 395, startPoint y: 114, endPoint x: 352, endPoint y: 170, distance: 70.3
click at [393, 114] on div "Select a reason" at bounding box center [389, 112] width 186 height 7
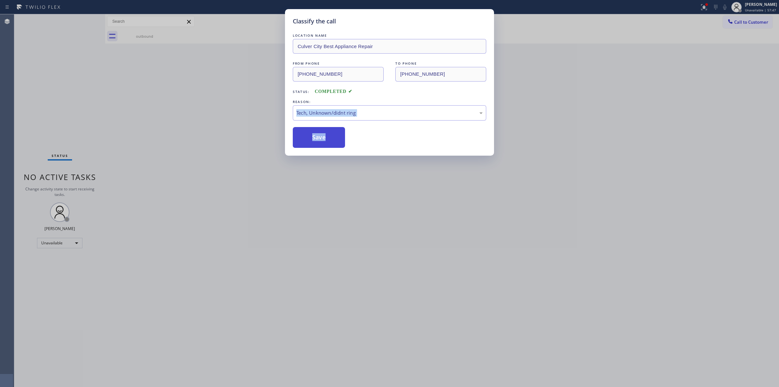
click at [329, 138] on button "Save" at bounding box center [319, 137] width 52 height 21
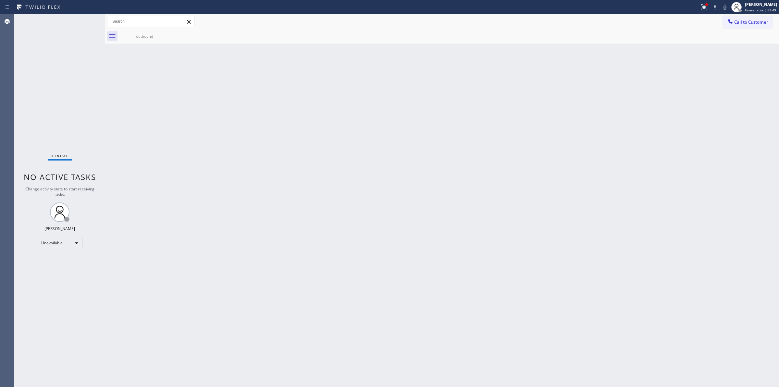
click at [496, 75] on div "Back to Dashboard Change Sender ID Customers Technicians Select a contact Outbo…" at bounding box center [442, 200] width 674 height 372
click at [768, 15] on div "Call to Customer Outbound call Location [GEOGRAPHIC_DATA] Best Appliance Repair…" at bounding box center [442, 21] width 674 height 15
drag, startPoint x: 763, startPoint y: 23, endPoint x: 556, endPoint y: 95, distance: 219.2
click at [763, 23] on span "Call to Customer" at bounding box center [752, 22] width 34 height 6
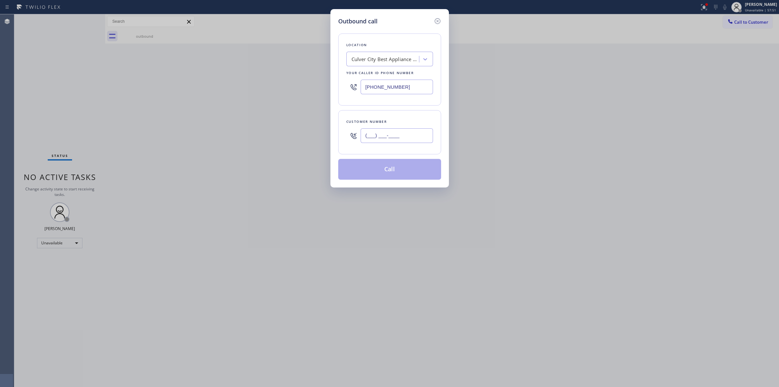
click at [407, 140] on input "(___) ___-____" at bounding box center [397, 135] width 72 height 15
paste input "626) 623-5086"
click at [397, 75] on div "Your caller id phone number" at bounding box center [390, 72] width 87 height 7
click at [397, 65] on div "Culver City Best Appliance Repair" at bounding box center [390, 59] width 87 height 15
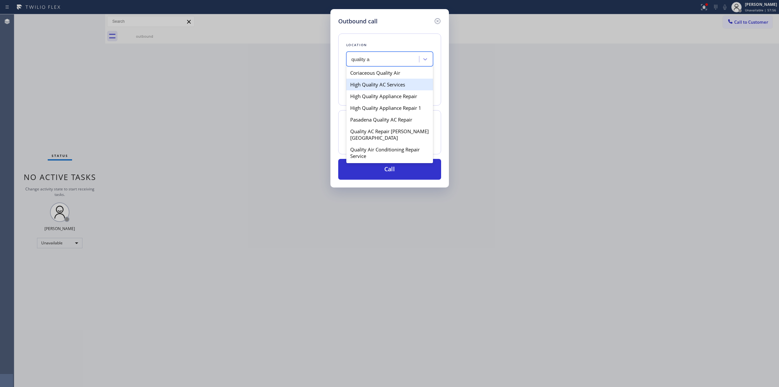
click at [385, 90] on div "High Quality AC Services" at bounding box center [390, 85] width 87 height 12
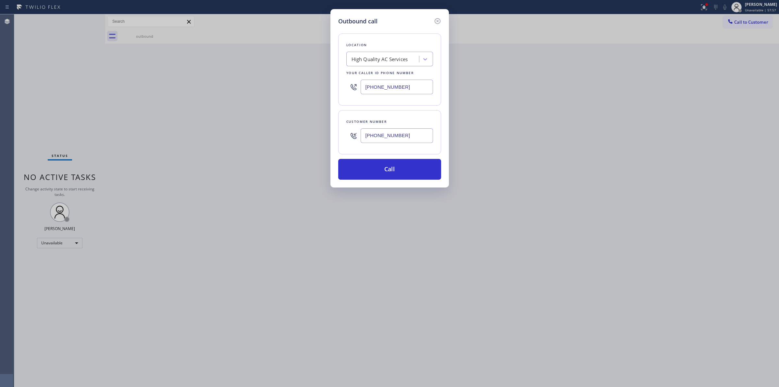
click at [417, 140] on input "[PHONE_NUMBER]" at bounding box center [397, 135] width 72 height 15
click at [414, 174] on button "Call" at bounding box center [389, 169] width 103 height 21
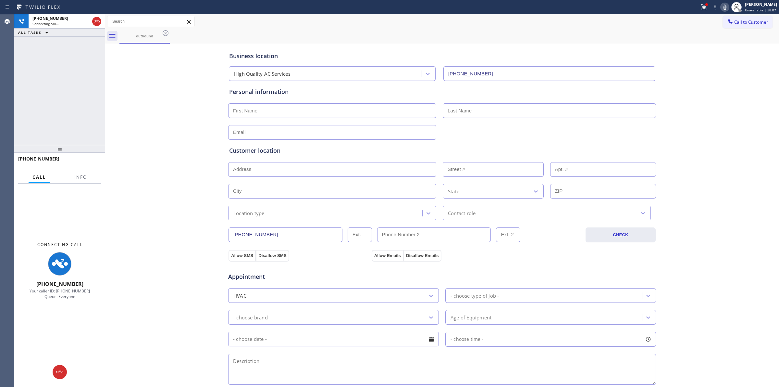
click at [752, 43] on div "outbound" at bounding box center [450, 36] width 660 height 15
click at [726, 7] on icon at bounding box center [725, 7] width 8 height 8
drag, startPoint x: 147, startPoint y: 36, endPoint x: 158, endPoint y: 31, distance: 12.2
click at [154, 32] on div "outbound" at bounding box center [144, 36] width 49 height 14
click at [163, 31] on icon at bounding box center [166, 33] width 8 height 8
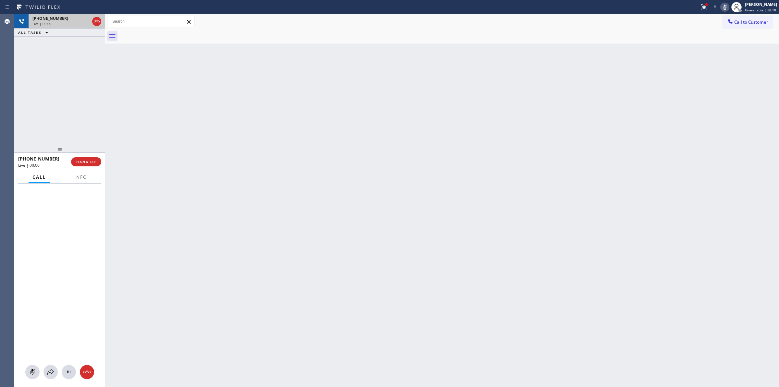
click at [59, 19] on div "[PHONE_NUMBER]" at bounding box center [60, 19] width 57 height 6
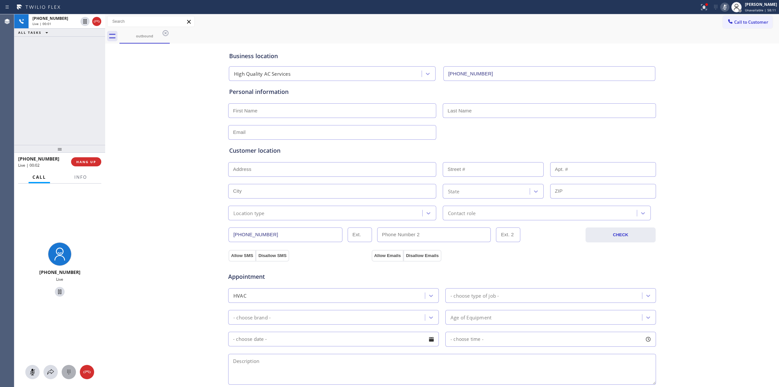
click at [69, 371] on icon at bounding box center [68, 372] width 3 height 5
click at [743, 33] on div "outbound" at bounding box center [450, 36] width 660 height 15
click at [738, 25] on span "Call to Customer" at bounding box center [752, 22] width 34 height 6
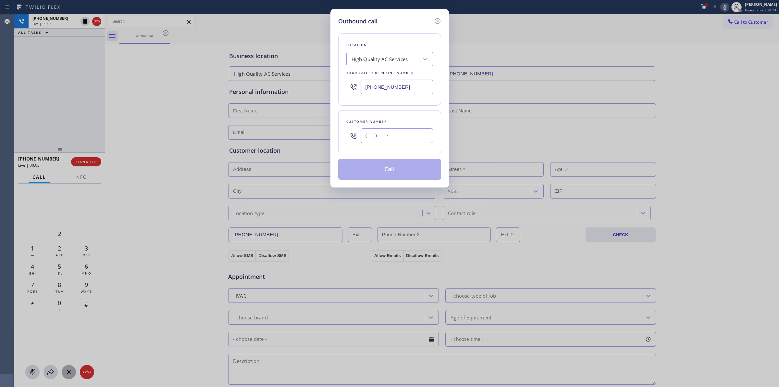
paste input "6) 282-2621"
click at [373, 131] on input "(___) ___-____" at bounding box center [397, 135] width 72 height 15
click at [374, 46] on div "Location" at bounding box center [390, 45] width 87 height 7
click at [378, 54] on div "High Quality AC Services" at bounding box center [383, 59] width 71 height 11
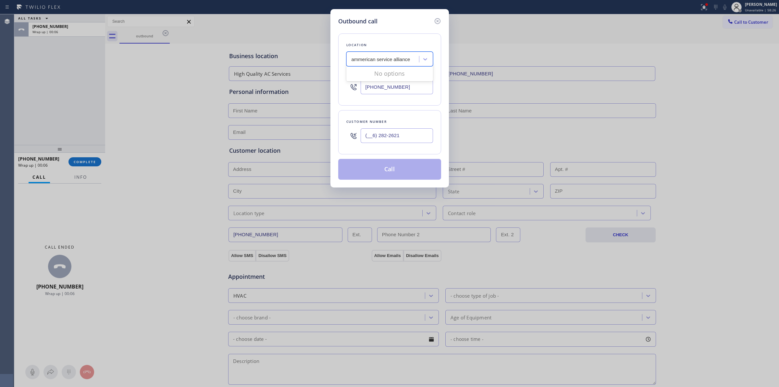
click at [358, 57] on input "ammerican service alliance" at bounding box center [381, 60] width 59 height 6
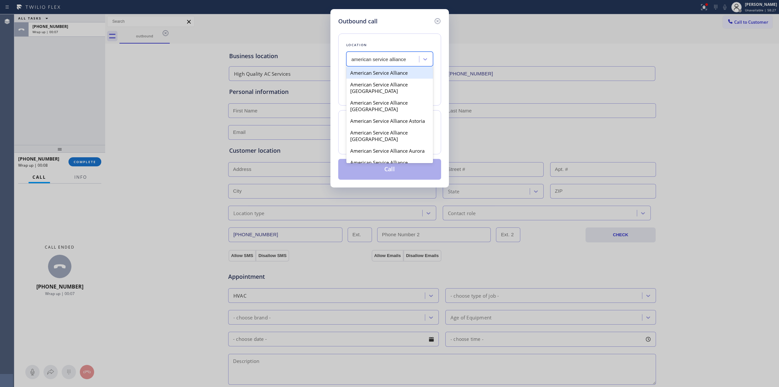
click at [387, 74] on div "American Service Alliance" at bounding box center [390, 73] width 87 height 12
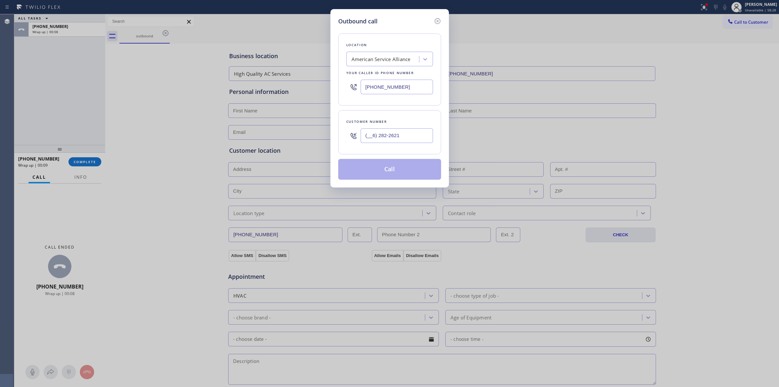
click at [405, 140] on input "(__6) 282-2621" at bounding box center [397, 135] width 72 height 15
paste input "628) 226-2194"
click at [404, 170] on button "Call" at bounding box center [389, 169] width 103 height 21
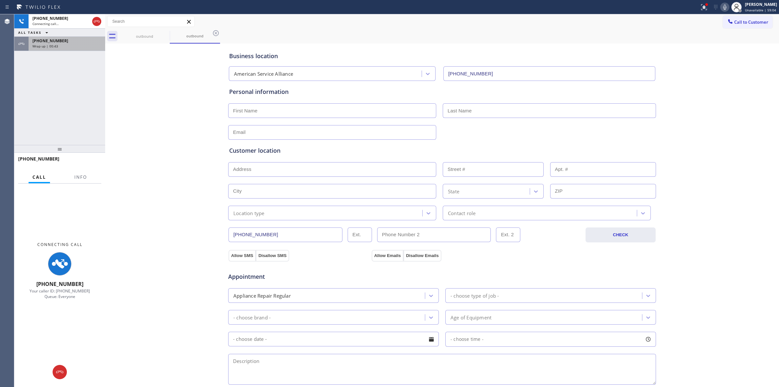
click at [56, 42] on span "[PHONE_NUMBER]" at bounding box center [50, 41] width 36 height 6
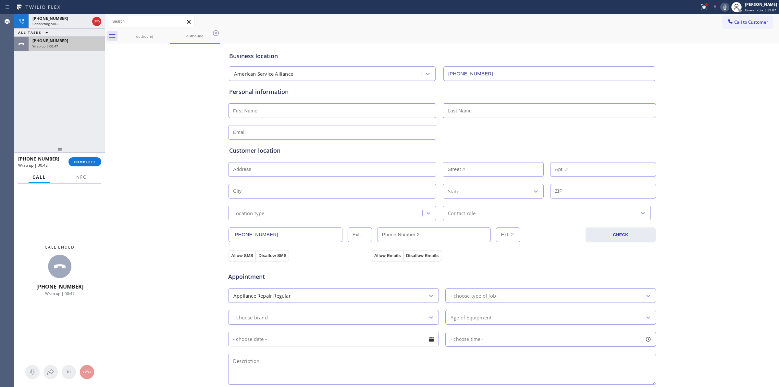
click at [81, 47] on div "Wrap up | 00:47" at bounding box center [66, 46] width 69 height 5
click at [86, 166] on button "COMPLETE" at bounding box center [85, 161] width 33 height 9
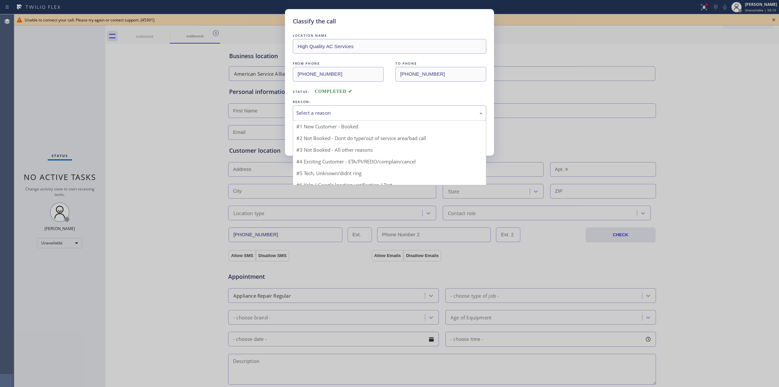
click at [388, 109] on div "Select a reason" at bounding box center [390, 112] width 194 height 15
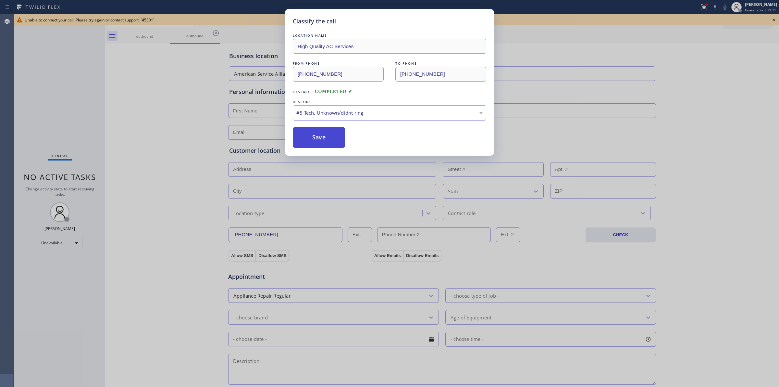
click at [328, 147] on button "Save" at bounding box center [319, 137] width 52 height 21
click at [778, 19] on div "Classify the call LOCATION NAME High Quality AC Services FROM PHONE [PHONE_NUMB…" at bounding box center [389, 193] width 779 height 387
click at [776, 19] on div "Classify the call LOCATION NAME High Quality AC Services FROM PHONE [PHONE_NUMB…" at bounding box center [389, 193] width 779 height 387
click at [336, 133] on button "Save" at bounding box center [319, 137] width 52 height 21
click at [774, 19] on div "Classify the call LOCATION NAME High Quality AC Services FROM PHONE [PHONE_NUMB…" at bounding box center [389, 193] width 779 height 387
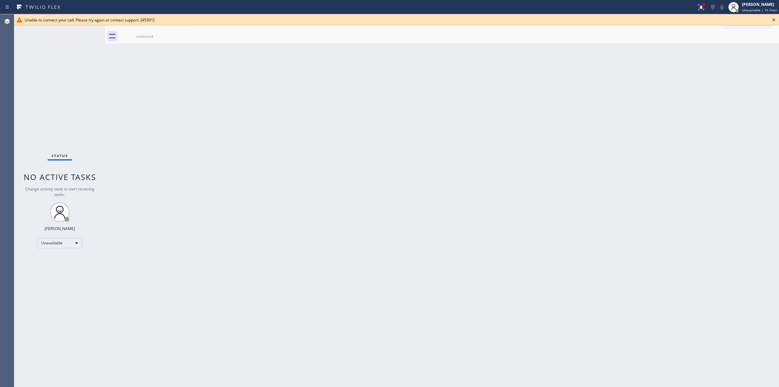
drag, startPoint x: 732, startPoint y: 41, endPoint x: 775, endPoint y: 19, distance: 47.5
click at [775, 19] on icon at bounding box center [774, 20] width 3 height 3
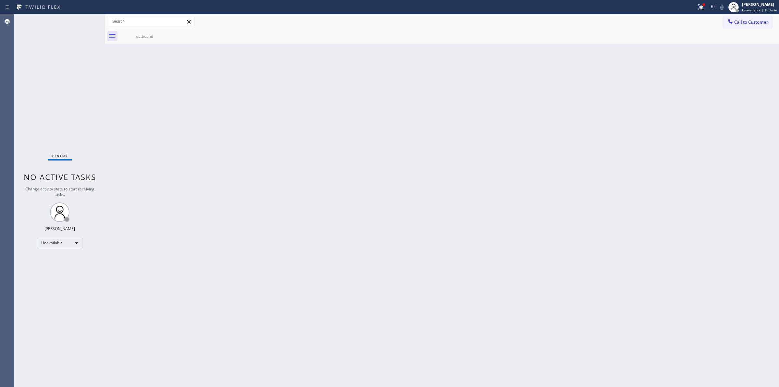
click at [358, 92] on div "Back to Dashboard Change Sender ID Customers Technicians Select a contact Outbo…" at bounding box center [442, 200] width 674 height 372
click at [758, 22] on span "Call to Customer" at bounding box center [752, 22] width 34 height 6
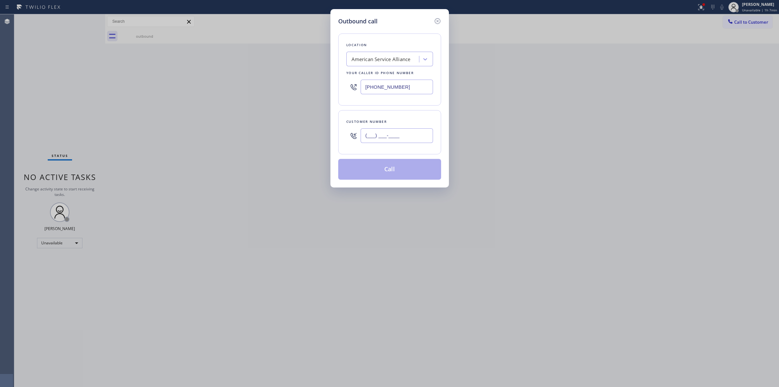
paste input "979) 921-7766"
click at [404, 134] on input "[PHONE_NUMBER]" at bounding box center [397, 135] width 72 height 15
click at [406, 54] on div "American Service Alliance" at bounding box center [383, 59] width 71 height 11
click at [409, 132] on input "[PHONE_NUMBER]" at bounding box center [397, 135] width 72 height 15
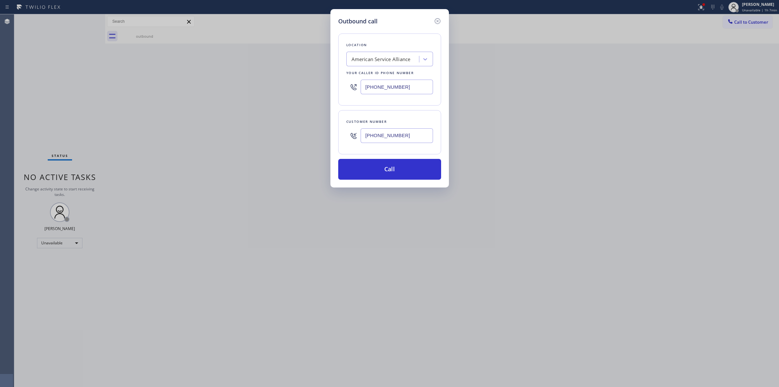
click at [409, 132] on input "[PHONE_NUMBER]" at bounding box center [397, 135] width 72 height 15
click at [388, 181] on div "Outbound call Location American Service Alliance Your caller id phone number [P…" at bounding box center [390, 98] width 119 height 178
click at [389, 173] on button "Call" at bounding box center [389, 169] width 103 height 21
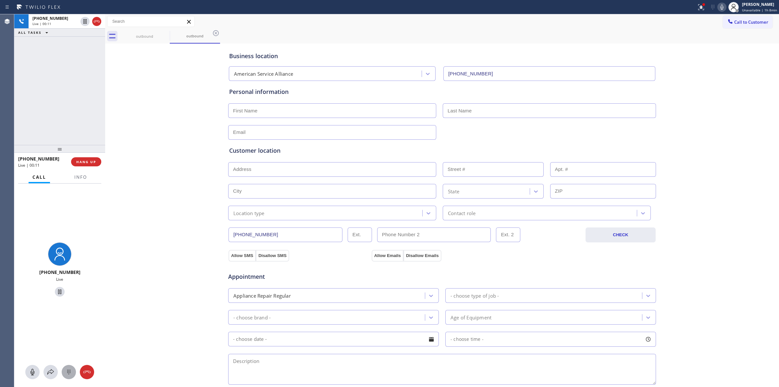
click at [66, 373] on icon at bounding box center [69, 372] width 8 height 8
click at [736, 15] on div "Call to Customer Outbound call Location American Service Alliance Your caller i…" at bounding box center [442, 21] width 674 height 15
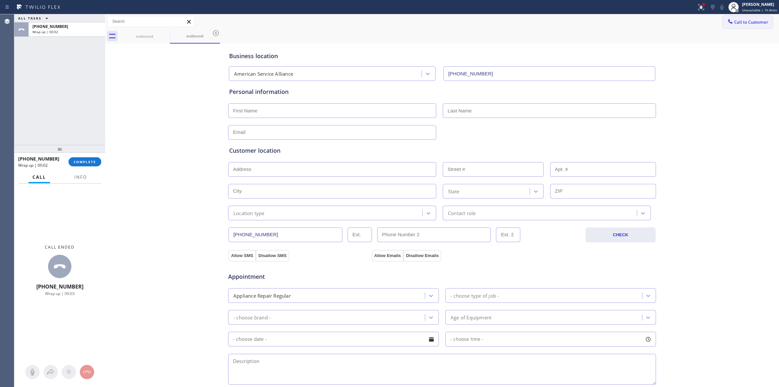
click at [728, 26] on button "Call to Customer" at bounding box center [748, 22] width 50 height 12
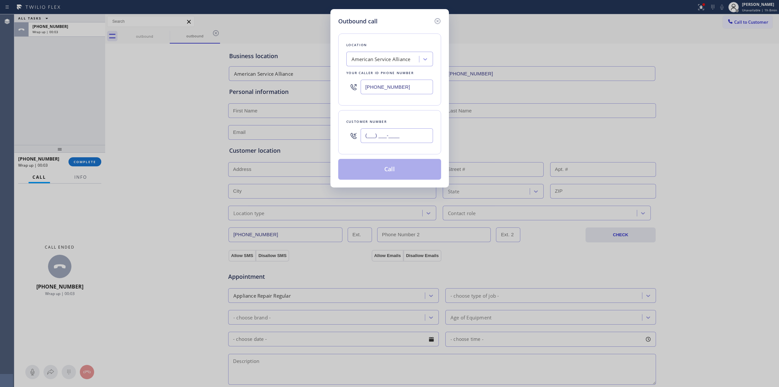
paste input "817) 417-0326"
click at [400, 142] on input "[PHONE_NUMBER]" at bounding box center [397, 135] width 72 height 15
click at [395, 56] on div "American Service Alliance" at bounding box center [381, 59] width 59 height 7
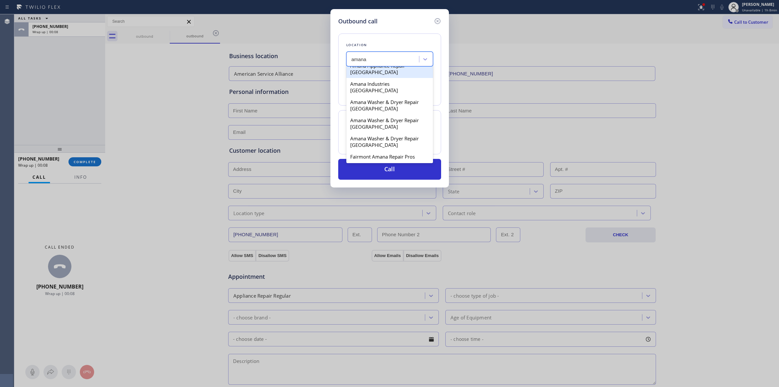
scroll to position [122, 0]
click at [371, 121] on div "Fairmont Amana Repair Pros" at bounding box center [390, 120] width 87 height 12
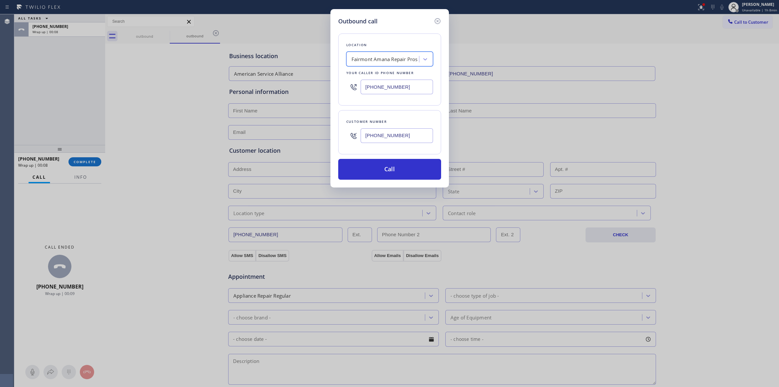
click at [379, 136] on input "[PHONE_NUMBER]" at bounding box center [397, 135] width 72 height 15
click at [379, 169] on button "Call" at bounding box center [389, 169] width 103 height 21
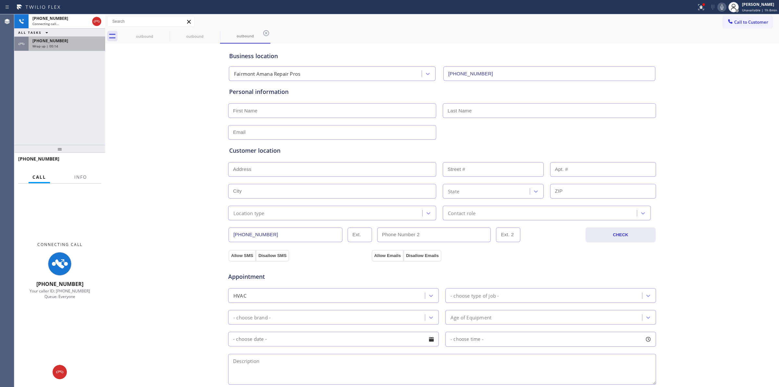
click at [83, 38] on div "[PHONE_NUMBER]" at bounding box center [66, 41] width 69 height 6
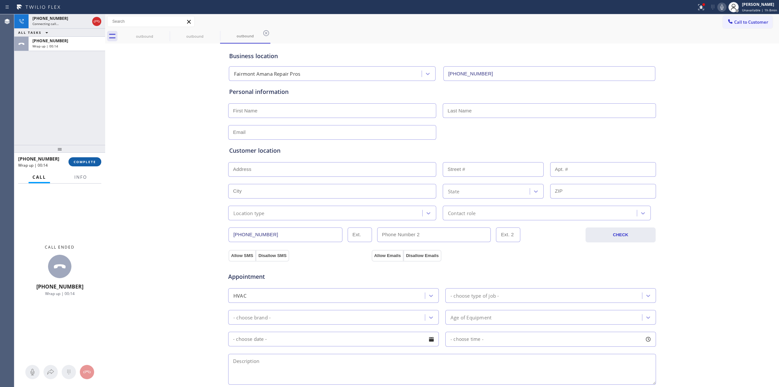
click at [81, 158] on button "COMPLETE" at bounding box center [85, 161] width 33 height 9
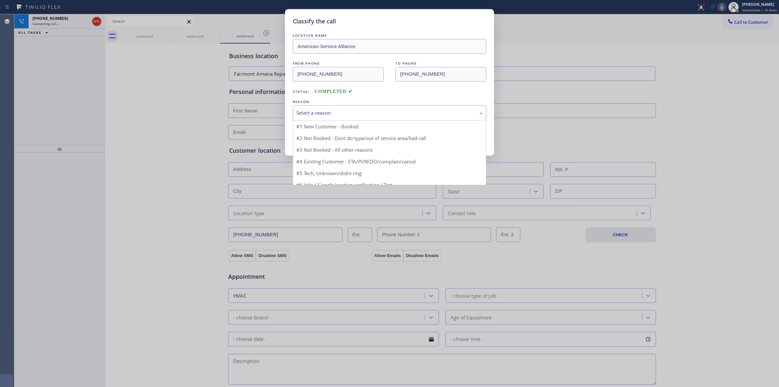
click at [369, 118] on div "Select a reason" at bounding box center [390, 112] width 194 height 15
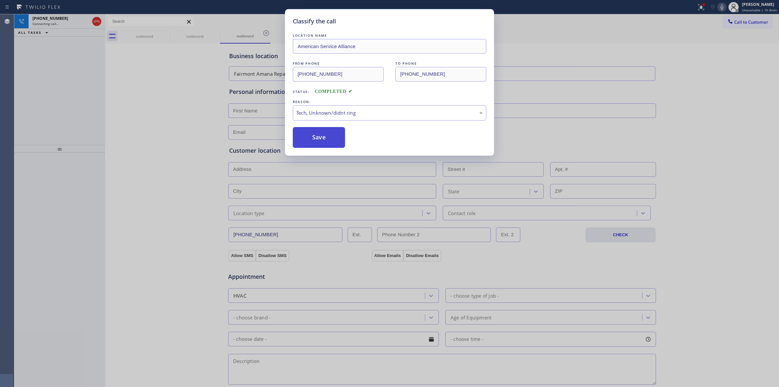
click at [330, 142] on button "Save" at bounding box center [319, 137] width 52 height 21
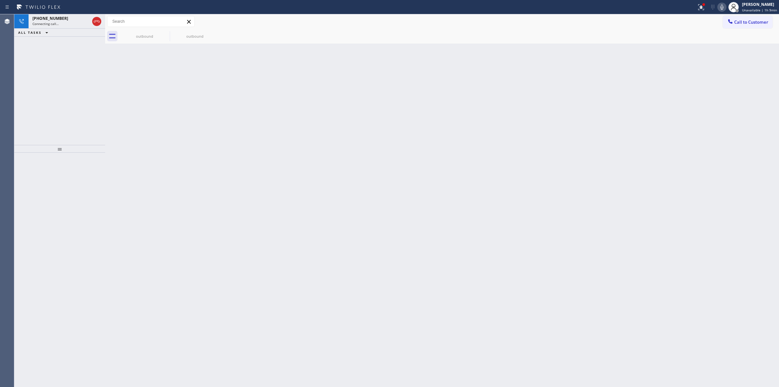
drag, startPoint x: 724, startPoint y: 91, endPoint x: 567, endPoint y: 110, distance: 158.3
click at [724, 90] on div "Back to Dashboard Change Sender ID Customers Technicians Select a contact Outbo…" at bounding box center [442, 200] width 674 height 372
click at [95, 18] on icon at bounding box center [97, 22] width 8 height 8
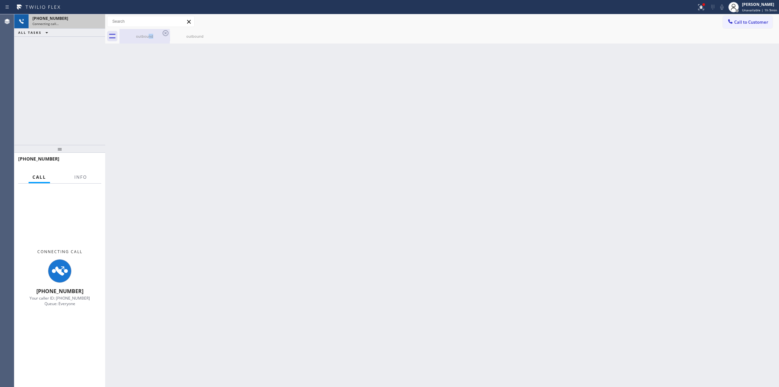
click at [155, 34] on div "outbound" at bounding box center [144, 36] width 49 height 15
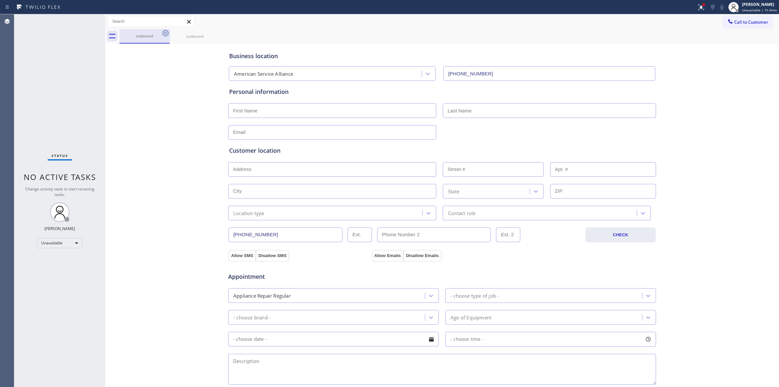
click at [163, 34] on icon at bounding box center [166, 33] width 8 height 8
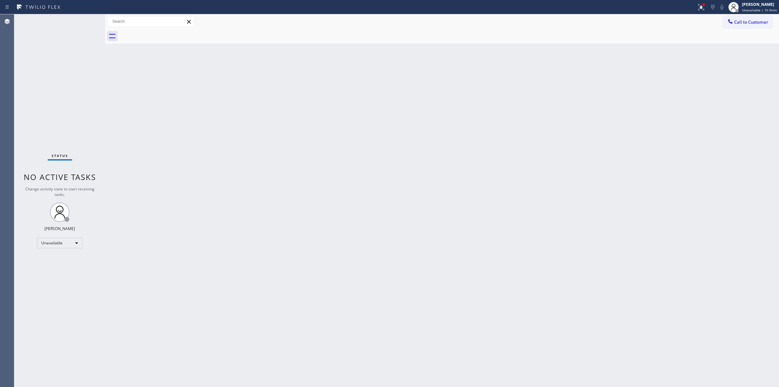
click at [163, 34] on div at bounding box center [450, 36] width 660 height 15
click at [743, 23] on span "Call to Customer" at bounding box center [752, 22] width 34 height 6
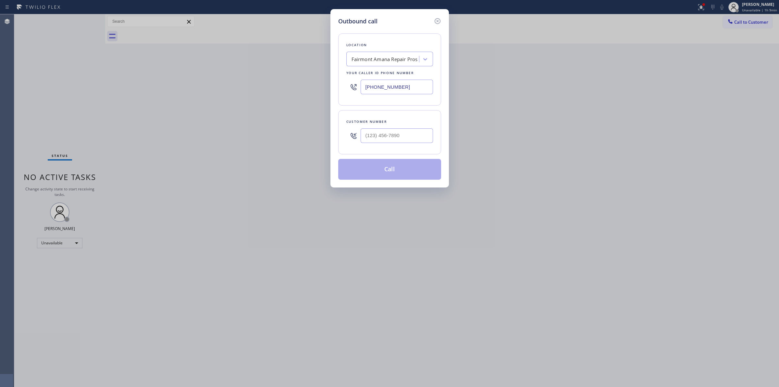
click at [410, 142] on div at bounding box center [397, 135] width 72 height 21
click at [408, 136] on input "(___) ___-____" at bounding box center [397, 135] width 72 height 15
paste input "206) 336-3824"
click at [395, 57] on div "Fairmont Amana Repair Pros" at bounding box center [385, 59] width 66 height 7
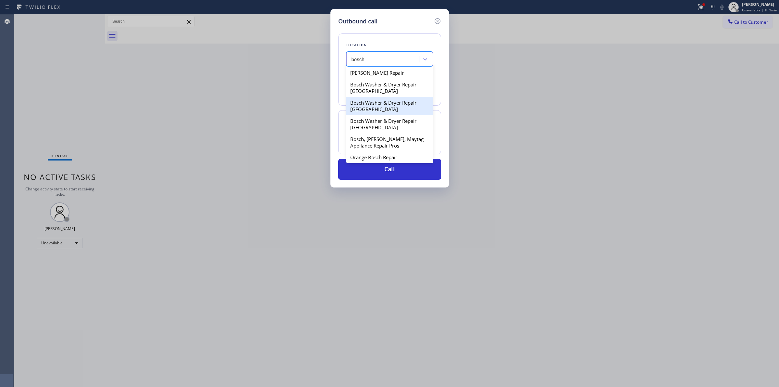
scroll to position [17, 0]
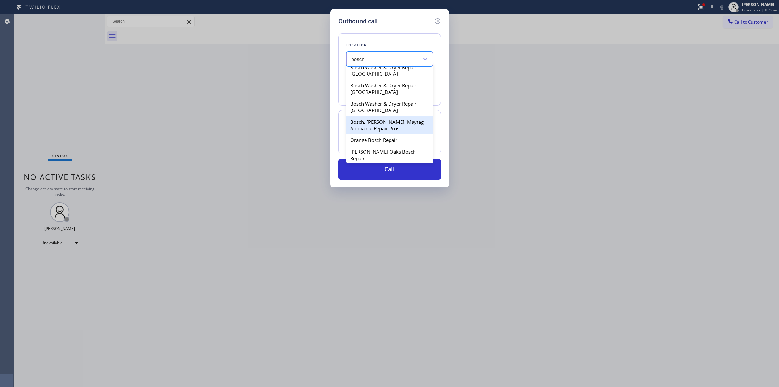
click at [374, 122] on div "Bosch, [PERSON_NAME], Maytag Appliance Repair Pros" at bounding box center [390, 125] width 87 height 18
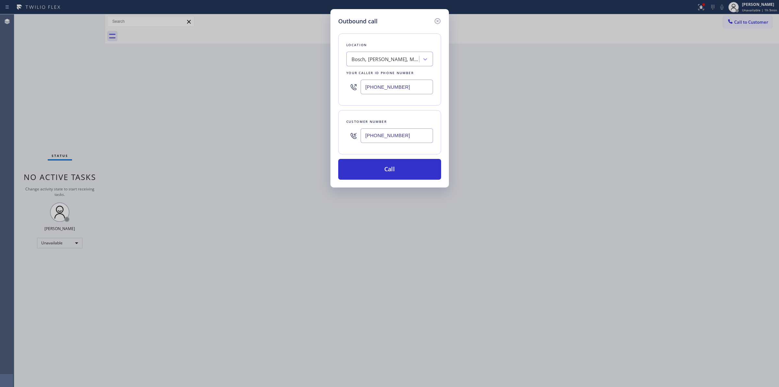
click at [383, 132] on input "[PHONE_NUMBER]" at bounding box center [397, 135] width 72 height 15
click at [380, 168] on button "Call" at bounding box center [389, 169] width 103 height 21
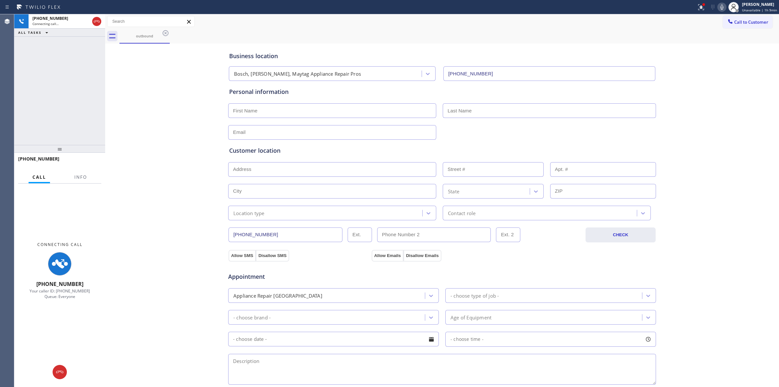
click at [736, 101] on div "Business location Bosch, [GEOGRAPHIC_DATA], Maytag Appliance Repair Pros [PHONE…" at bounding box center [442, 267] width 671 height 444
click at [719, 9] on icon at bounding box center [720, 7] width 8 height 8
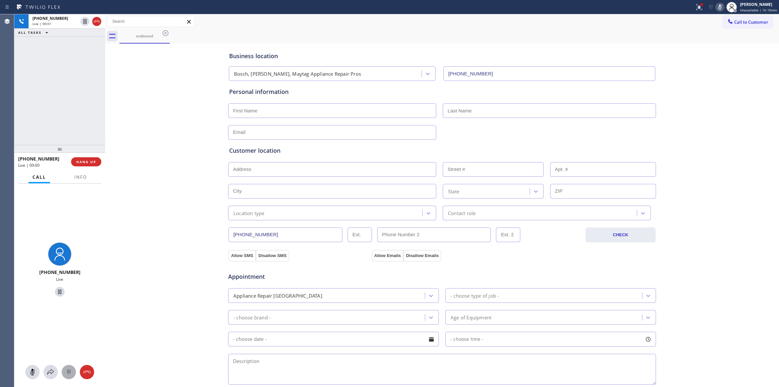
click at [65, 367] on button at bounding box center [69, 372] width 14 height 14
click at [728, 17] on button "Call to Customer" at bounding box center [748, 22] width 50 height 12
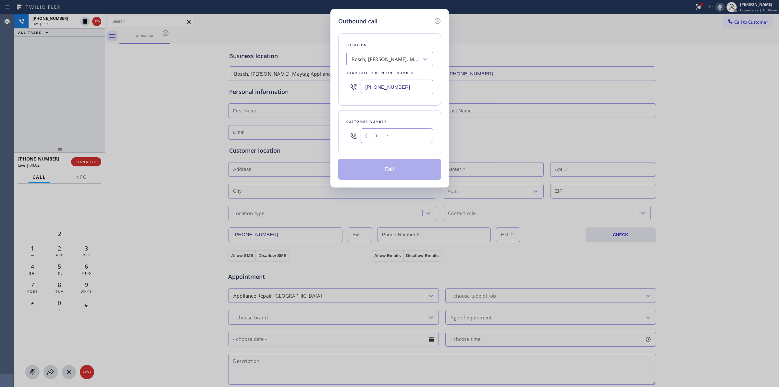
paste input "text"
click at [398, 132] on input "(___) ___-____" at bounding box center [397, 135] width 72 height 15
paste input "513) 906-3746"
click at [385, 56] on div "Bosch, [PERSON_NAME], Maytag Appliance Repair Pros" at bounding box center [386, 59] width 68 height 7
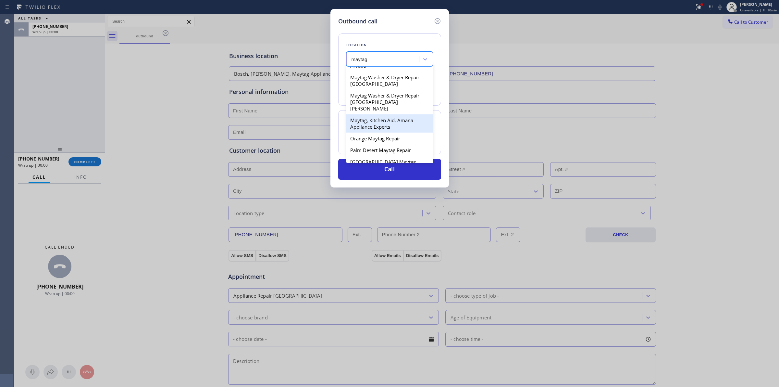
scroll to position [98, 0]
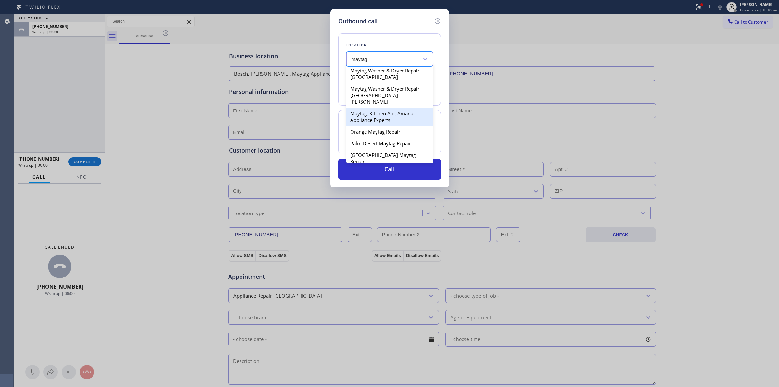
click at [378, 117] on div "Maytag, Kitchen Aid, Amana Appliance Experts" at bounding box center [390, 116] width 87 height 18
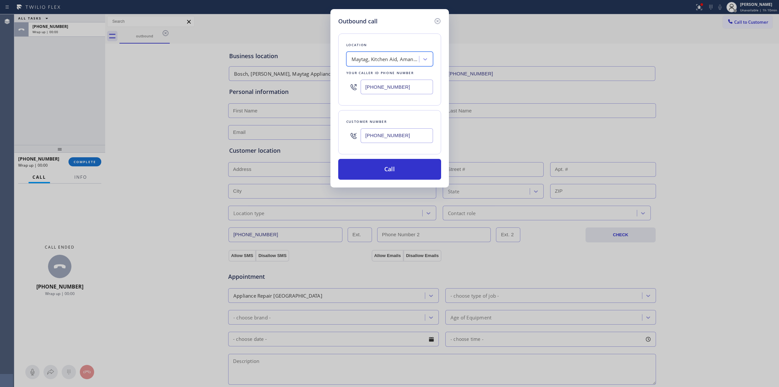
click at [385, 132] on input "[PHONE_NUMBER]" at bounding box center [397, 135] width 72 height 15
click at [383, 170] on button "Call" at bounding box center [389, 169] width 103 height 21
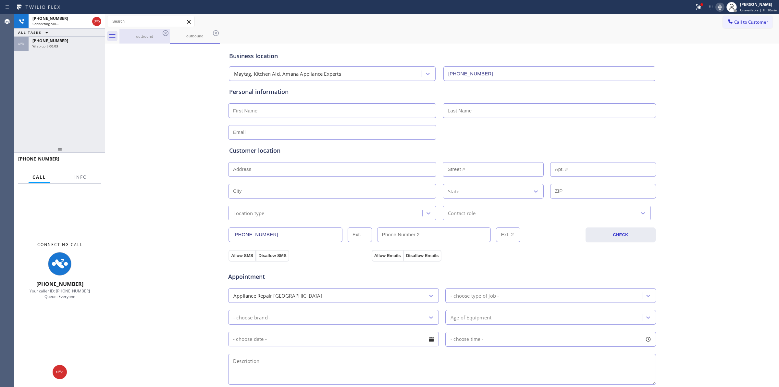
click at [148, 38] on div "outbound" at bounding box center [144, 36] width 49 height 5
click at [0, 0] on icon at bounding box center [0, 0] width 0 height 0
click at [86, 38] on div "[PHONE_NUMBER]" at bounding box center [66, 41] width 69 height 6
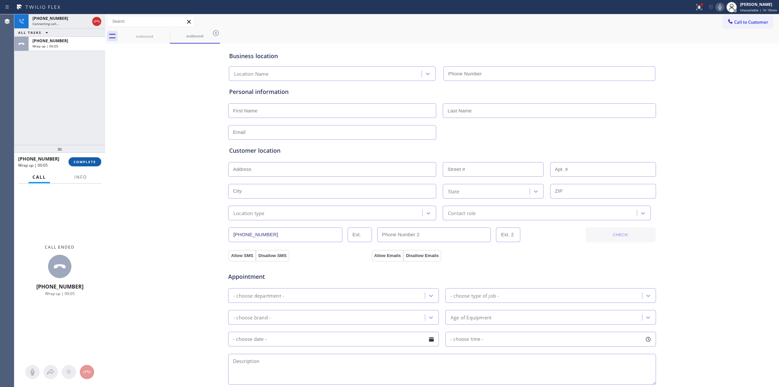
click at [82, 161] on span "COMPLETE" at bounding box center [85, 161] width 22 height 5
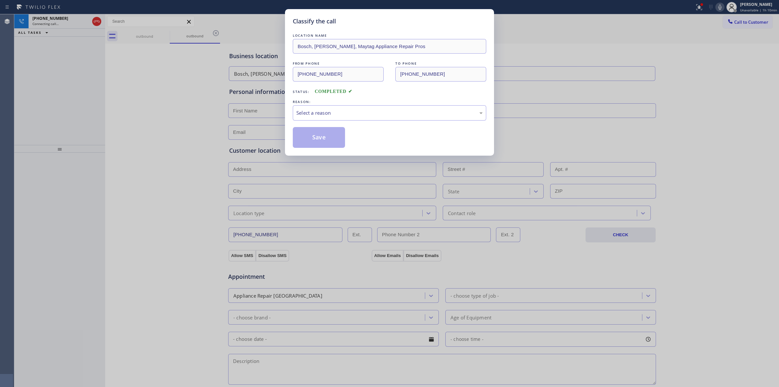
click at [385, 116] on div "Select a reason" at bounding box center [389, 112] width 186 height 7
drag, startPoint x: 332, startPoint y: 134, endPoint x: 339, endPoint y: 134, distance: 7.5
click at [332, 135] on button "Save" at bounding box center [319, 137] width 52 height 21
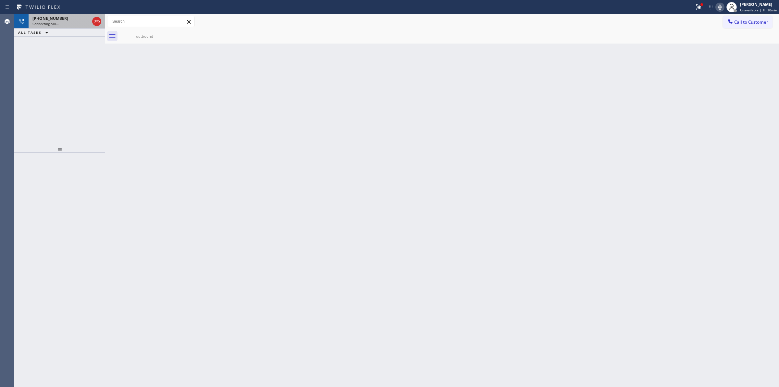
click at [74, 28] on div "[PHONE_NUMBER] Connecting call…" at bounding box center [60, 21] width 62 height 14
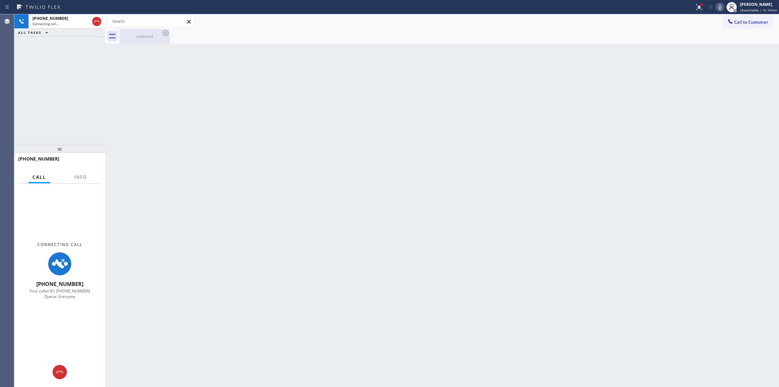
click at [131, 34] on div "outbound" at bounding box center [144, 36] width 49 height 5
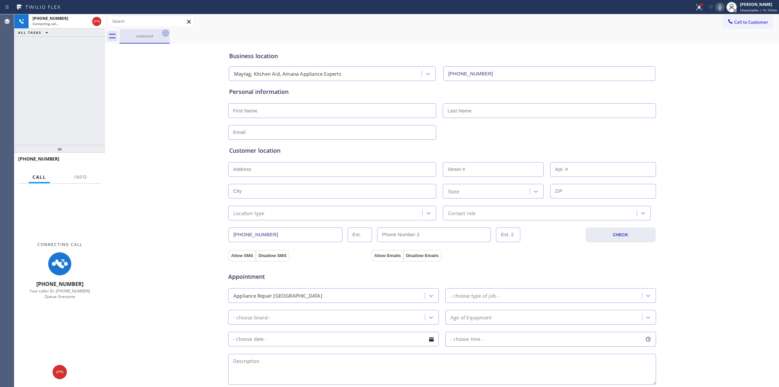
click at [165, 33] on icon at bounding box center [166, 33] width 8 height 8
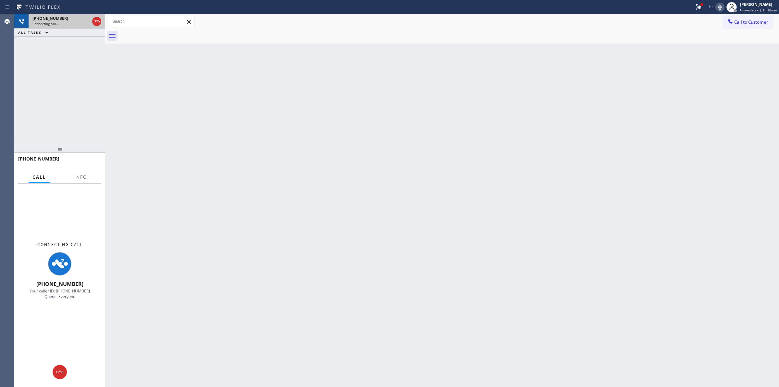
click at [77, 22] on div "Connecting call…" at bounding box center [60, 23] width 57 height 5
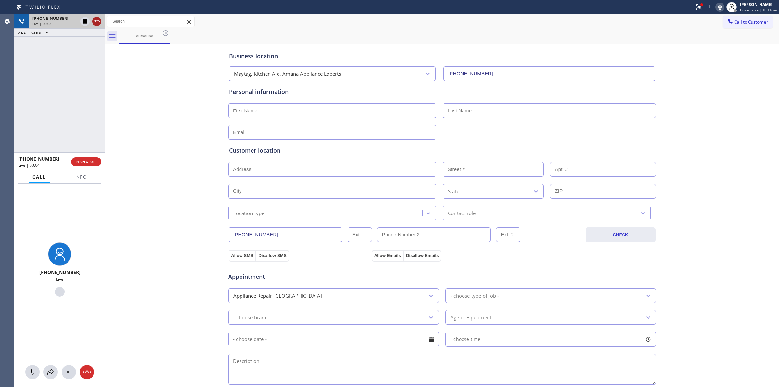
click at [98, 21] on icon at bounding box center [97, 21] width 6 height 2
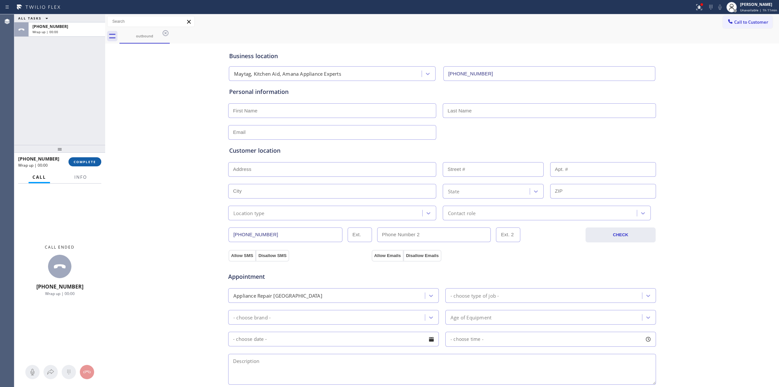
click at [90, 158] on button "COMPLETE" at bounding box center [85, 161] width 33 height 9
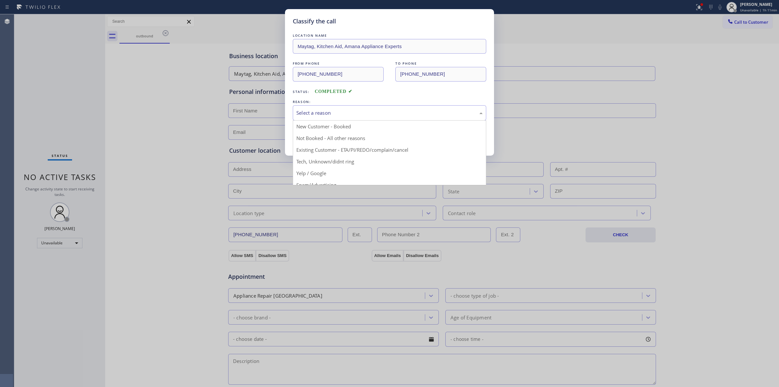
click at [375, 109] on div "Select a reason" at bounding box center [389, 112] width 186 height 7
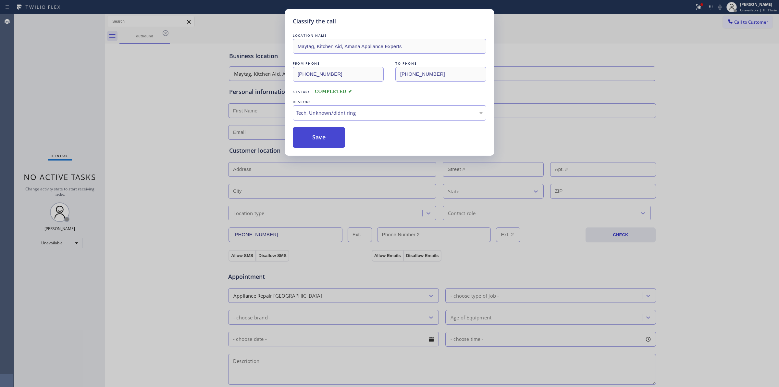
click at [312, 139] on button "Save" at bounding box center [319, 137] width 52 height 21
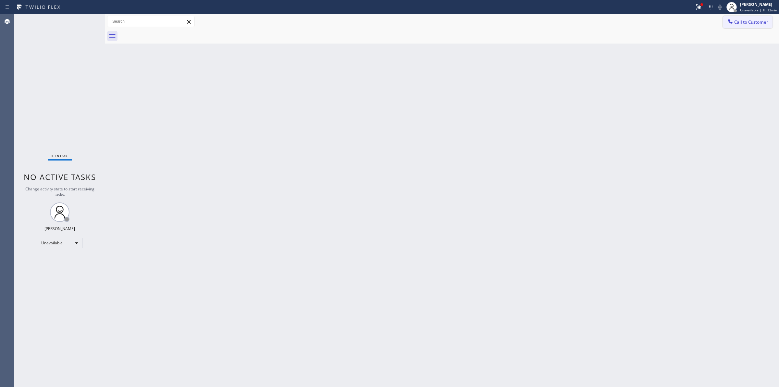
click at [761, 18] on button "Call to Customer" at bounding box center [748, 22] width 50 height 12
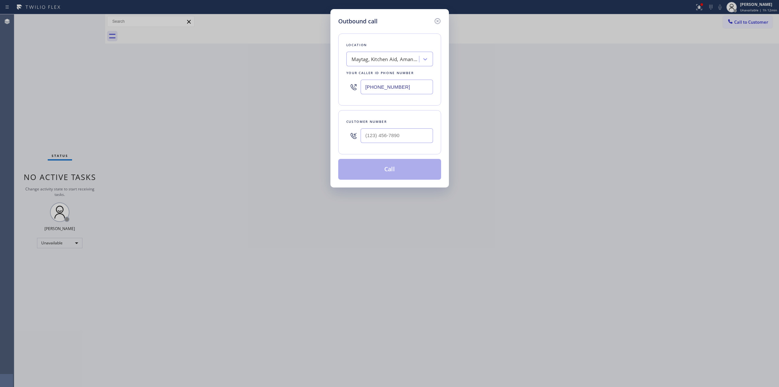
drag, startPoint x: 411, startPoint y: 83, endPoint x: 265, endPoint y: 79, distance: 146.8
click at [274, 81] on div "Outbound call Location Maytag, Kitchen Aid, Amana Appliance Experts Your caller…" at bounding box center [389, 193] width 779 height 387
paste input "___) ___-____"
paste input "text"
paste input "Progressive Electric"
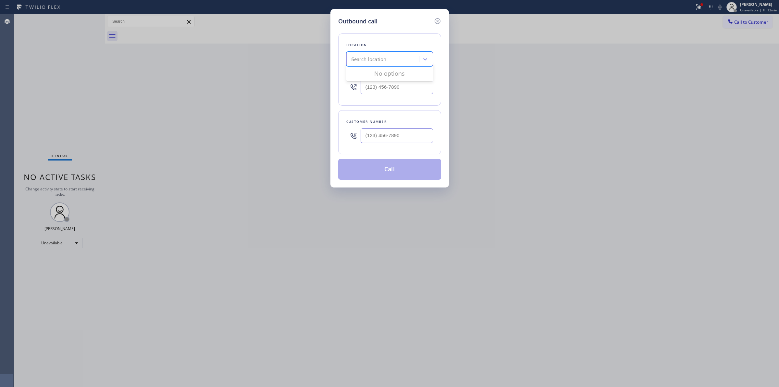
click at [399, 64] on div "Search location Progressive Electric" at bounding box center [383, 59] width 71 height 11
click at [390, 71] on div "Progressive Electric" at bounding box center [390, 73] width 87 height 12
click at [210, 61] on div "Outbound call Location Progressive Electric Your caller id phone number [PHONE_…" at bounding box center [389, 193] width 779 height 387
click at [278, 323] on div "Outbound call Location Progressive Electric Your caller id phone number [PHONE_…" at bounding box center [389, 193] width 779 height 387
drag, startPoint x: 419, startPoint y: 140, endPoint x: 309, endPoint y: 135, distance: 109.9
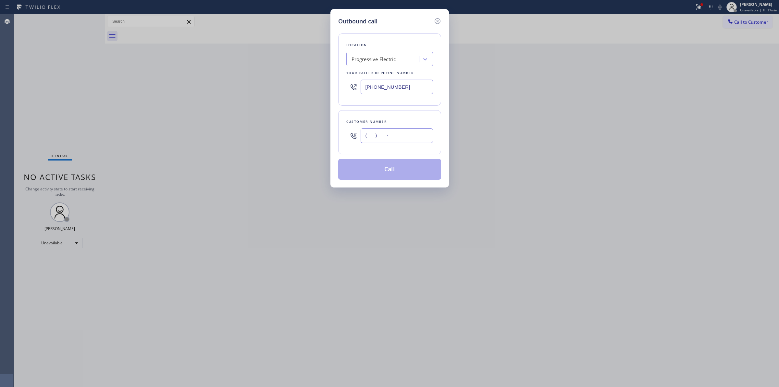
click at [320, 140] on div "Outbound call Location Progressive Electric Your caller id phone number [PHONE_…" at bounding box center [389, 193] width 779 height 387
paste input "607) 362-2736"
click at [400, 165] on button "Call" at bounding box center [389, 169] width 103 height 21
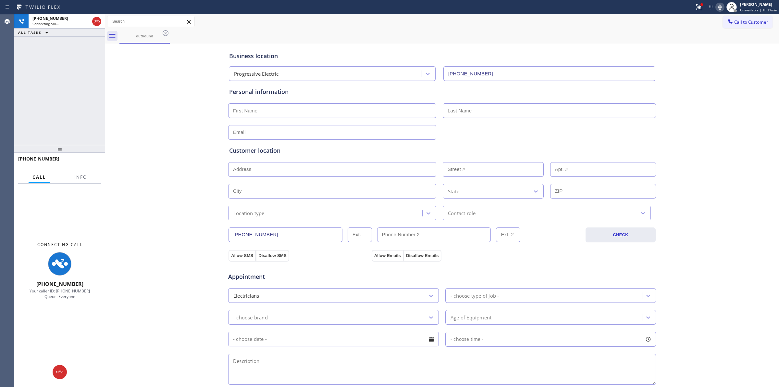
click at [742, 64] on div "Business location Progressive Electric [PHONE_NUMBER] Personal information Cust…" at bounding box center [442, 267] width 671 height 444
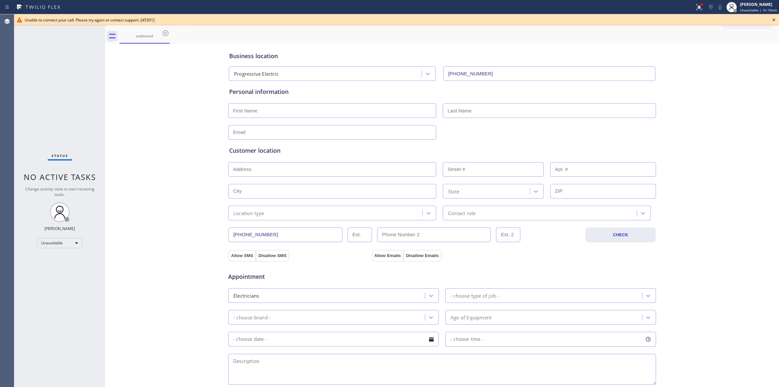
drag, startPoint x: 774, startPoint y: 20, endPoint x: 747, endPoint y: 44, distance: 36.3
click at [774, 20] on icon at bounding box center [774, 20] width 8 height 8
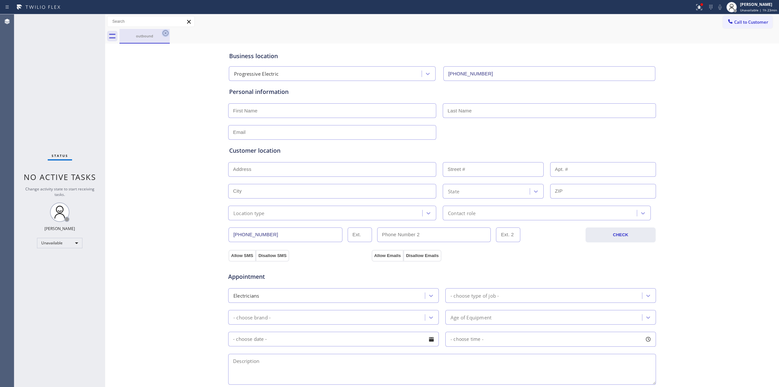
click at [162, 33] on icon at bounding box center [166, 33] width 8 height 8
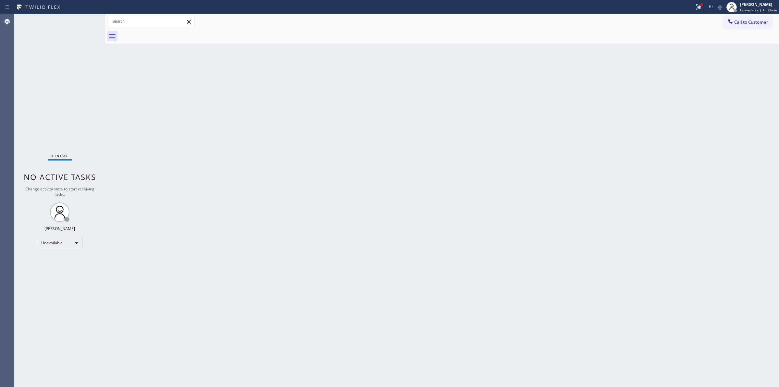
click at [713, 35] on div at bounding box center [450, 36] width 660 height 15
click at [699, 162] on div "Back to Dashboard Change Sender ID Customers Technicians Select a contact Outbo…" at bounding box center [442, 200] width 674 height 372
drag, startPoint x: 741, startPoint y: 15, endPoint x: 741, endPoint y: 20, distance: 4.9
click at [741, 15] on div "Call to Customer Outbound call Location Progressive Electric Your caller id pho…" at bounding box center [442, 21] width 674 height 15
click at [740, 22] on span "Call to Customer" at bounding box center [752, 22] width 34 height 6
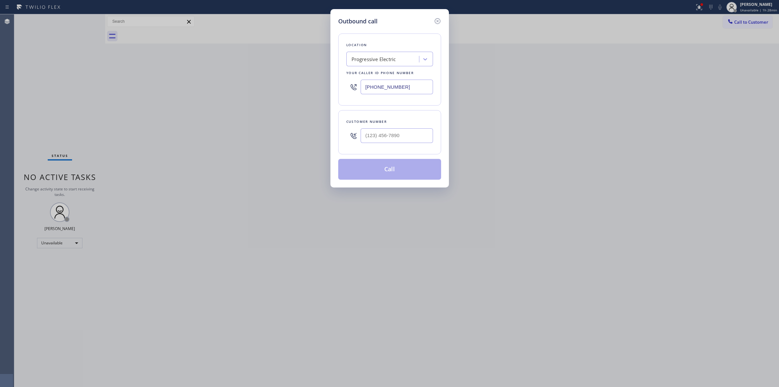
click at [411, 151] on div "Customer number" at bounding box center [389, 132] width 103 height 44
paste input "213) 762-2631"
click at [403, 139] on input "[PHONE_NUMBER]" at bounding box center [397, 135] width 72 height 15
click at [726, 113] on div "Outbound call Location Progressive Electric Your caller id phone number [PHONE_…" at bounding box center [389, 193] width 779 height 387
paste input "La Habra Electricians Team"
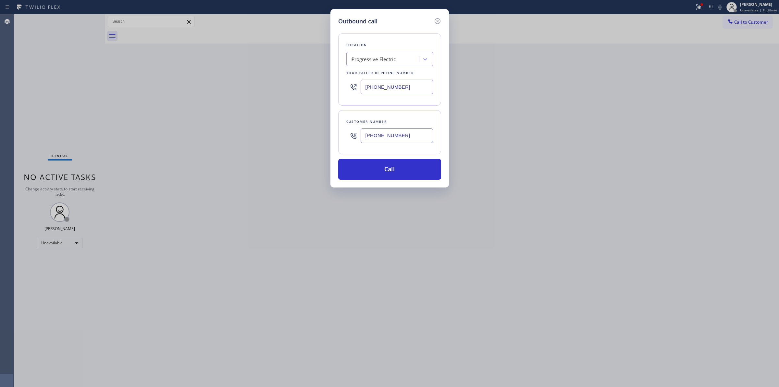
click at [406, 60] on div "Progressive Electric La Habra Electricians Team" at bounding box center [383, 59] width 71 height 11
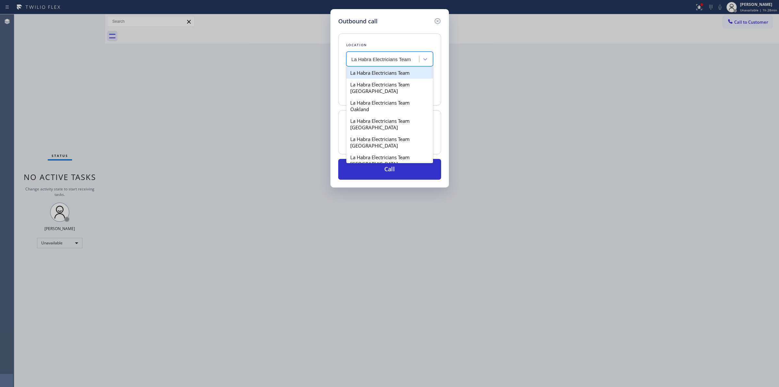
click at [372, 77] on div "La Habra Electricians Team" at bounding box center [390, 73] width 87 height 12
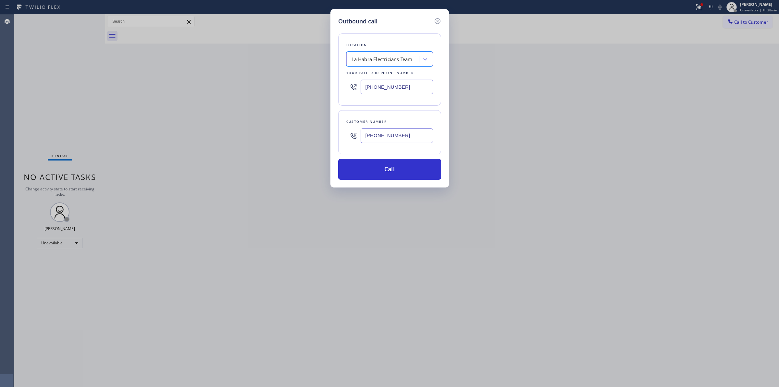
click at [400, 136] on input "[PHONE_NUMBER]" at bounding box center [397, 135] width 72 height 15
click at [390, 177] on button "Call" at bounding box center [389, 169] width 103 height 21
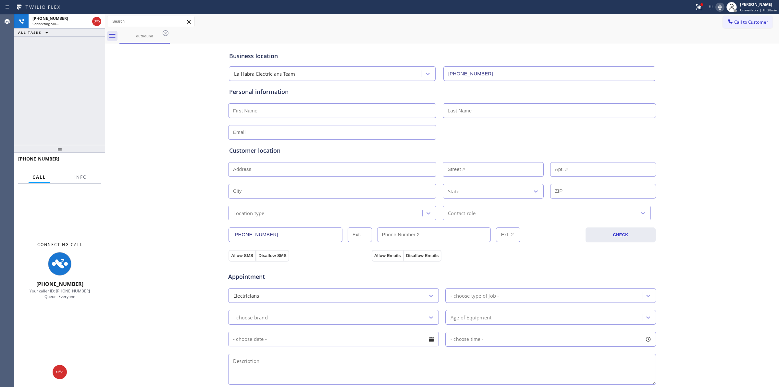
click at [595, 266] on div "Appointment Electricians - choose type of job - - choose brand - Age of Equipme…" at bounding box center [442, 323] width 429 height 125
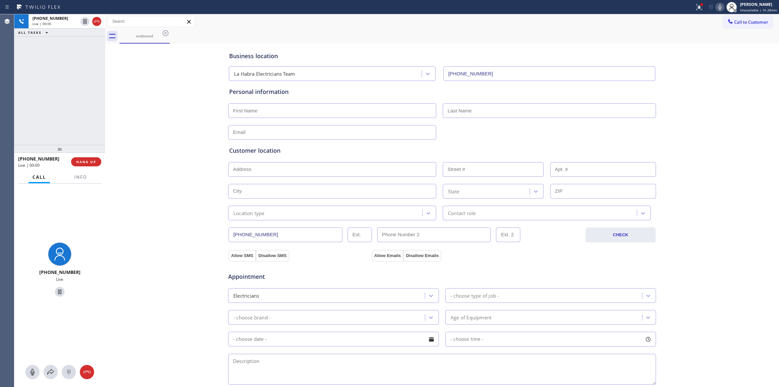
click at [721, 9] on icon at bounding box center [720, 7] width 8 height 8
click at [98, 22] on icon at bounding box center [97, 21] width 6 height 2
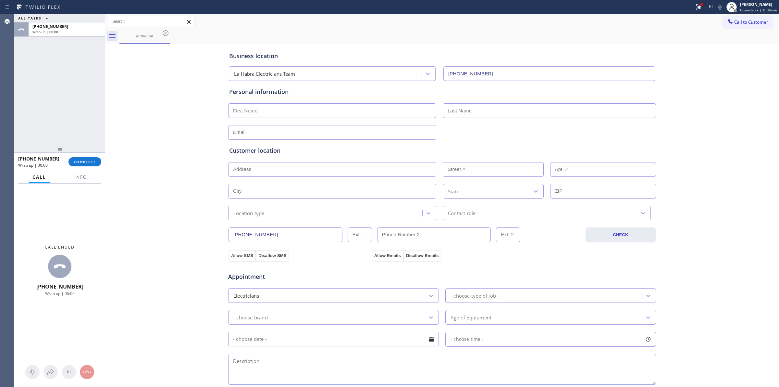
click at [86, 155] on div "[PHONE_NUMBER] Wrap up | 00:00 COMPLETE" at bounding box center [59, 161] width 83 height 17
click at [86, 163] on span "COMPLETE" at bounding box center [85, 161] width 22 height 5
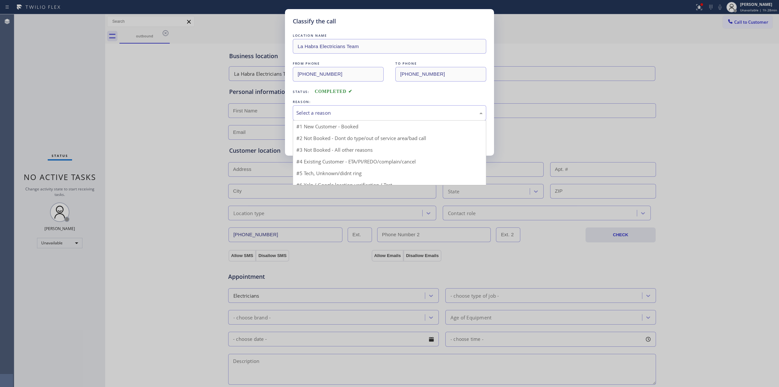
click at [306, 107] on div "Select a reason" at bounding box center [390, 112] width 194 height 15
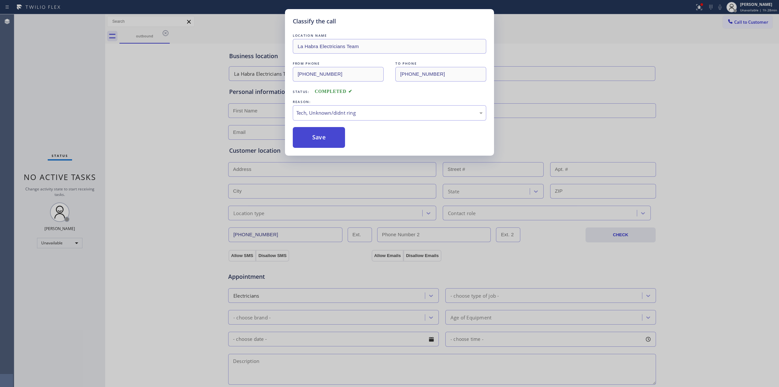
click at [324, 145] on button "Save" at bounding box center [319, 137] width 52 height 21
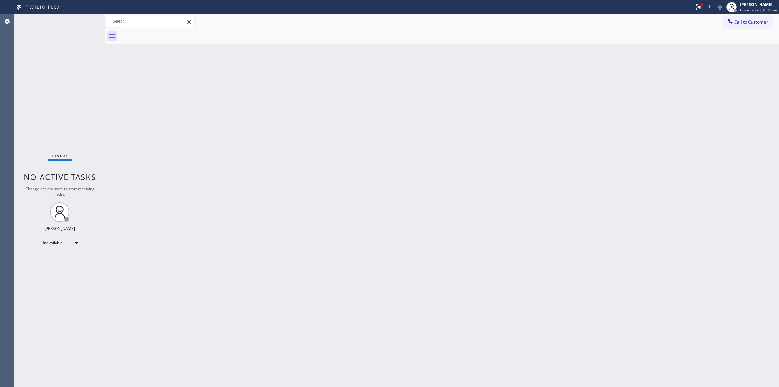
click at [745, 51] on div "Back to Dashboard Change Sender ID Customers Technicians Select a contact Outbo…" at bounding box center [442, 200] width 674 height 372
click at [427, 92] on div "Back to Dashboard Change Sender ID Customers Technicians Select a contact Outbo…" at bounding box center [442, 200] width 674 height 372
click at [743, 25] on button "Call to Customer" at bounding box center [748, 22] width 50 height 12
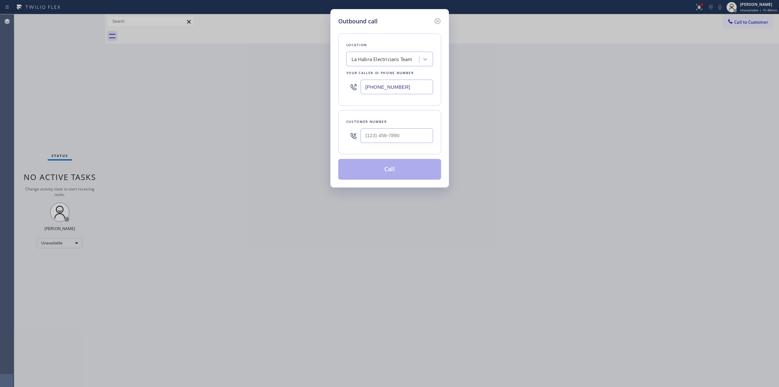
paste input "Pasadena Electrician Masters"
click at [387, 55] on div "La Habra Electricians Team" at bounding box center [383, 59] width 71 height 11
click at [391, 72] on div "Pasadena Electrician Masters" at bounding box center [390, 73] width 87 height 12
click at [417, 87] on input "[PHONE_NUMBER]" at bounding box center [397, 87] width 72 height 15
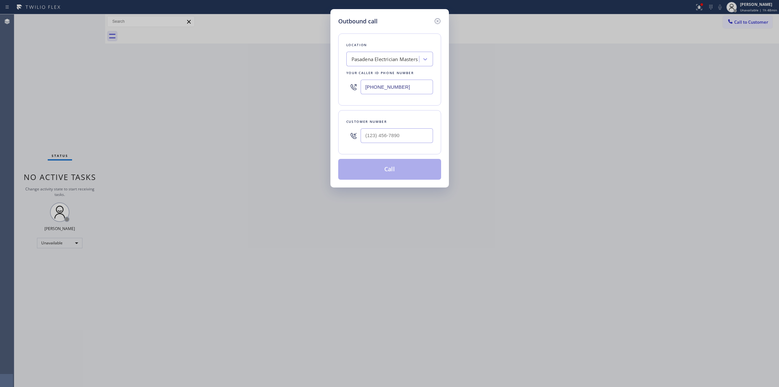
click at [417, 87] on input "[PHONE_NUMBER]" at bounding box center [397, 87] width 72 height 15
click at [435, 22] on icon at bounding box center [438, 21] width 6 height 6
